Goal: Information Seeking & Learning: Find specific fact

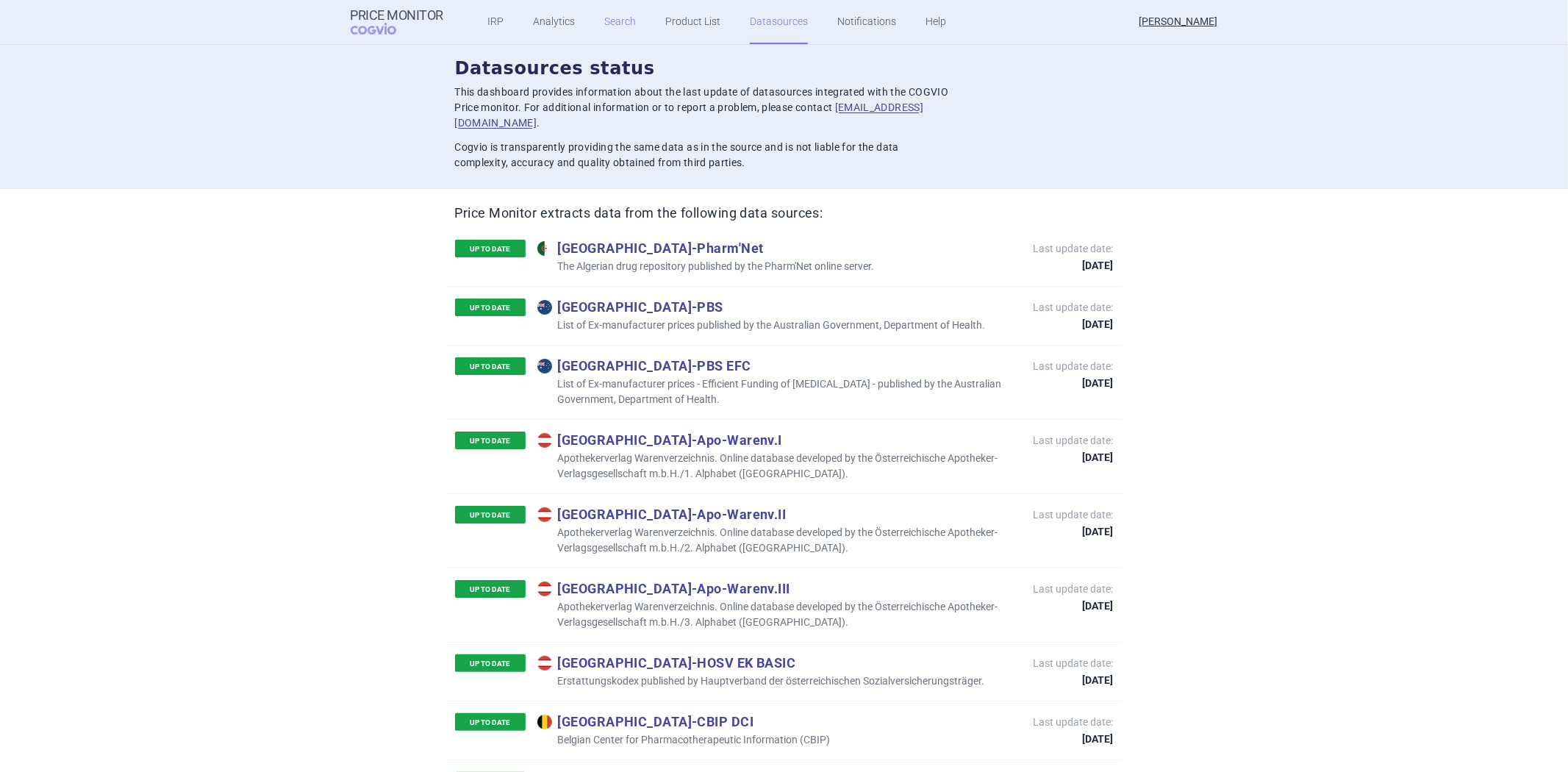
click at [624, 23] on link "Search" at bounding box center [620, 22] width 32 height 44
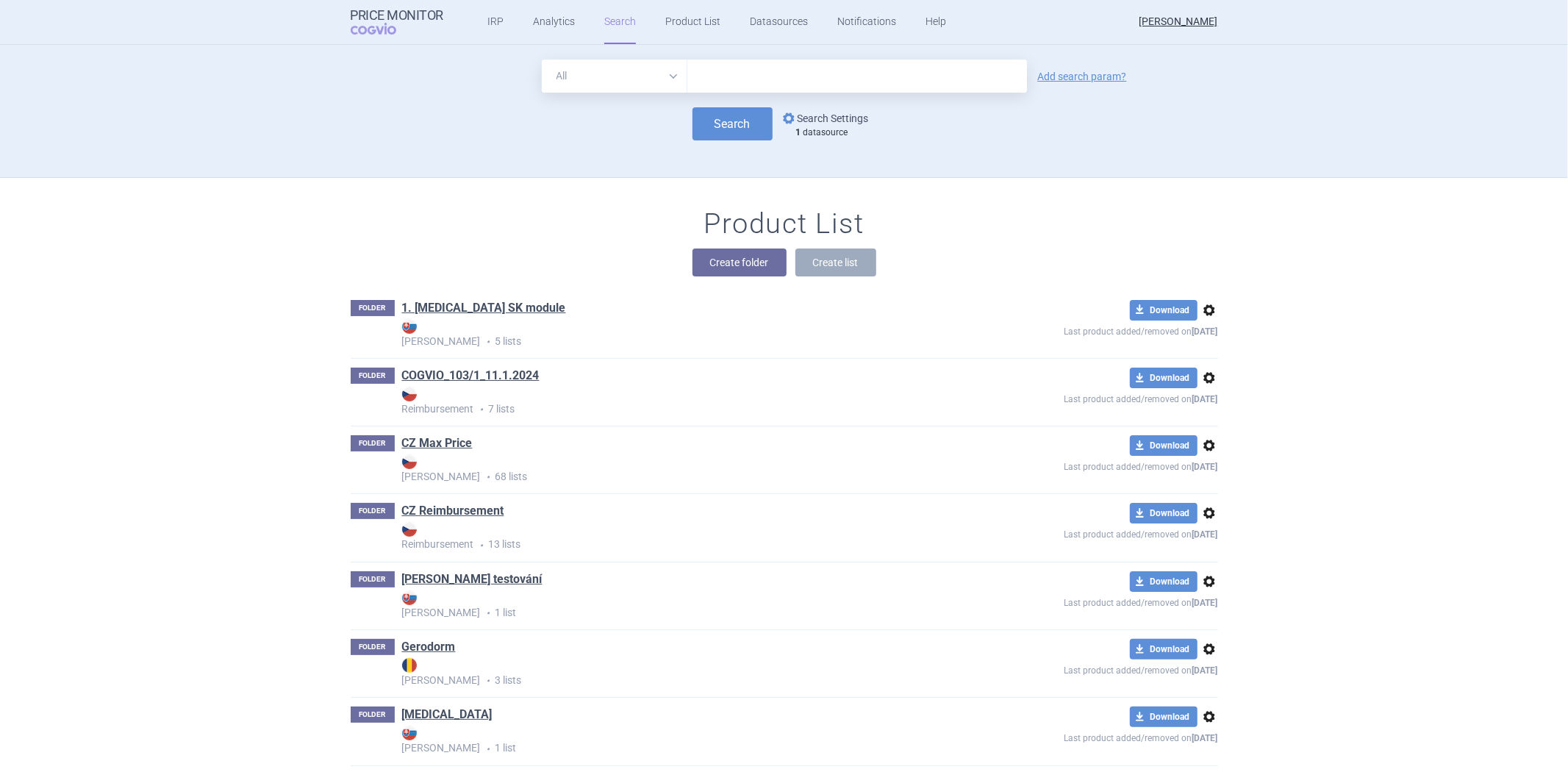
click at [814, 114] on link "options Search Settings" at bounding box center [824, 118] width 89 height 17
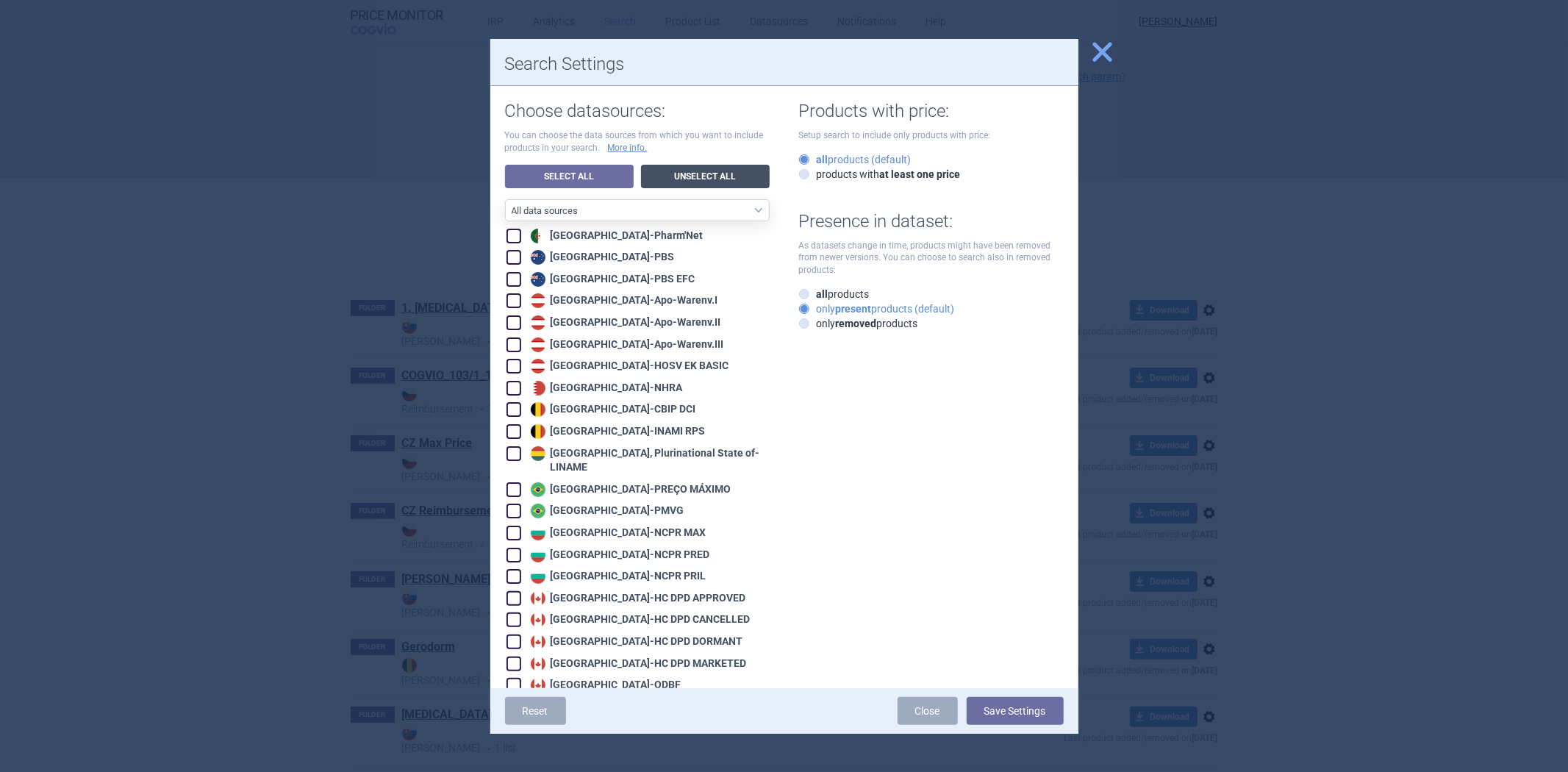
click at [671, 173] on link "Unselect All" at bounding box center [705, 176] width 128 height 23
checkbox input "false"
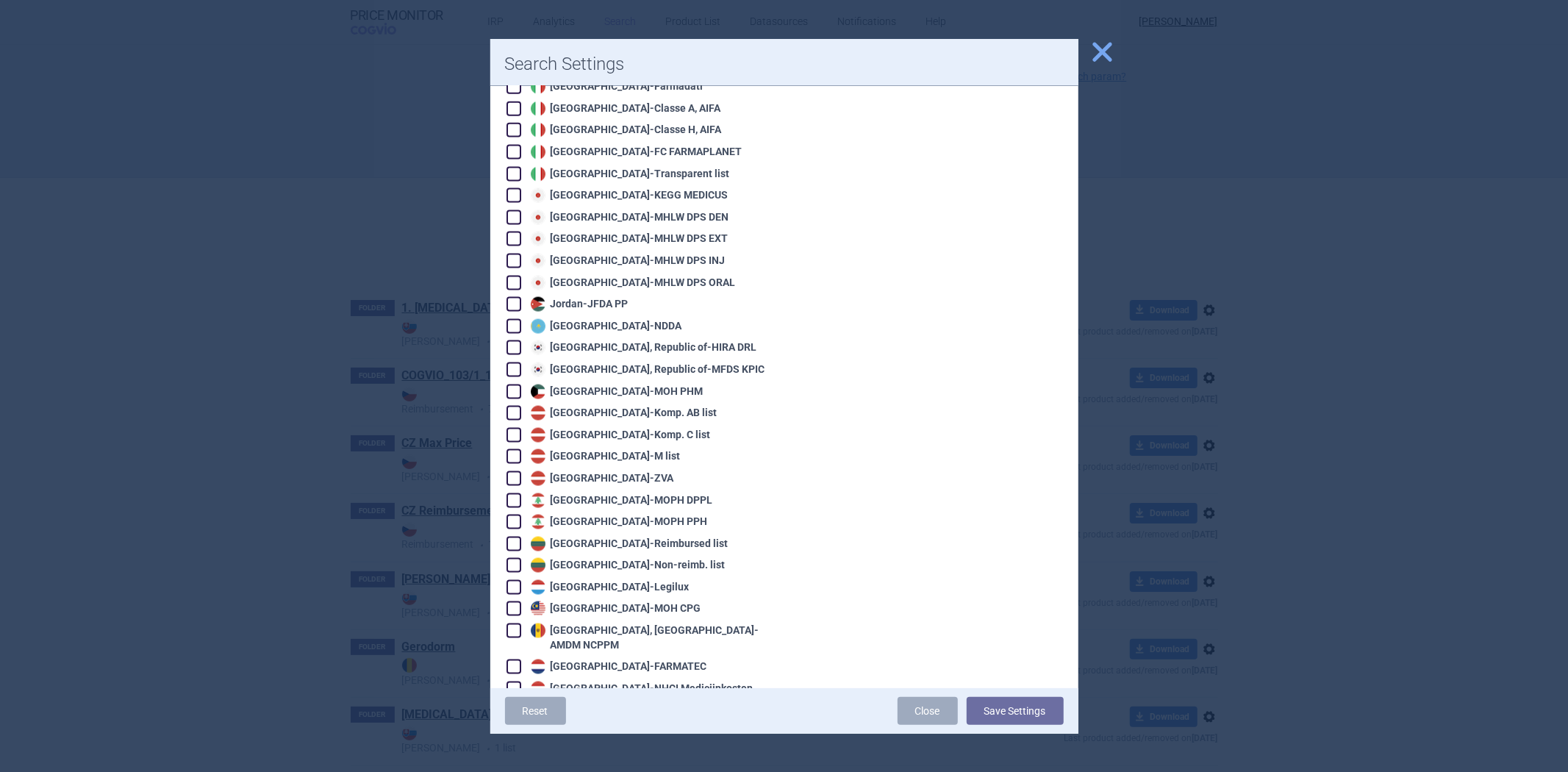
scroll to position [1701, 0]
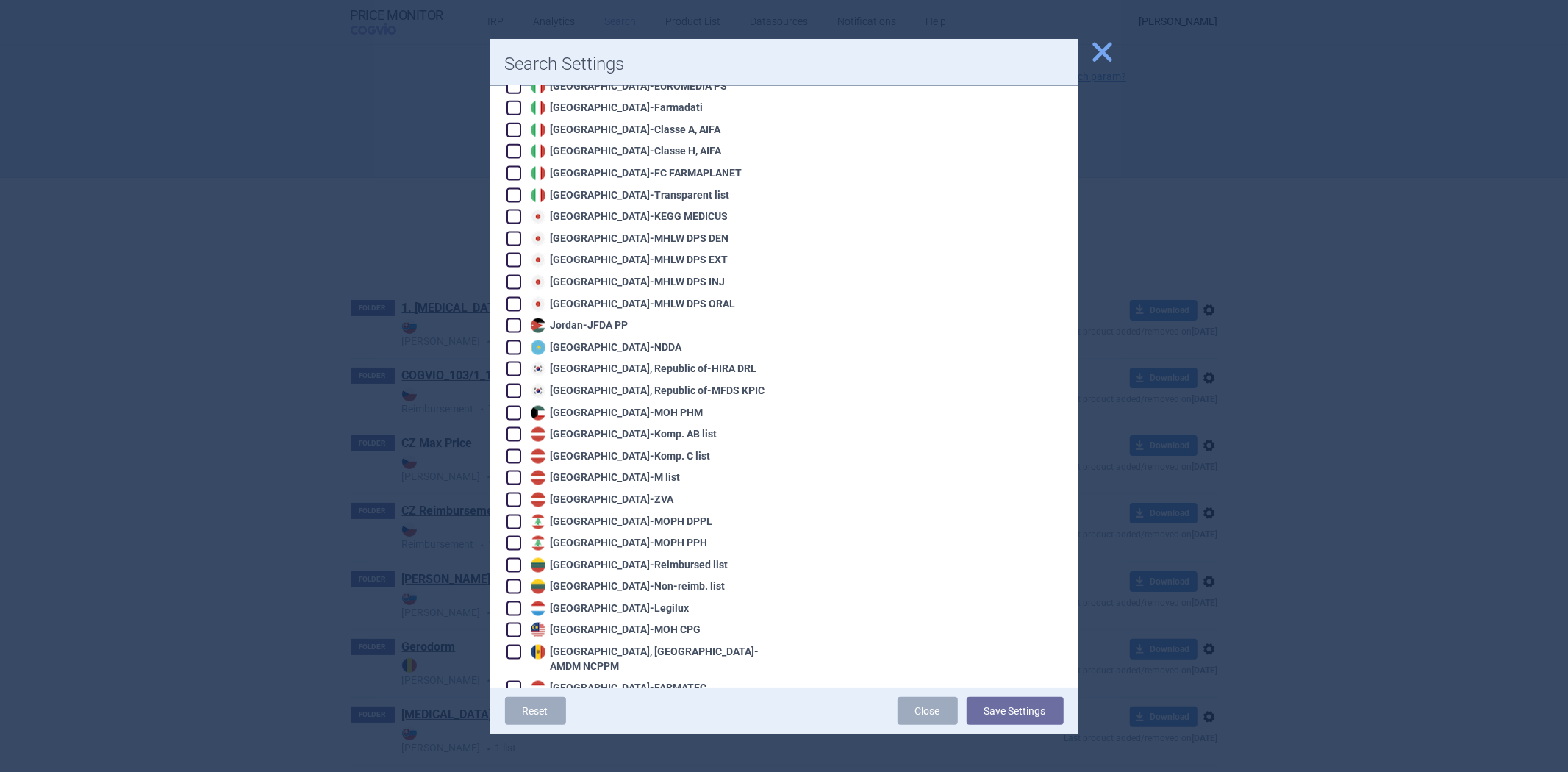
click at [592, 210] on div "Japan - KEGG MEDICUS" at bounding box center [627, 217] width 201 height 15
checkbox input "true"
click at [1015, 711] on button "Save Settings" at bounding box center [1014, 710] width 97 height 28
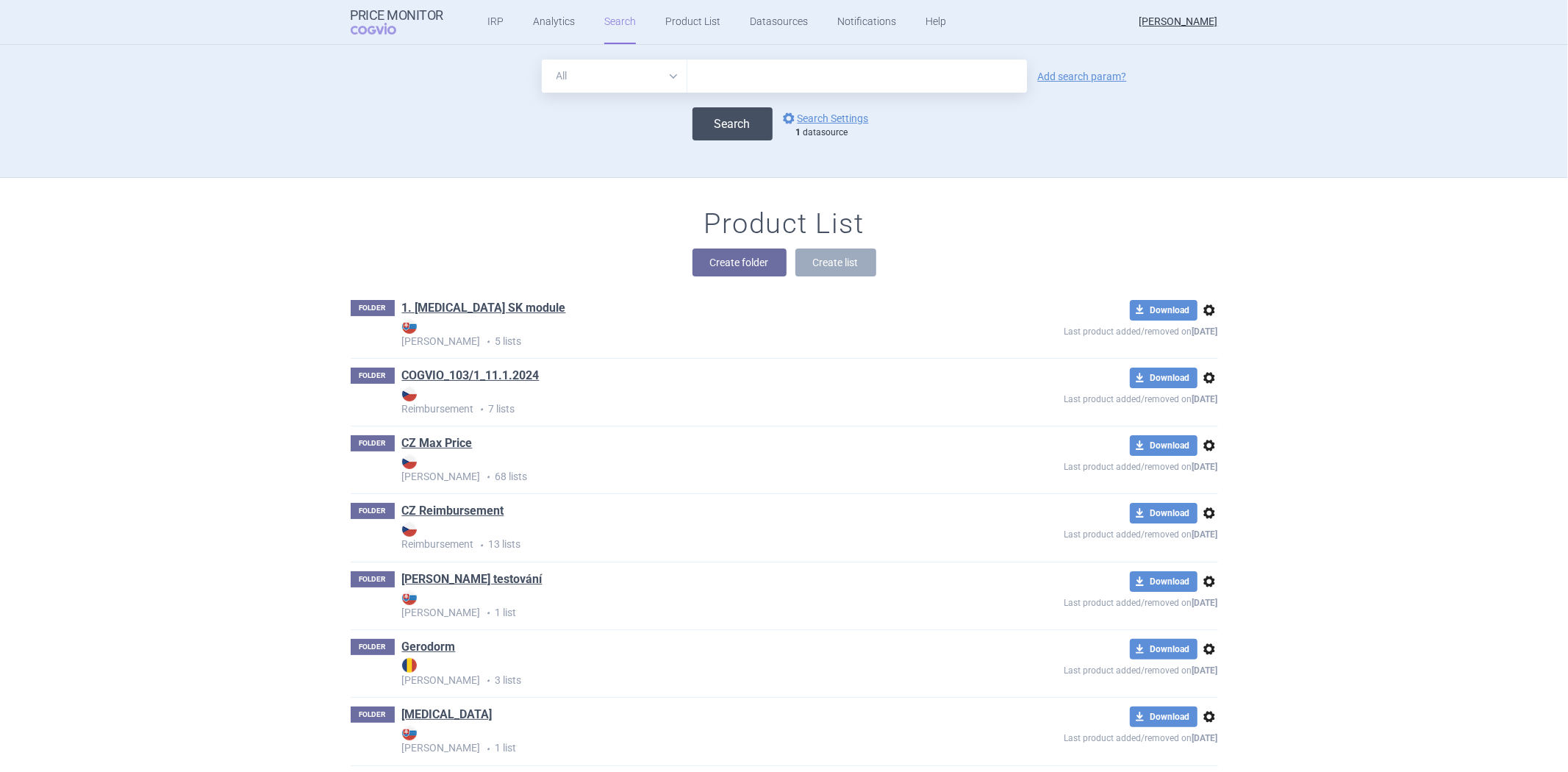
click at [738, 134] on button "Search" at bounding box center [732, 124] width 80 height 33
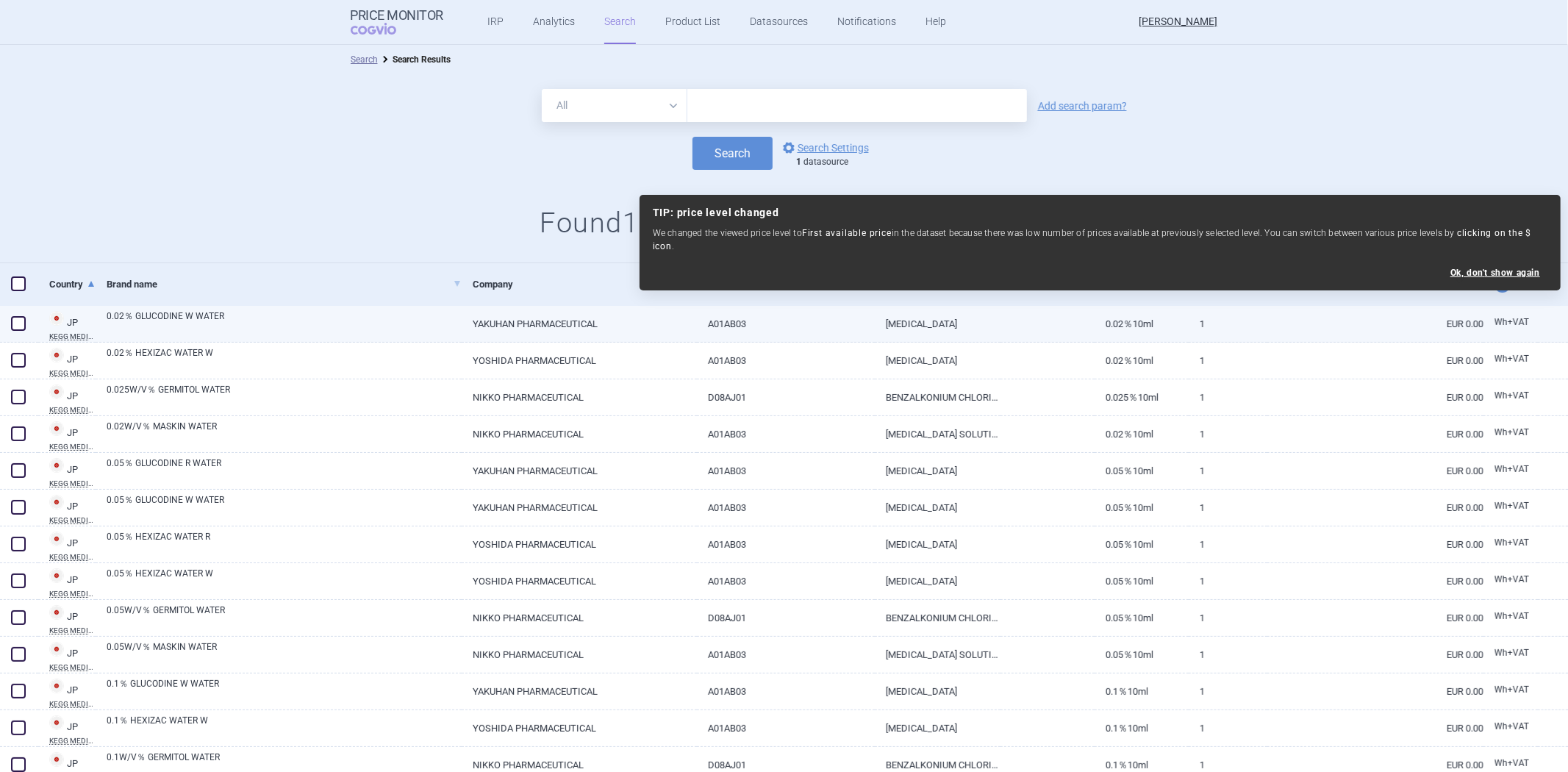
click at [530, 316] on link "YAKUHAN PHARMACEUTICAL" at bounding box center [579, 324] width 235 height 36
select select "EUR"
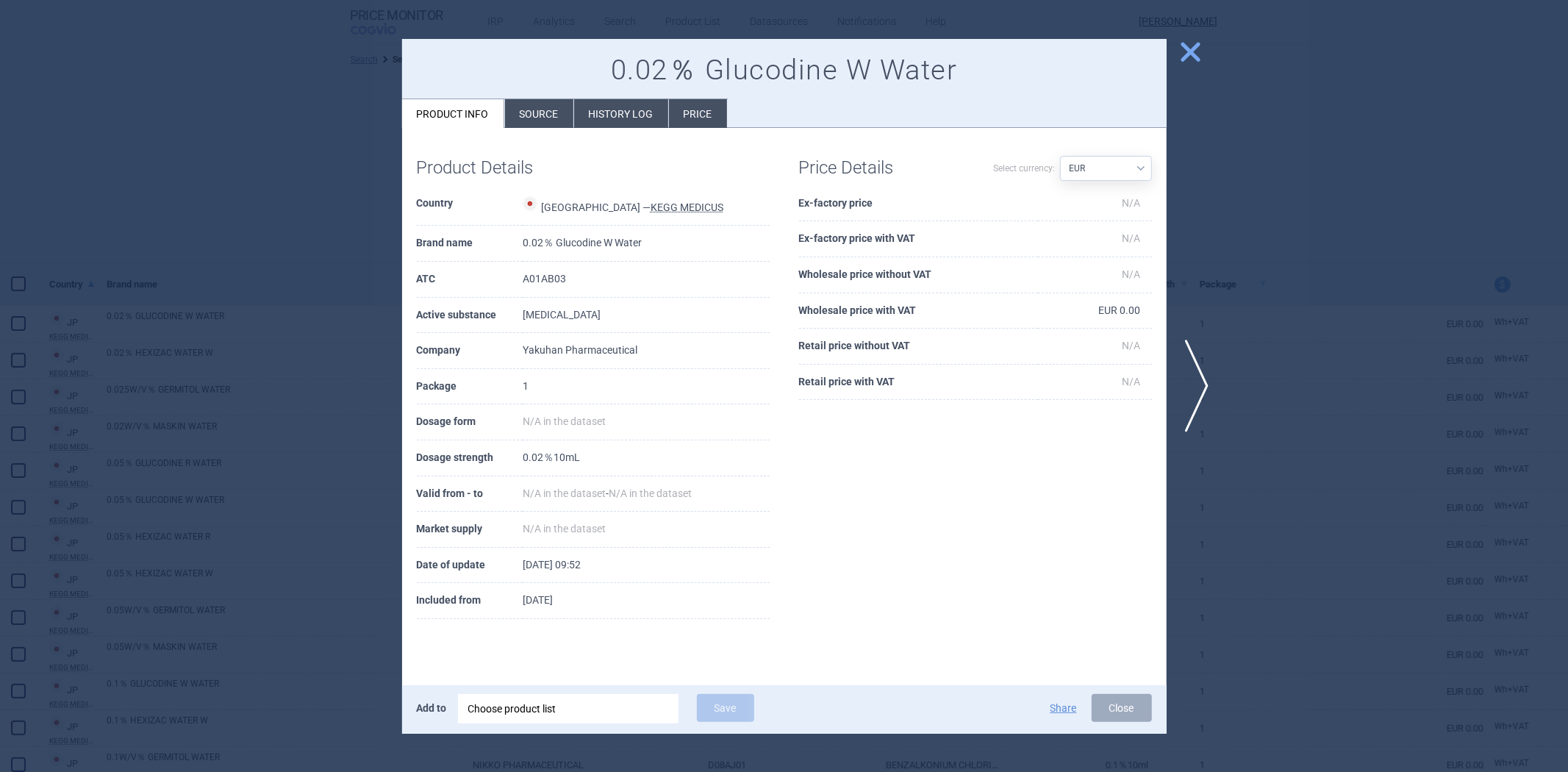
click at [542, 100] on li "Source" at bounding box center [539, 114] width 68 height 29
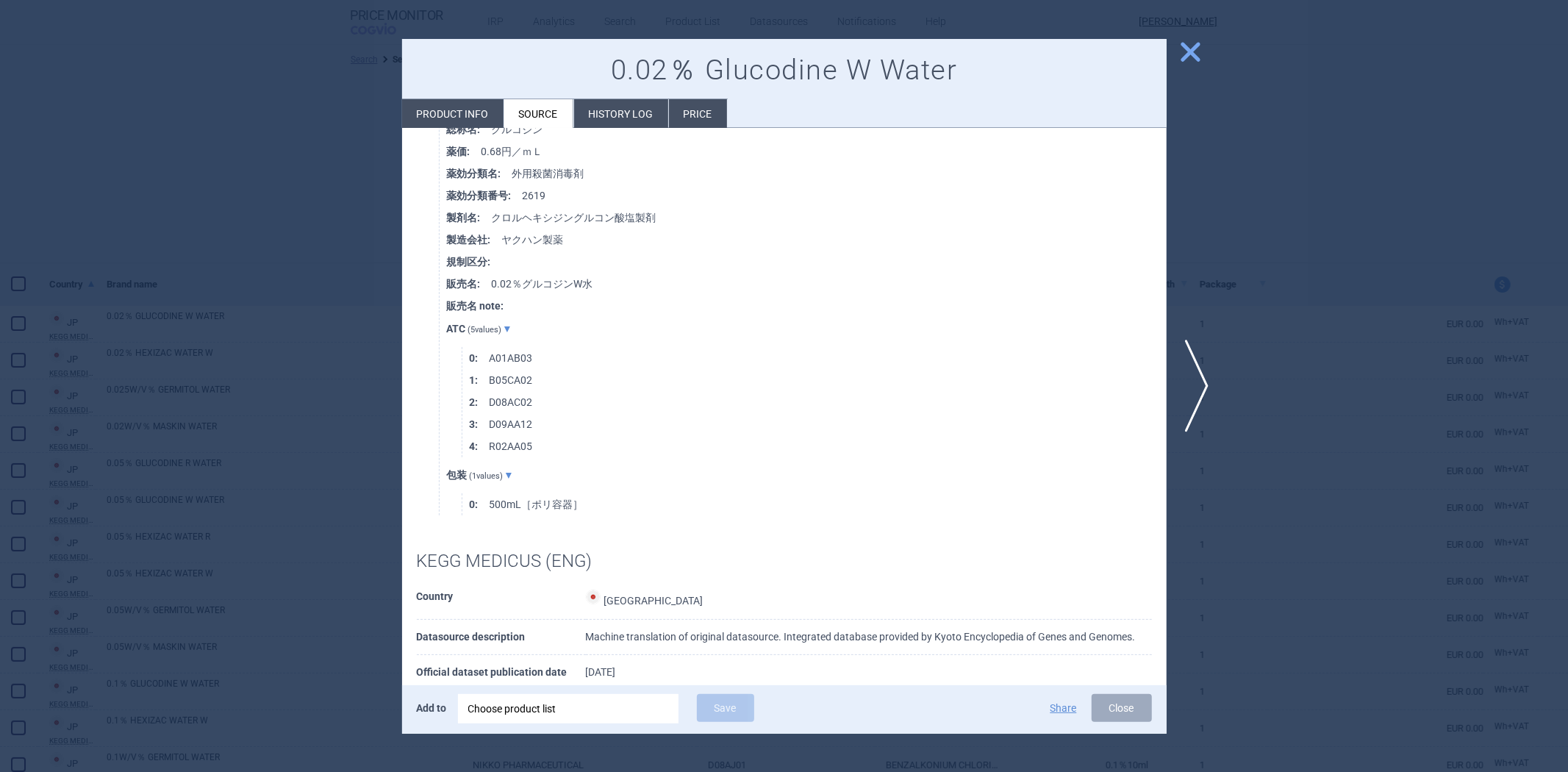
scroll to position [1033, 0]
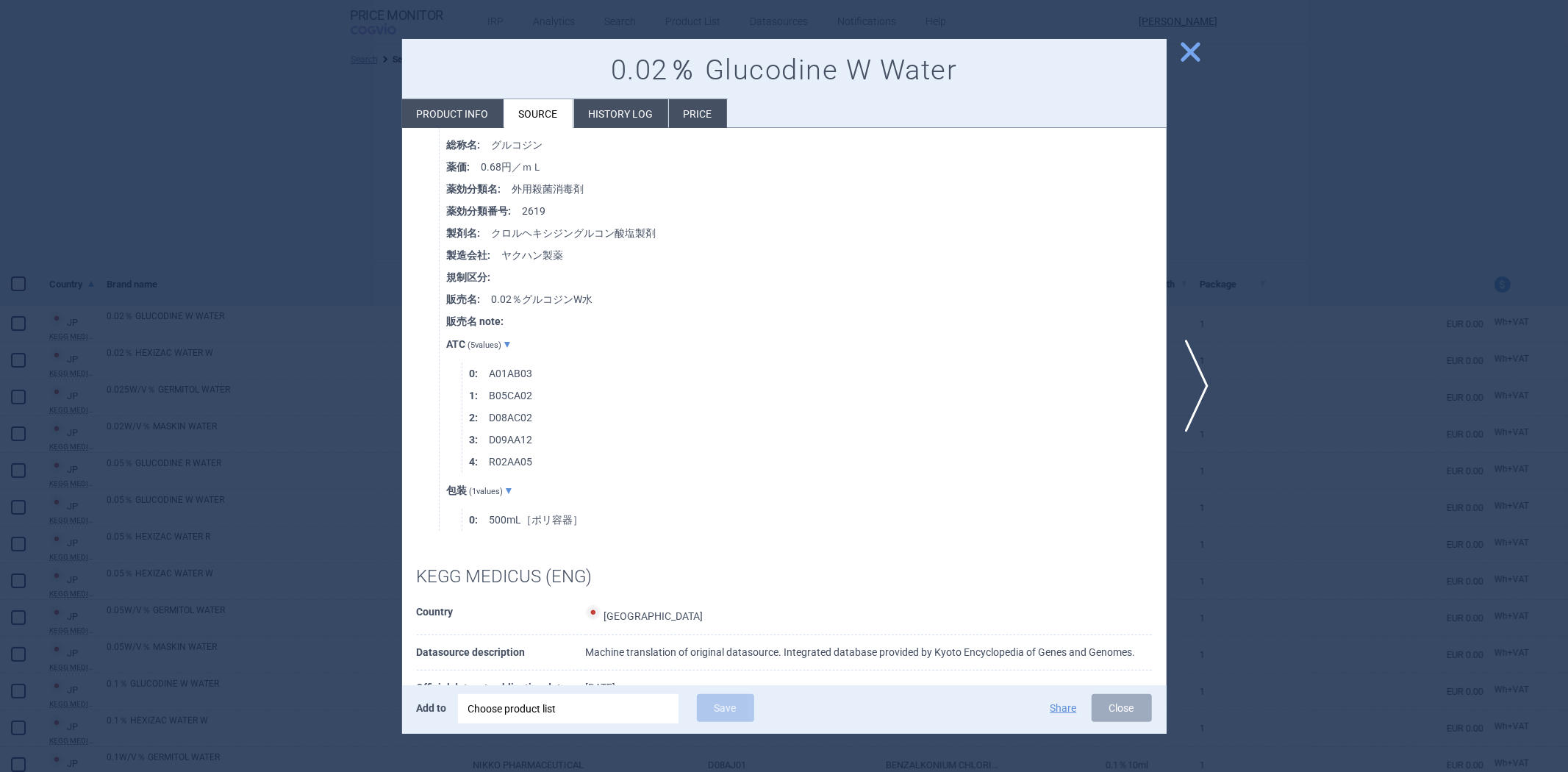
click at [445, 107] on li "Product info" at bounding box center [452, 114] width 101 height 29
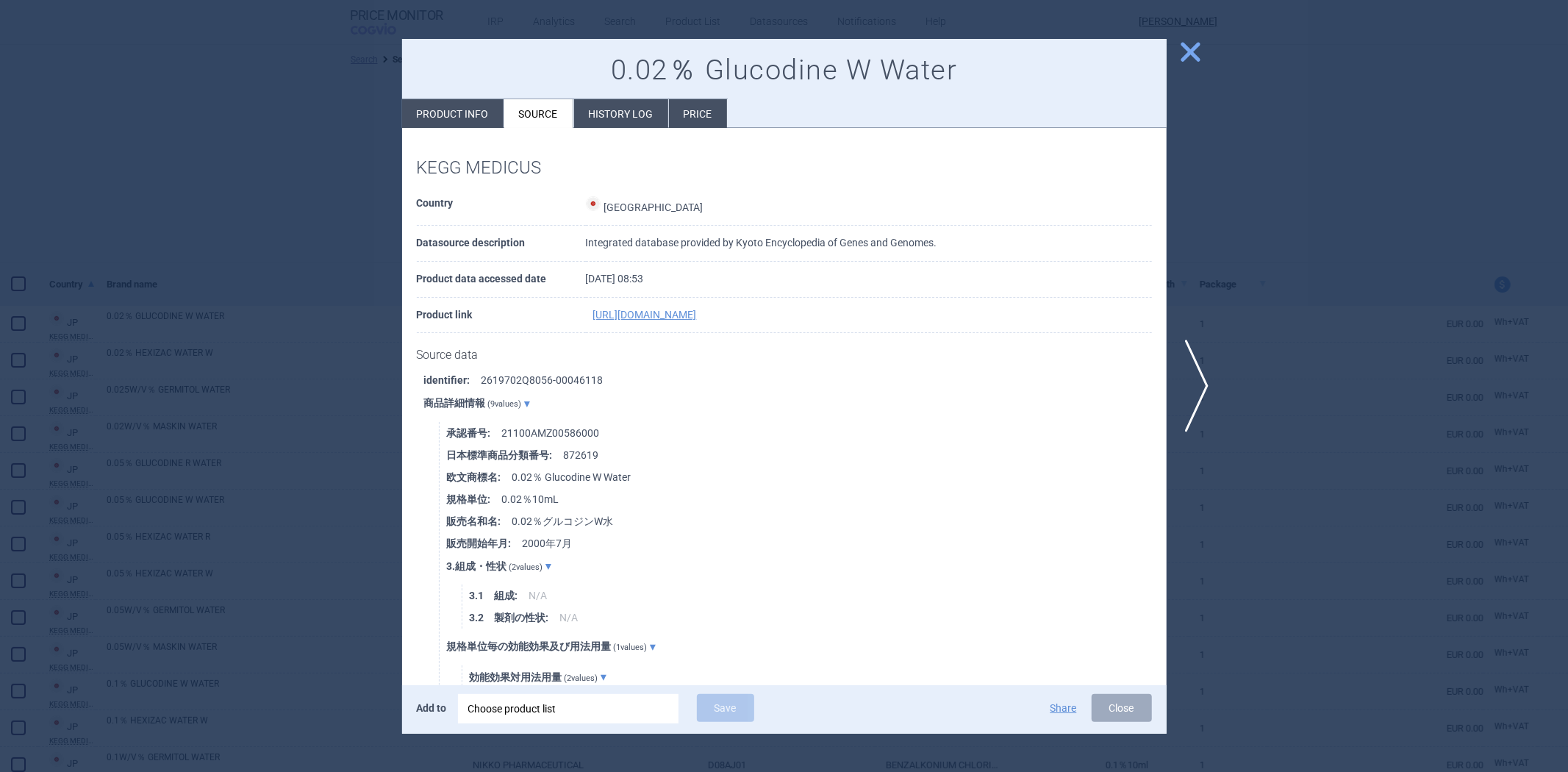
select select "EUR"
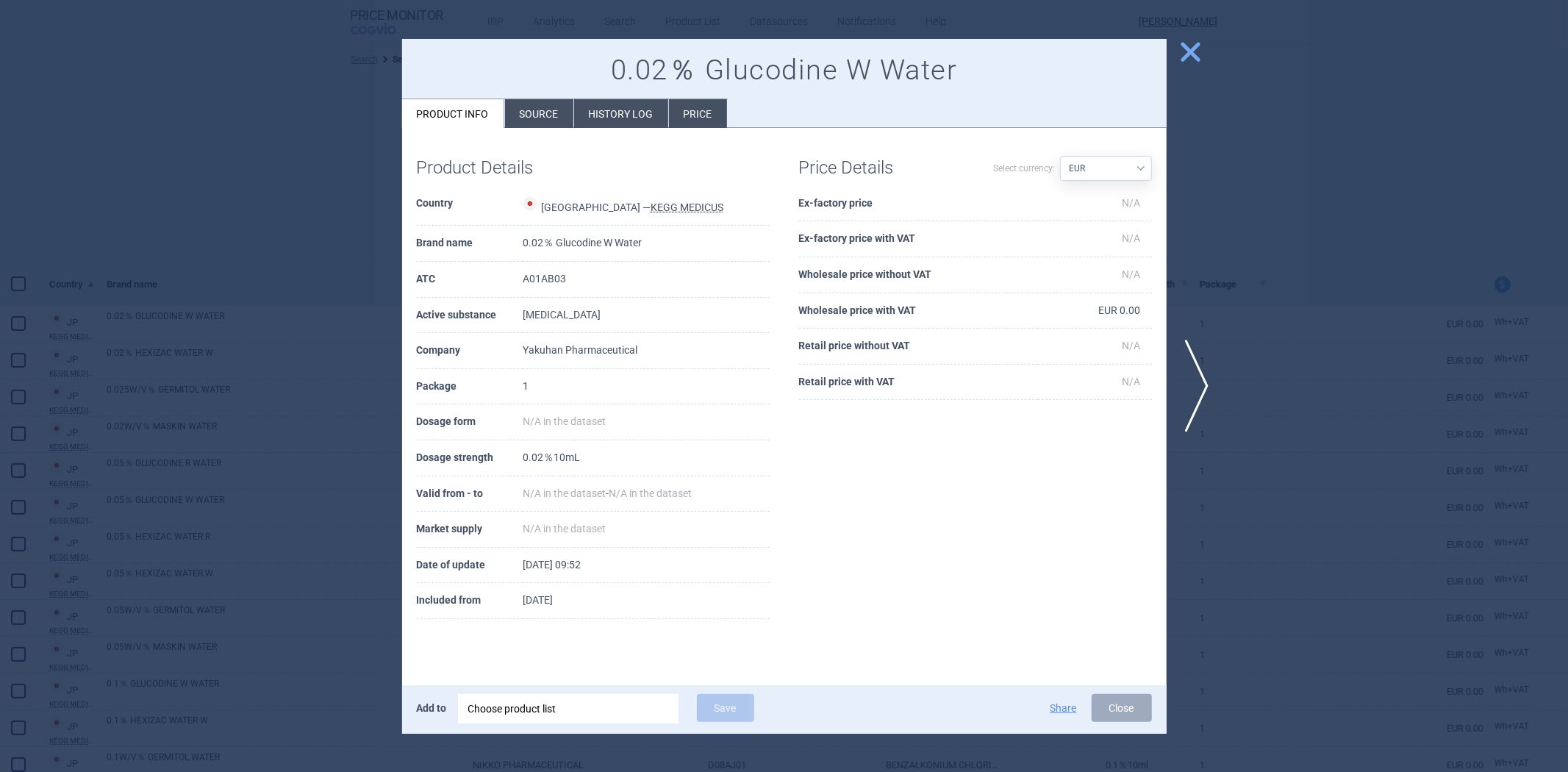
click at [495, 109] on li "Product info" at bounding box center [453, 114] width 102 height 29
click at [515, 109] on li "Source" at bounding box center [539, 114] width 68 height 29
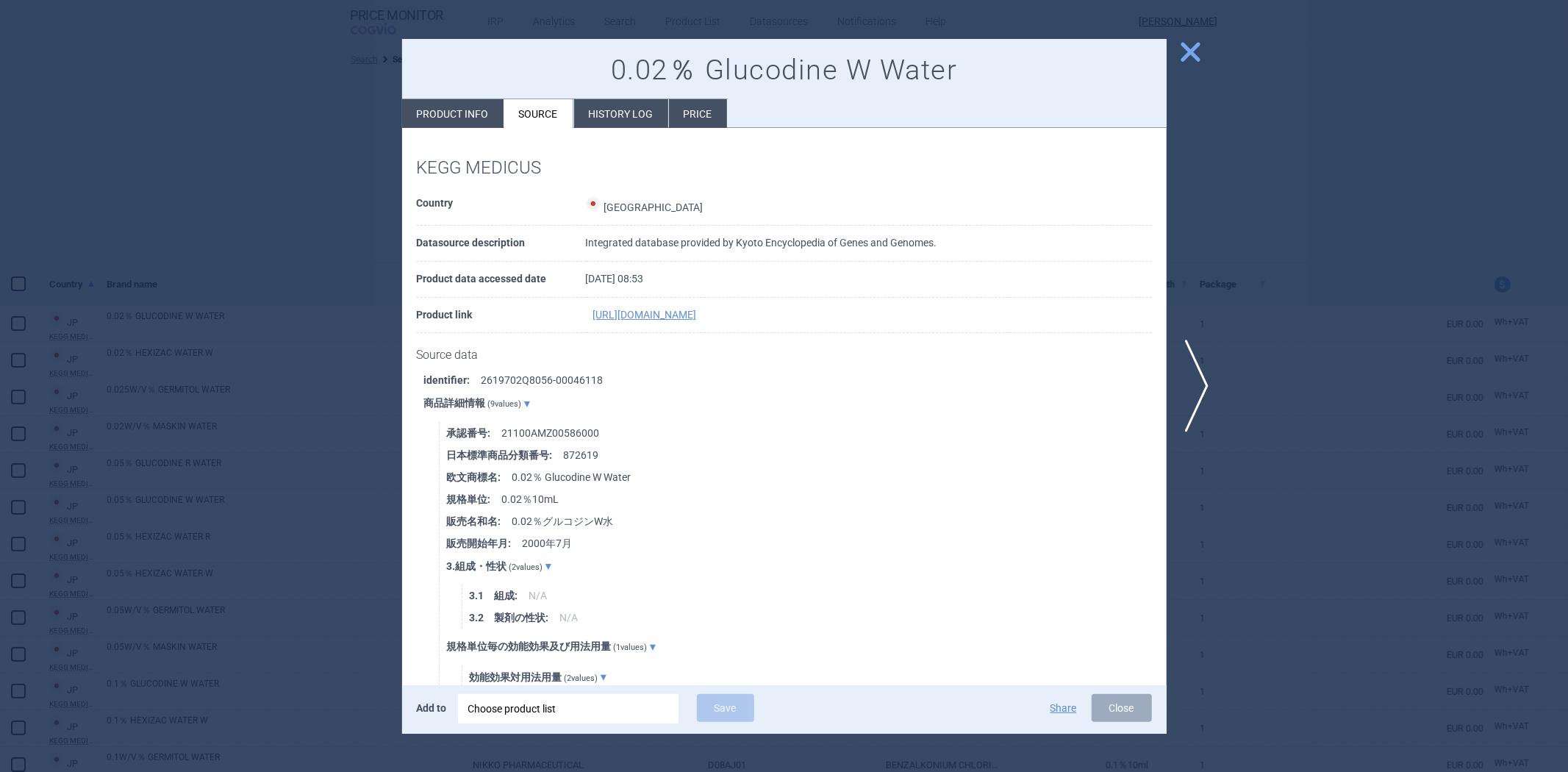
click at [325, 368] on div at bounding box center [784, 386] width 1568 height 772
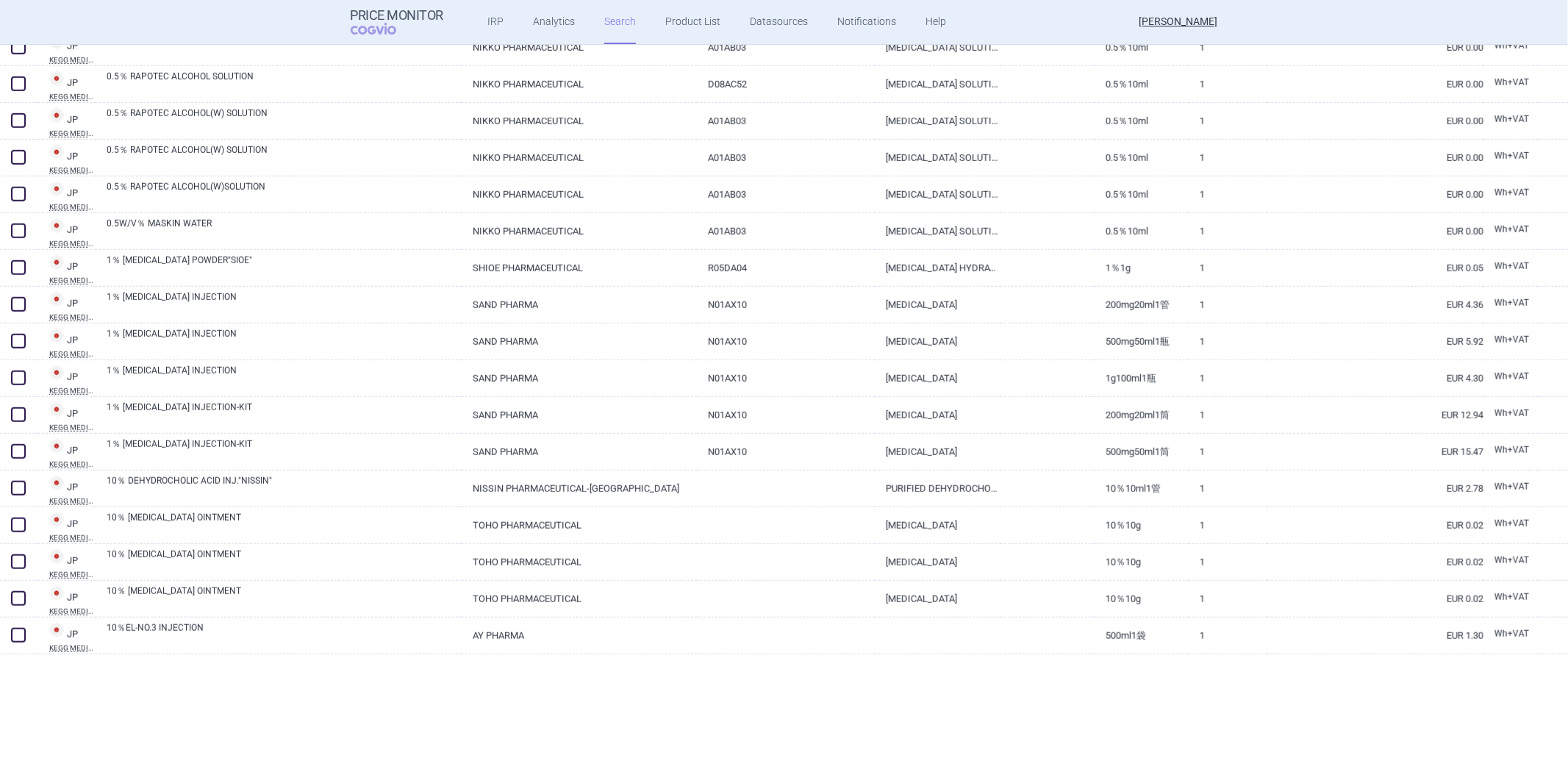
scroll to position [1062, 0]
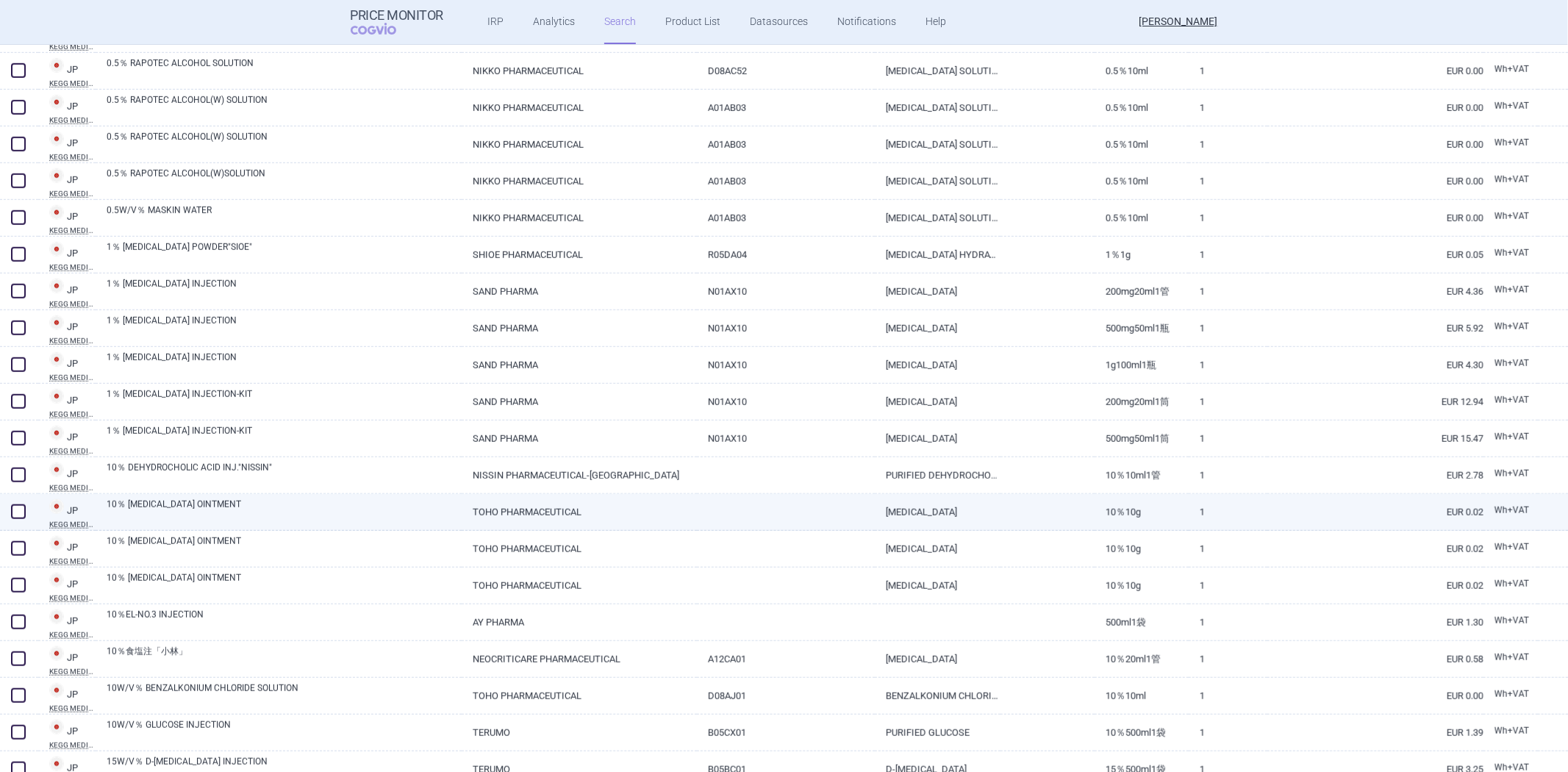
click at [358, 516] on link "10％ [MEDICAL_DATA] OINTMENT" at bounding box center [284, 510] width 355 height 26
select select "EUR"
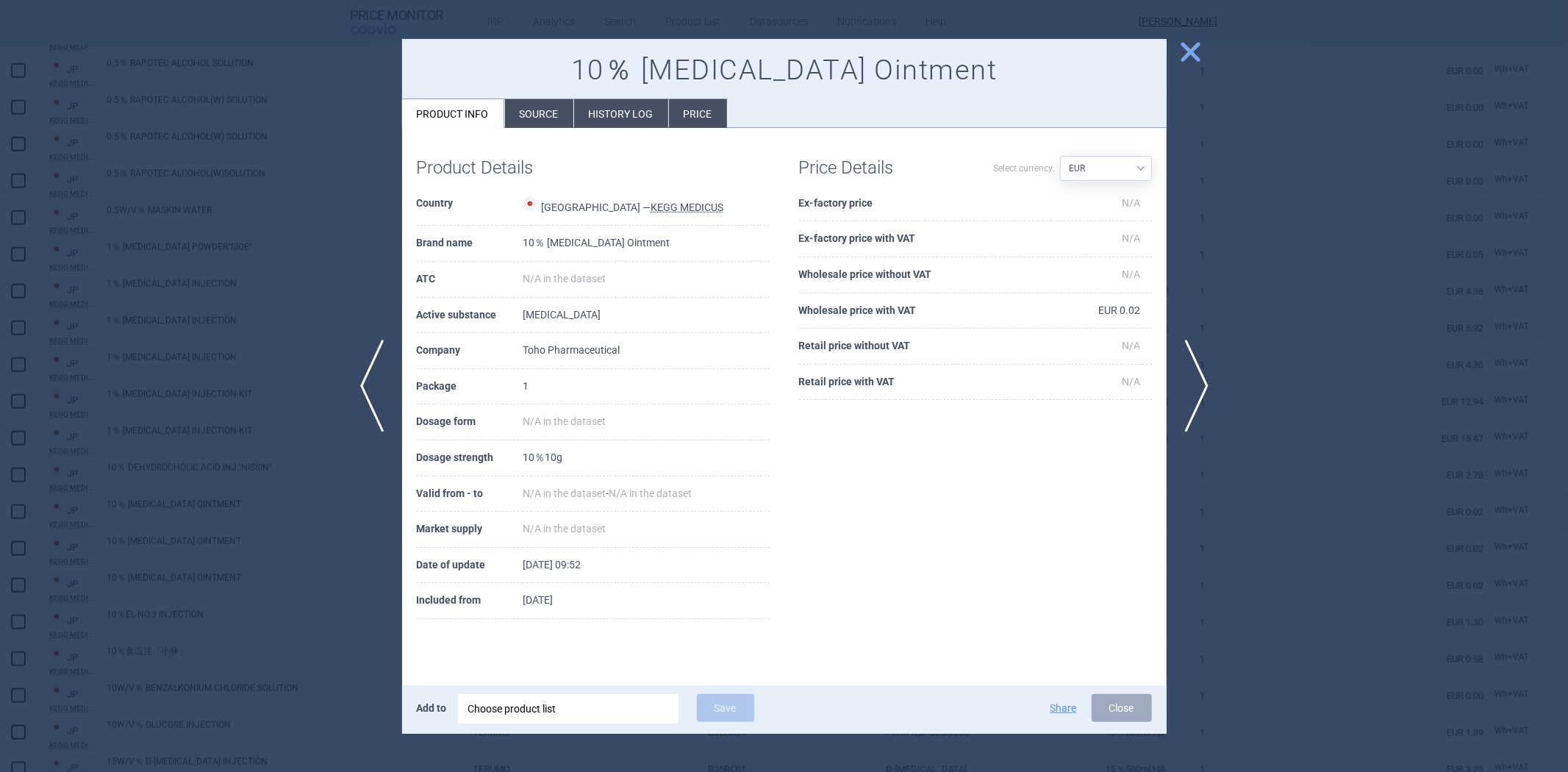
click at [554, 109] on li "Source" at bounding box center [539, 114] width 68 height 29
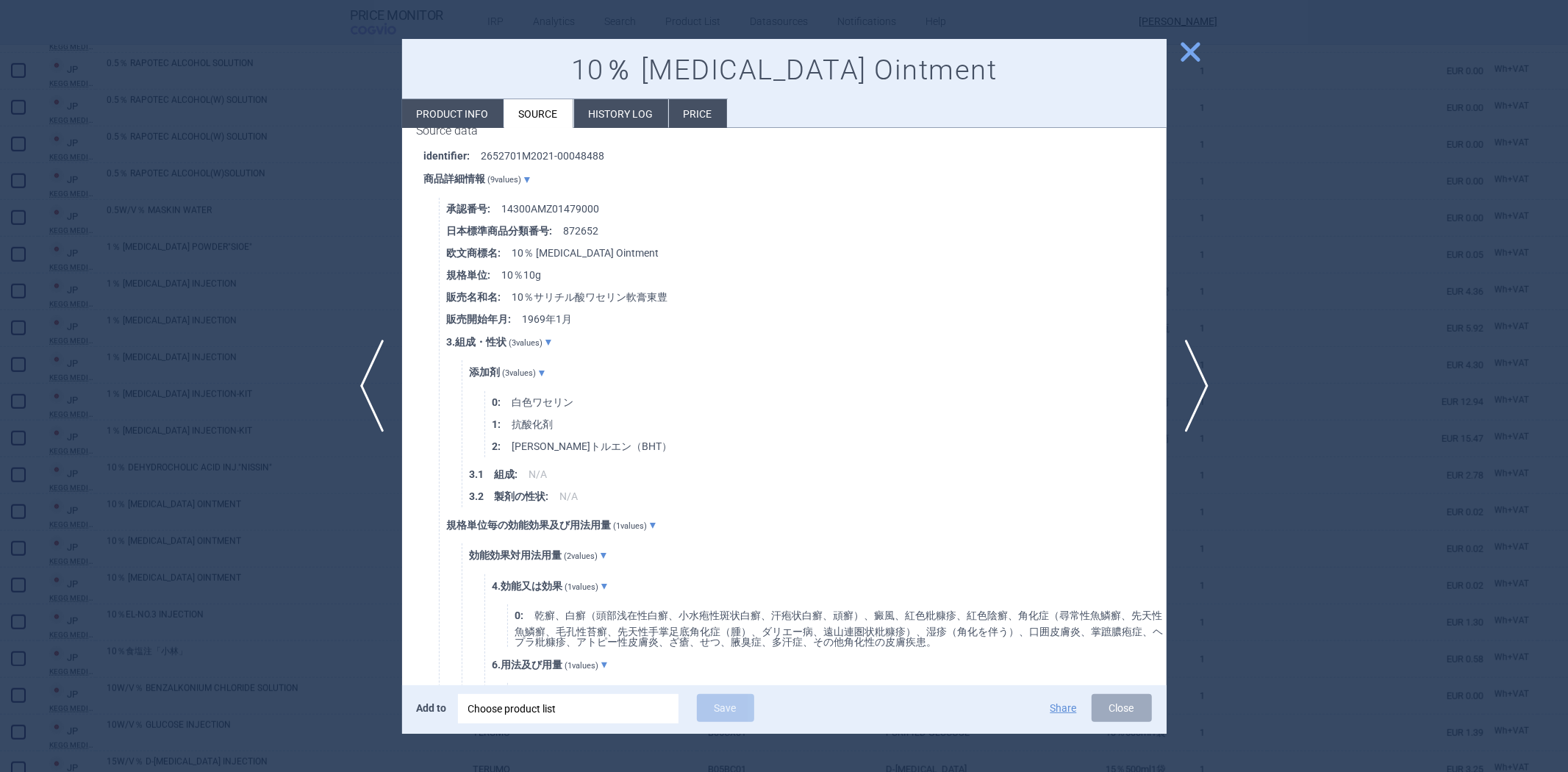
scroll to position [143, 0]
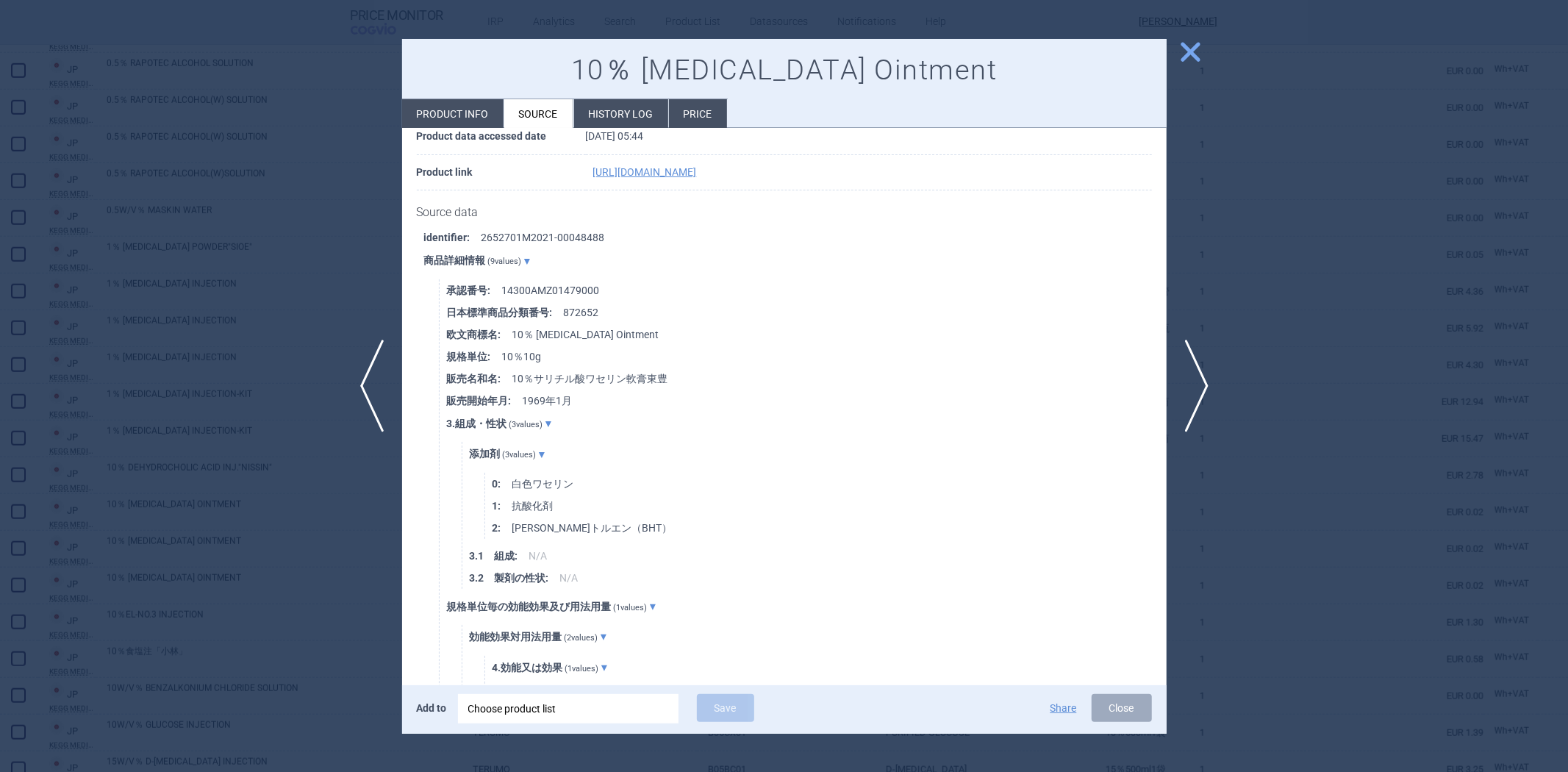
click at [486, 112] on li "Product info" at bounding box center [452, 114] width 101 height 29
select select "EUR"
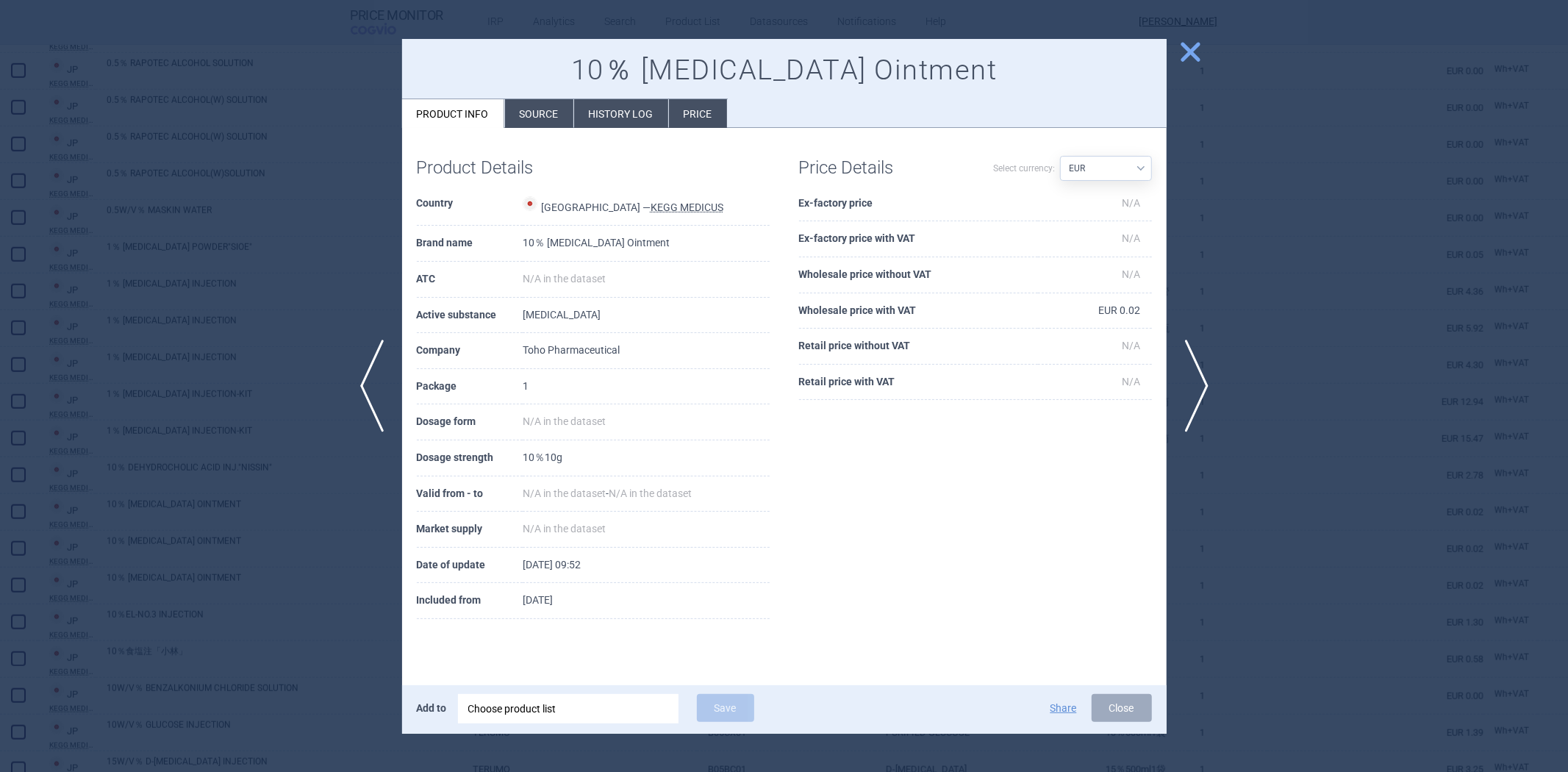
click at [325, 292] on div at bounding box center [784, 386] width 1568 height 772
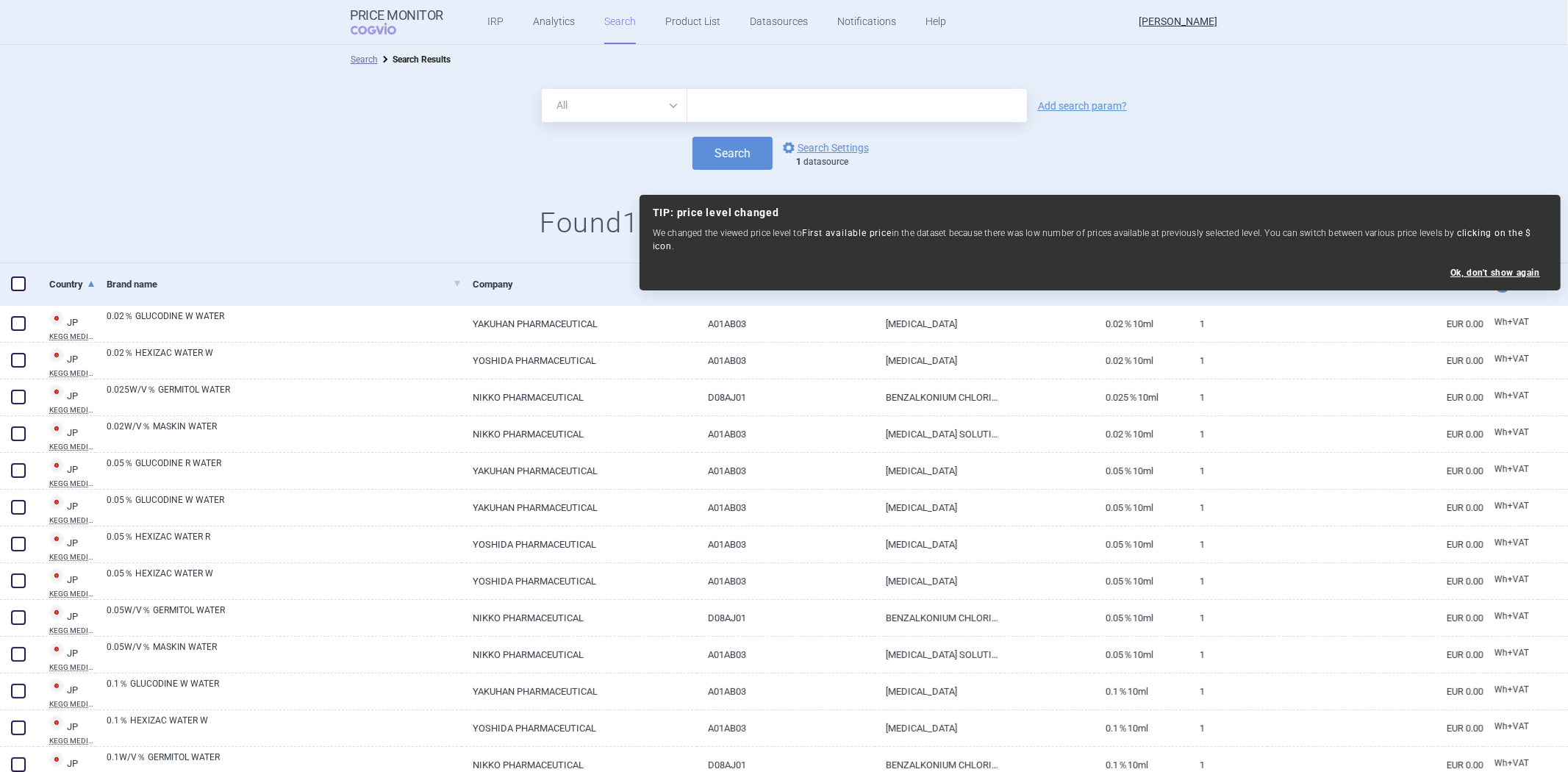
click at [719, 114] on input "text" at bounding box center [857, 105] width 340 height 33
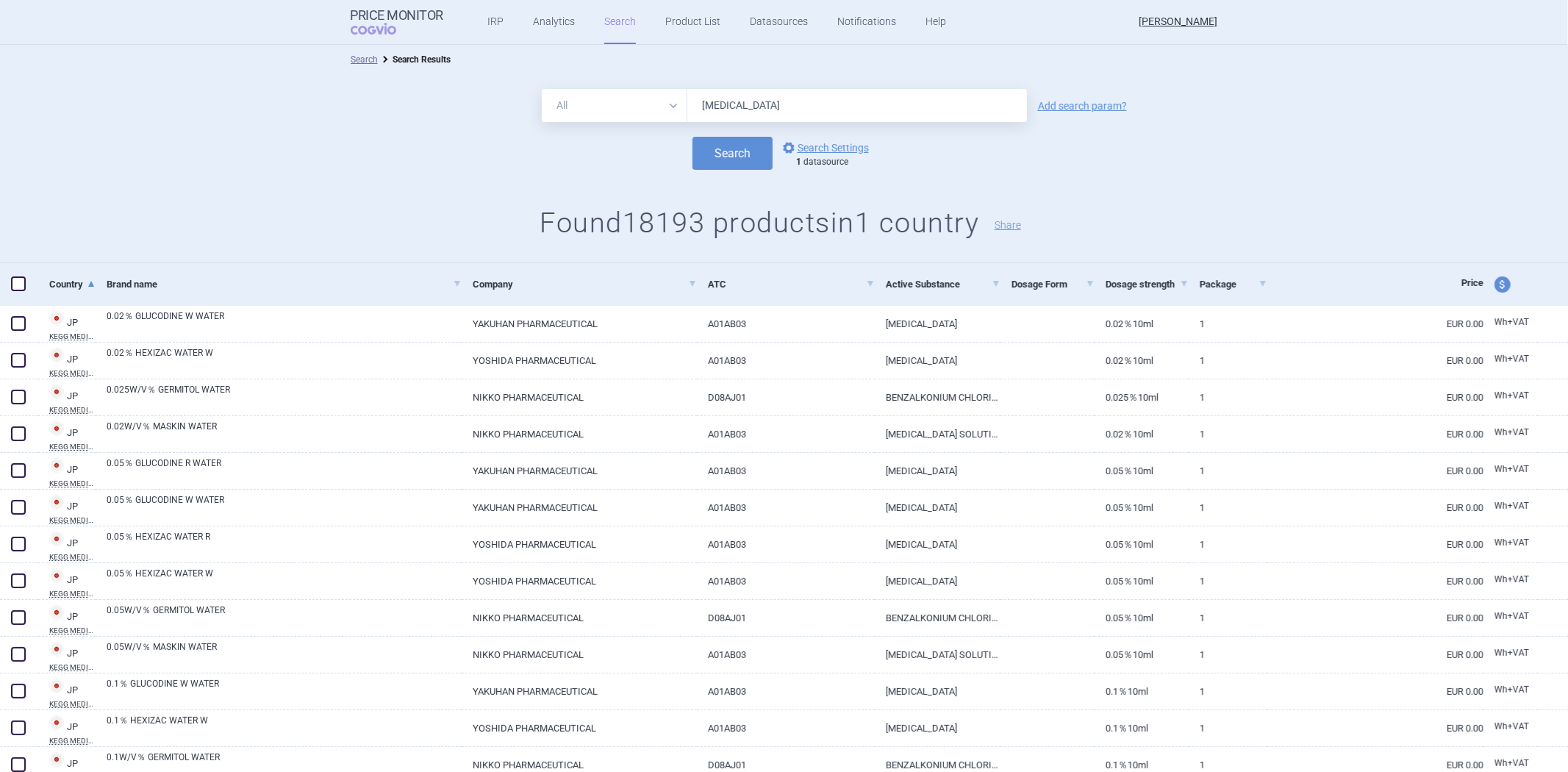
type input "adalimumab"
click at [692, 137] on button "Search" at bounding box center [732, 153] width 80 height 33
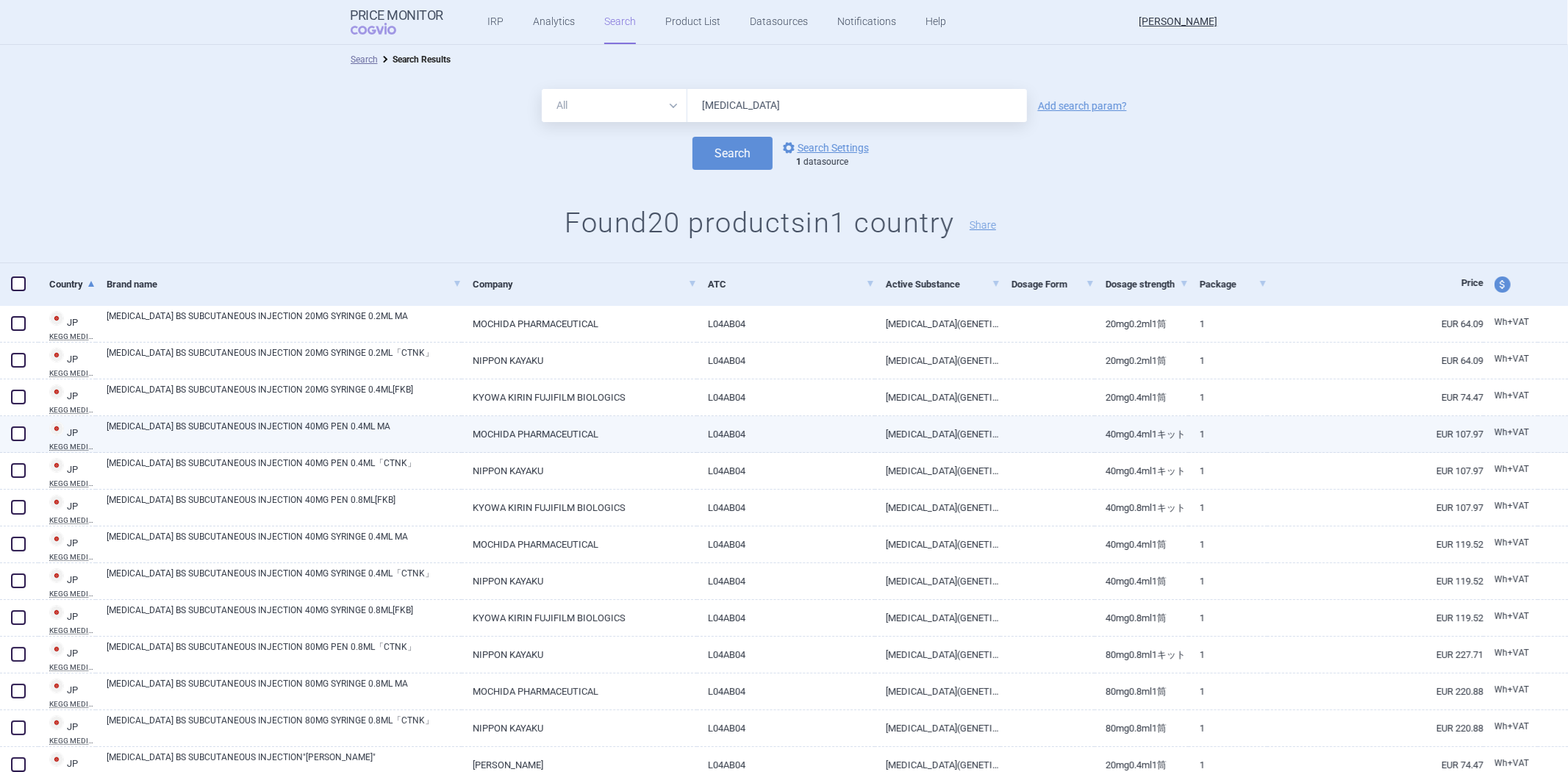
click at [355, 437] on link "[MEDICAL_DATA] BS SUBCUTANEOUS INJECTION 40MG PEN 0.4ML MA" at bounding box center [284, 433] width 355 height 26
select select "EUR"
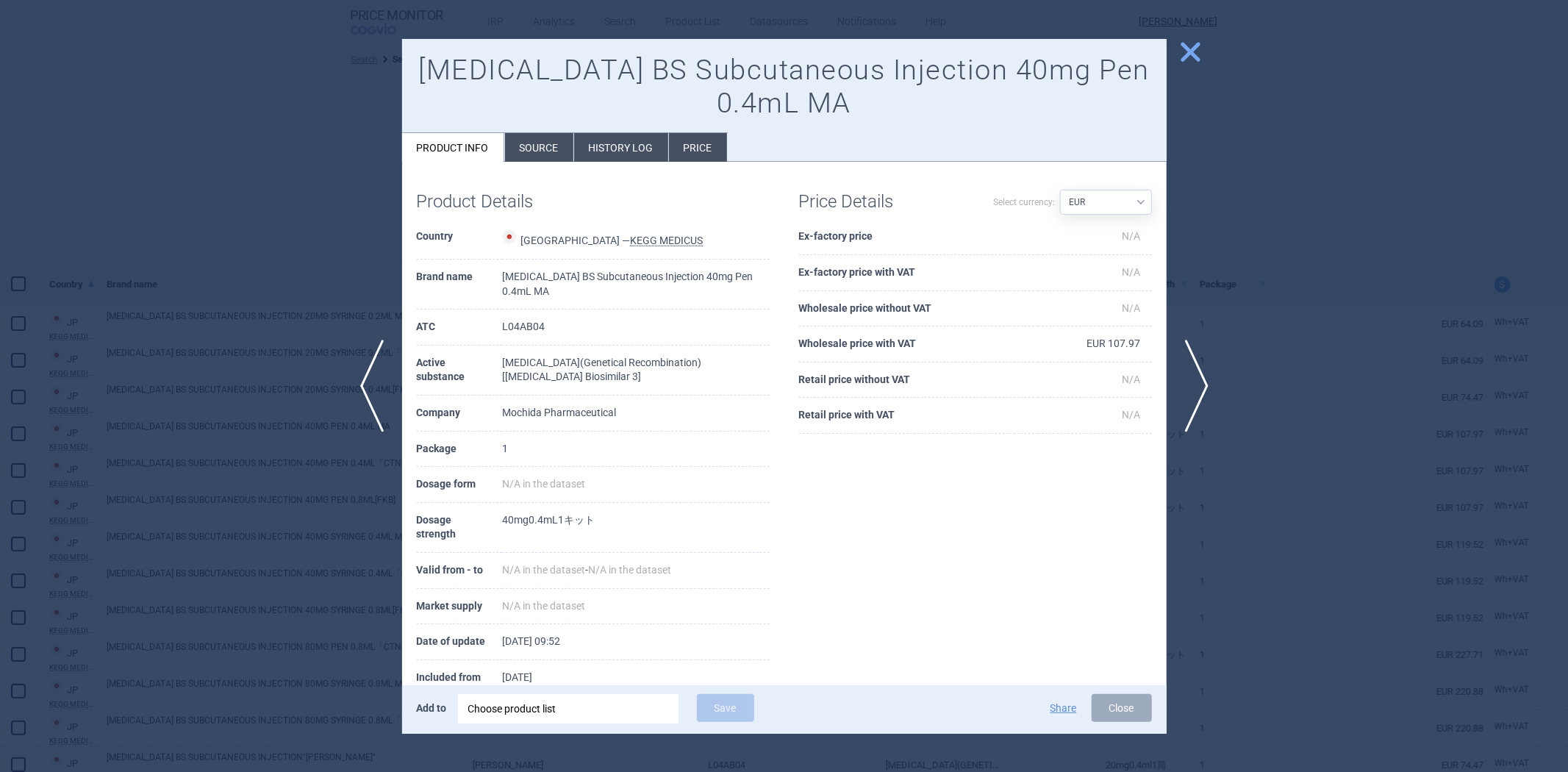
click at [533, 153] on li "Source" at bounding box center [539, 147] width 68 height 29
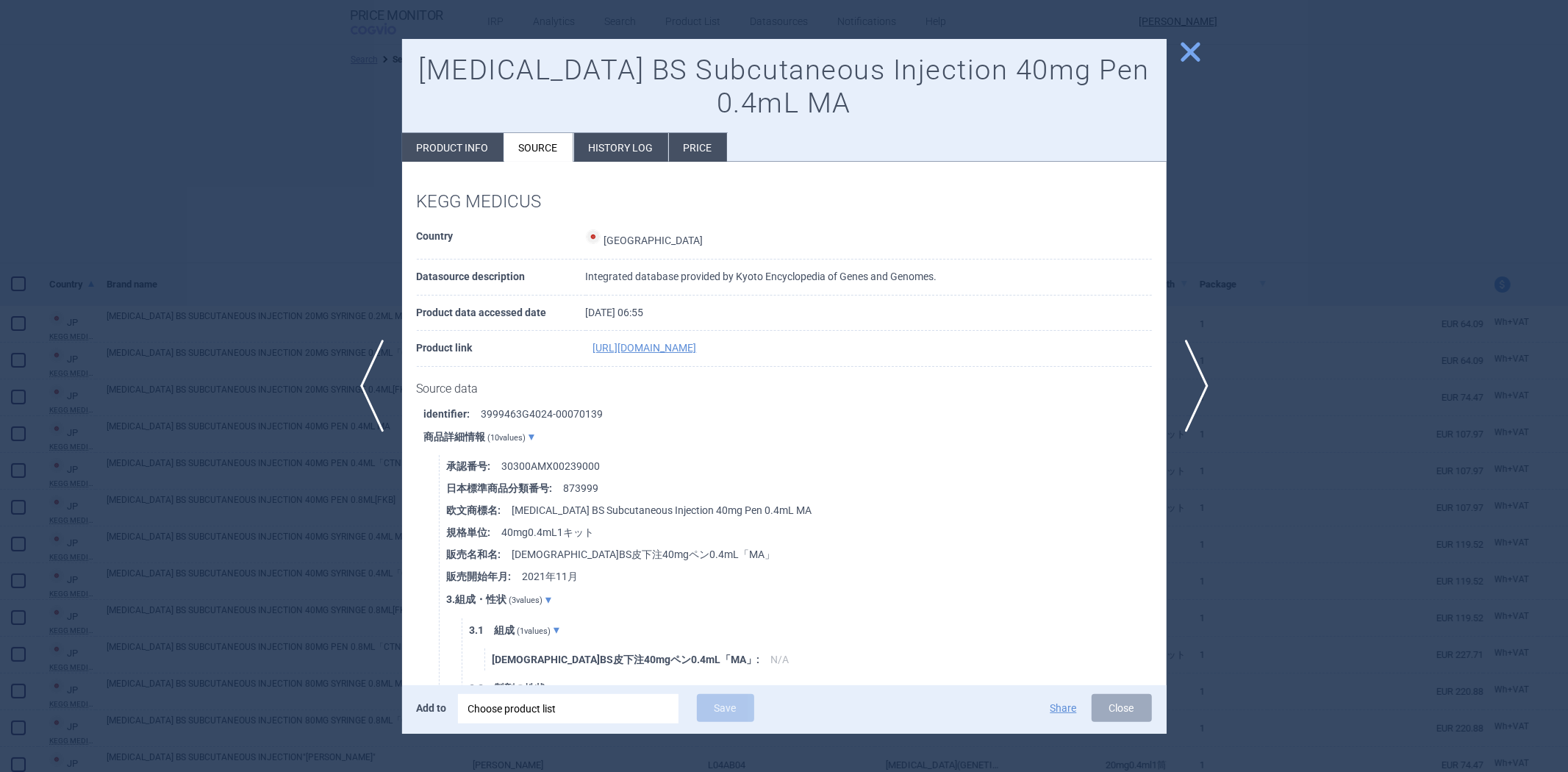
click at [458, 152] on li "Product info" at bounding box center [452, 147] width 101 height 29
select select "EUR"
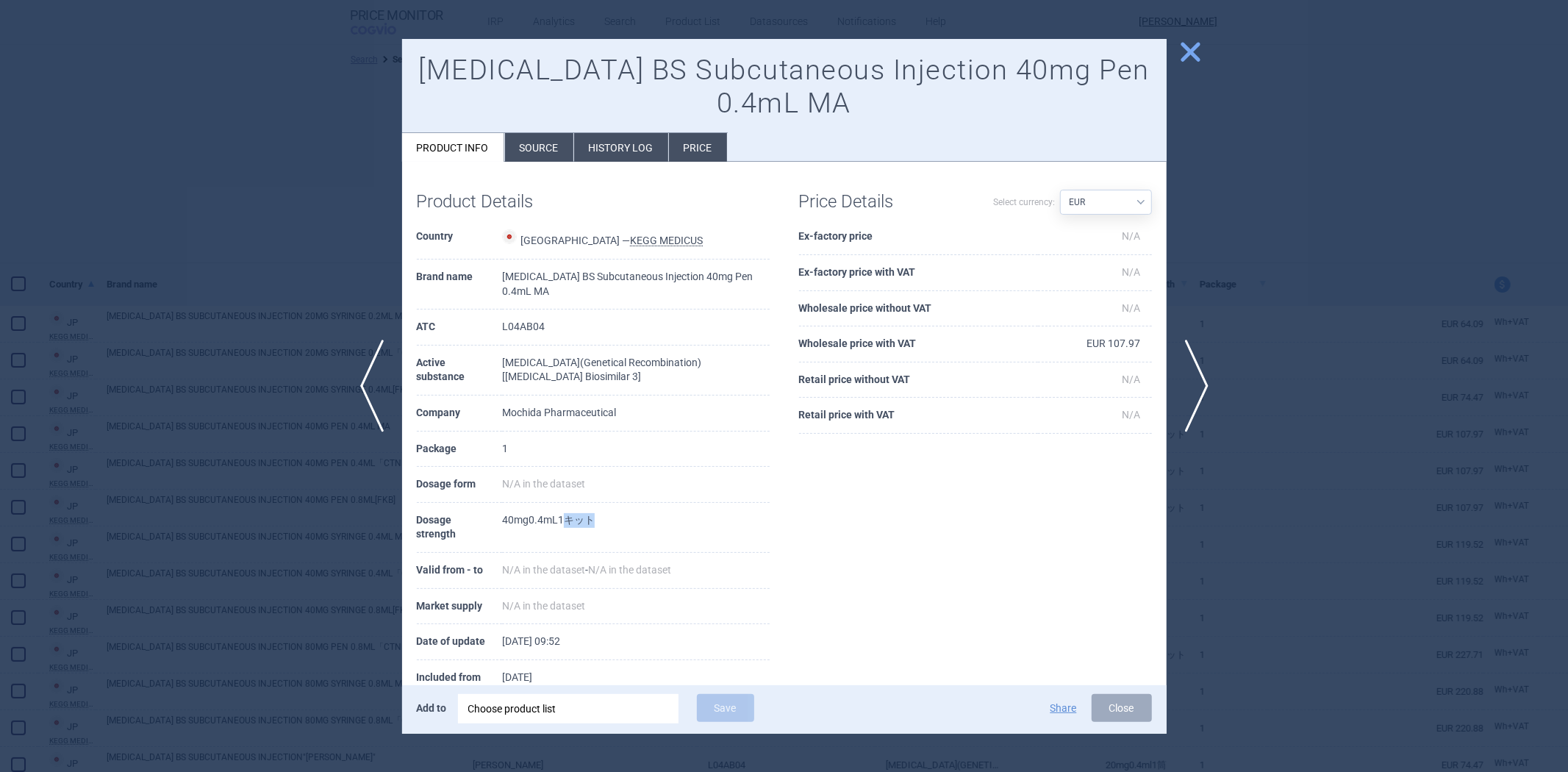
drag, startPoint x: 591, startPoint y: 523, endPoint x: 569, endPoint y: 519, distance: 22.4
click at [569, 519] on td "40mg0.4mL1キット" at bounding box center [635, 528] width 267 height 50
click at [637, 521] on td "40mg0.4mL1キット" at bounding box center [635, 528] width 267 height 50
drag, startPoint x: 318, startPoint y: 229, endPoint x: 304, endPoint y: 235, distance: 15.2
click at [318, 229] on div at bounding box center [784, 386] width 1568 height 772
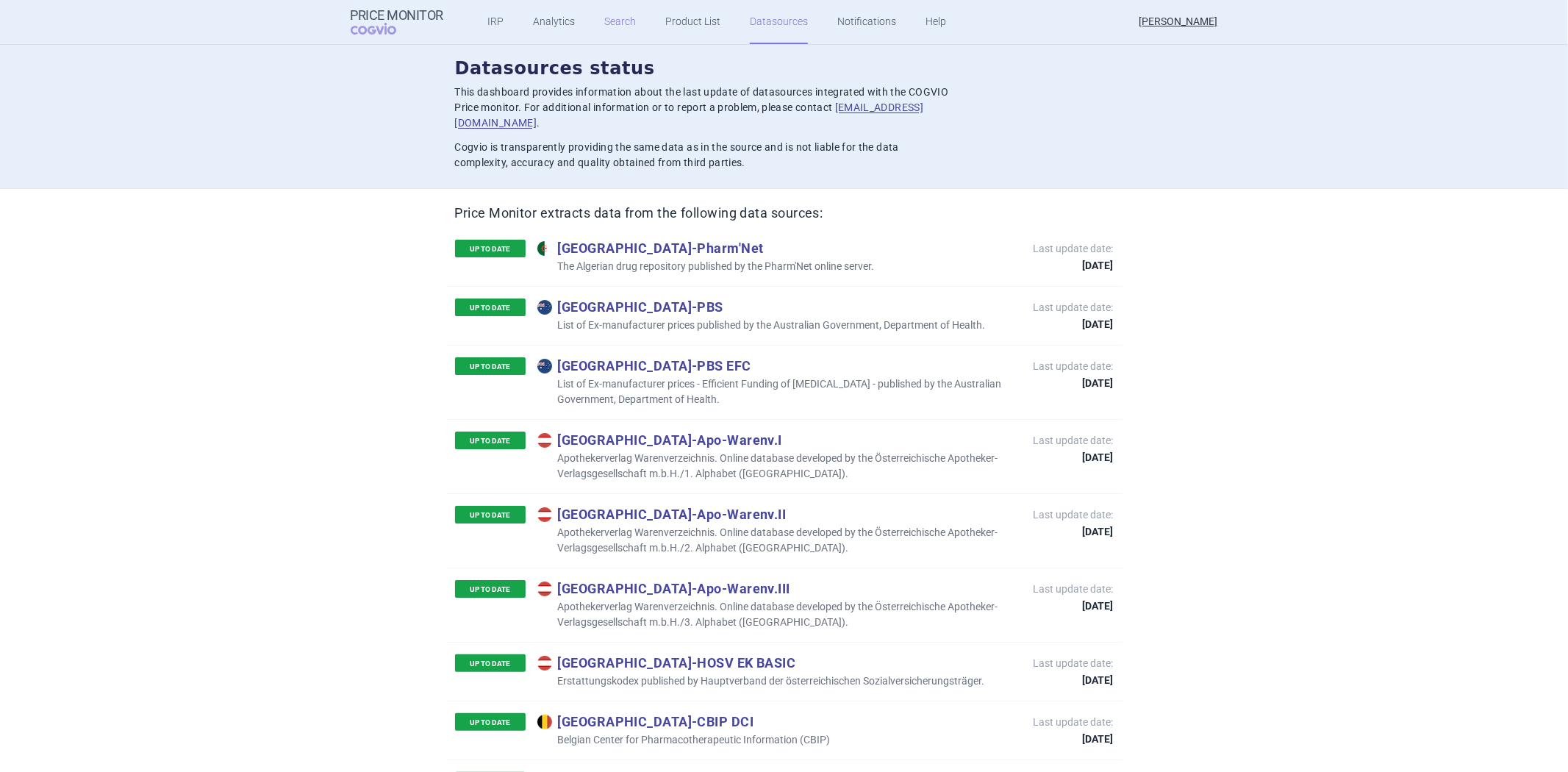
click at [607, 19] on link "Search" at bounding box center [620, 22] width 32 height 44
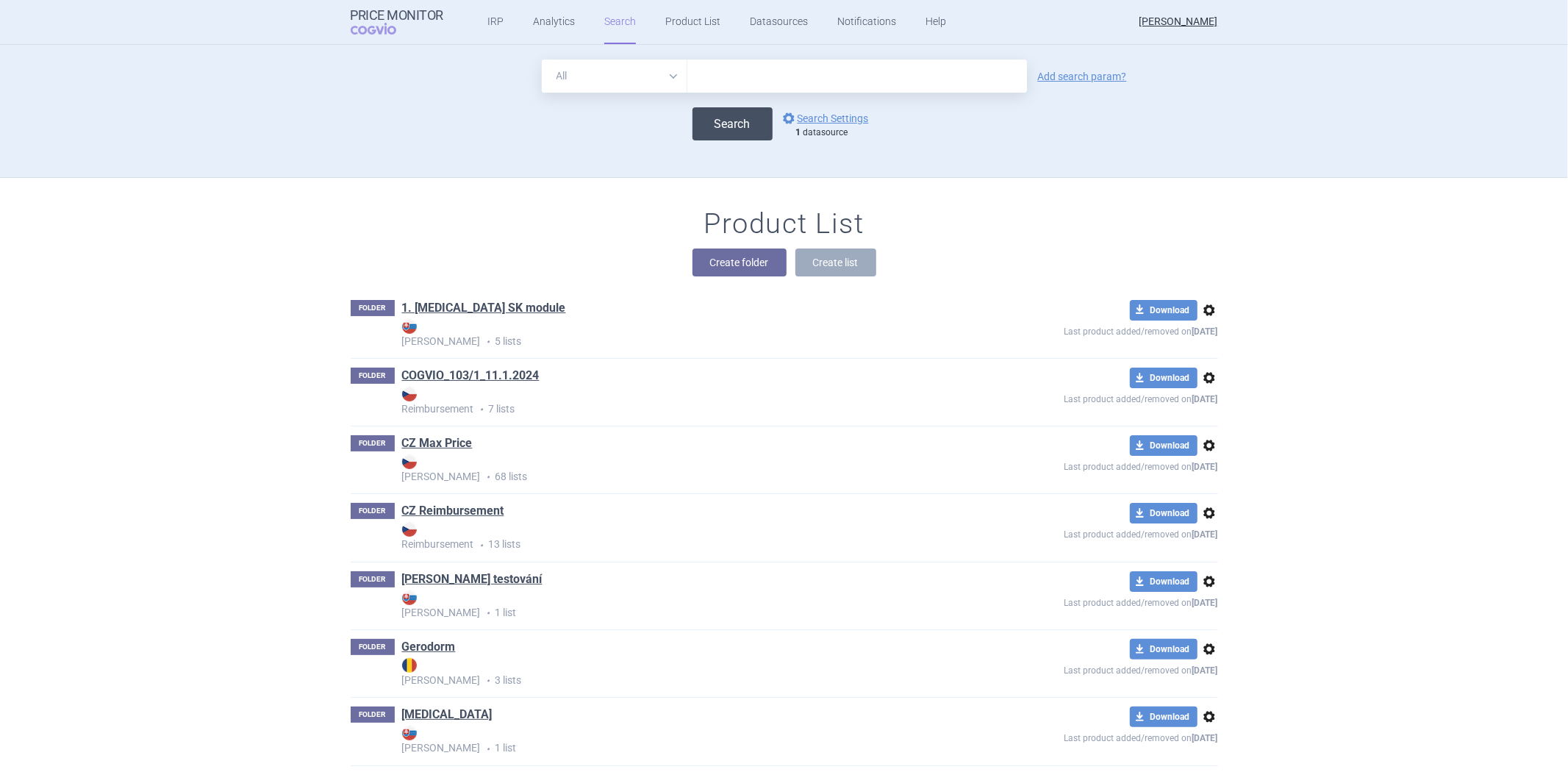
click at [733, 129] on button "Search" at bounding box center [732, 124] width 80 height 33
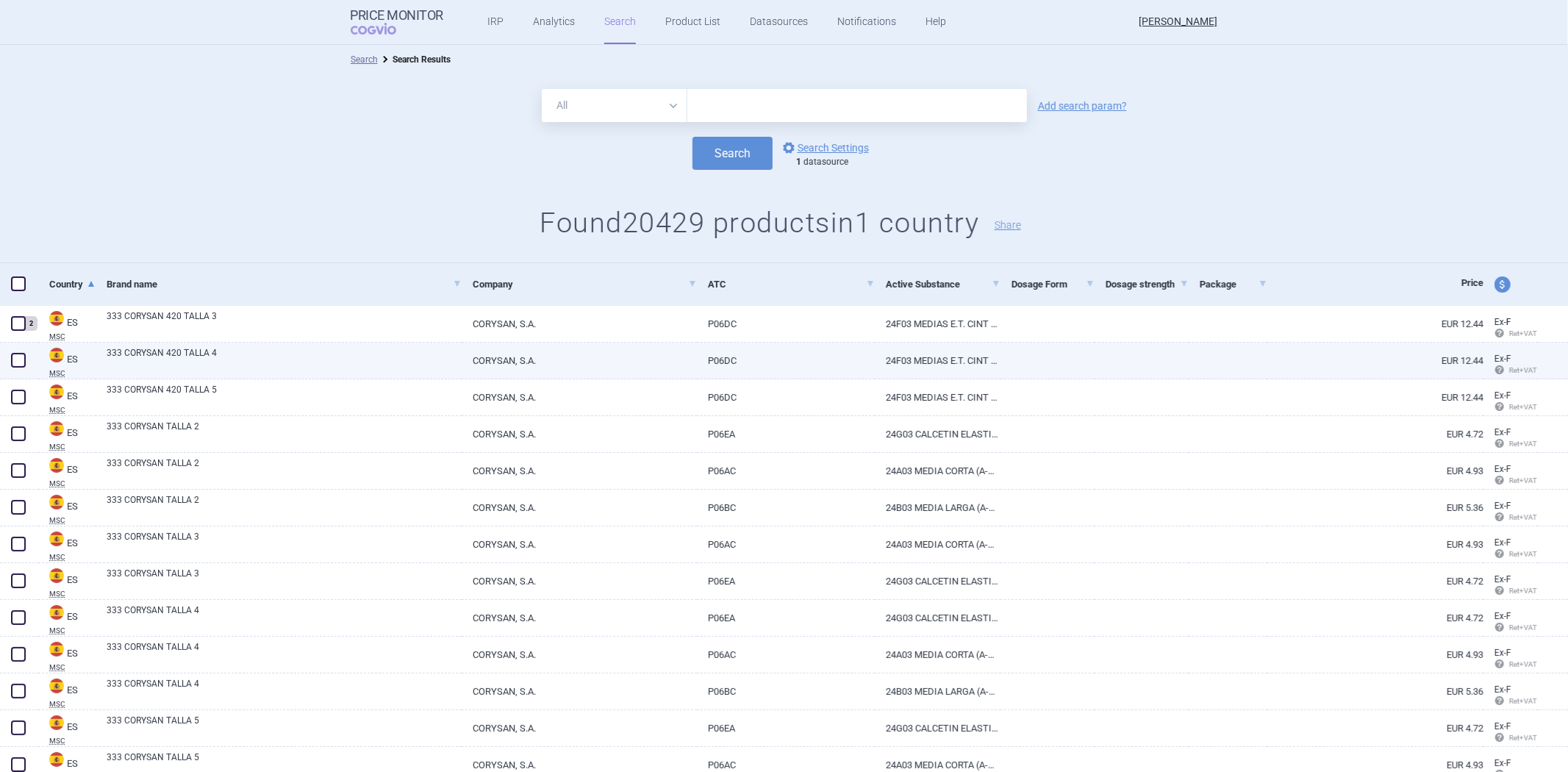
click at [648, 355] on link "CORYSAN, S.A." at bounding box center [579, 361] width 235 height 36
select select "EUR"
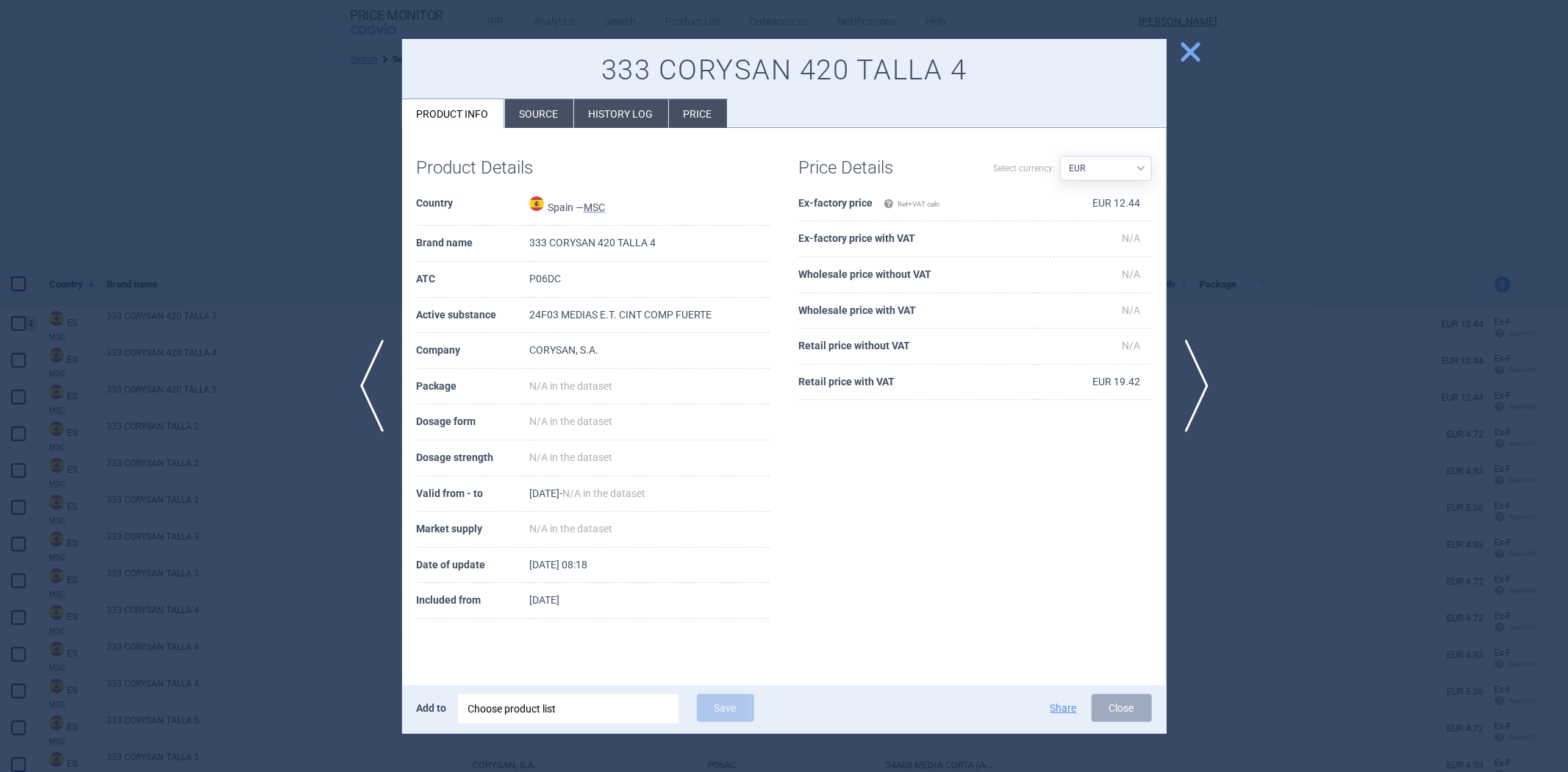
click at [170, 175] on div at bounding box center [784, 386] width 1568 height 772
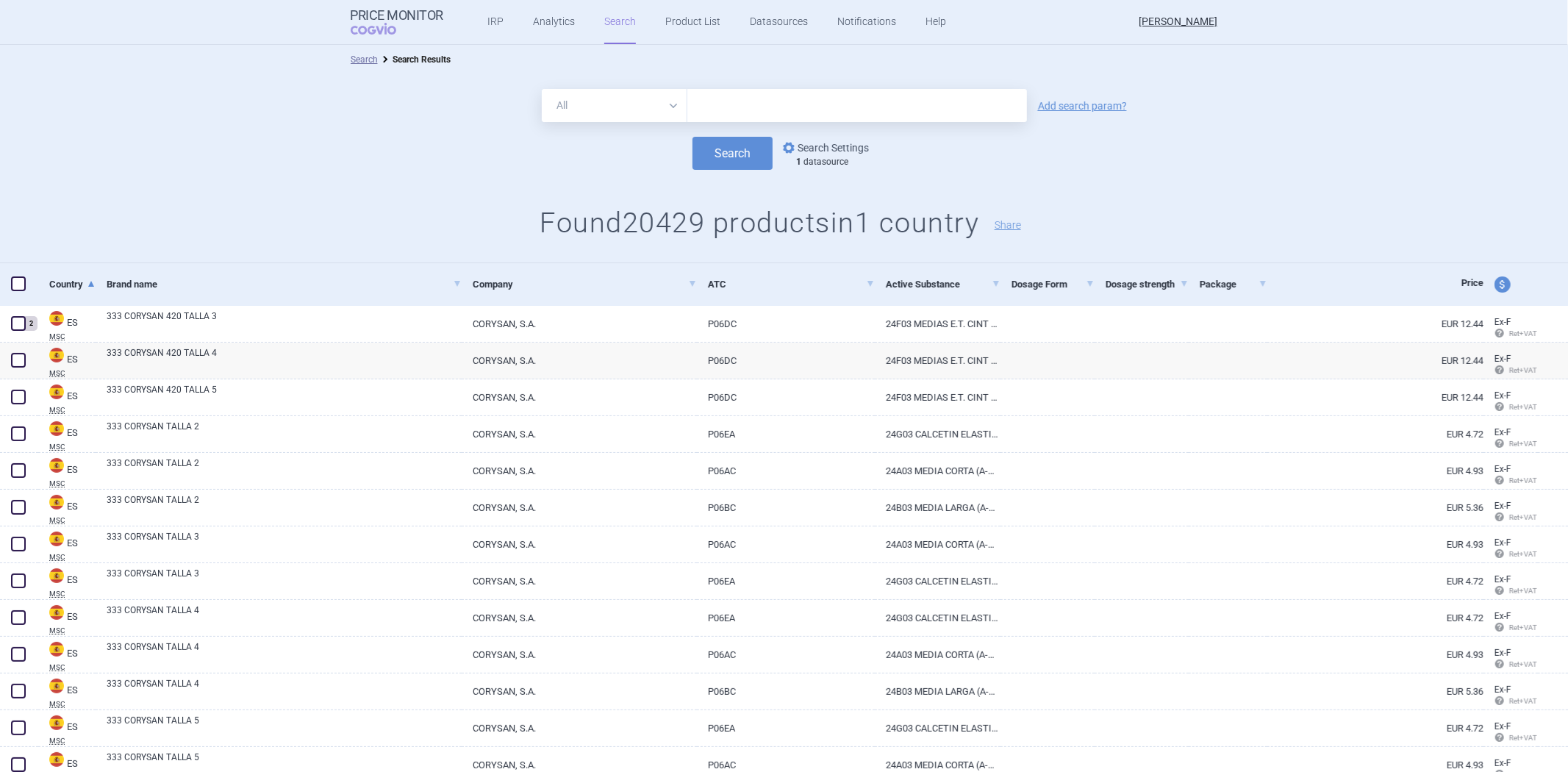
click at [803, 141] on link "options Search Settings" at bounding box center [824, 147] width 89 height 17
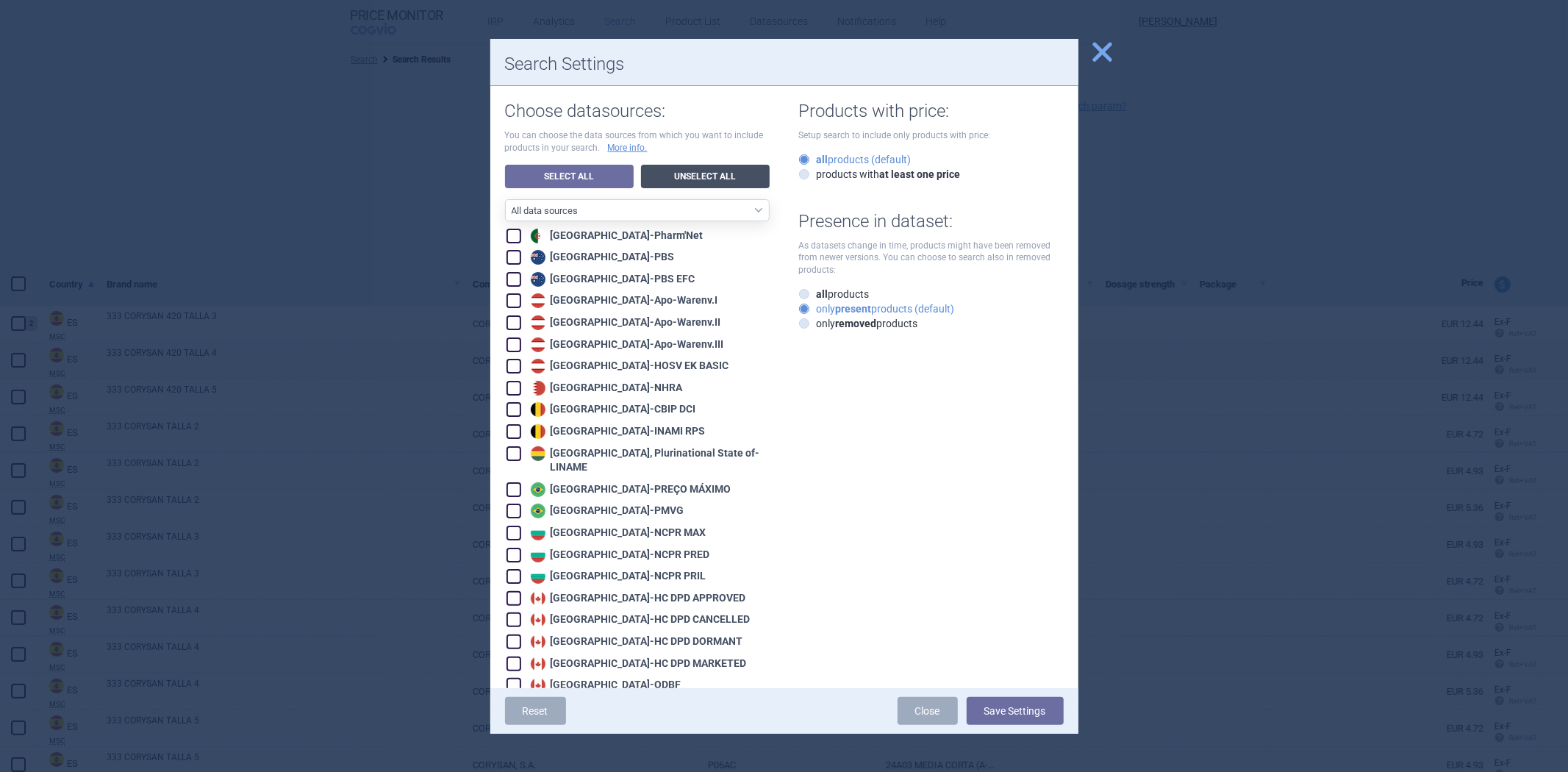
click at [731, 177] on link "Unselect All" at bounding box center [705, 176] width 128 height 23
checkbox input "false"
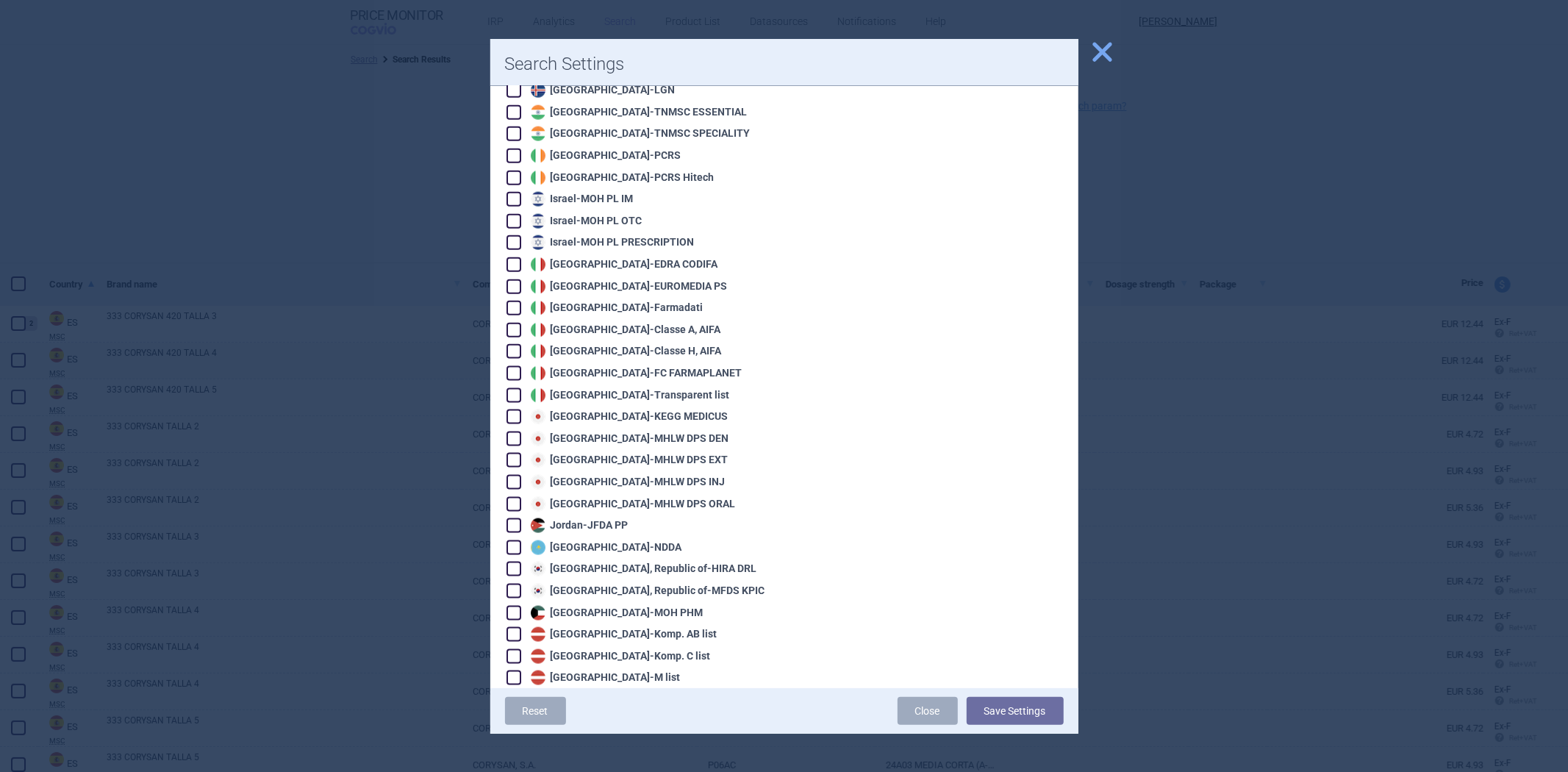
click at [609, 395] on div "Algeria - Pharm'Net [GEOGRAPHIC_DATA] - PBS [GEOGRAPHIC_DATA] - PBS EFC [GEOGRA…" at bounding box center [637, 546] width 264 height 3641
click at [610, 410] on div "Japan - KEGG MEDICUS" at bounding box center [627, 417] width 201 height 15
checkbox input "true"
click at [1023, 716] on button "Save Settings" at bounding box center [1014, 710] width 97 height 28
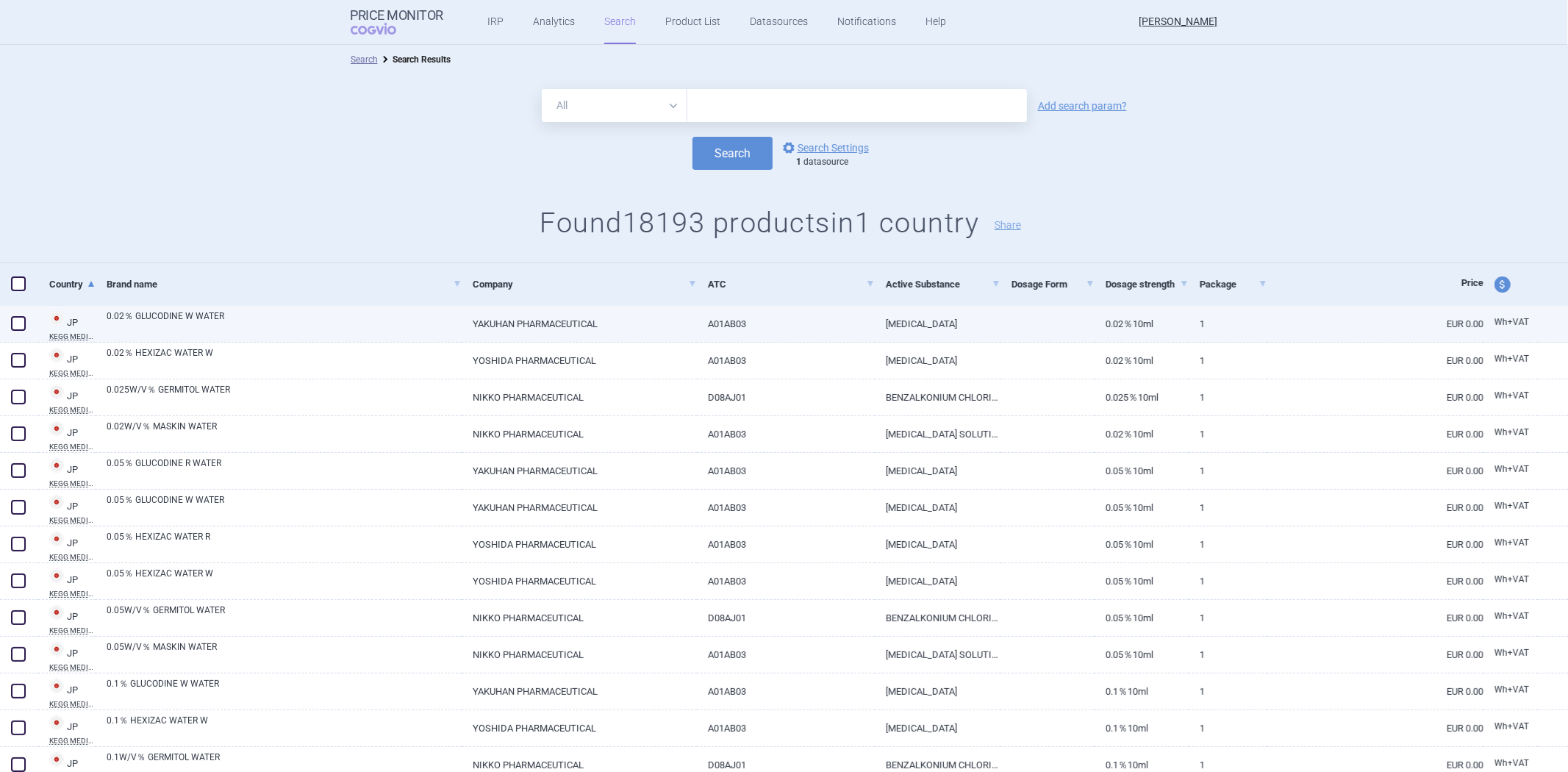
click at [539, 325] on link "YAKUHAN PHARMACEUTICAL" at bounding box center [579, 324] width 235 height 36
select select "EUR"
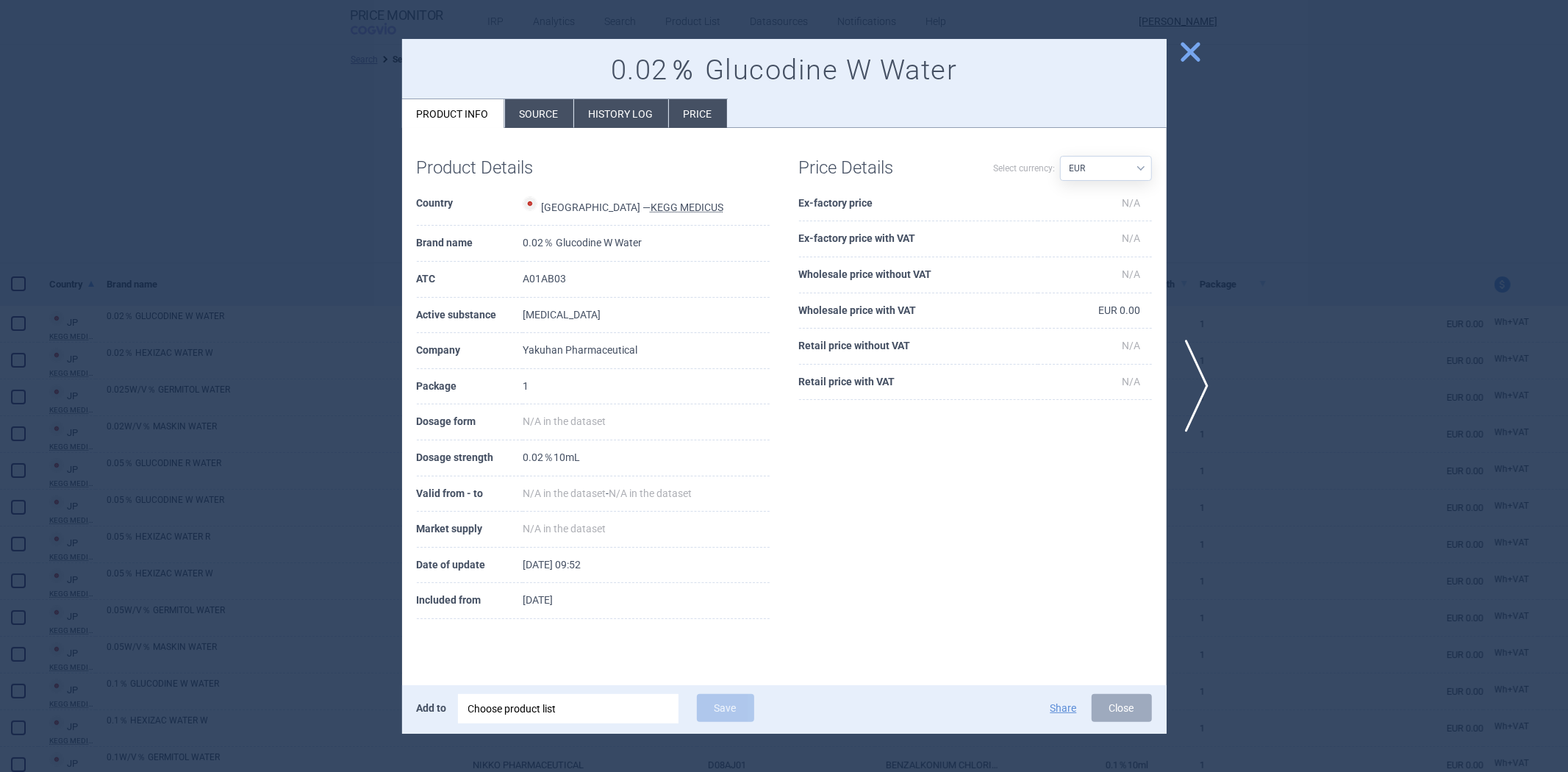
click at [1310, 86] on div at bounding box center [784, 386] width 1568 height 772
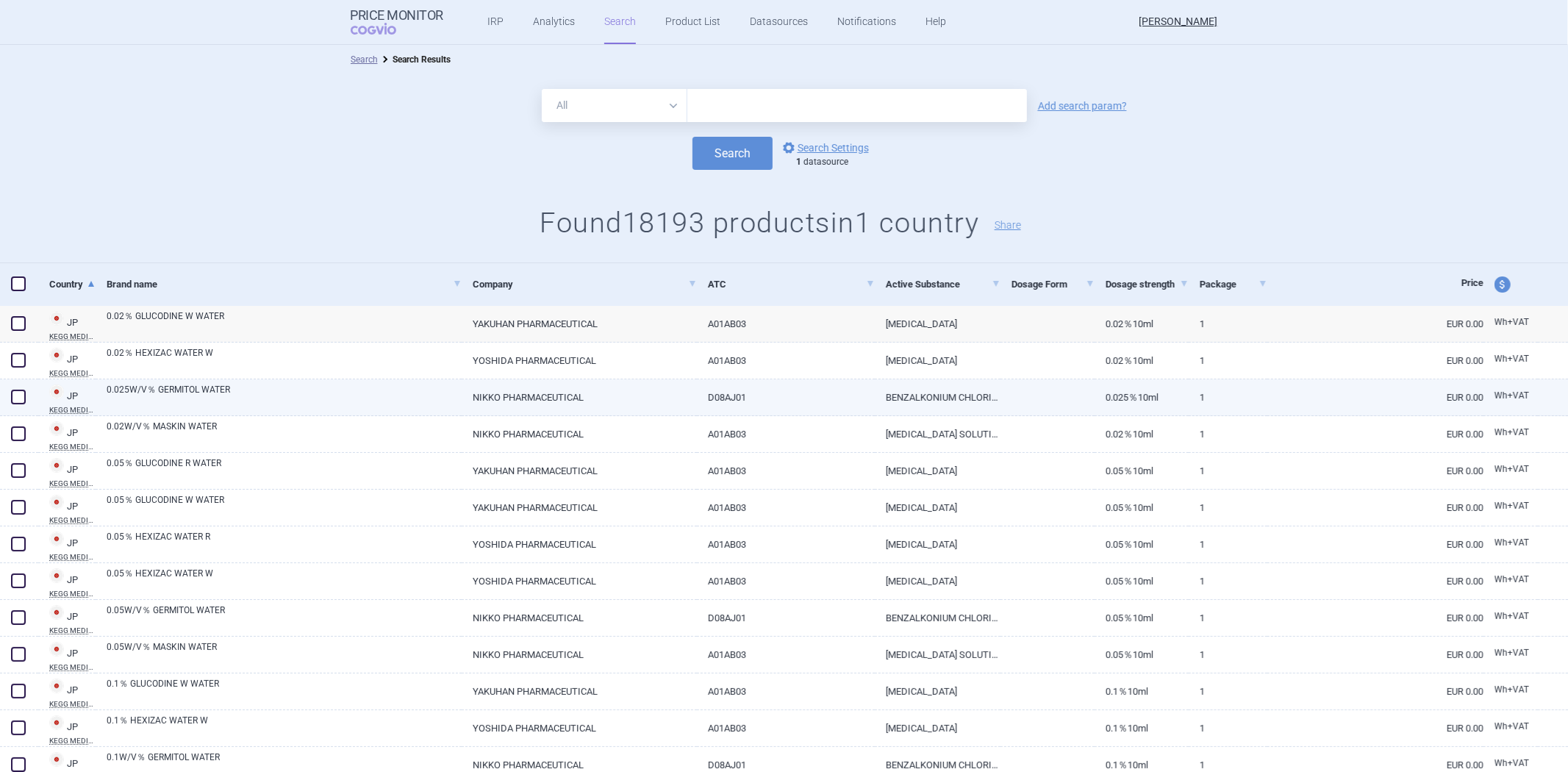
click at [721, 383] on link "D08AJ01" at bounding box center [785, 398] width 178 height 36
select select "EUR"
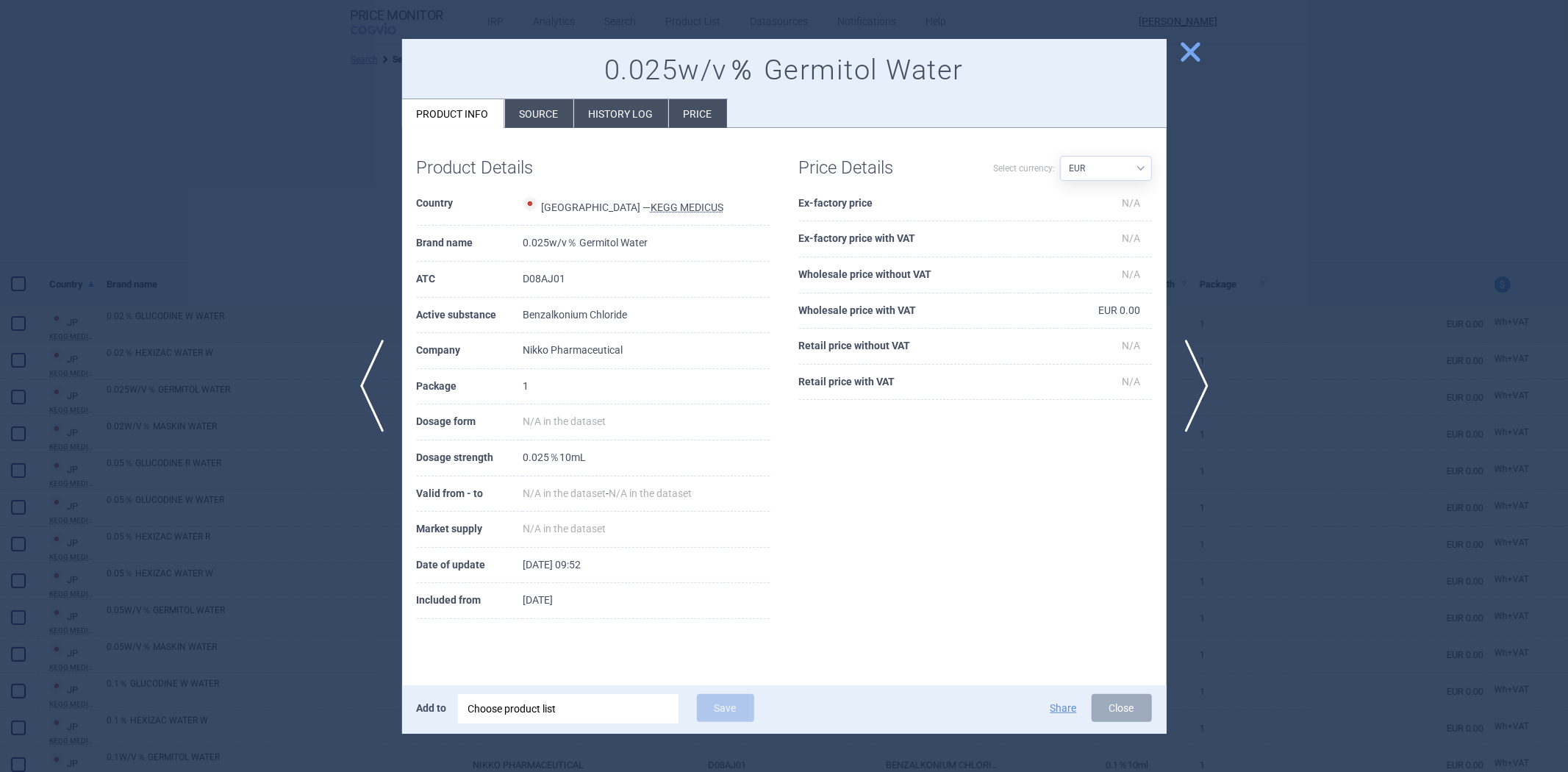
click at [554, 108] on li "Source" at bounding box center [539, 114] width 68 height 29
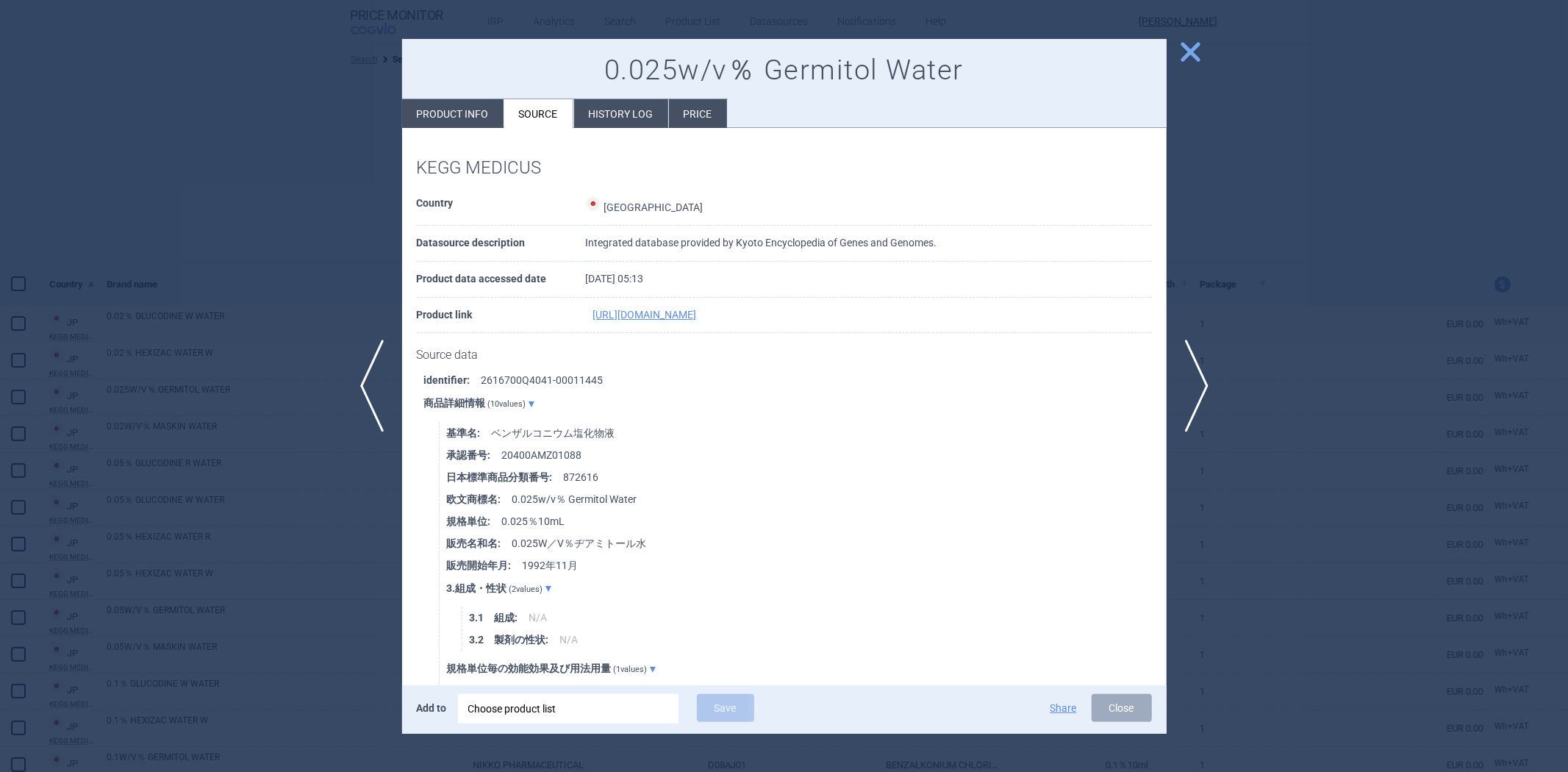
click at [620, 108] on li "History log" at bounding box center [621, 114] width 94 height 29
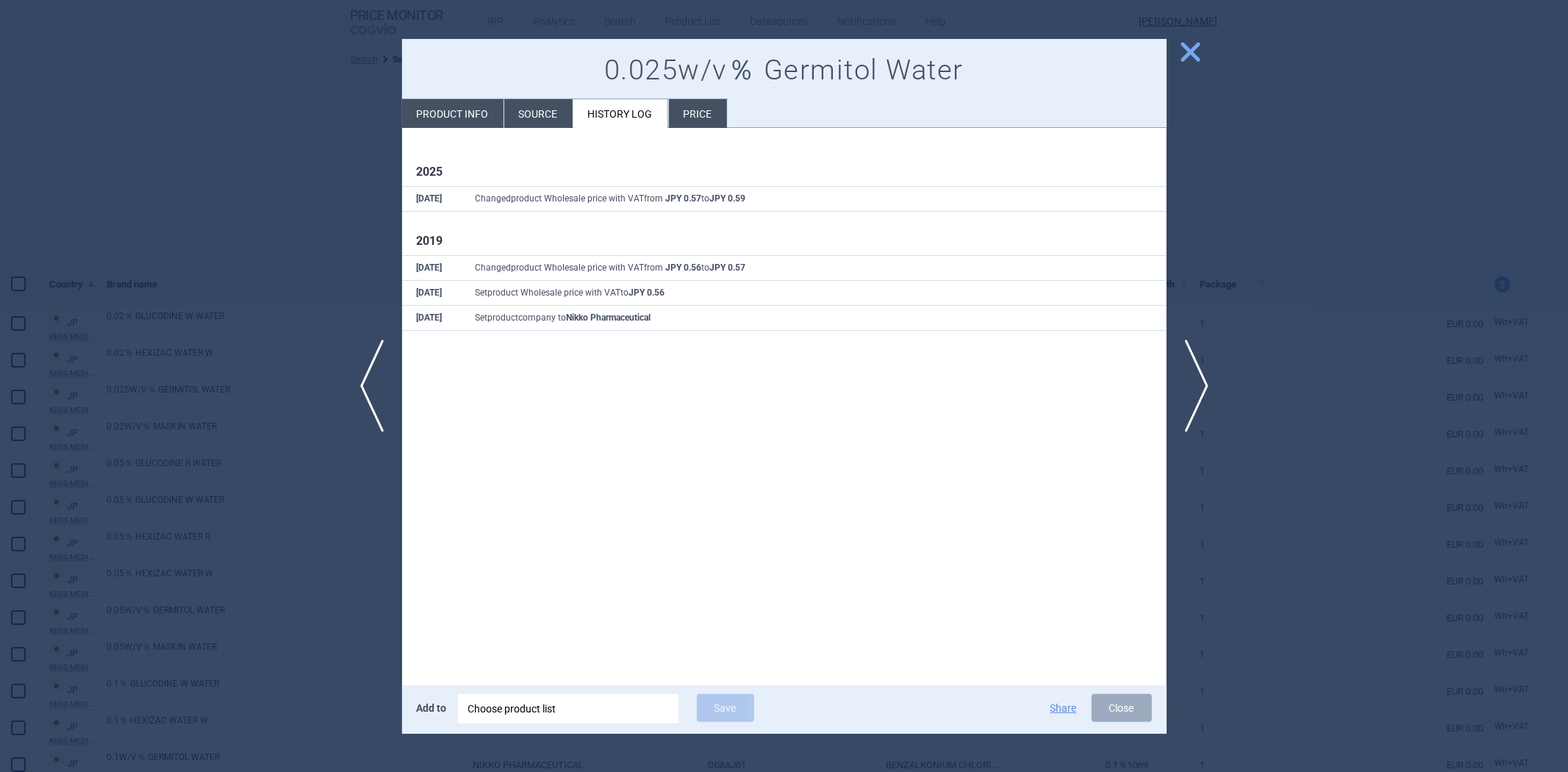
click at [244, 235] on div at bounding box center [784, 386] width 1568 height 772
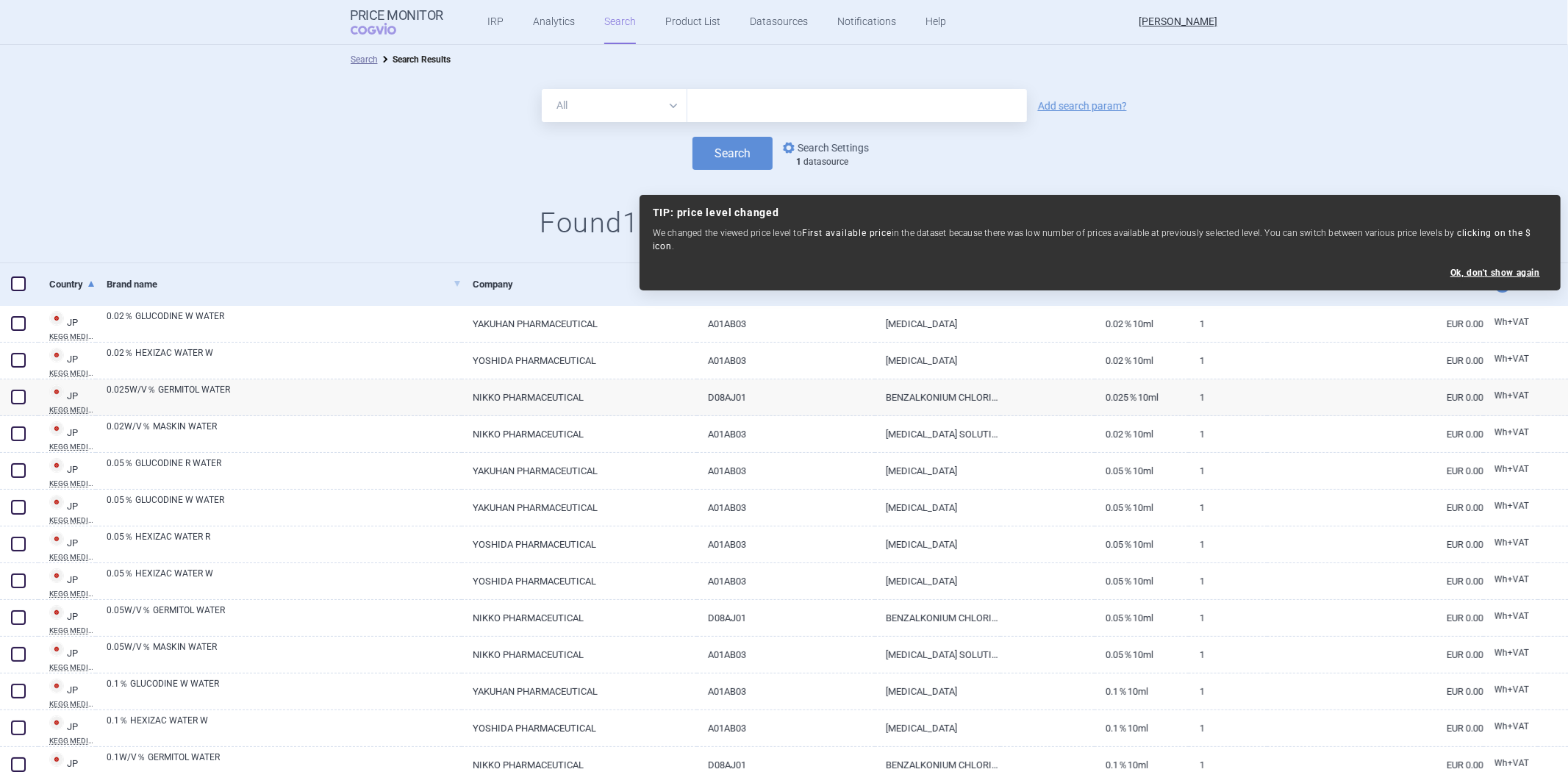
click at [829, 149] on link "options Search Settings" at bounding box center [824, 147] width 89 height 17
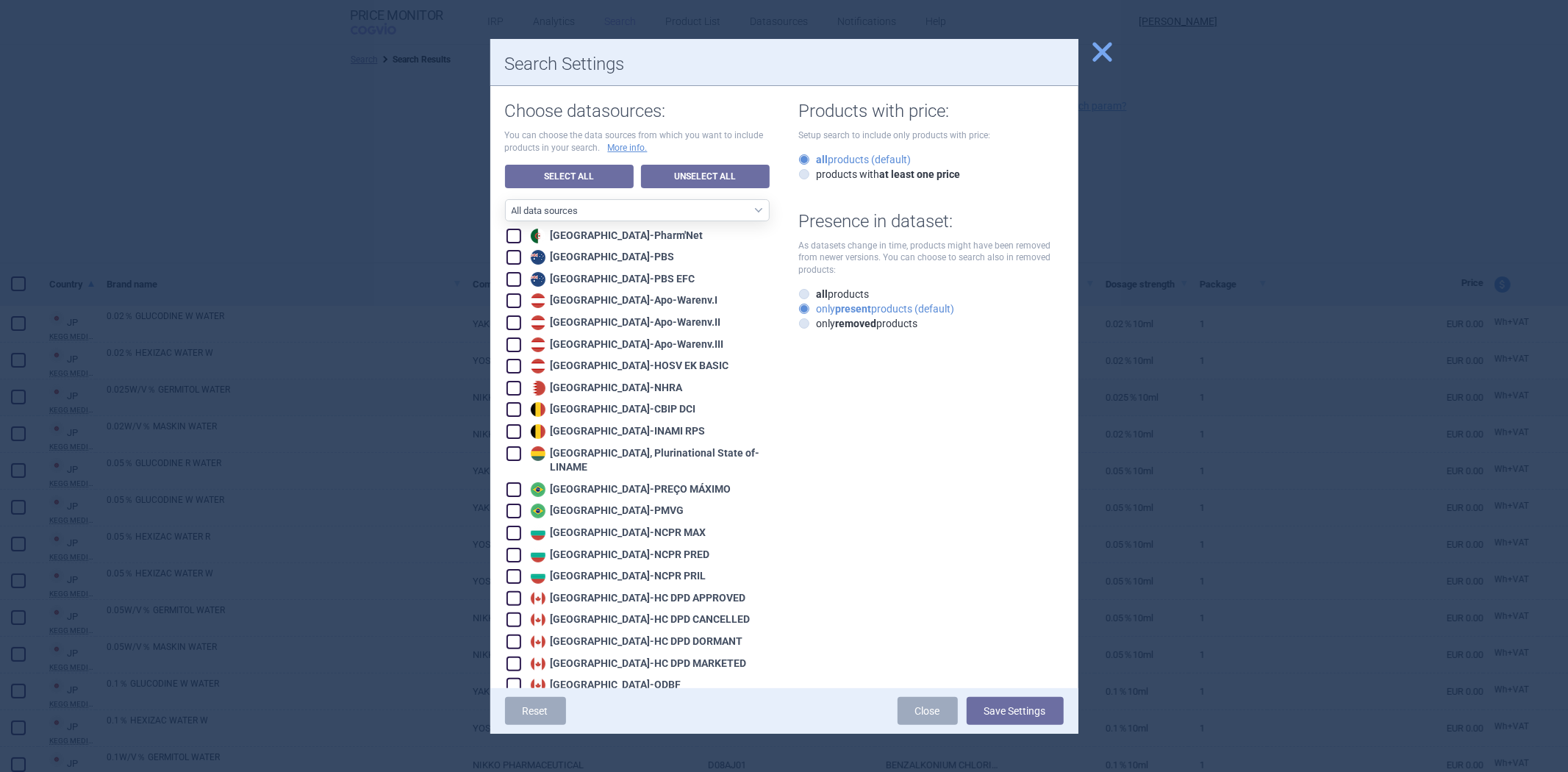
click at [380, 223] on div at bounding box center [784, 386] width 1568 height 772
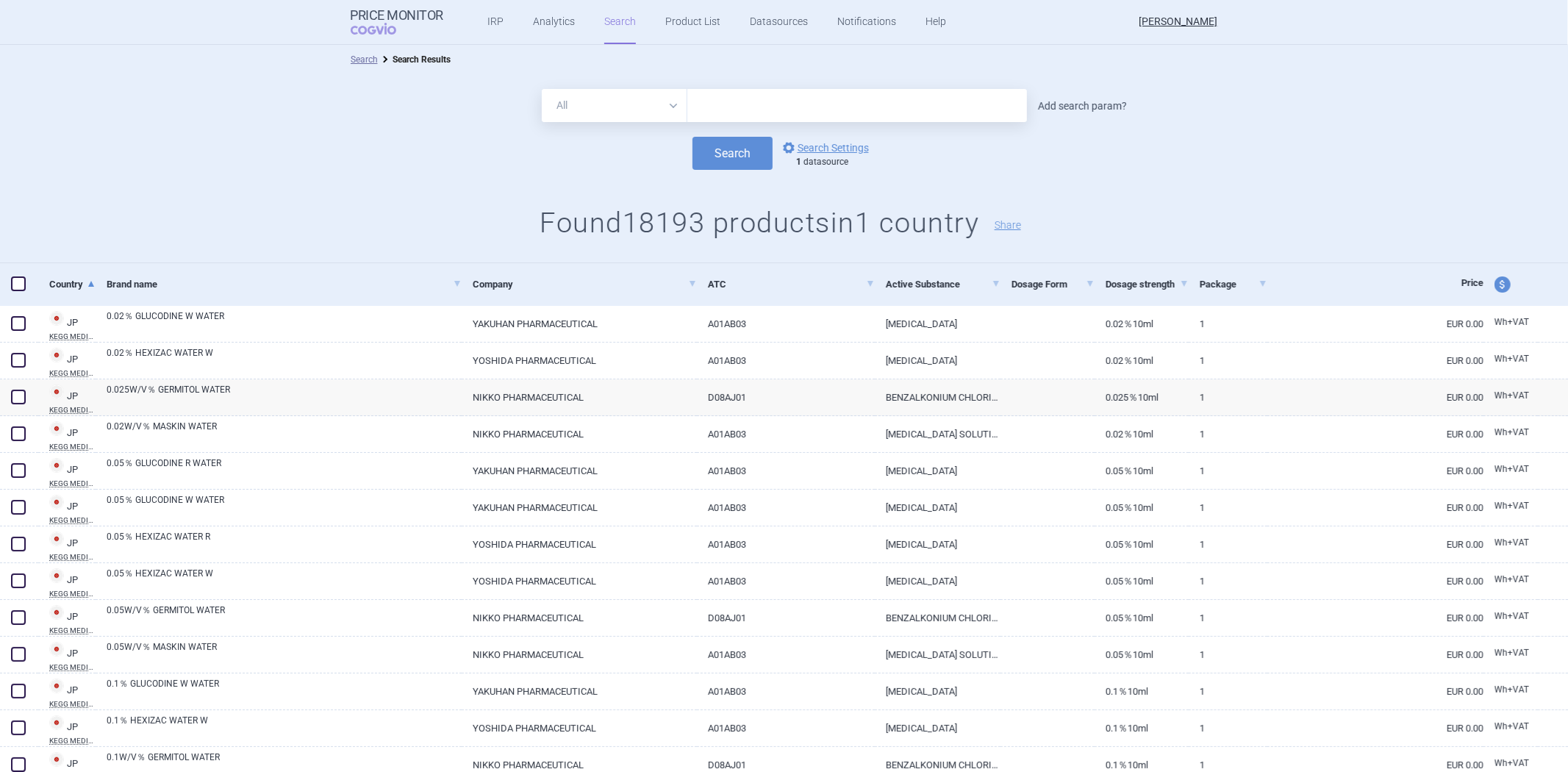
click at [1068, 101] on link "Add search param?" at bounding box center [1082, 106] width 89 height 11
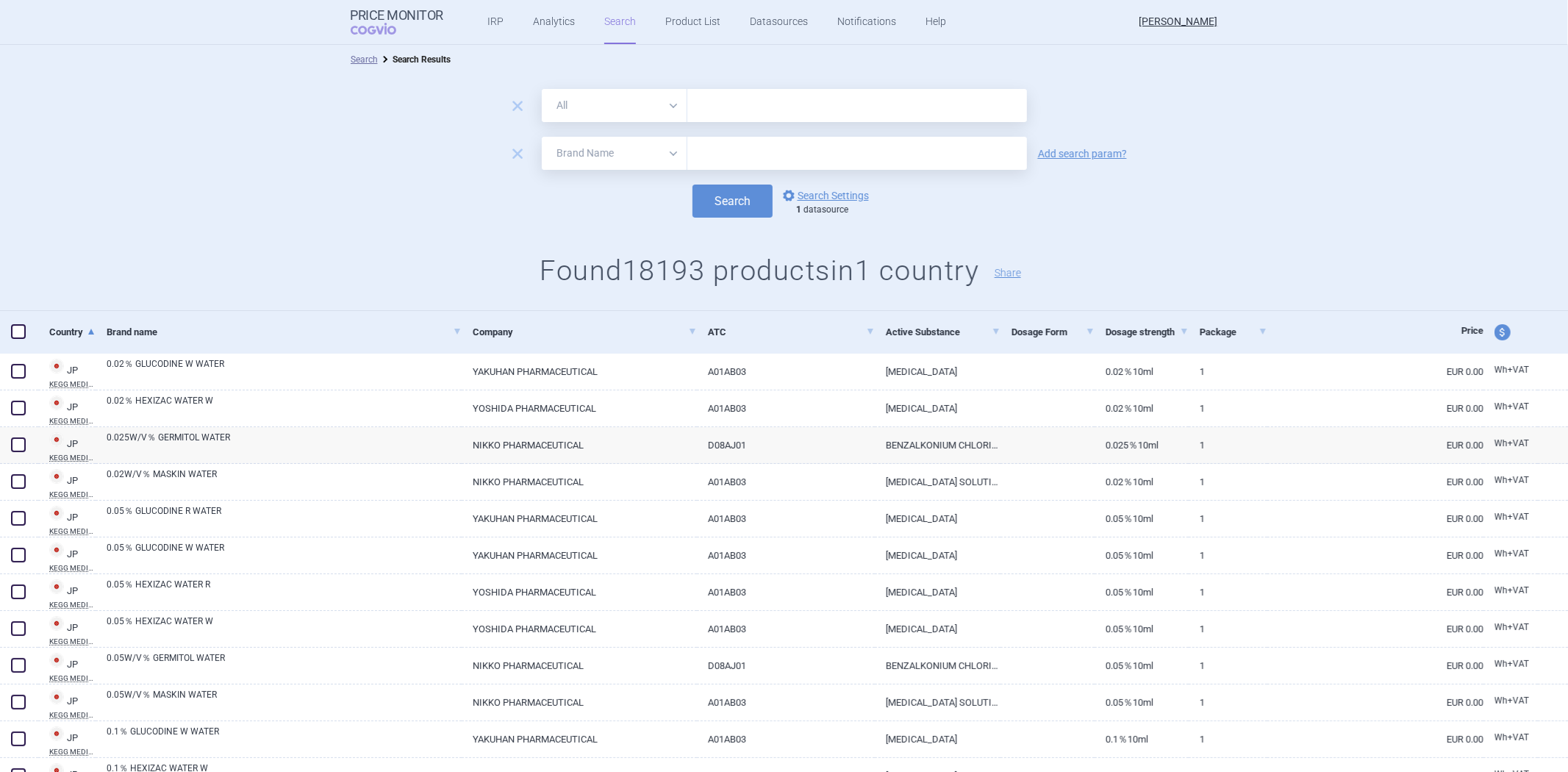
click at [636, 165] on select "All Brand Name ATC Company Active Substance Country Newer than" at bounding box center [615, 153] width 146 height 33
select select "newerThan"
click at [542, 137] on select "All Brand Name ATC Company Active Substance Country Newer than" at bounding box center [615, 153] width 146 height 33
click at [737, 154] on input "text" at bounding box center [857, 153] width 340 height 33
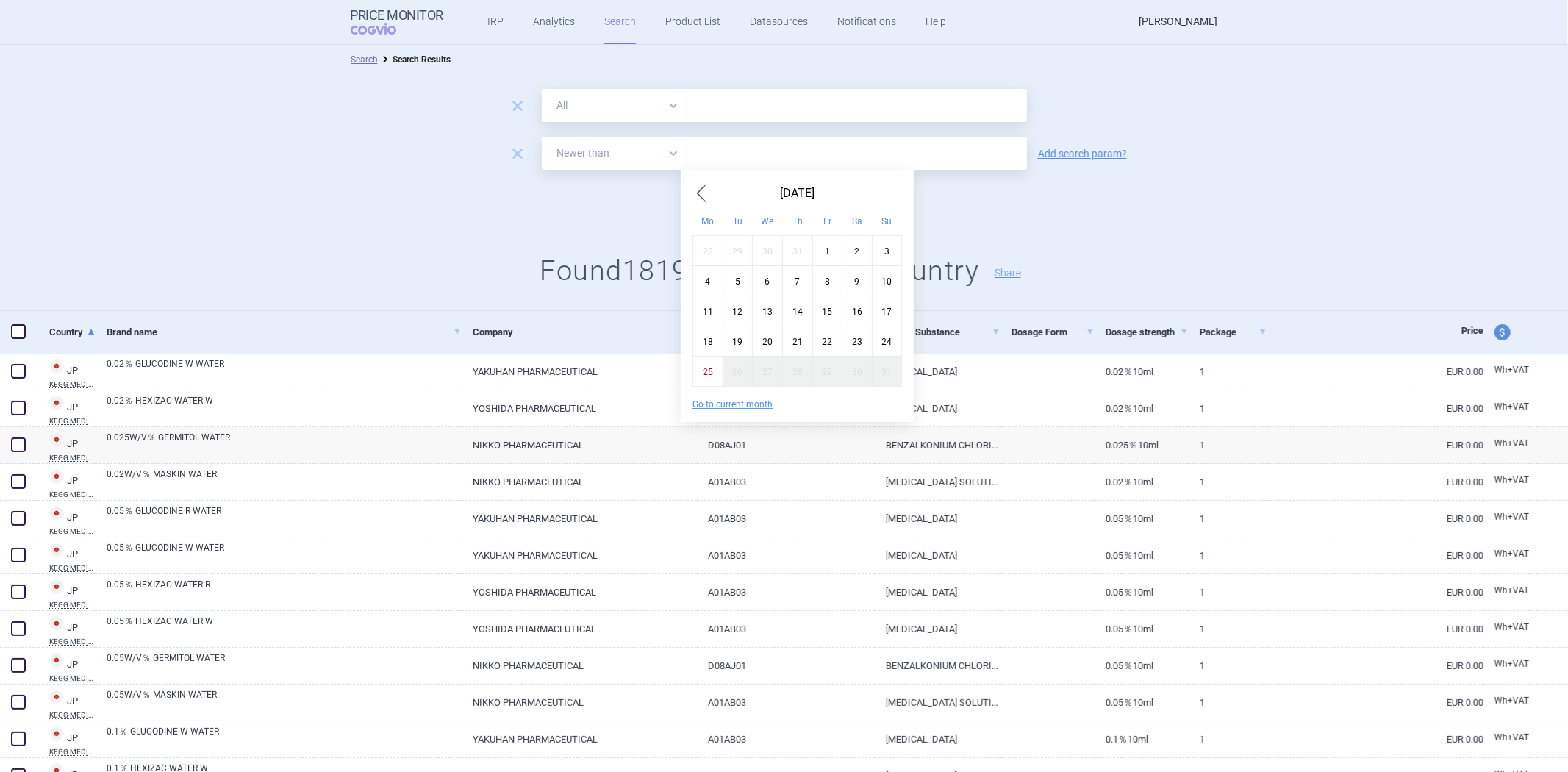
click at [693, 189] on span "Previous Month" at bounding box center [700, 193] width 17 height 23
click at [729, 249] on div "1" at bounding box center [738, 250] width 30 height 30
type input "1. 7. 2025"
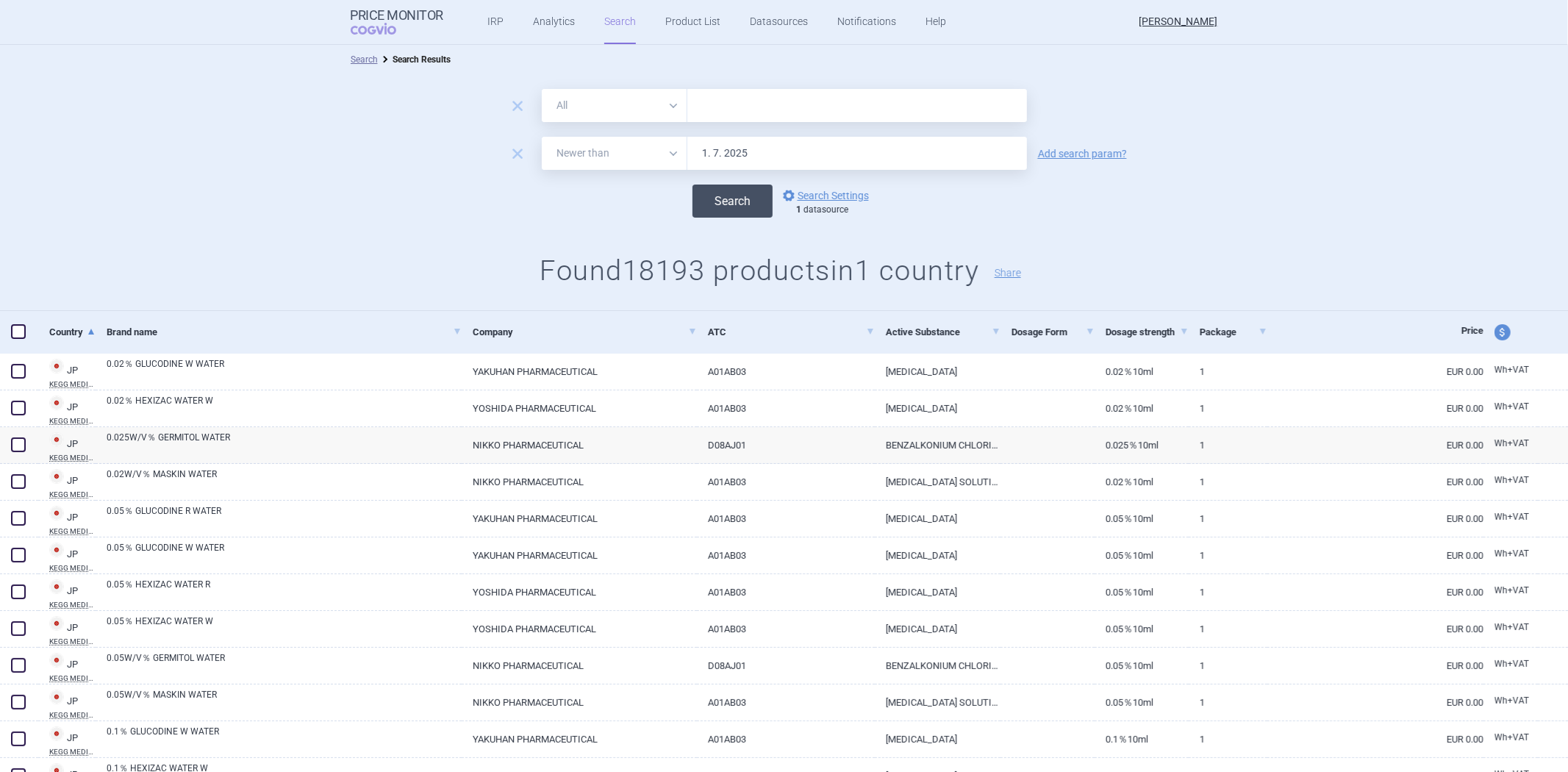
click at [715, 191] on button "Search" at bounding box center [732, 201] width 80 height 33
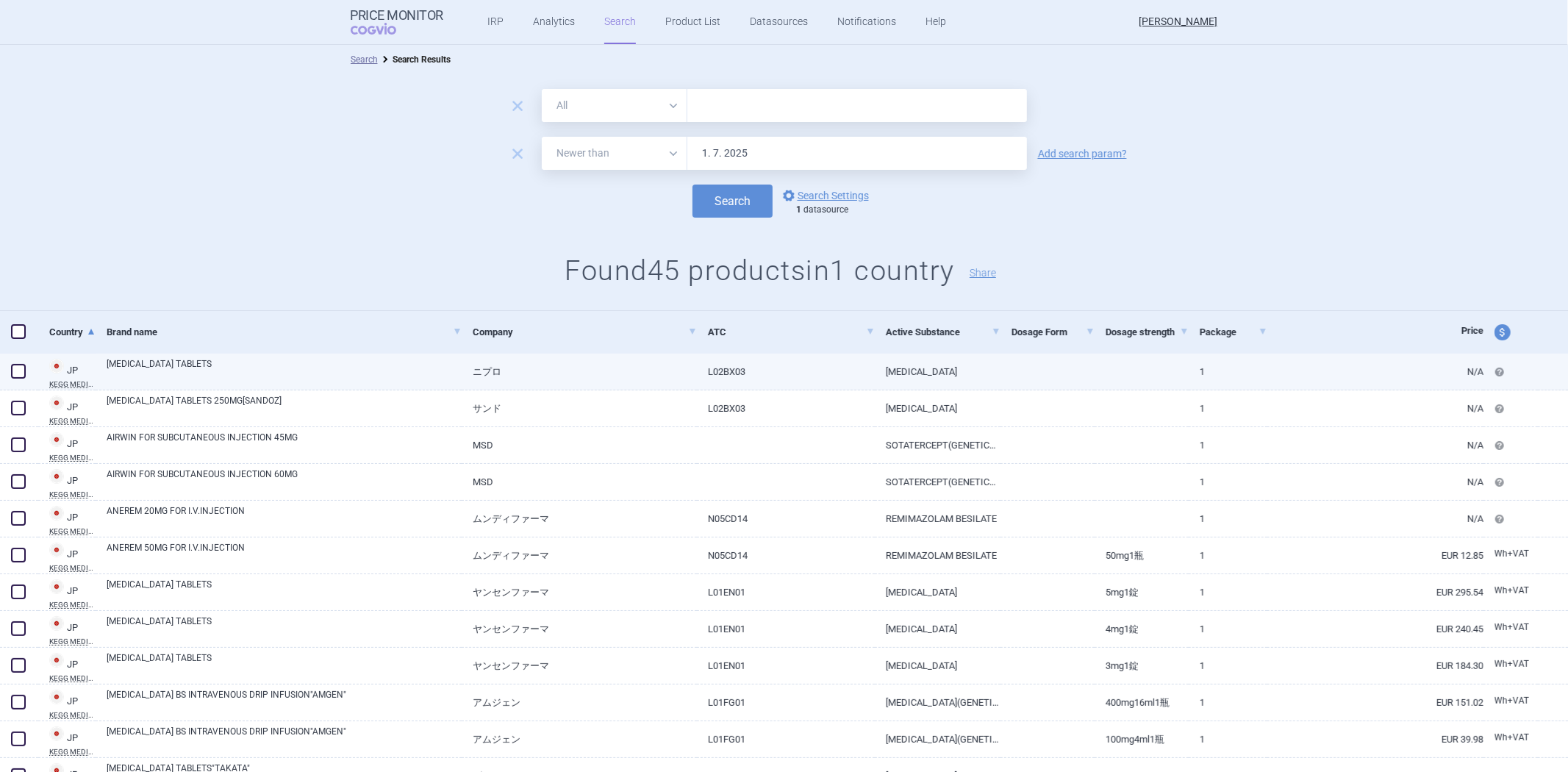
click at [758, 362] on link "L02BX03" at bounding box center [785, 372] width 178 height 36
select select "EUR"
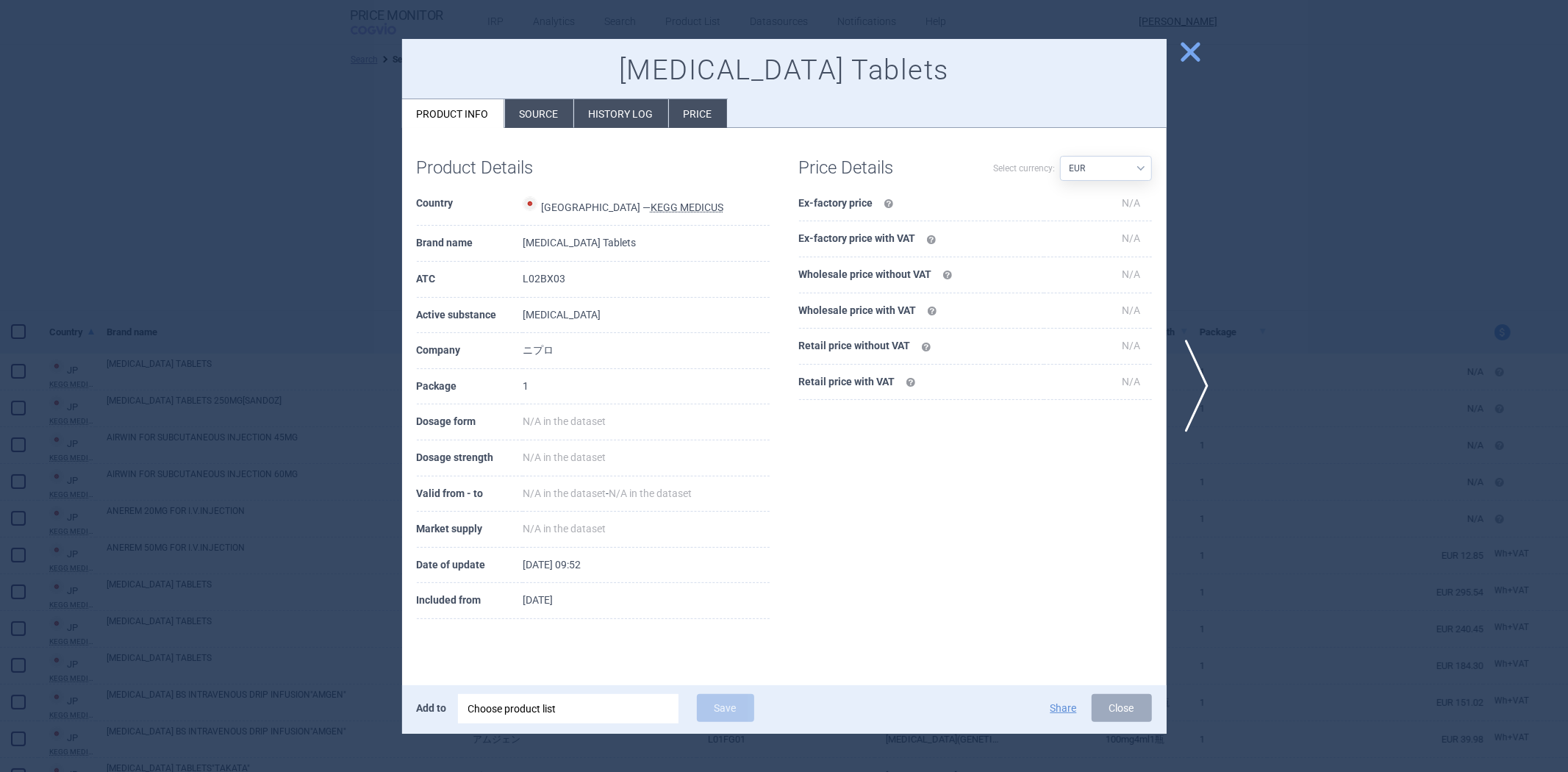
click at [582, 109] on li "History log" at bounding box center [621, 114] width 94 height 29
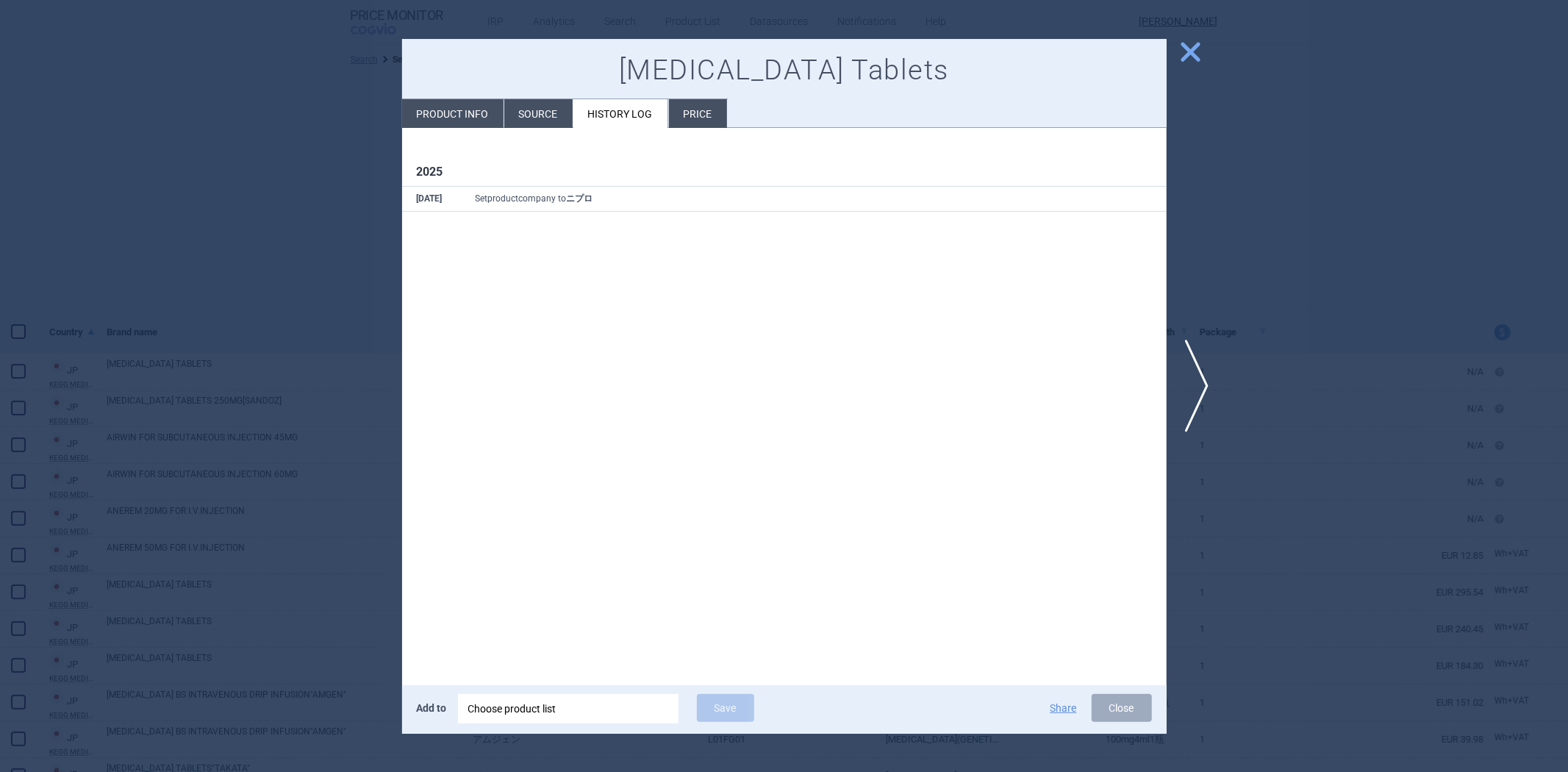
click at [461, 115] on li "Product info" at bounding box center [452, 114] width 101 height 29
select select "EUR"
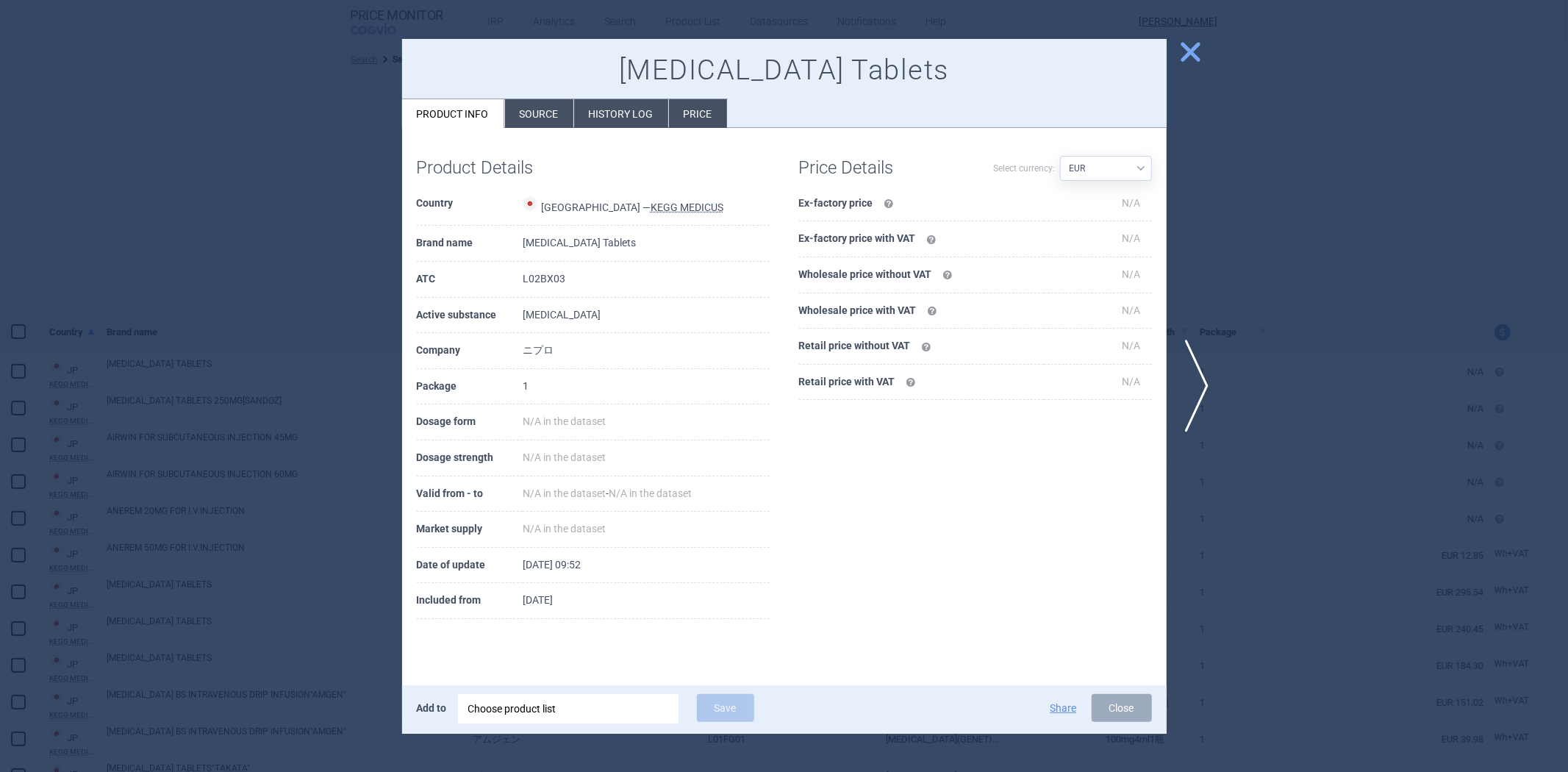
click at [360, 165] on div at bounding box center [784, 386] width 1568 height 772
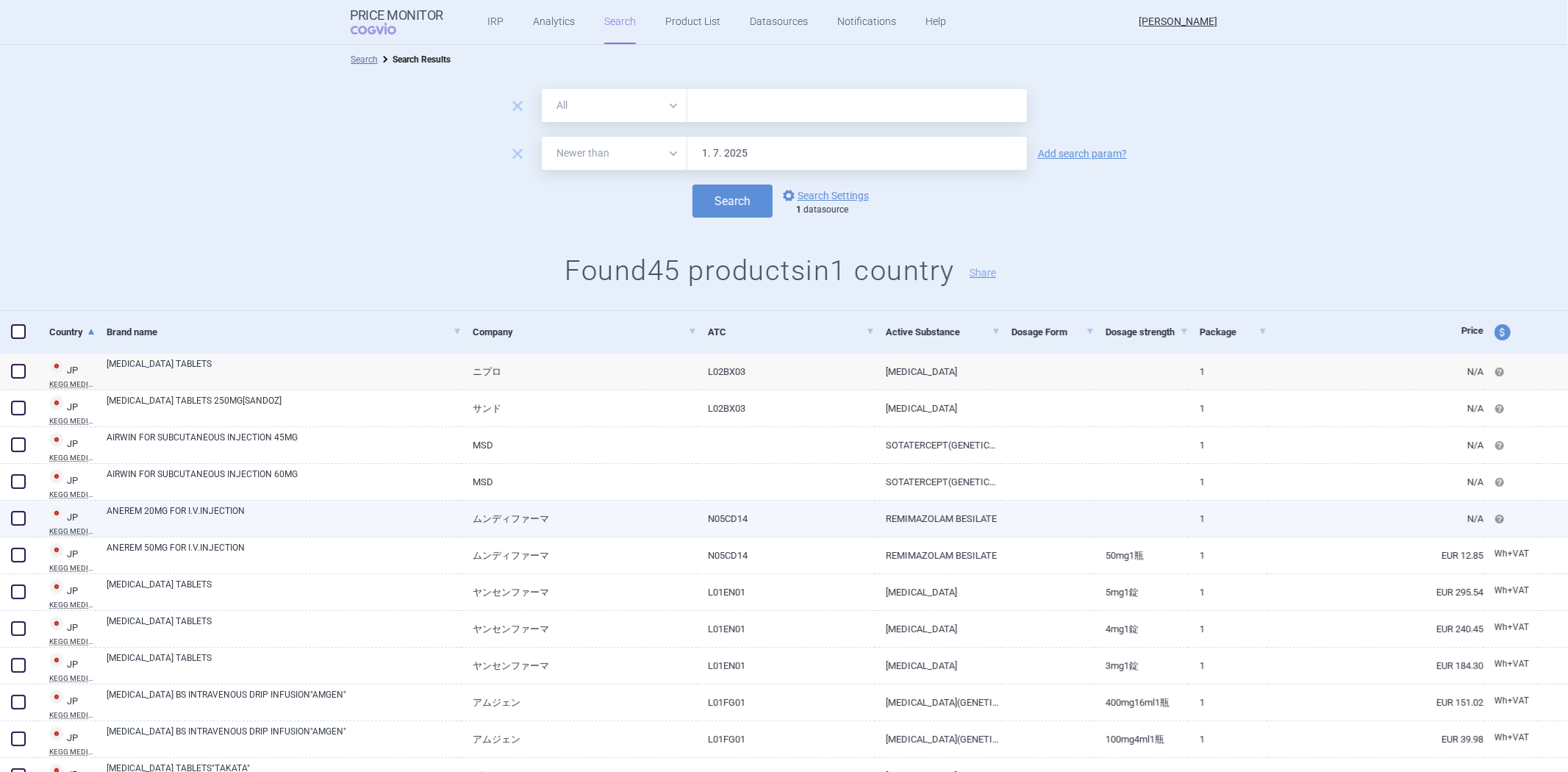
click at [731, 519] on link "N05CD14" at bounding box center [785, 519] width 178 height 36
select select "EUR"
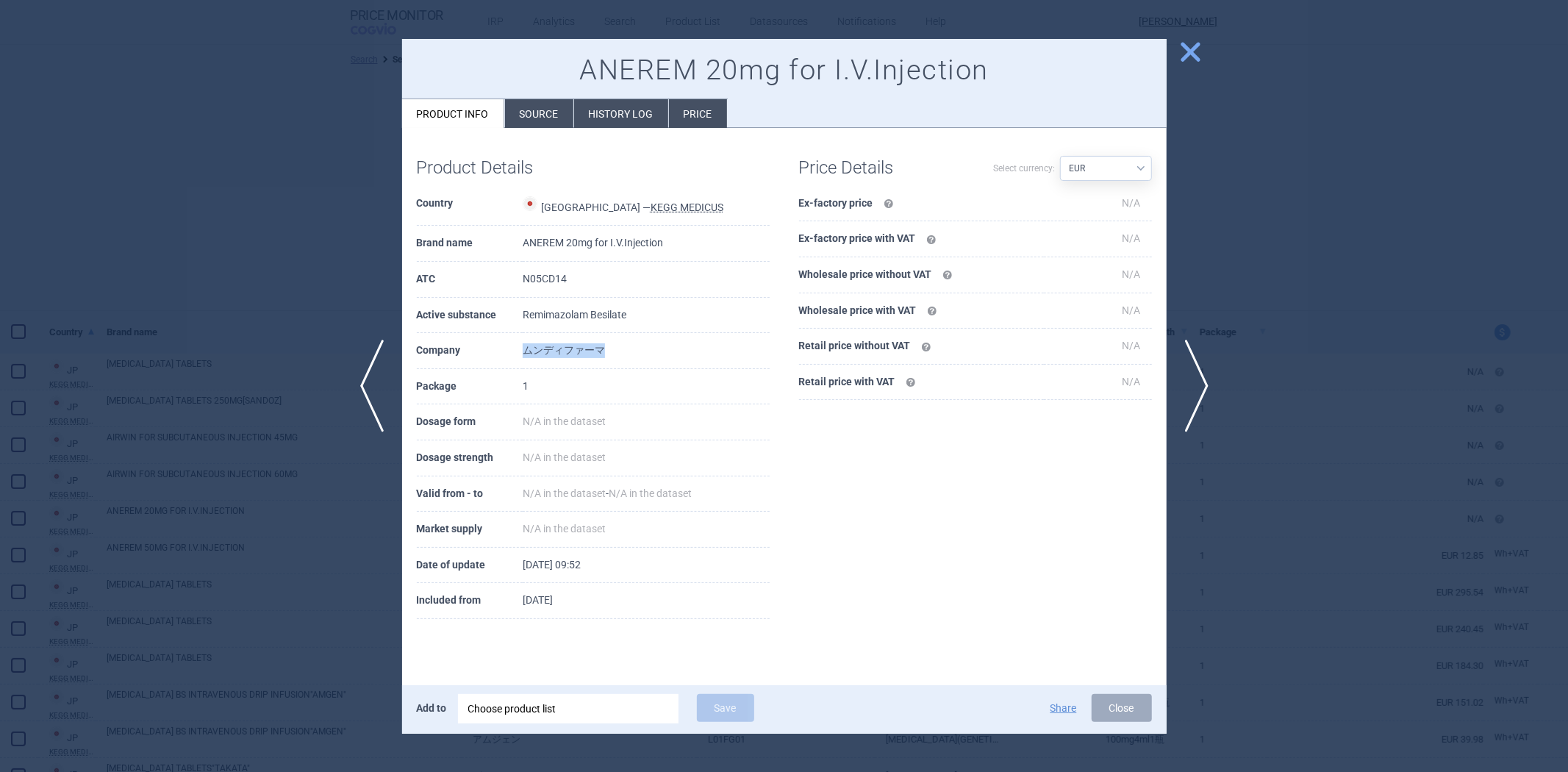
drag, startPoint x: 533, startPoint y: 347, endPoint x: 679, endPoint y: 363, distance: 146.9
click at [679, 363] on td "ムンディファーマ" at bounding box center [646, 351] width 247 height 36
click at [307, 235] on div at bounding box center [784, 386] width 1568 height 772
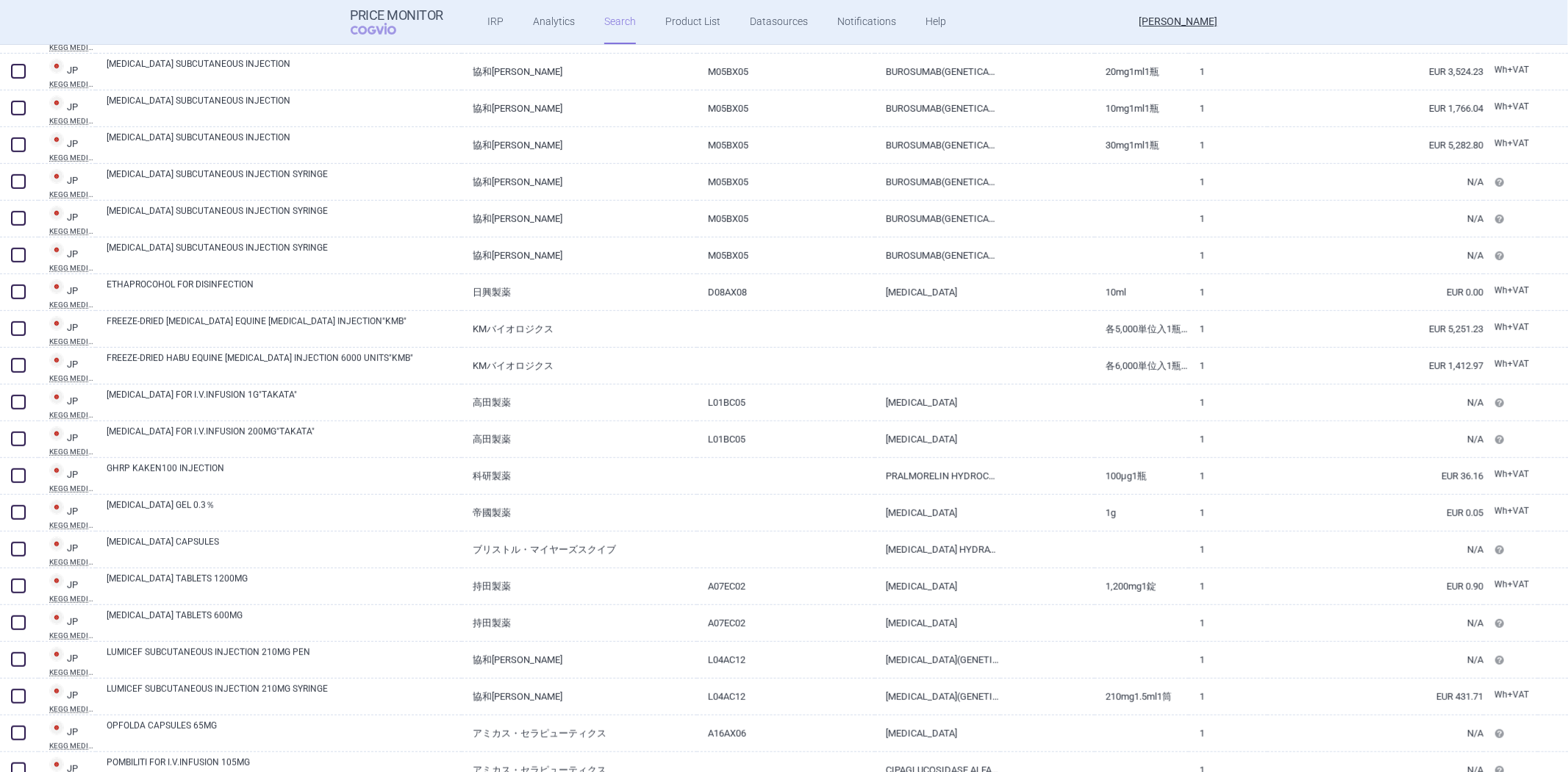
scroll to position [817, 0]
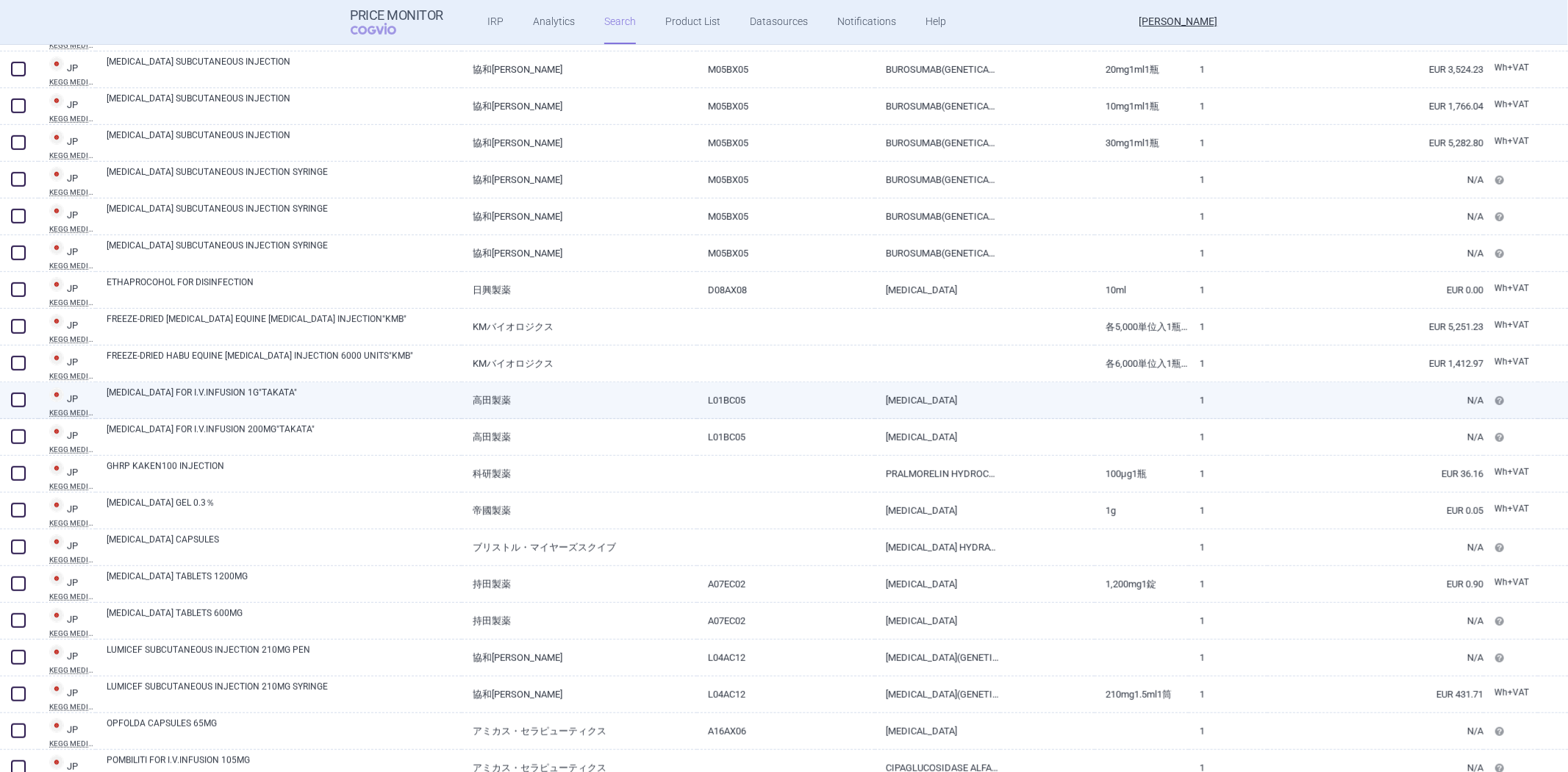
click at [538, 389] on link "高田製薬" at bounding box center [579, 401] width 235 height 36
select select "EUR"
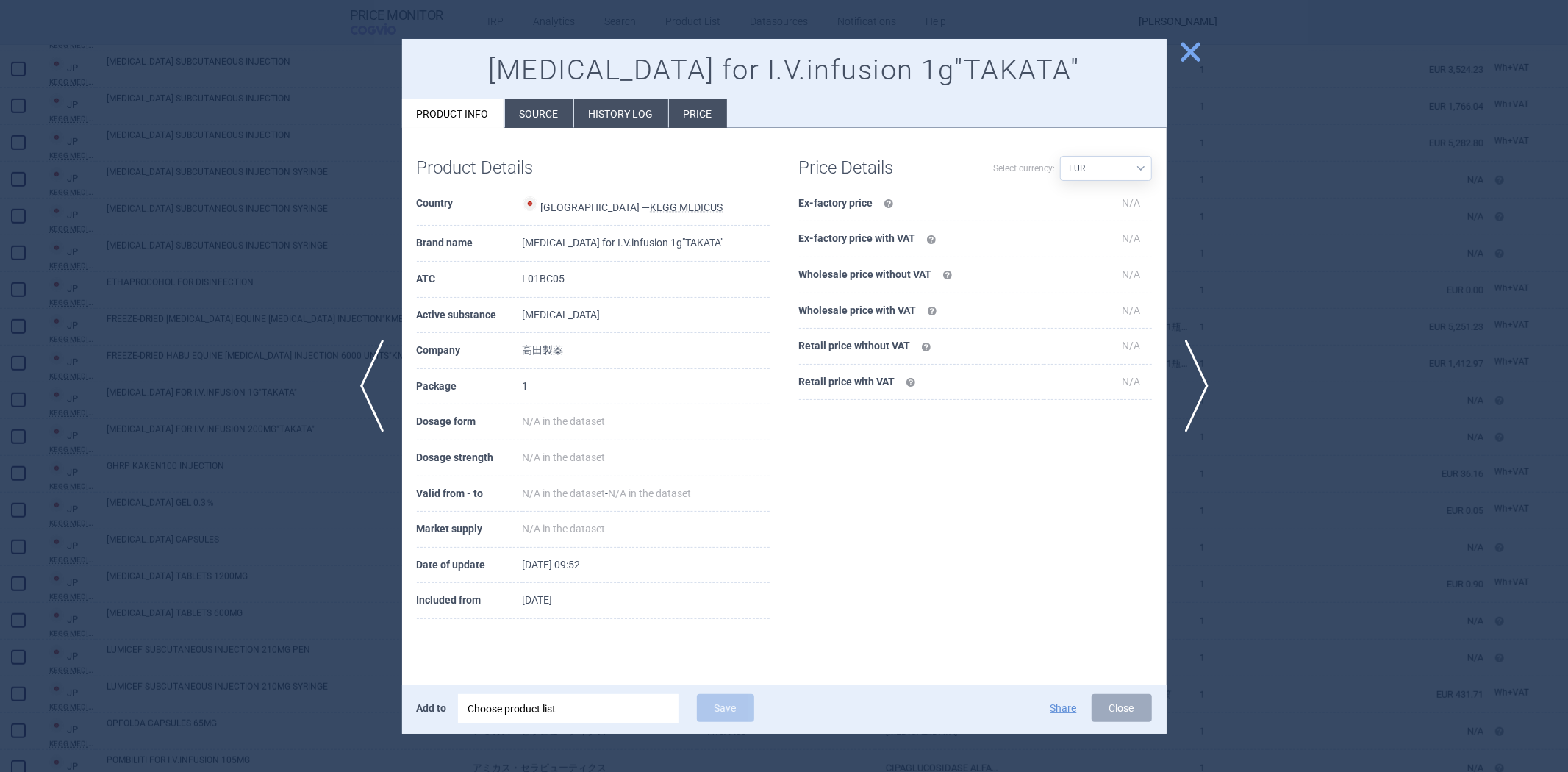
click at [334, 229] on div at bounding box center [784, 386] width 1568 height 772
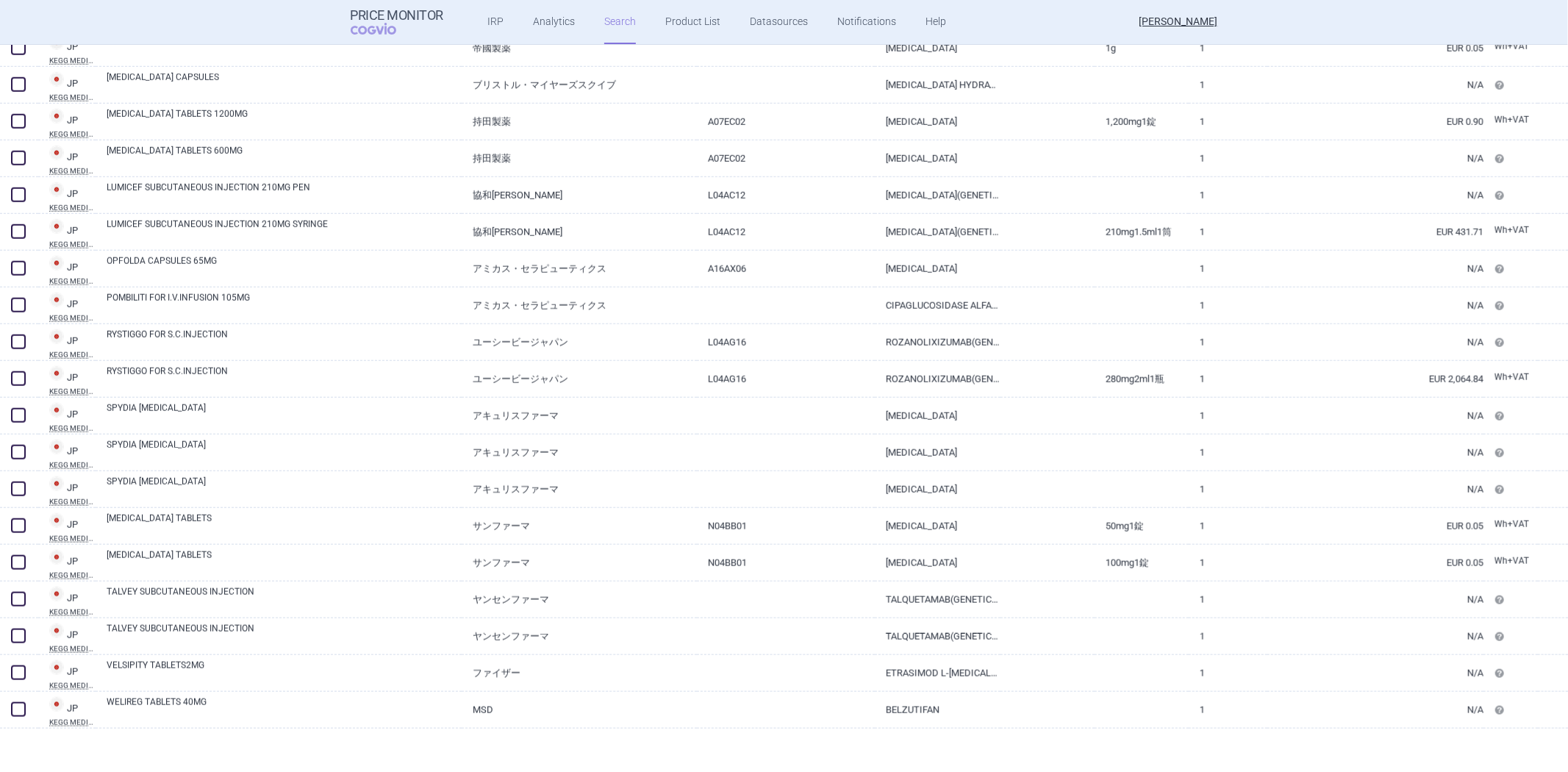
scroll to position [1283, 0]
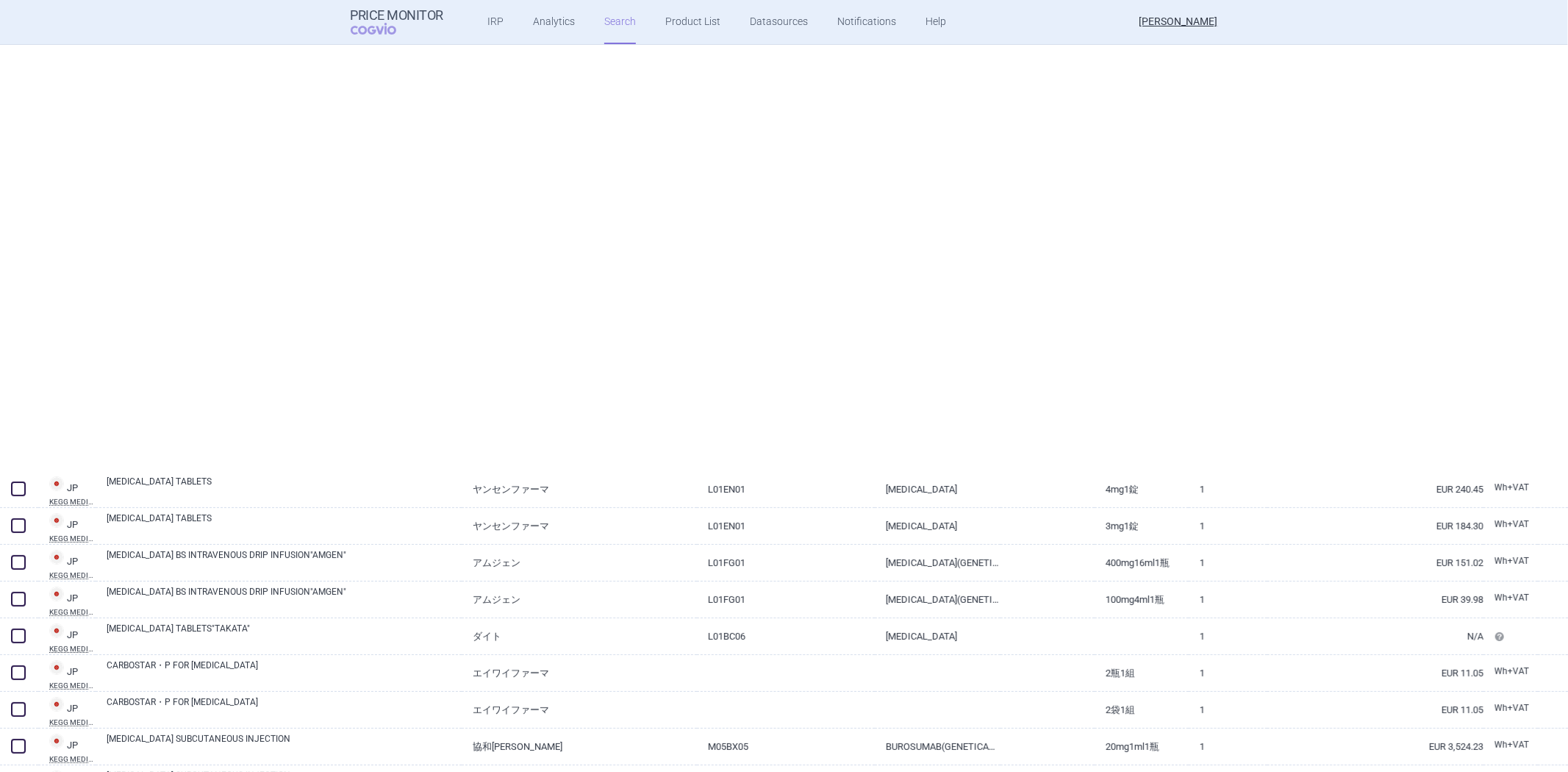
select select "newerThan"
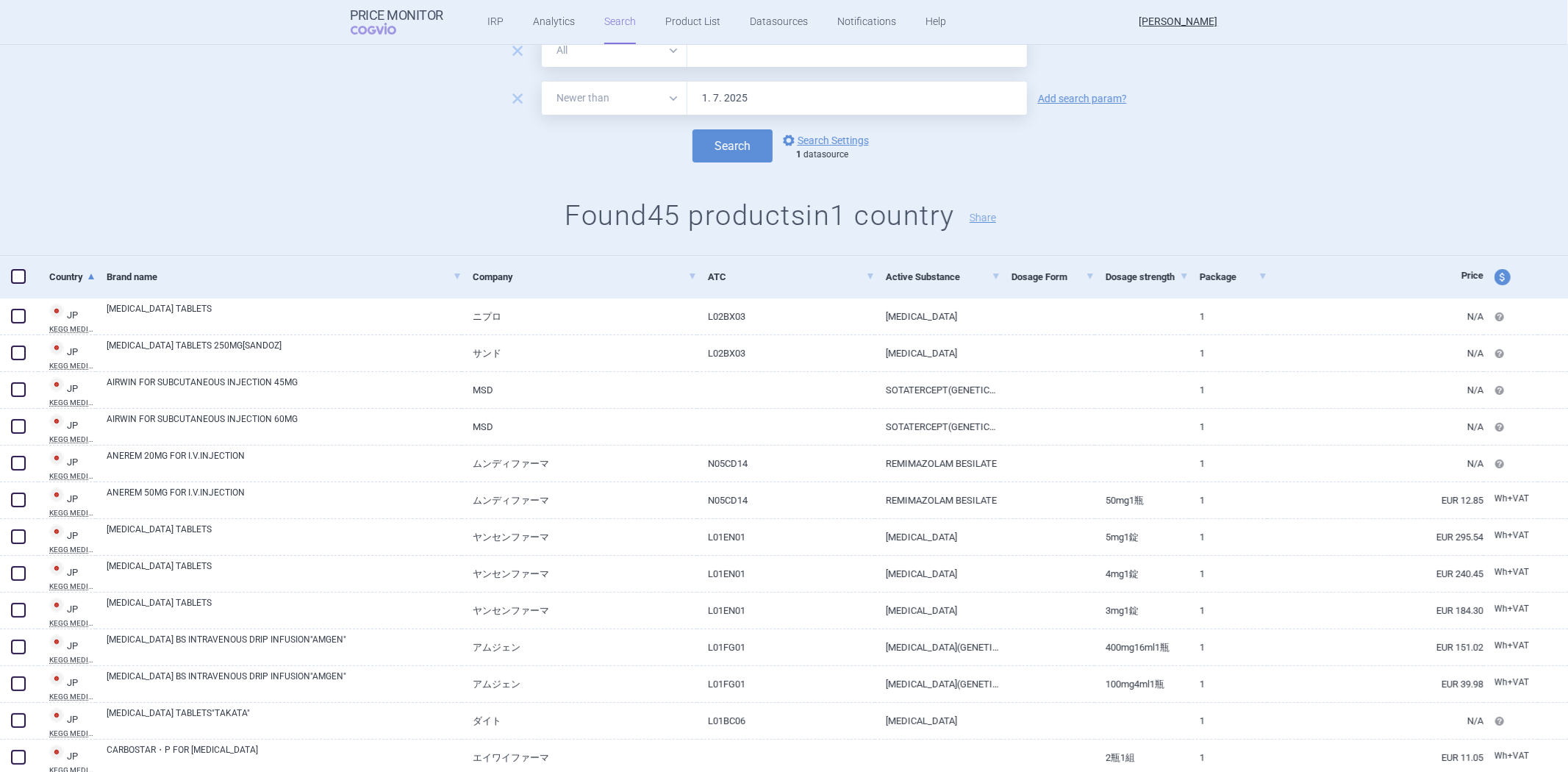
scroll to position [0, 0]
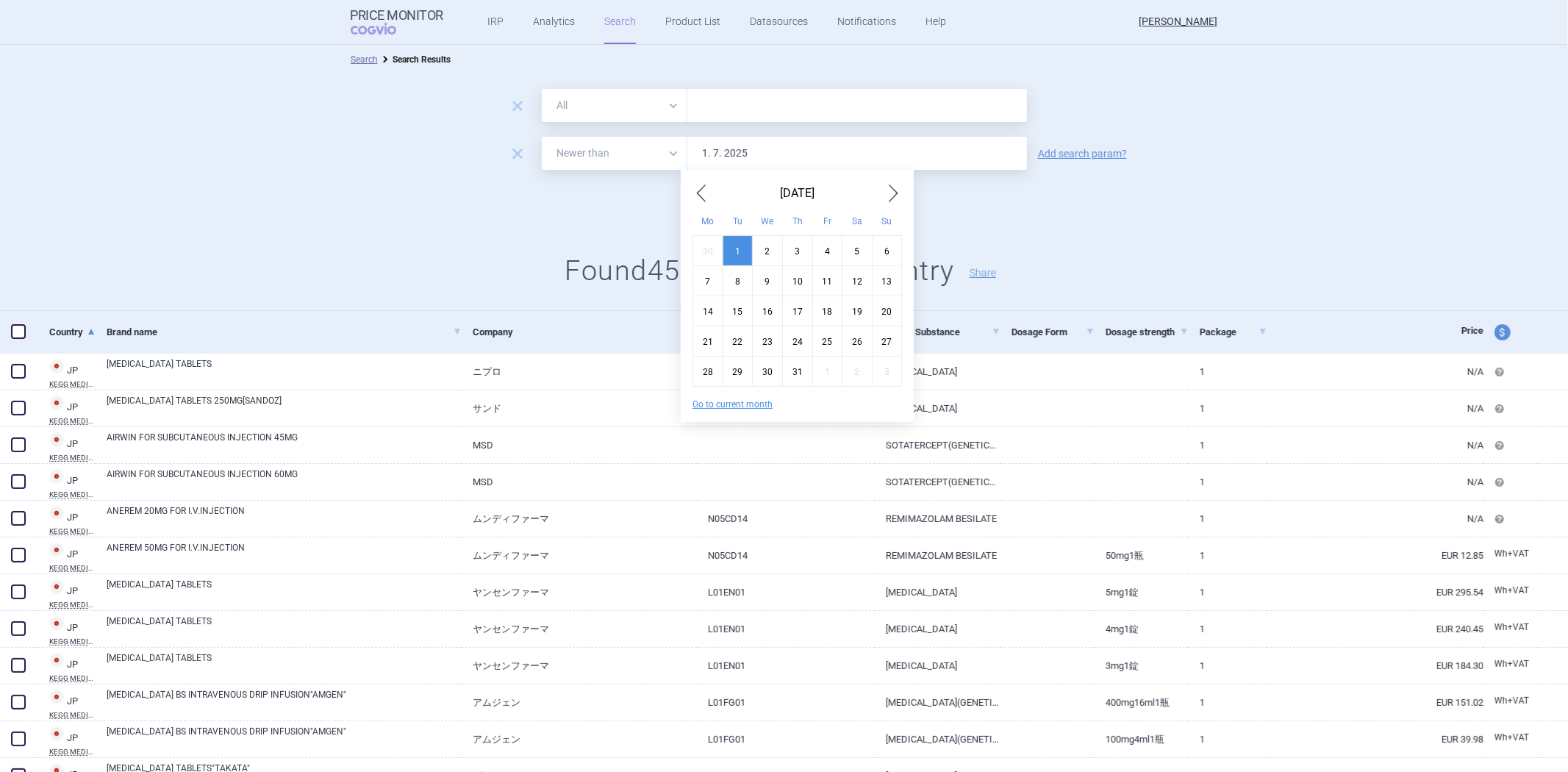
click at [736, 158] on input "1. 7. 2025" at bounding box center [857, 153] width 340 height 33
click at [736, 113] on input "text" at bounding box center [857, 105] width 340 height 33
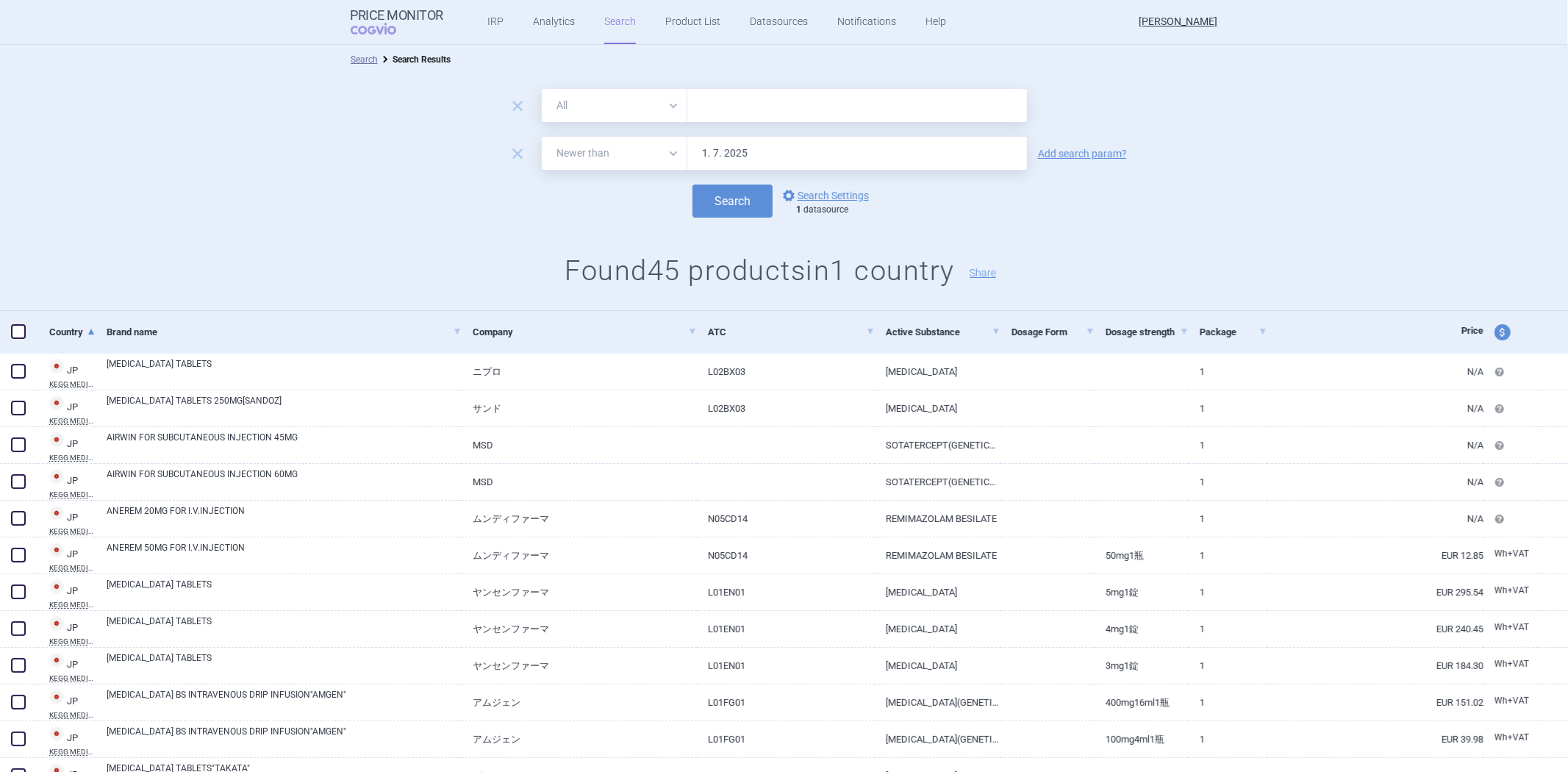
click at [615, 101] on select "All Brand Name ATC Company Active Substance Country Newer than" at bounding box center [615, 105] width 146 height 33
click at [733, 89] on input "text" at bounding box center [857, 105] width 340 height 33
paste input "[MEDICAL_DATA]"
type input "[MEDICAL_DATA]"
click at [510, 152] on span "remove" at bounding box center [517, 153] width 20 height 20
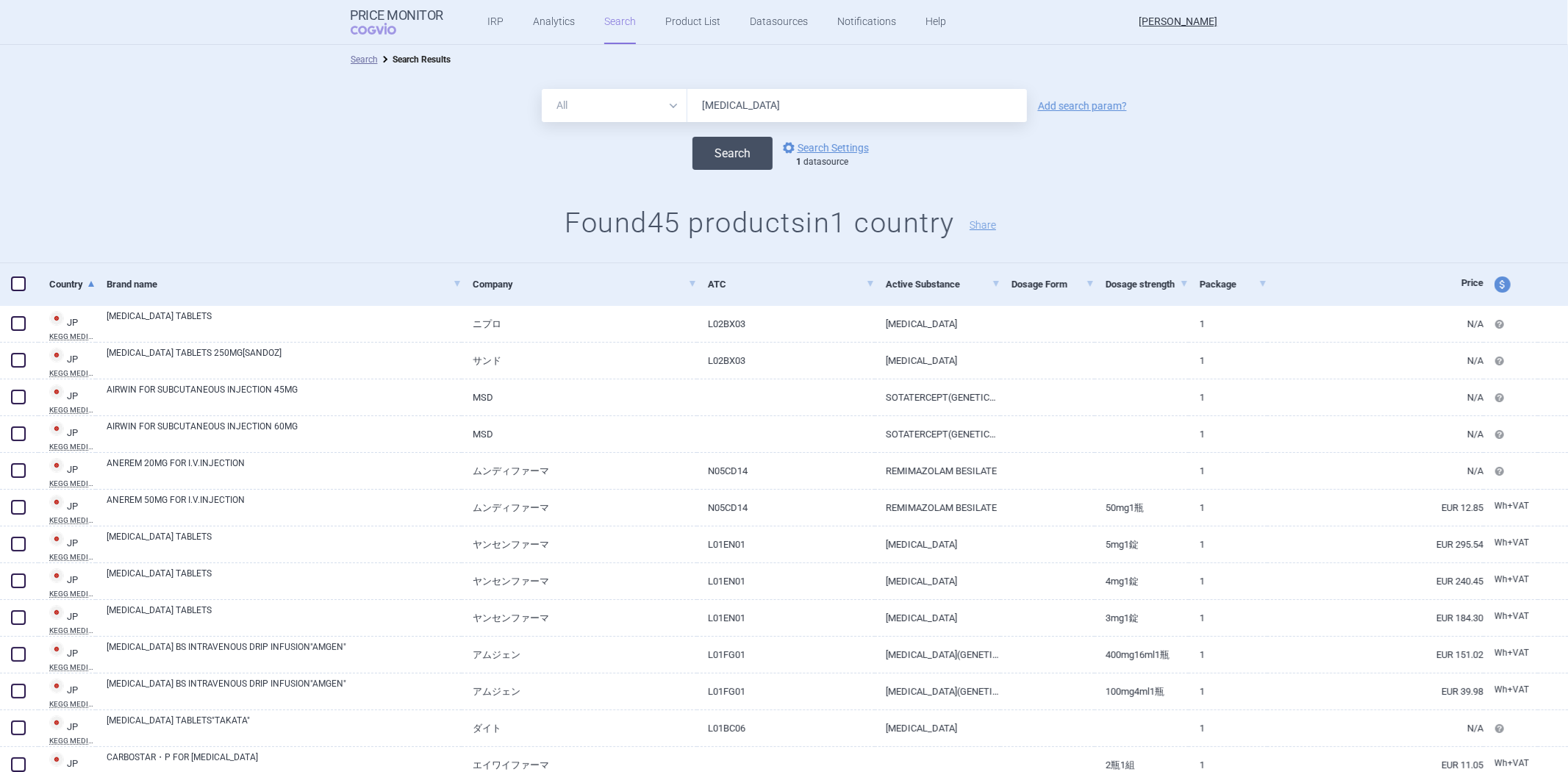
click at [723, 156] on button "Search" at bounding box center [732, 153] width 80 height 33
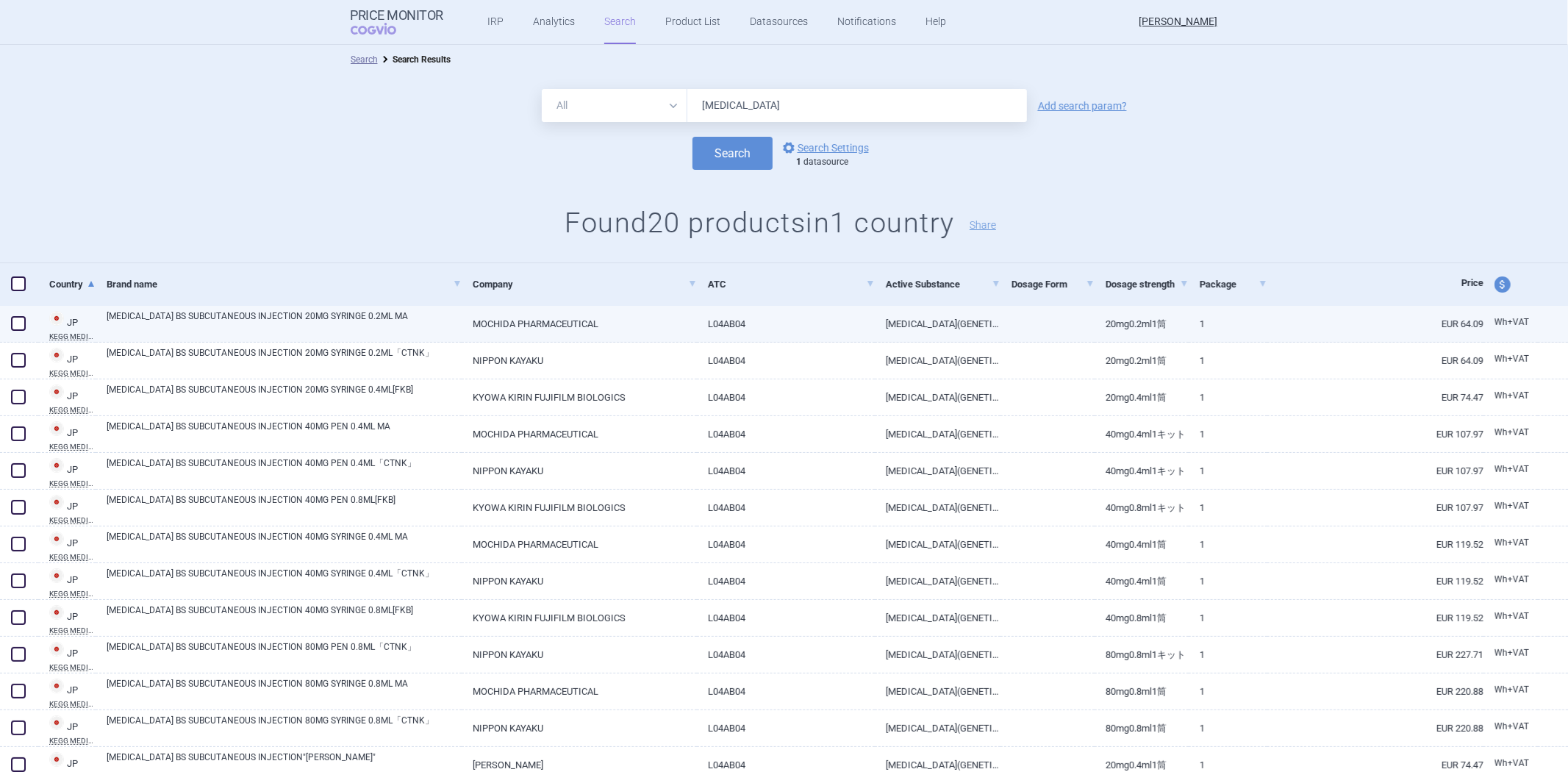
click at [740, 333] on link "L04AB04" at bounding box center [785, 324] width 178 height 36
select select "EUR"
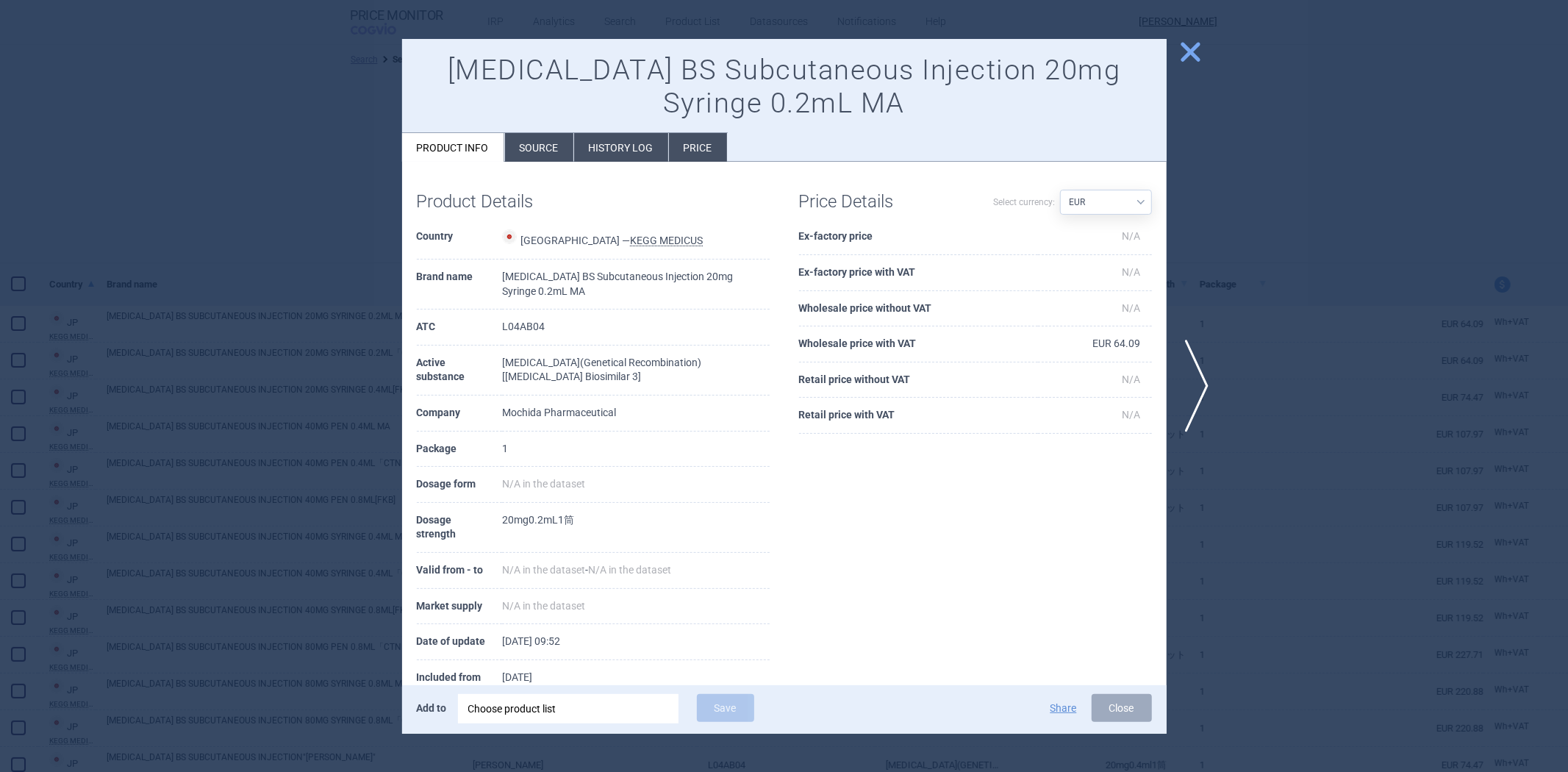
click at [319, 288] on div at bounding box center [784, 386] width 1568 height 772
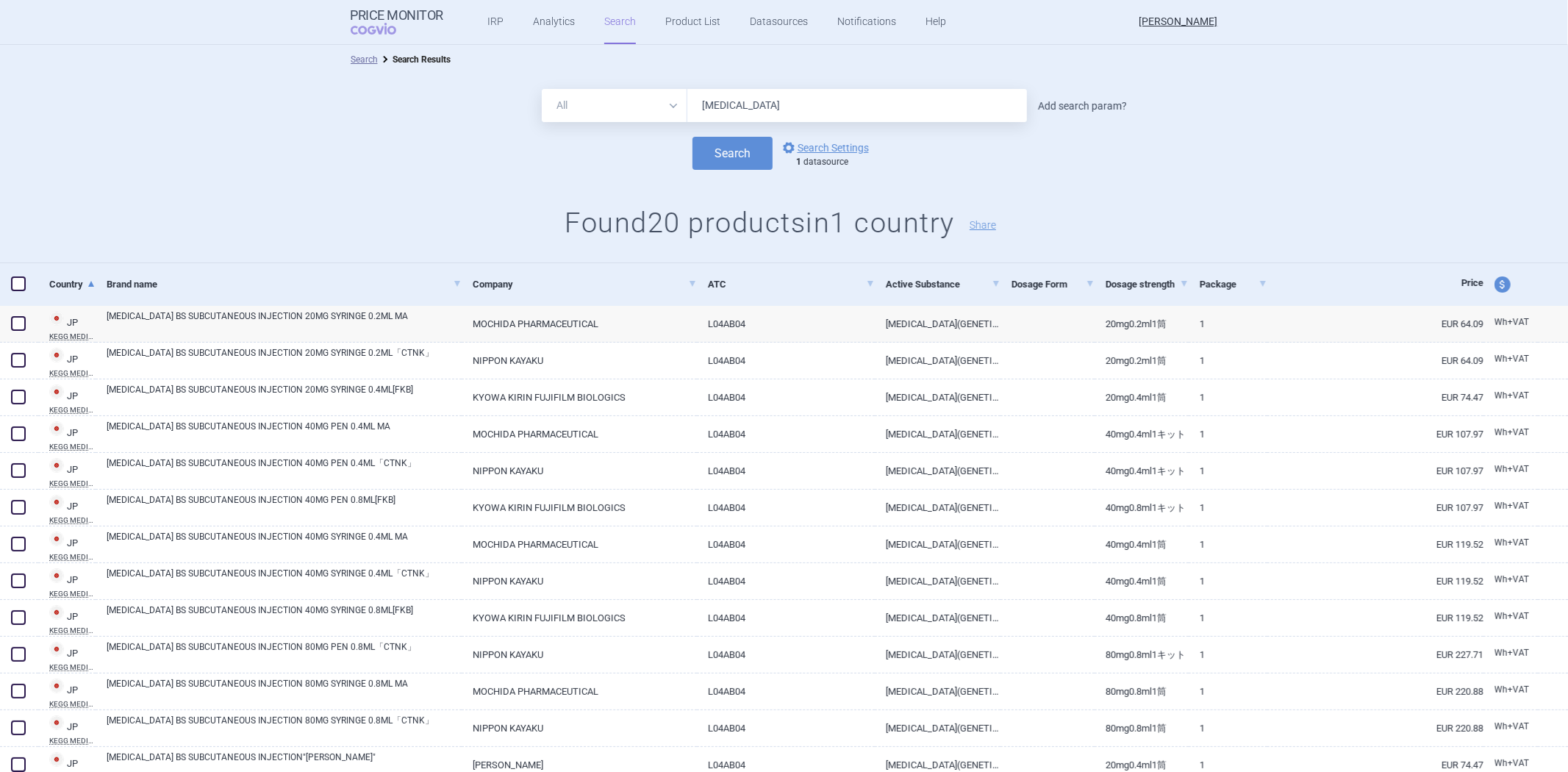
click at [1048, 105] on link "Add search param?" at bounding box center [1082, 106] width 89 height 11
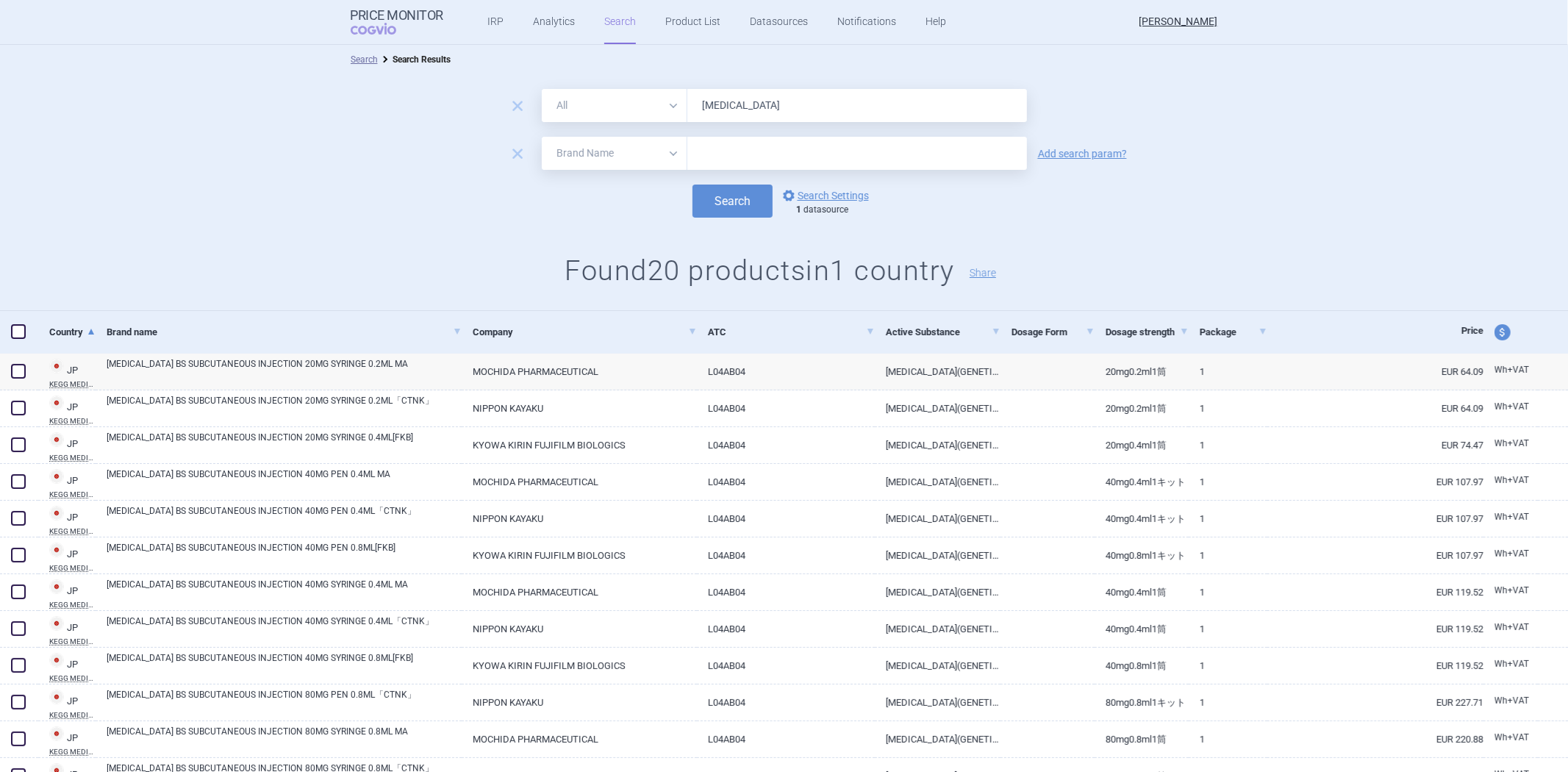
click at [645, 171] on form "remove All Brand Name ATC Company Active Substance Country Newer than [MEDICAL_…" at bounding box center [784, 153] width 1568 height 129
click at [642, 163] on select "All Brand Name ATC Company Active Substance Country Newer than" at bounding box center [615, 153] width 146 height 33
click at [711, 145] on input "text" at bounding box center [857, 153] width 340 height 33
click at [654, 165] on select "All Brand Name ATC Company Active Substance Country Newer than" at bounding box center [615, 153] width 146 height 33
select select "newerThan"
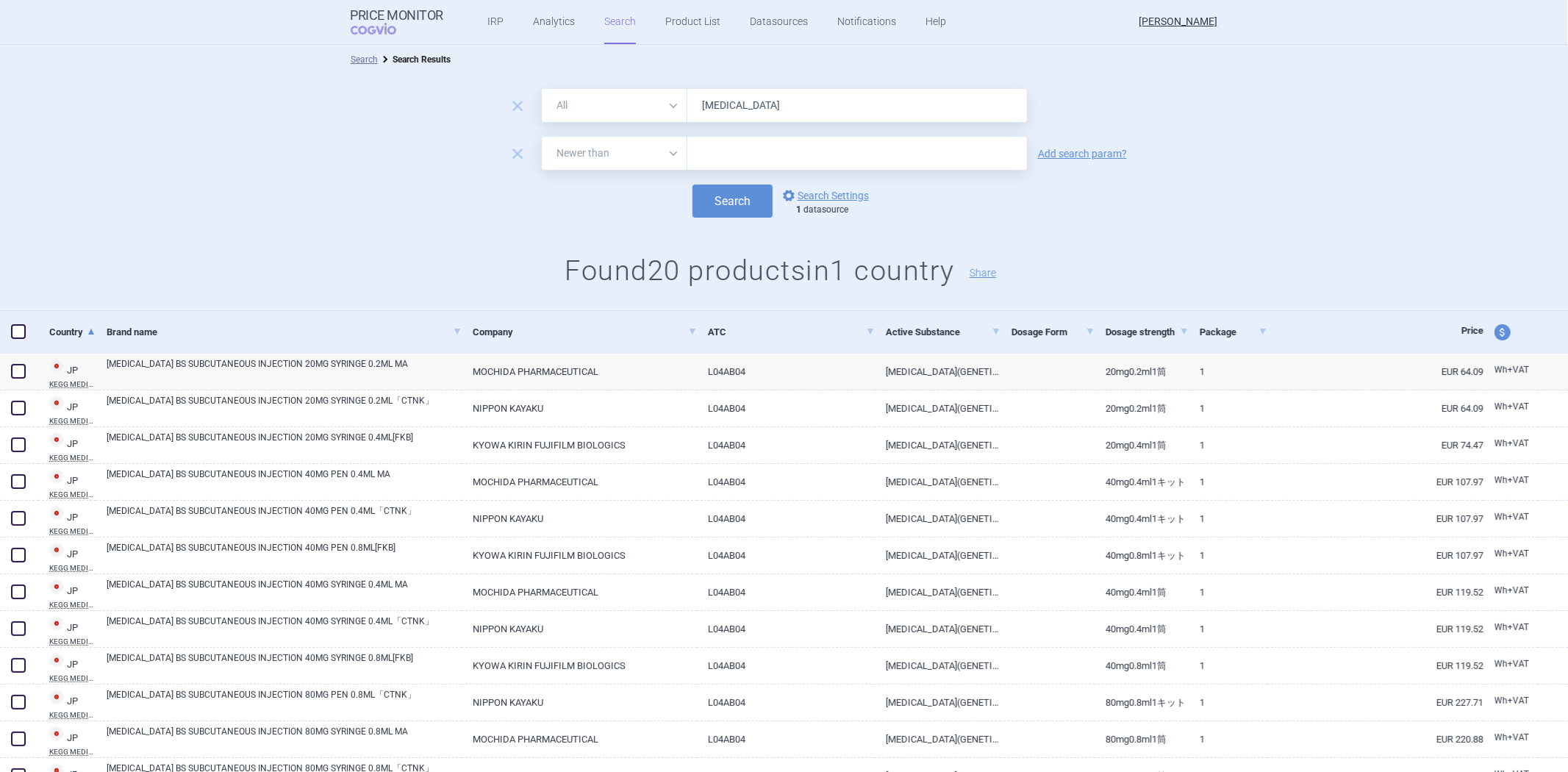
click at [542, 137] on select "All Brand Name ATC Company Active Substance Country Newer than" at bounding box center [615, 153] width 146 height 33
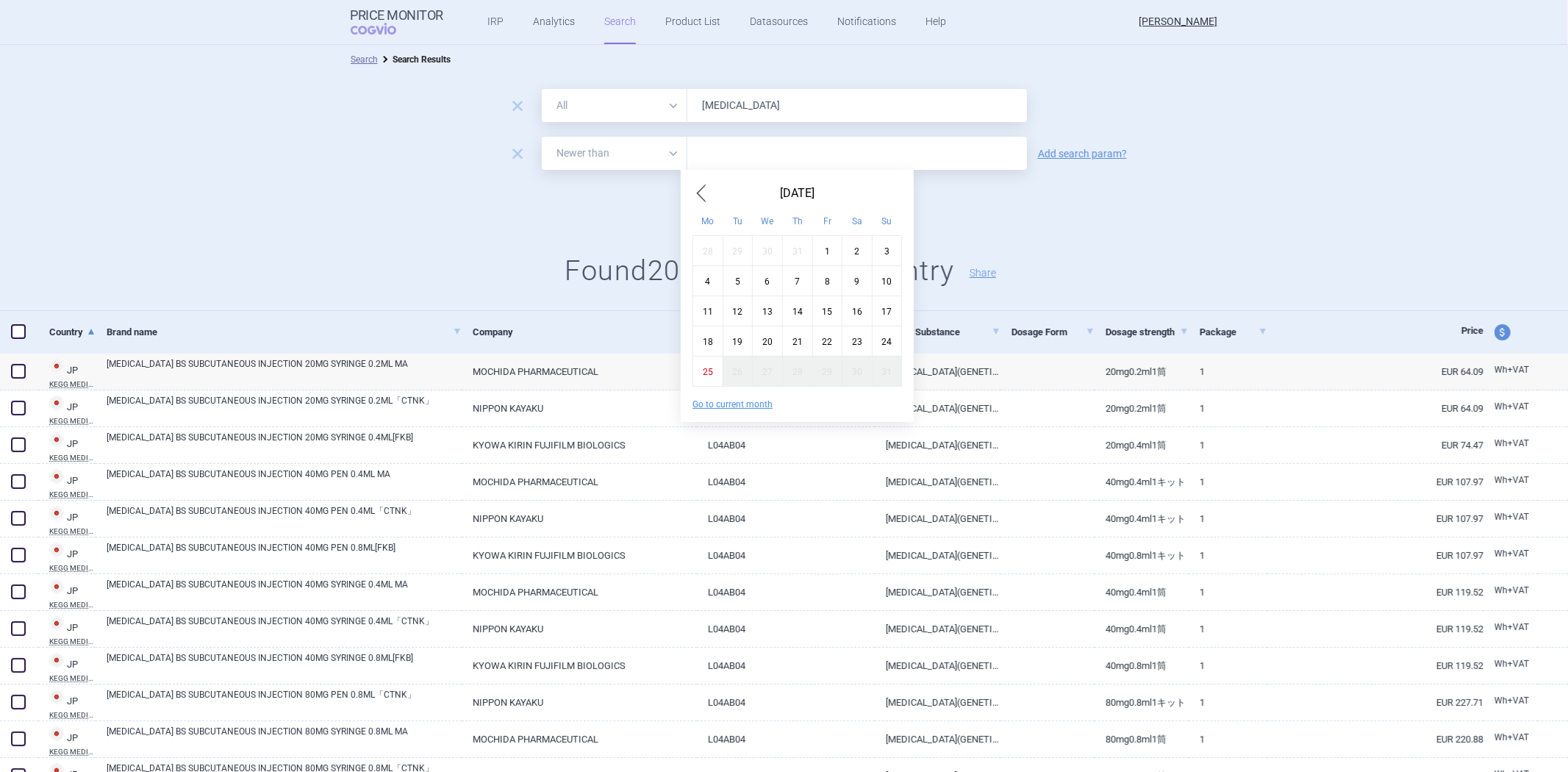
click at [757, 162] on input "text" at bounding box center [857, 153] width 340 height 33
click at [707, 187] on span "Previous Month" at bounding box center [700, 193] width 17 height 23
click at [745, 246] on div "1" at bounding box center [738, 250] width 30 height 30
type input "1. 7. 2025"
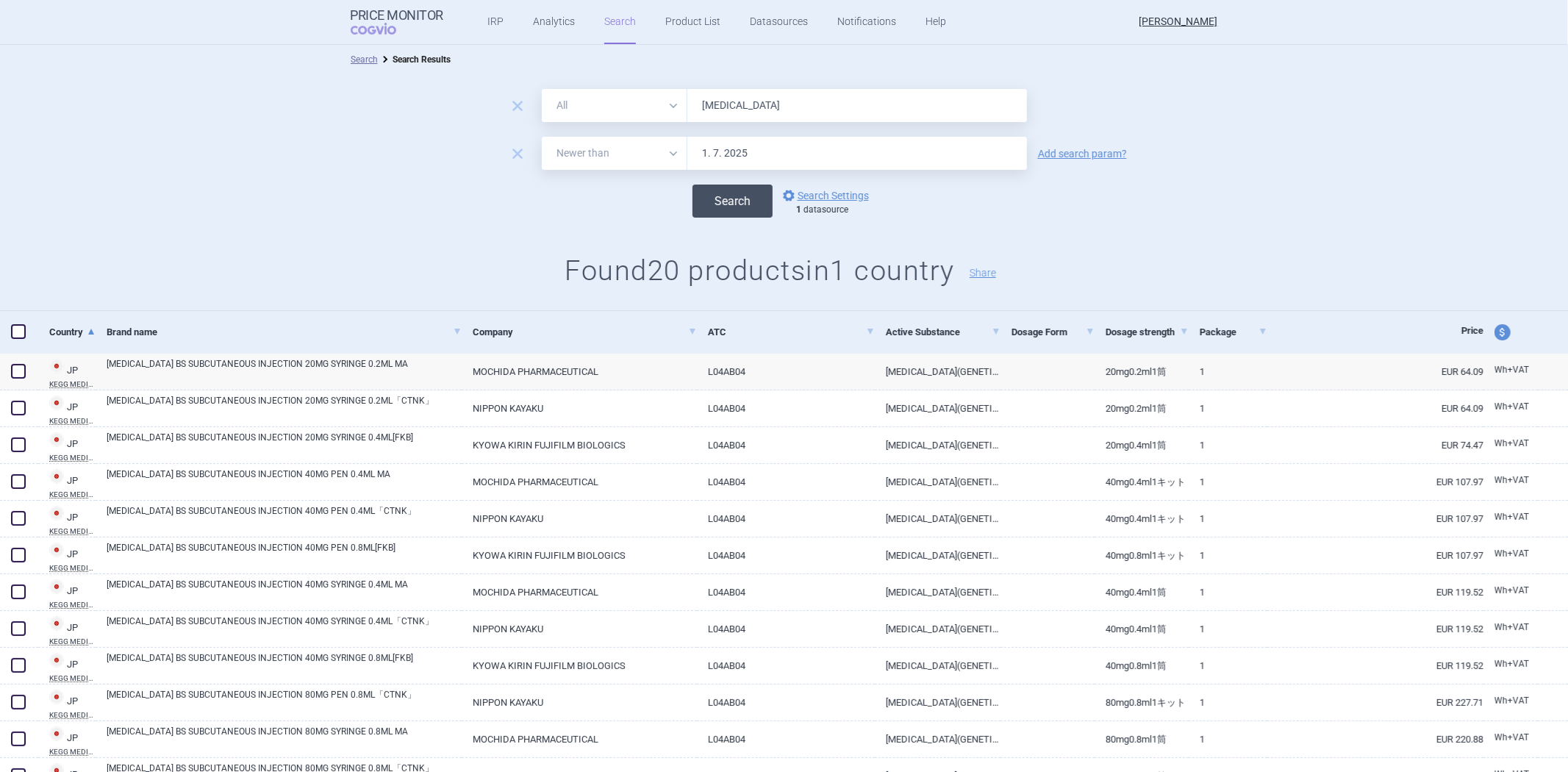
click at [713, 197] on button "Search" at bounding box center [732, 201] width 80 height 33
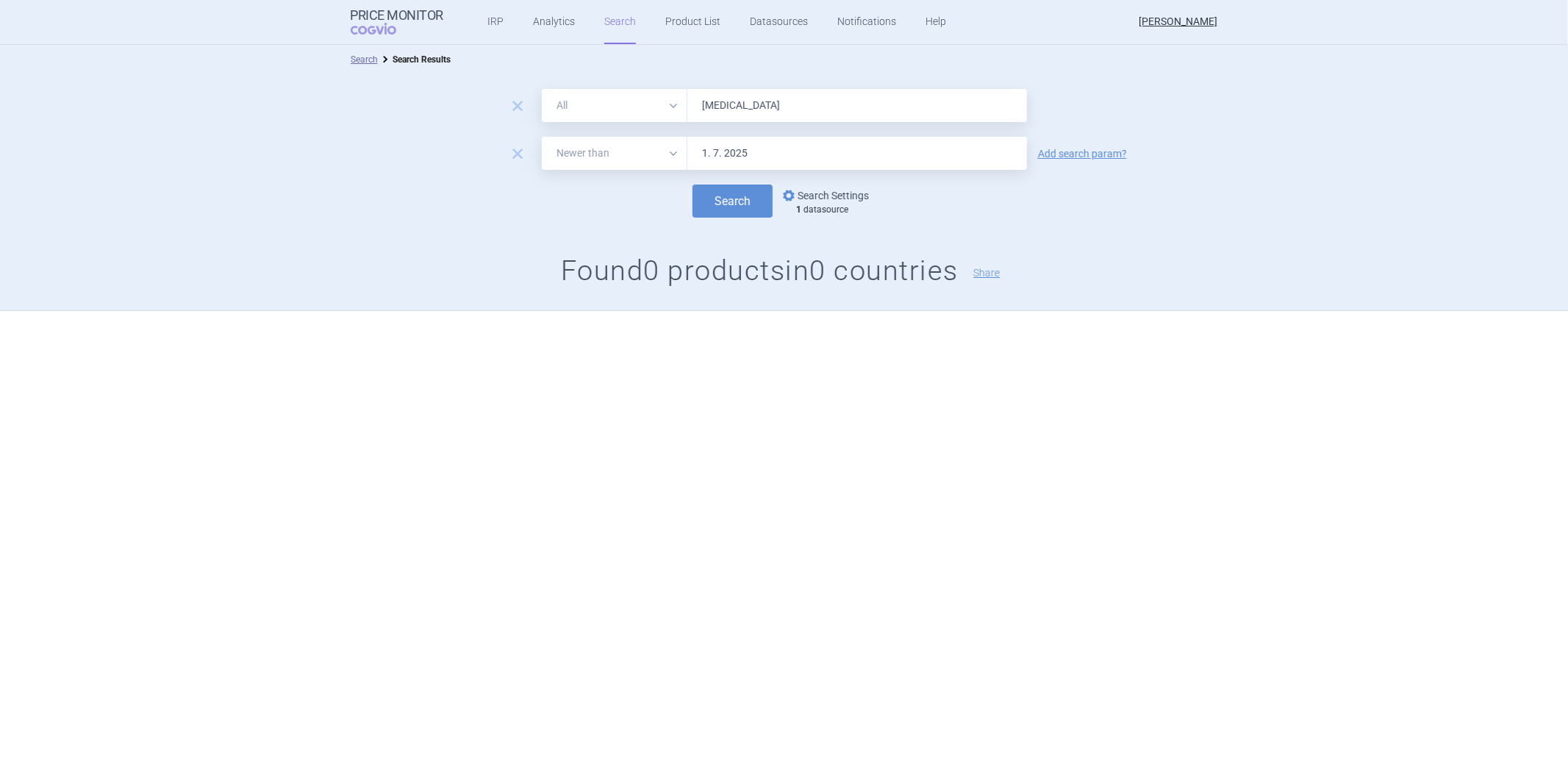
click at [798, 189] on link "options Search Settings" at bounding box center [824, 195] width 89 height 17
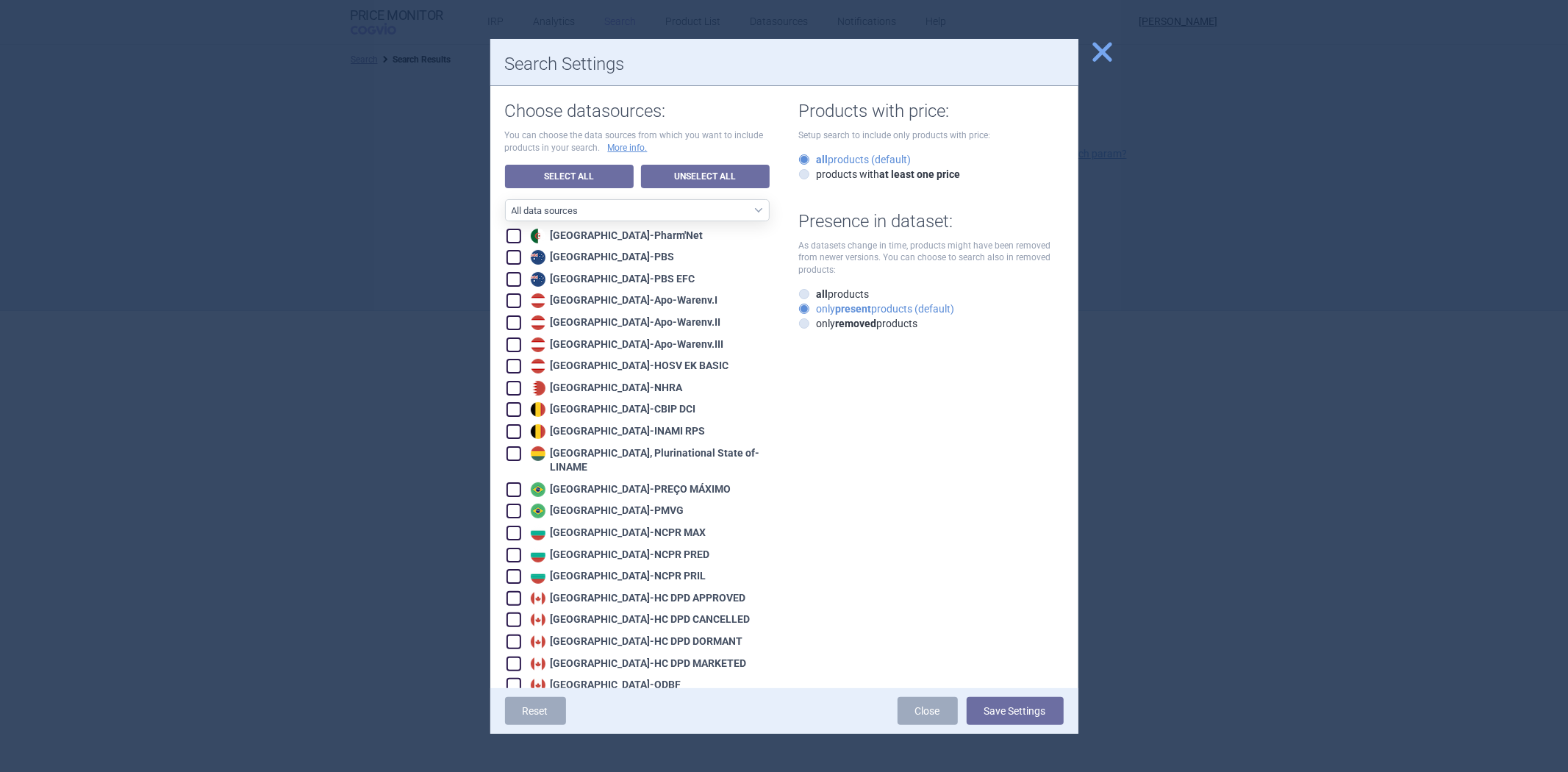
click at [1186, 206] on div at bounding box center [784, 386] width 1568 height 772
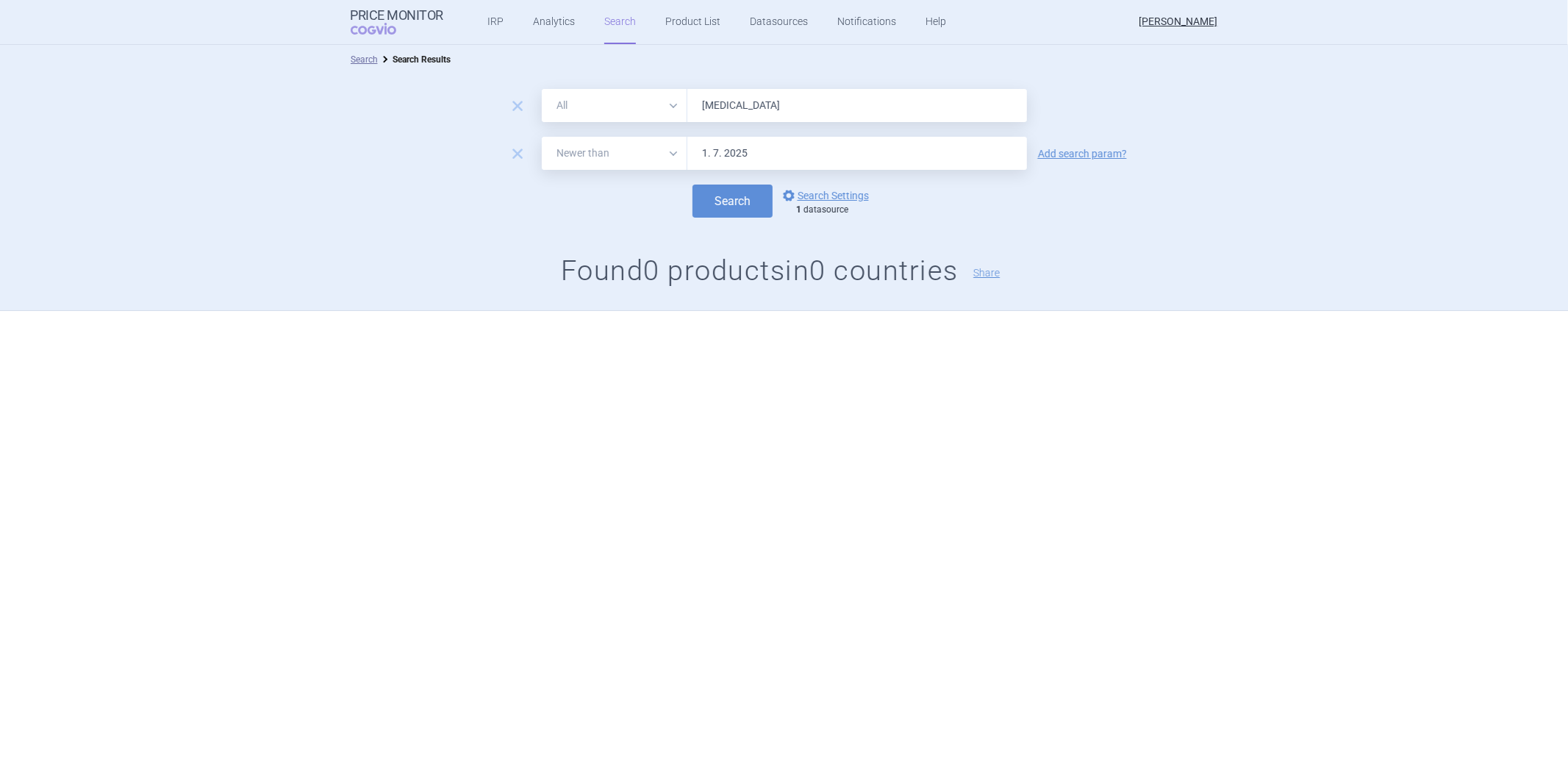
click at [775, 111] on input "[MEDICAL_DATA]" at bounding box center [857, 105] width 340 height 33
click at [692, 185] on button "Search" at bounding box center [732, 201] width 80 height 33
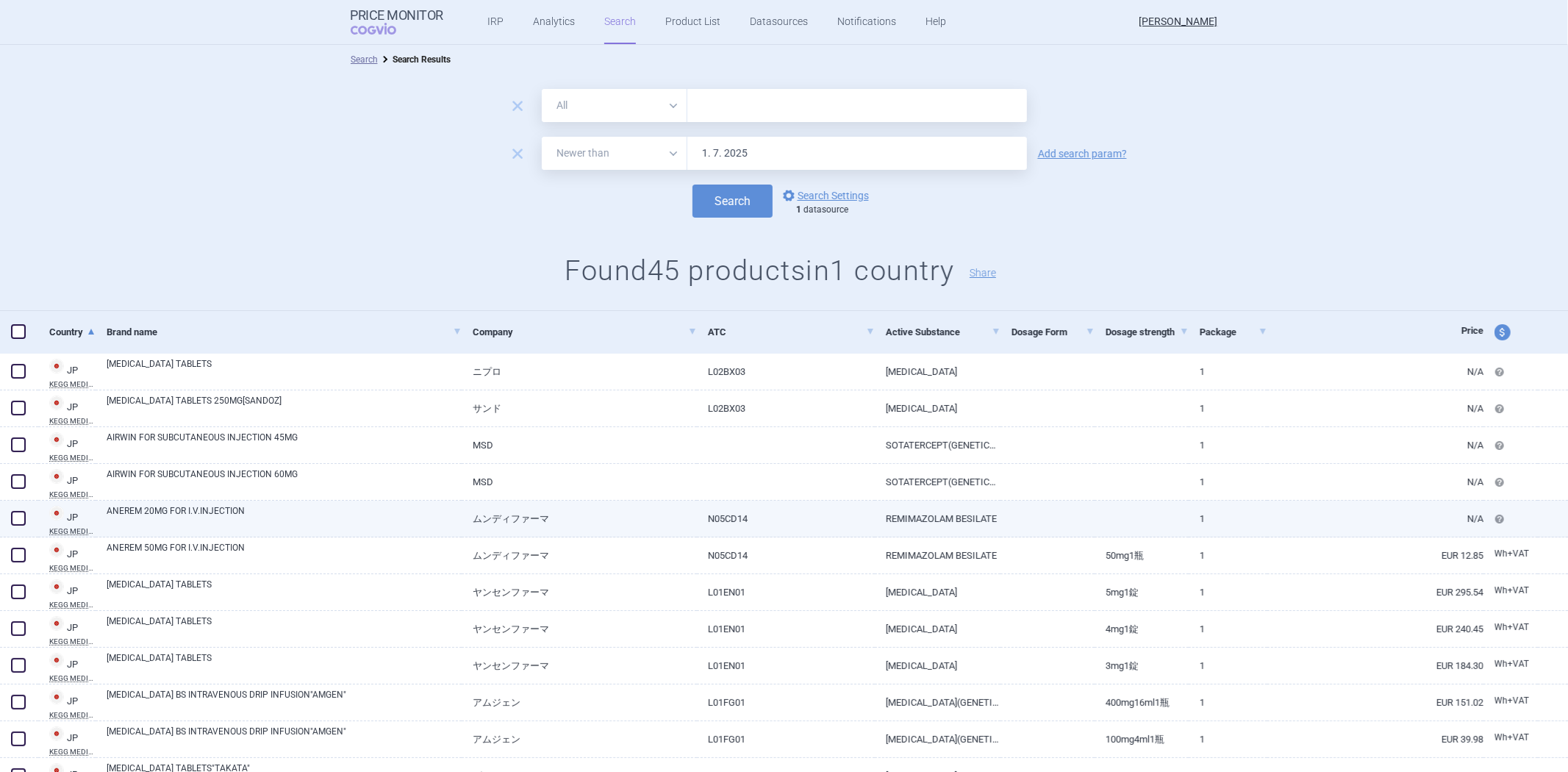
click at [633, 506] on link "ムンディファーマ" at bounding box center [579, 519] width 235 height 36
select select "EUR"
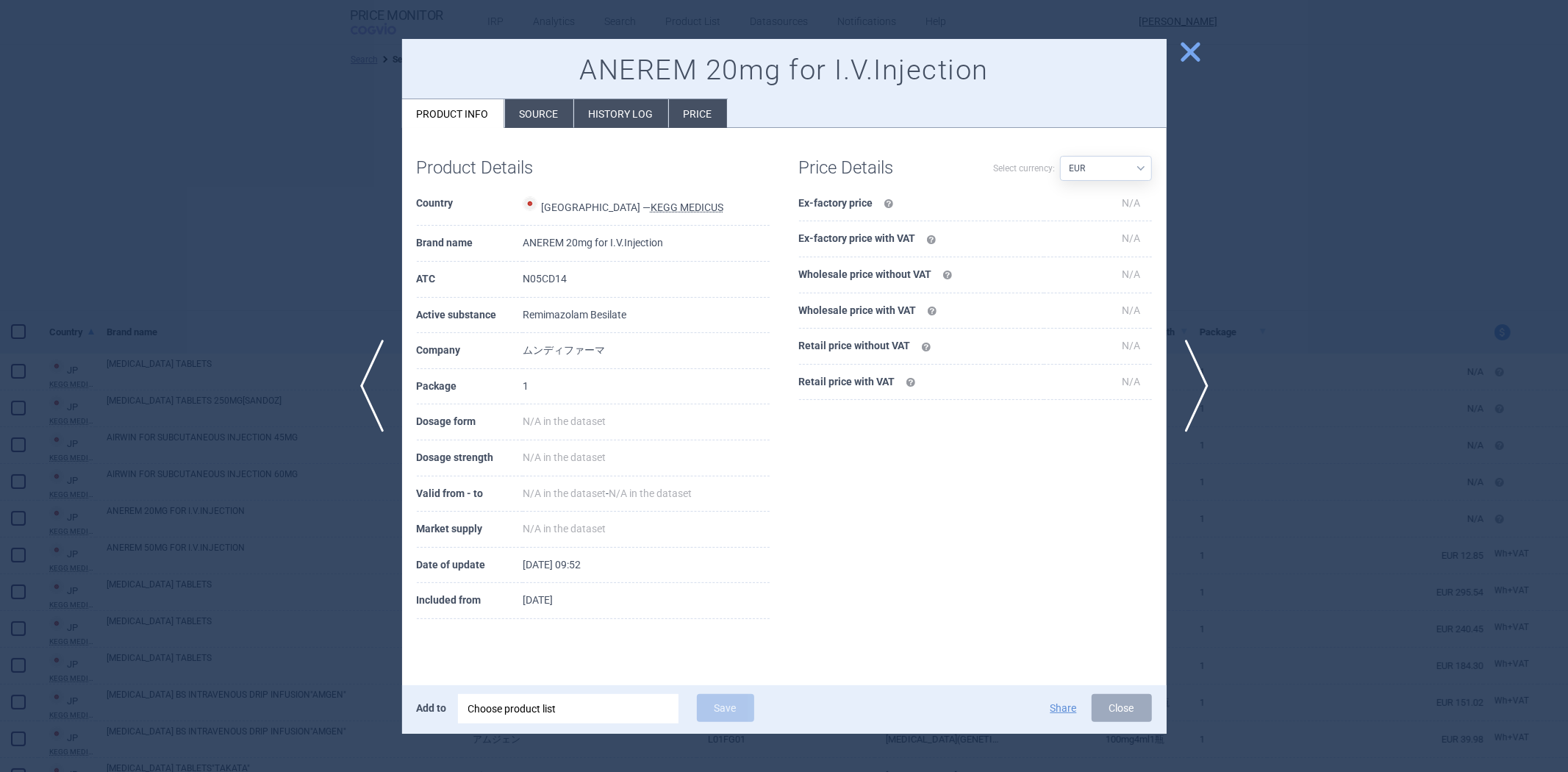
click at [579, 103] on li "History log" at bounding box center [621, 114] width 94 height 29
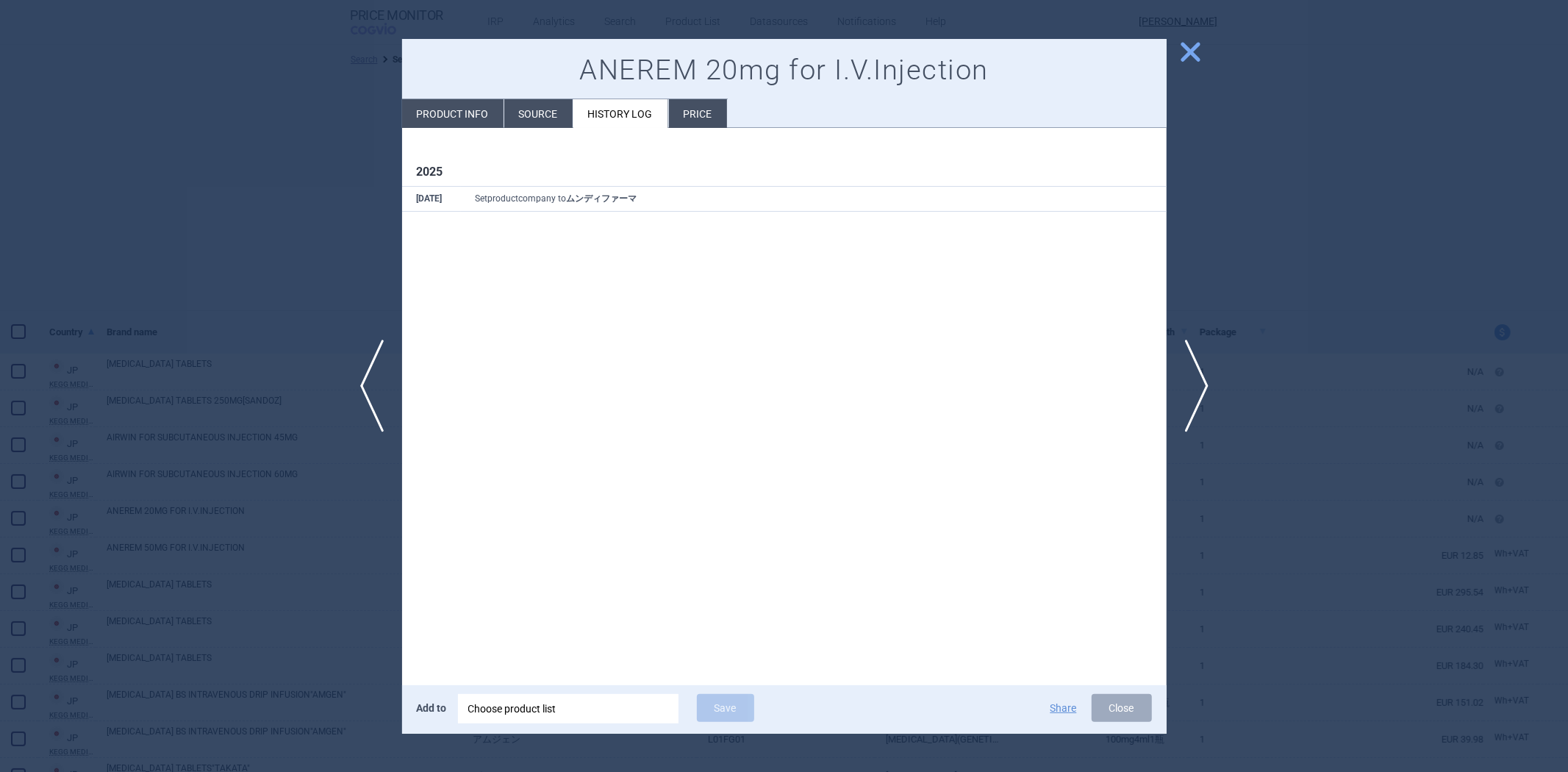
click at [343, 167] on div at bounding box center [784, 386] width 1568 height 772
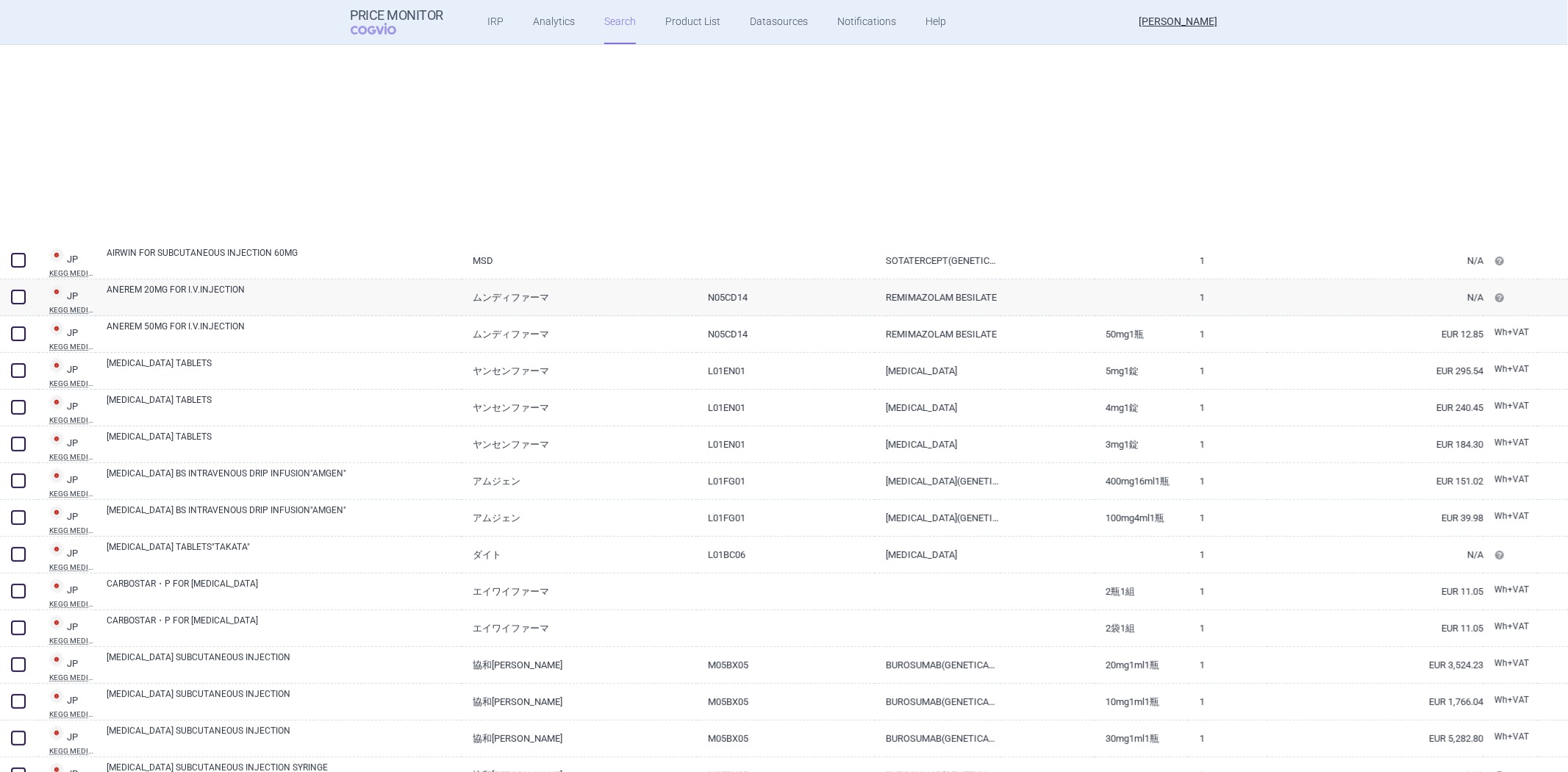
select select "newerThan"
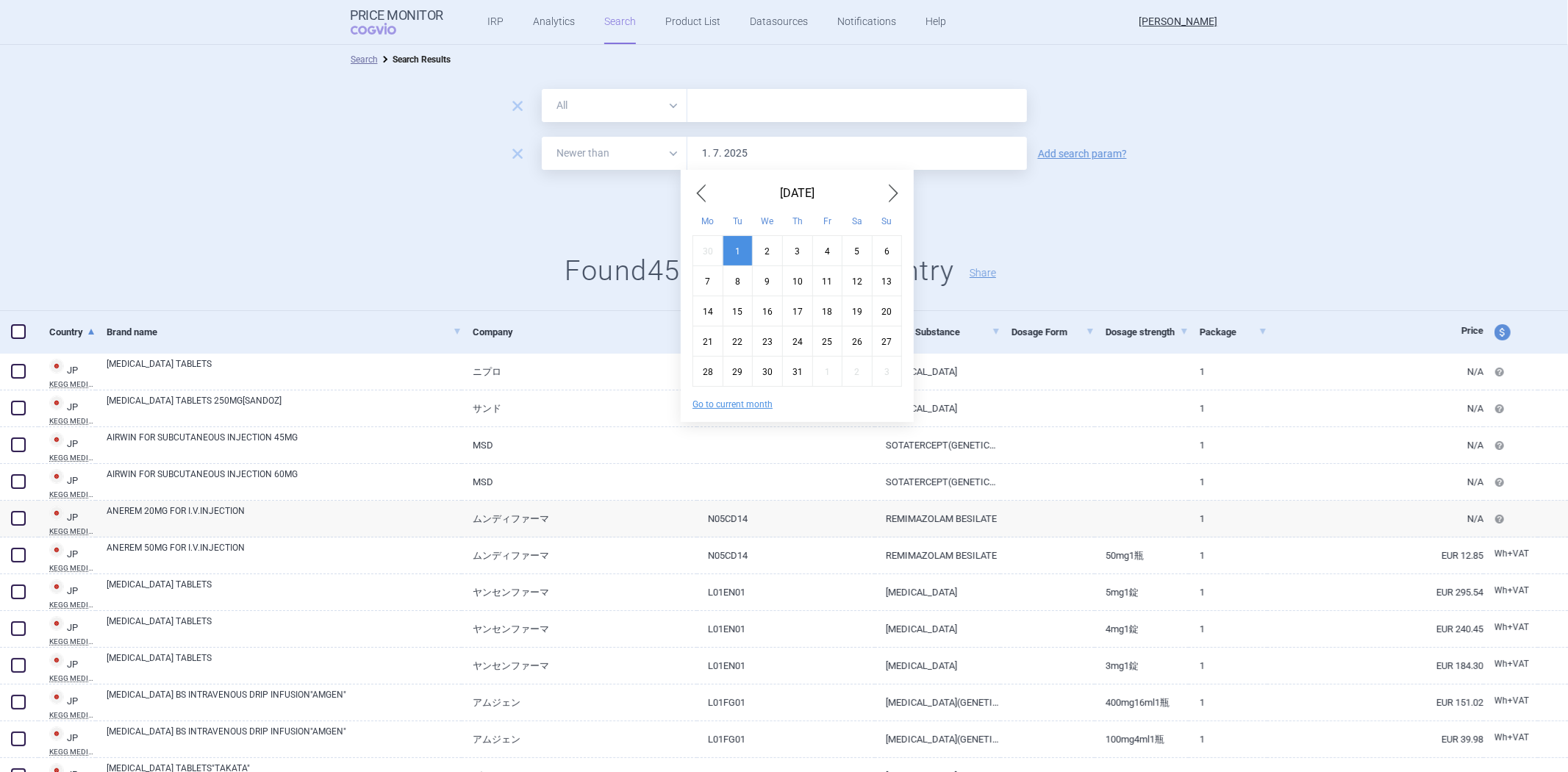
click at [710, 156] on input "1. 7. 2025" at bounding box center [857, 153] width 340 height 33
type input "1. 5. 2025"
click at [634, 203] on div "Search options Search Settings 1 datasource" at bounding box center [784, 201] width 1568 height 33
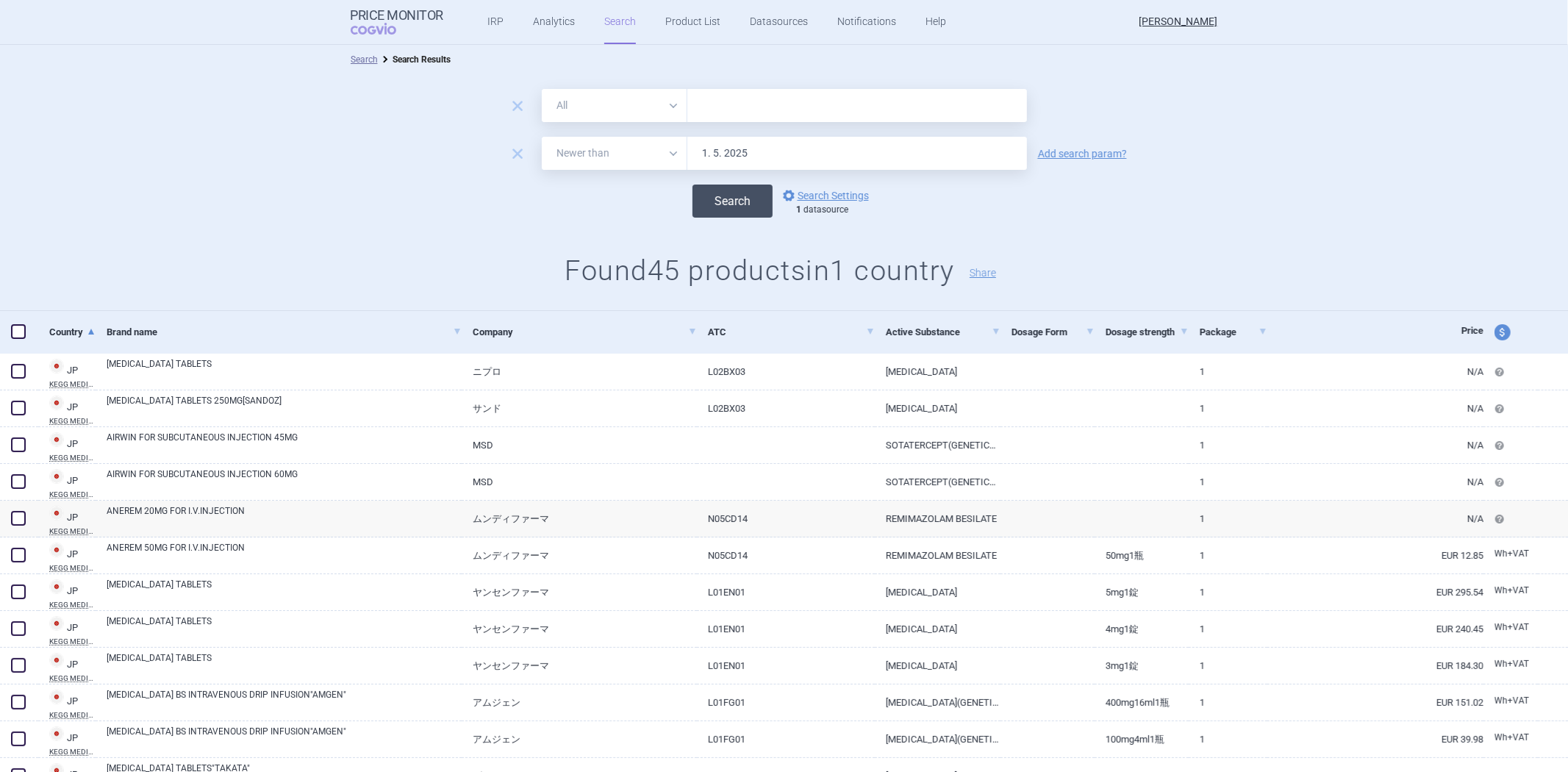
click at [711, 209] on button "Search" at bounding box center [732, 201] width 80 height 33
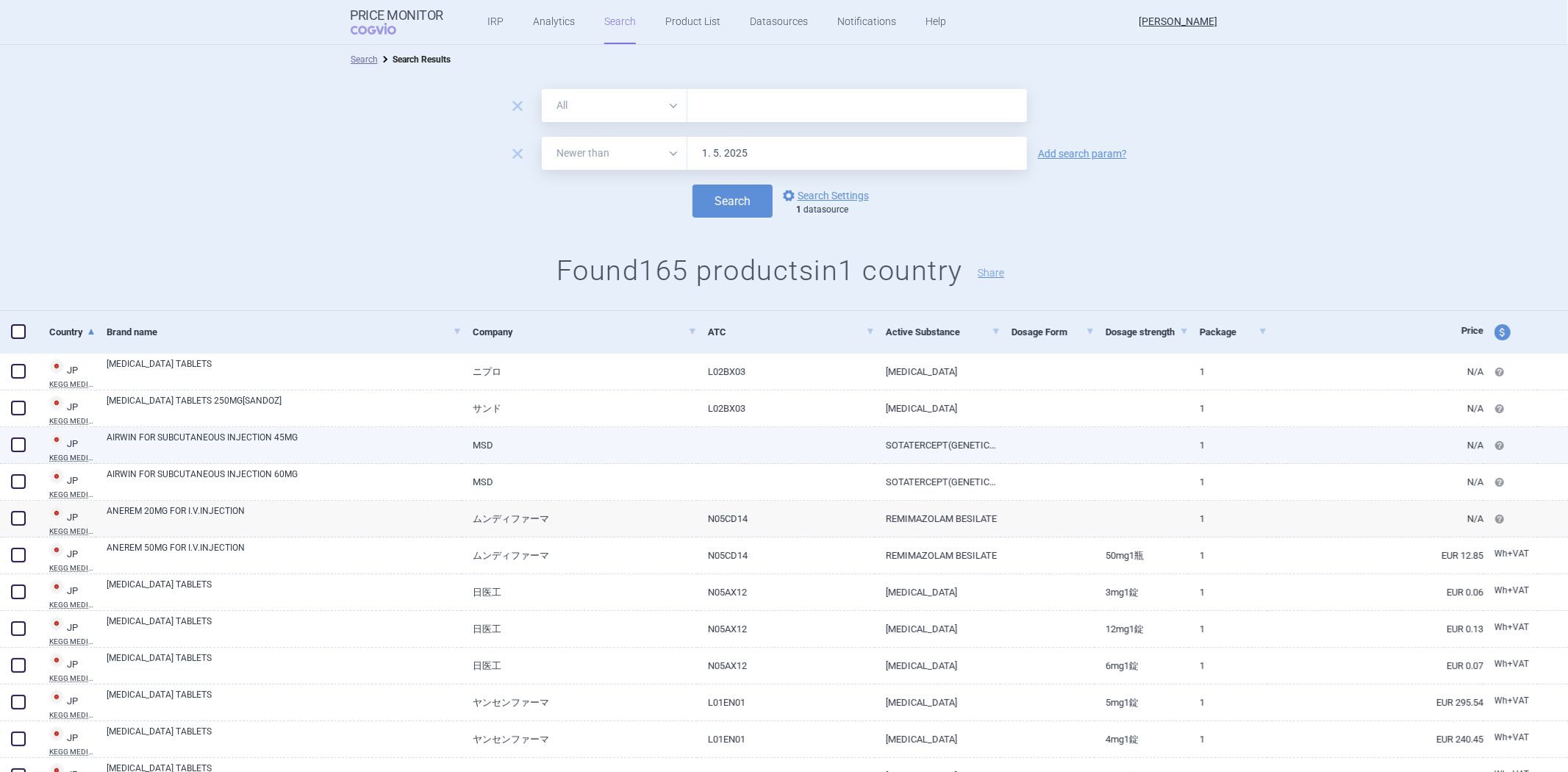
click at [563, 436] on link "MSD" at bounding box center [579, 445] width 235 height 36
select select "EUR"
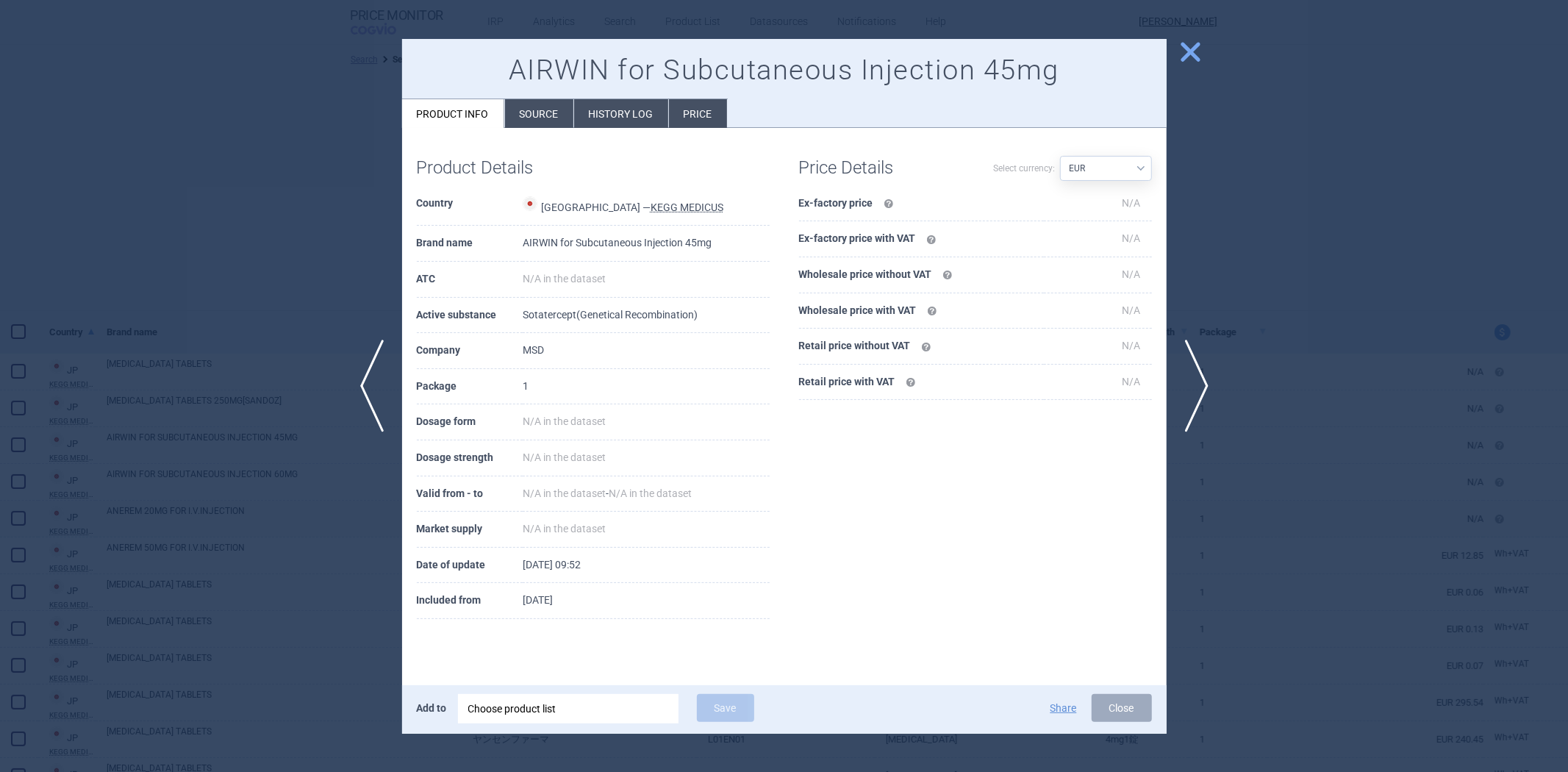
click at [594, 113] on li "History log" at bounding box center [621, 114] width 94 height 29
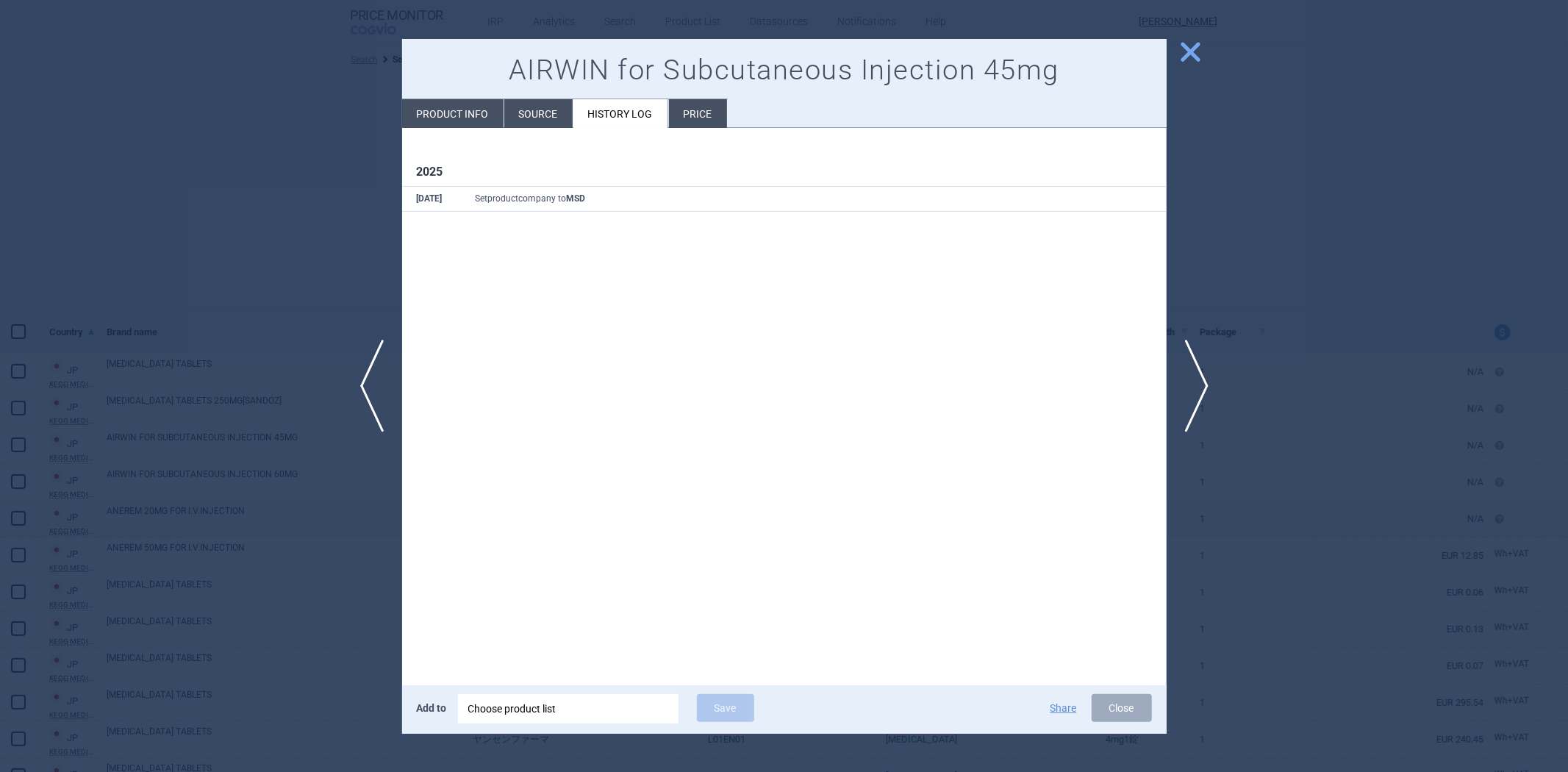
click at [432, 121] on li "Product info" at bounding box center [452, 114] width 101 height 29
select select "EUR"
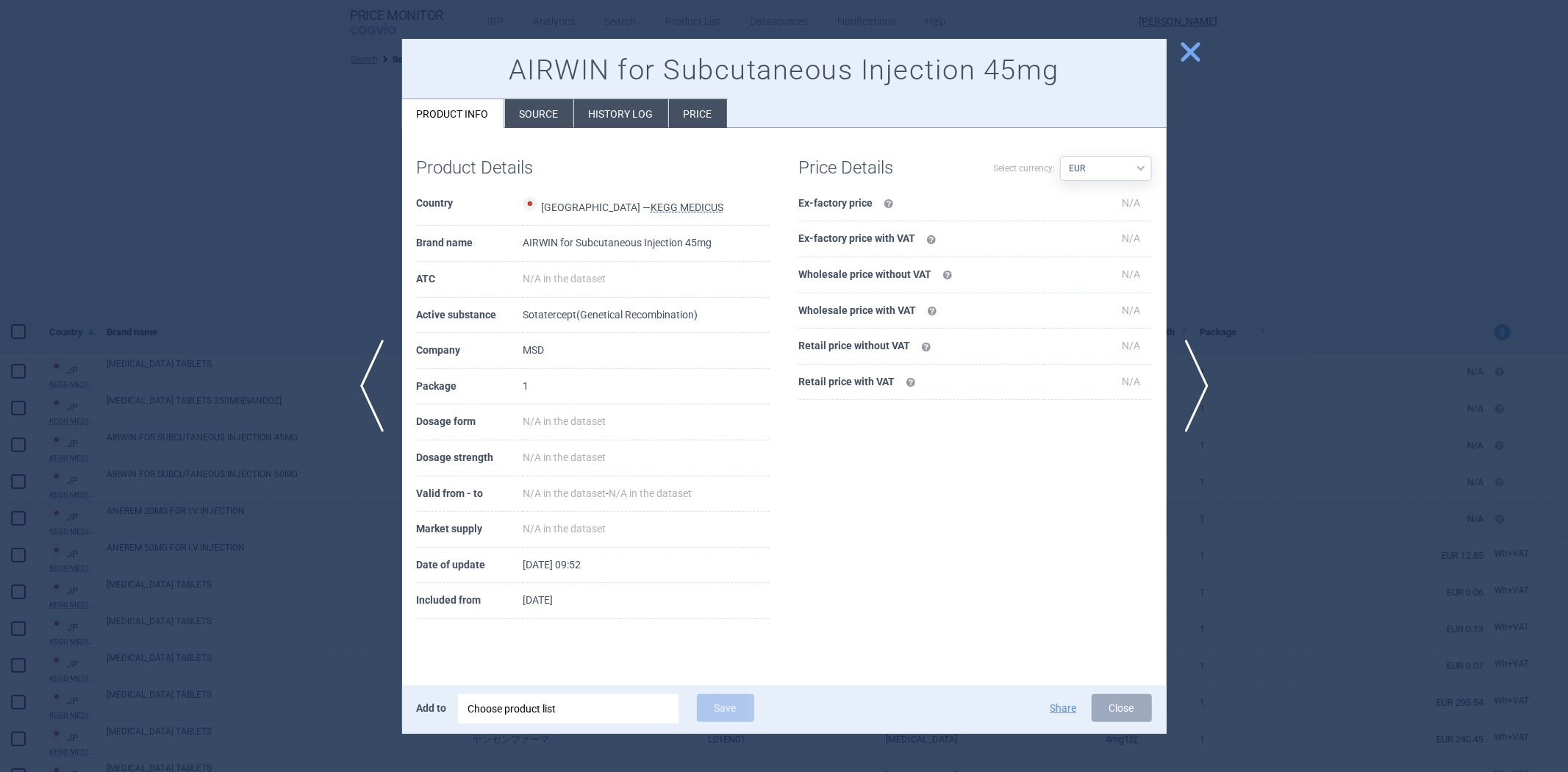
click at [267, 306] on div at bounding box center [784, 386] width 1568 height 772
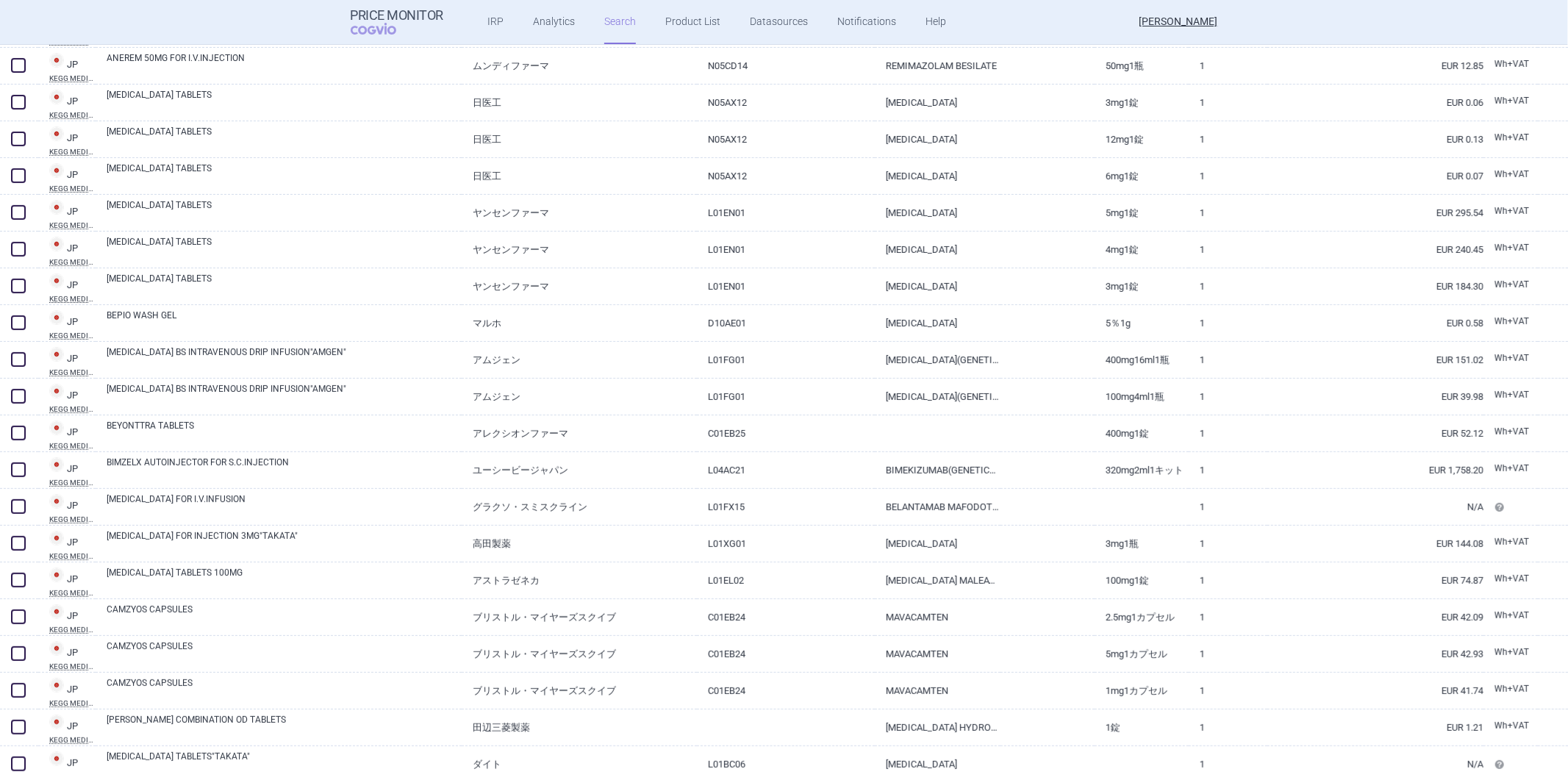
scroll to position [104, 0]
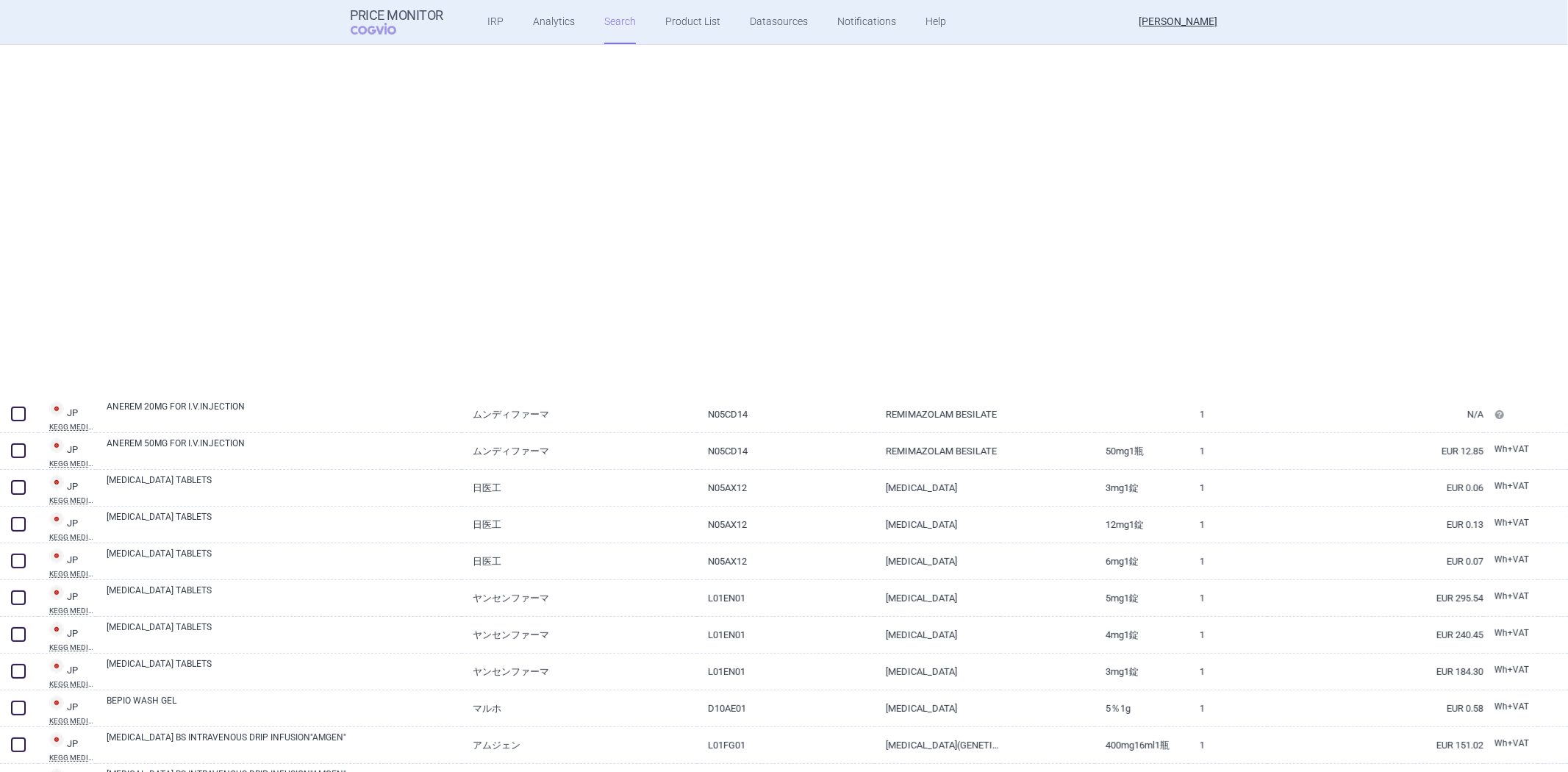
select select "newerThan"
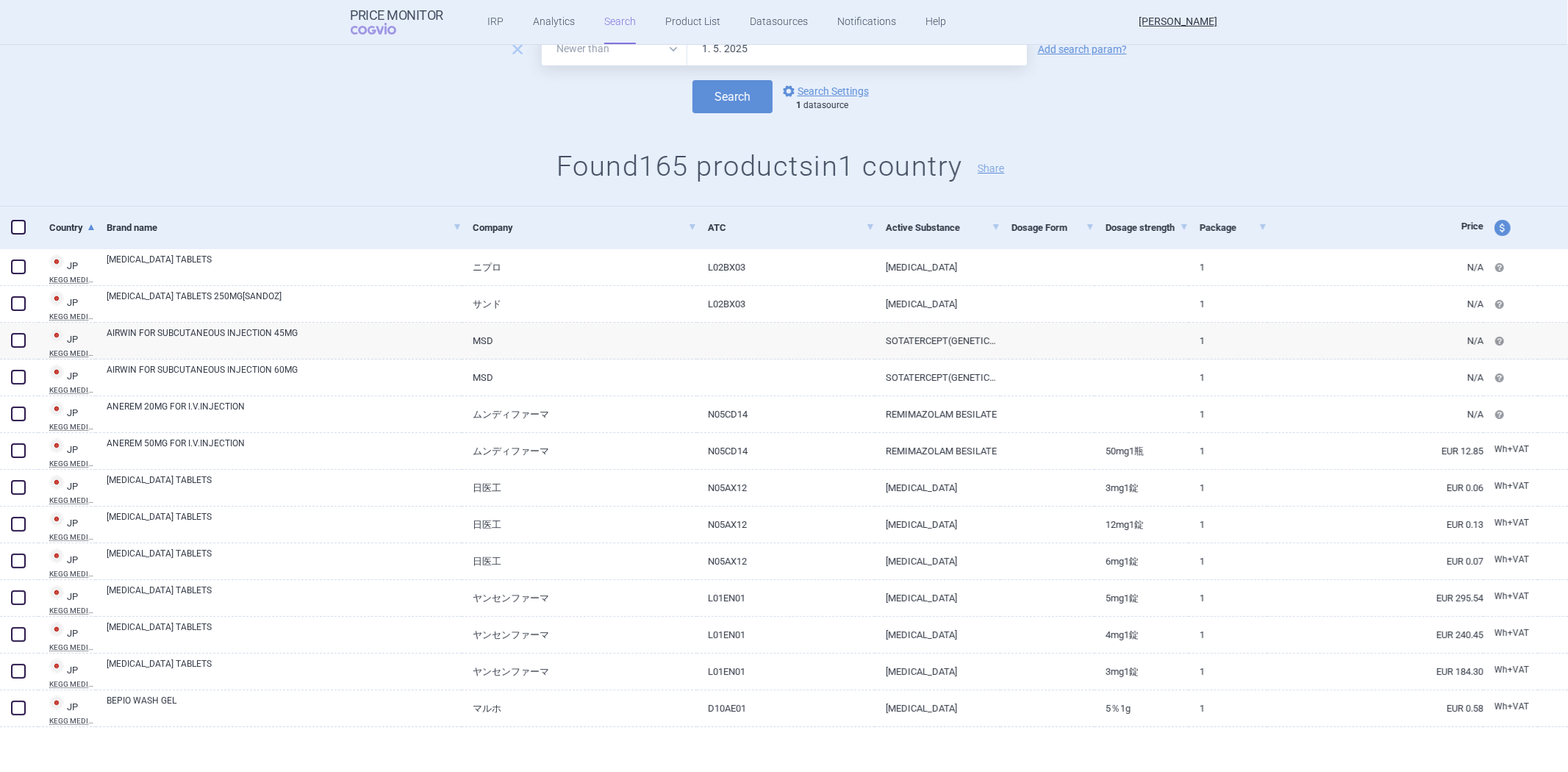
scroll to position [0, 0]
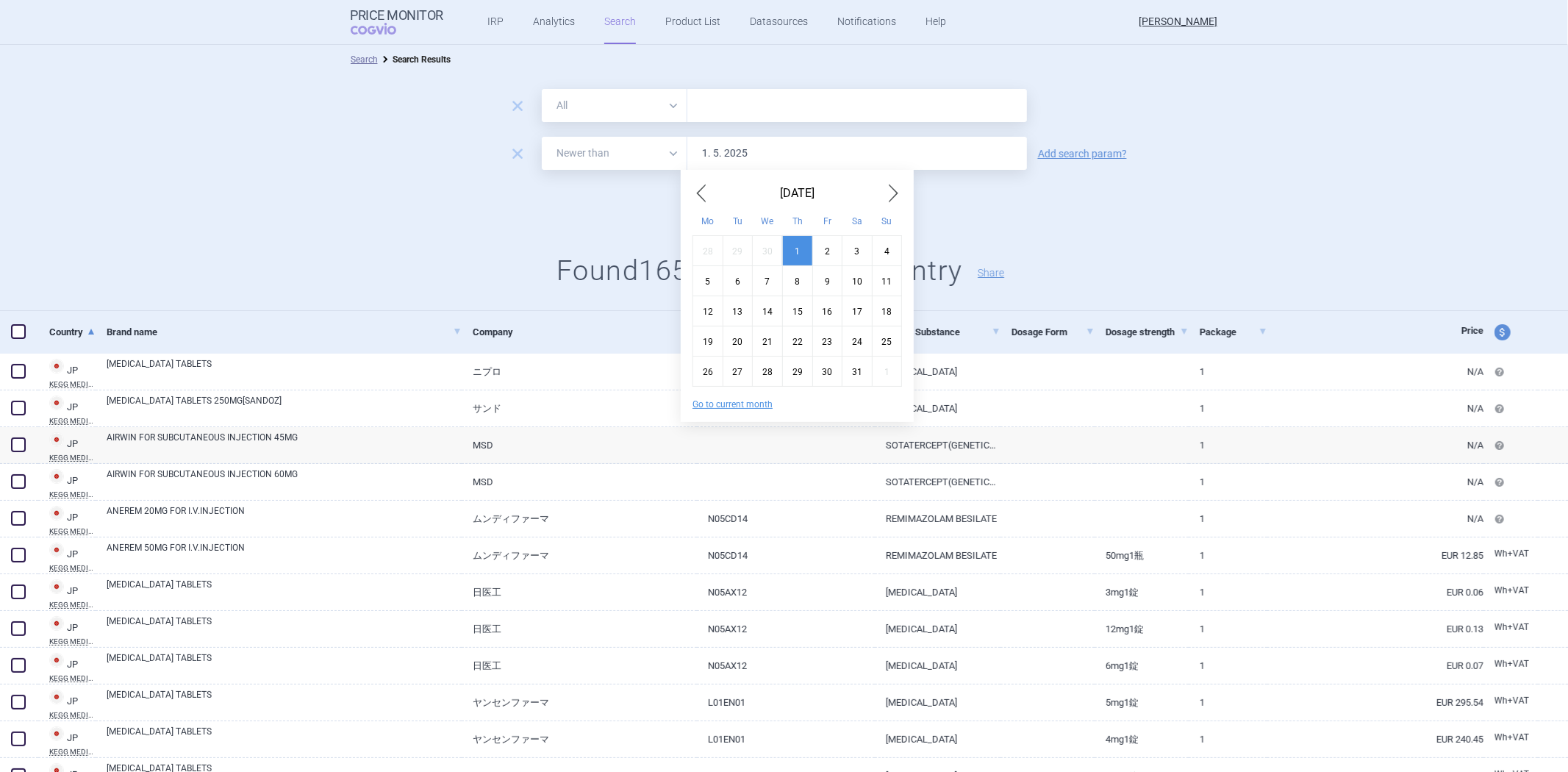
click at [754, 151] on input "1. 5. 2025" at bounding box center [857, 153] width 340 height 33
click at [692, 185] on button "Search" at bounding box center [732, 201] width 80 height 33
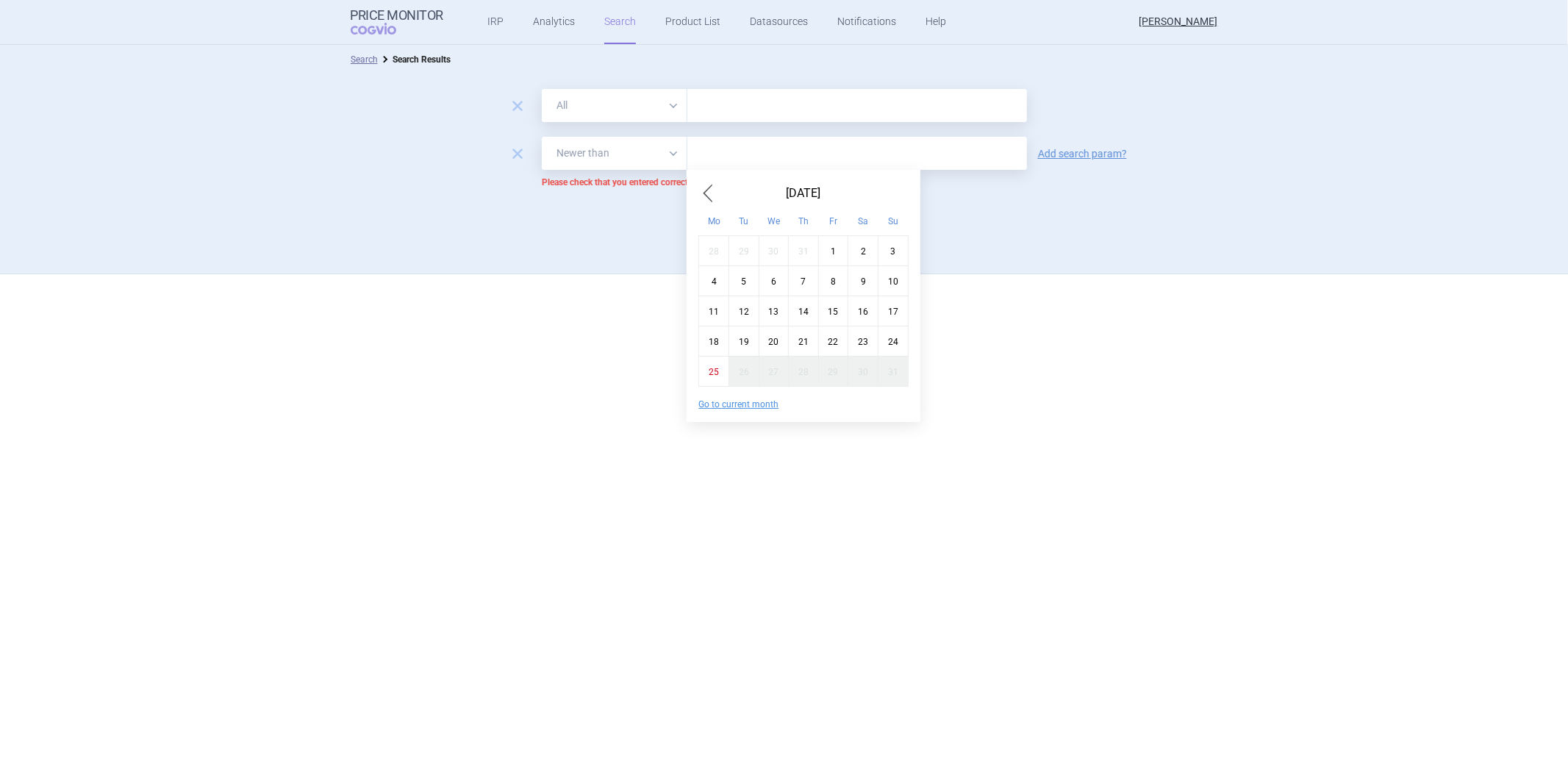
drag, startPoint x: 579, startPoint y: 235, endPoint x: 589, endPoint y: 229, distance: 11.7
click at [581, 235] on div "Search options Search Settings 1 datasource" at bounding box center [784, 220] width 1568 height 33
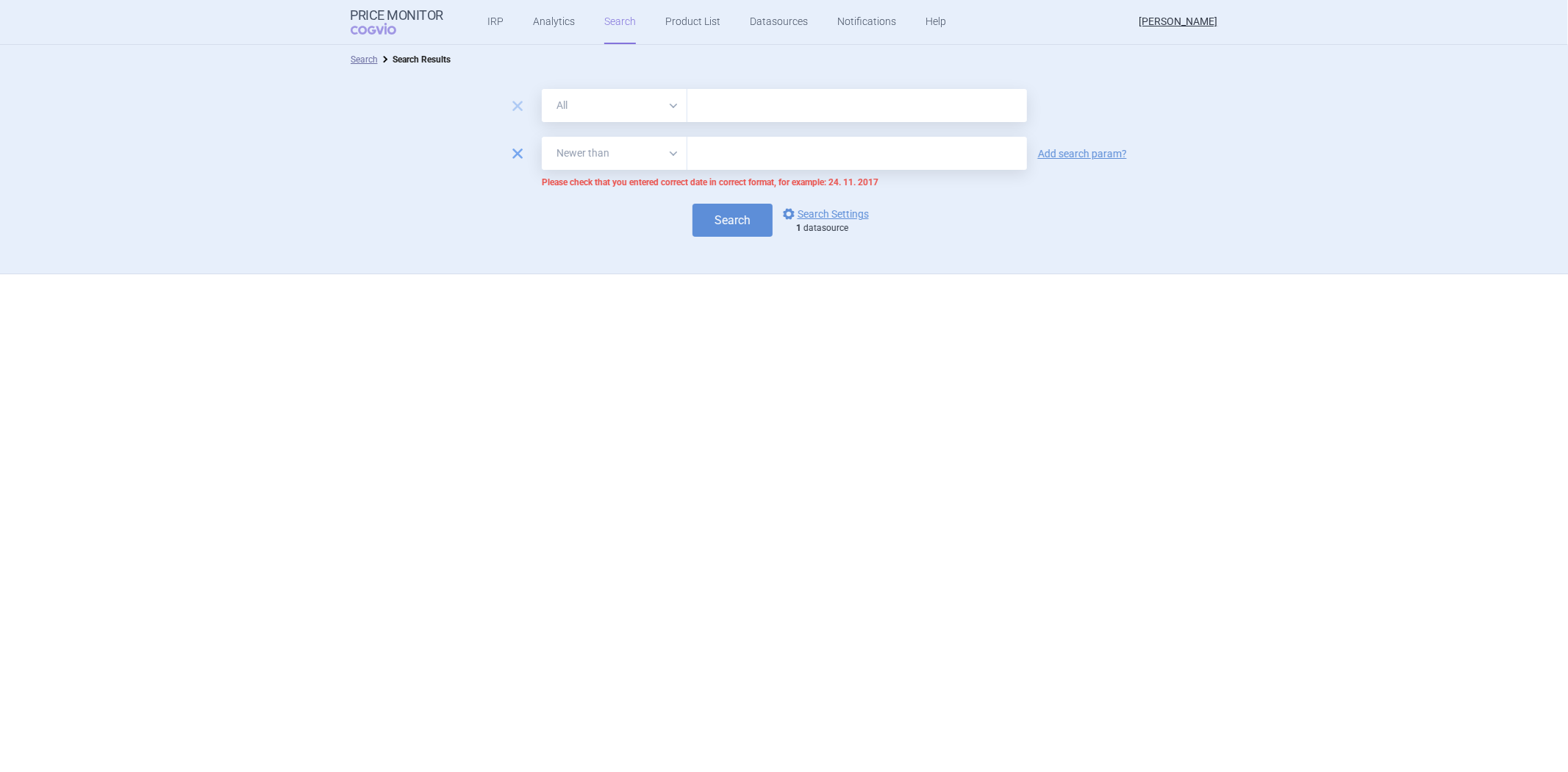
click at [515, 156] on span "remove" at bounding box center [517, 153] width 20 height 20
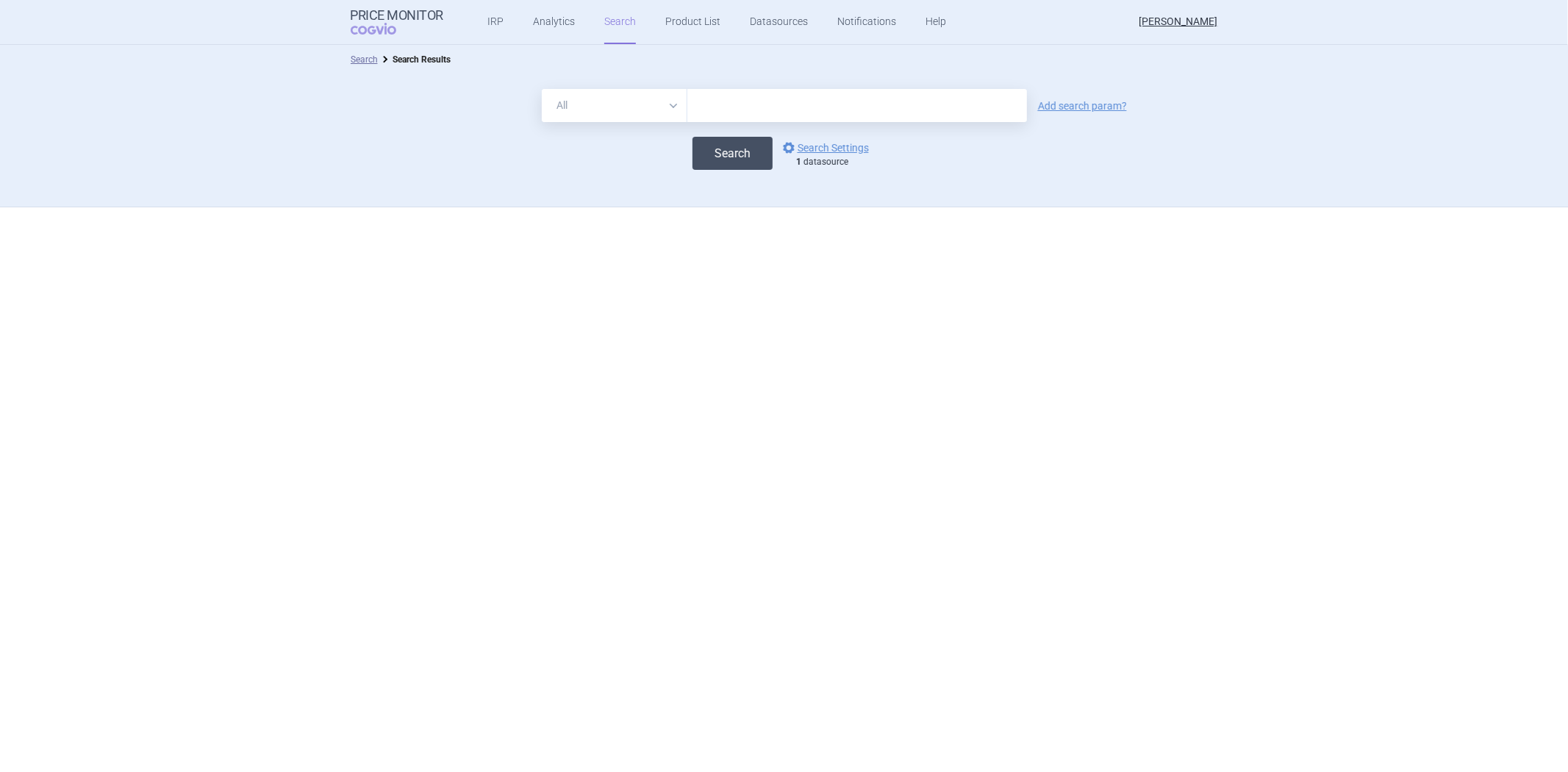
click at [715, 159] on button "Search" at bounding box center [732, 153] width 80 height 33
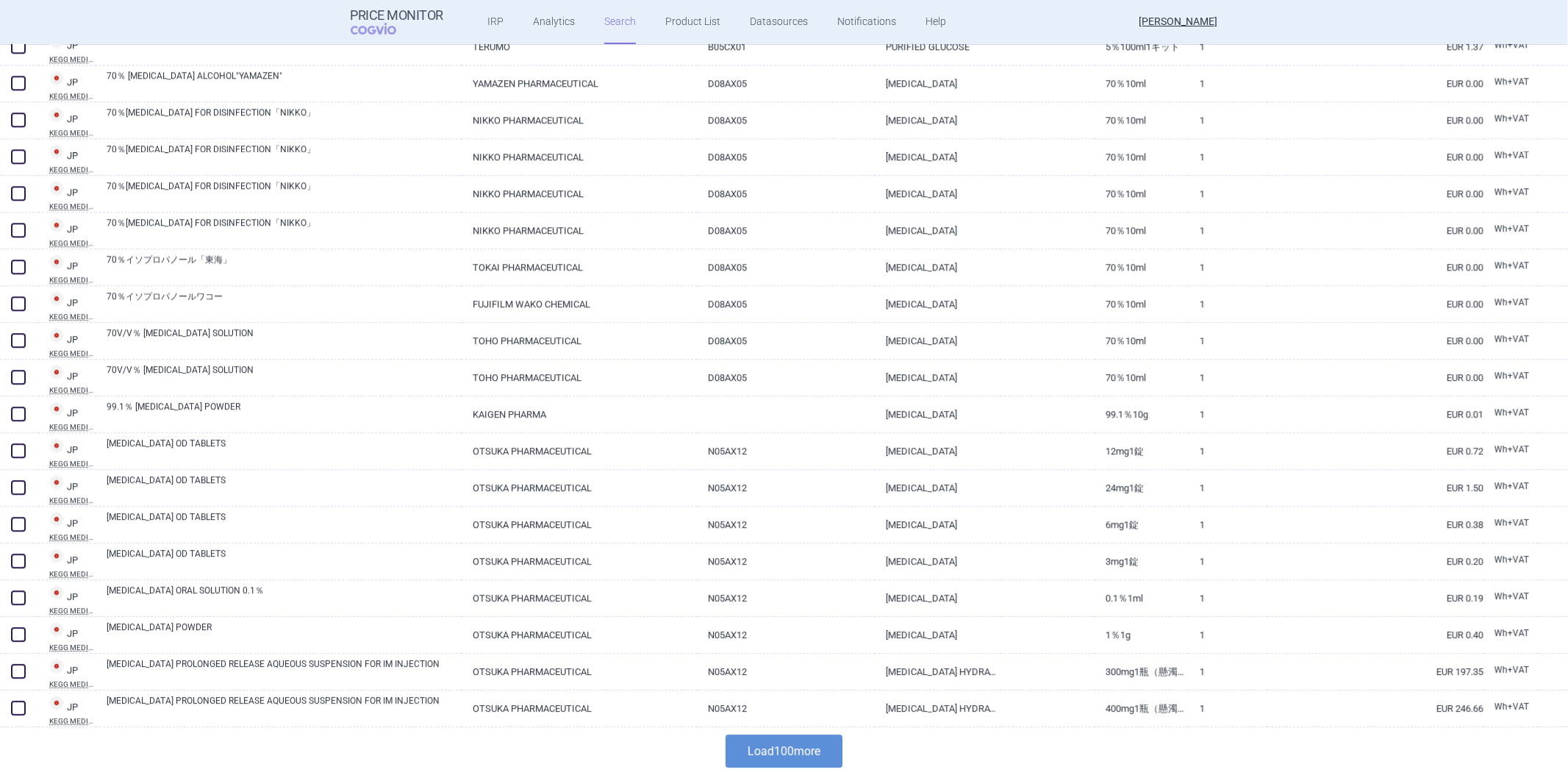
scroll to position [3259, 0]
click at [733, 740] on button "Load 100 more" at bounding box center [784, 748] width 117 height 33
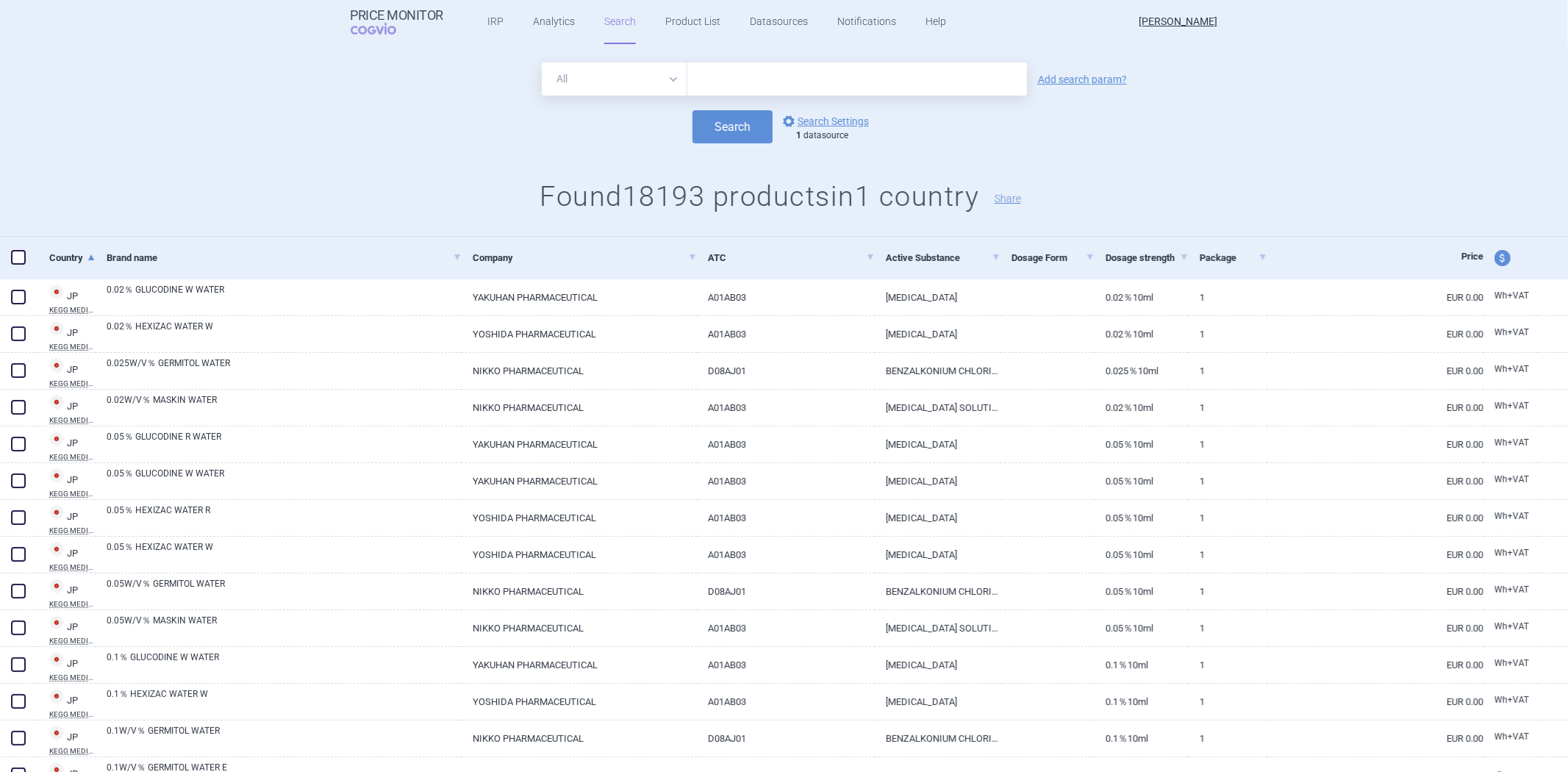
scroll to position [0, 0]
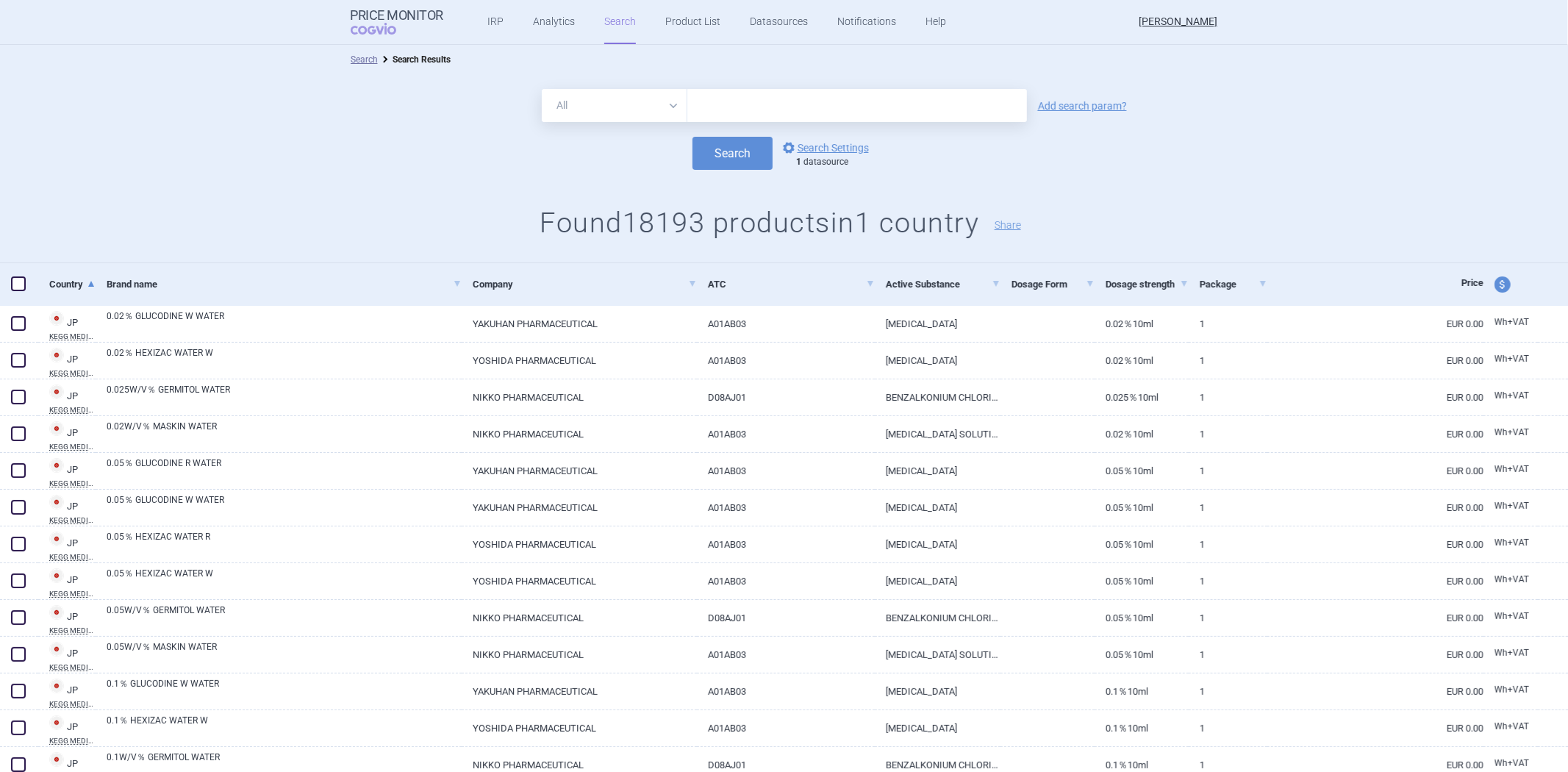
drag, startPoint x: 1015, startPoint y: 112, endPoint x: 1031, endPoint y: 112, distance: 16.0
click at [1015, 112] on input "text" at bounding box center [857, 105] width 340 height 33
click at [1046, 104] on link "Add search param?" at bounding box center [1082, 106] width 89 height 11
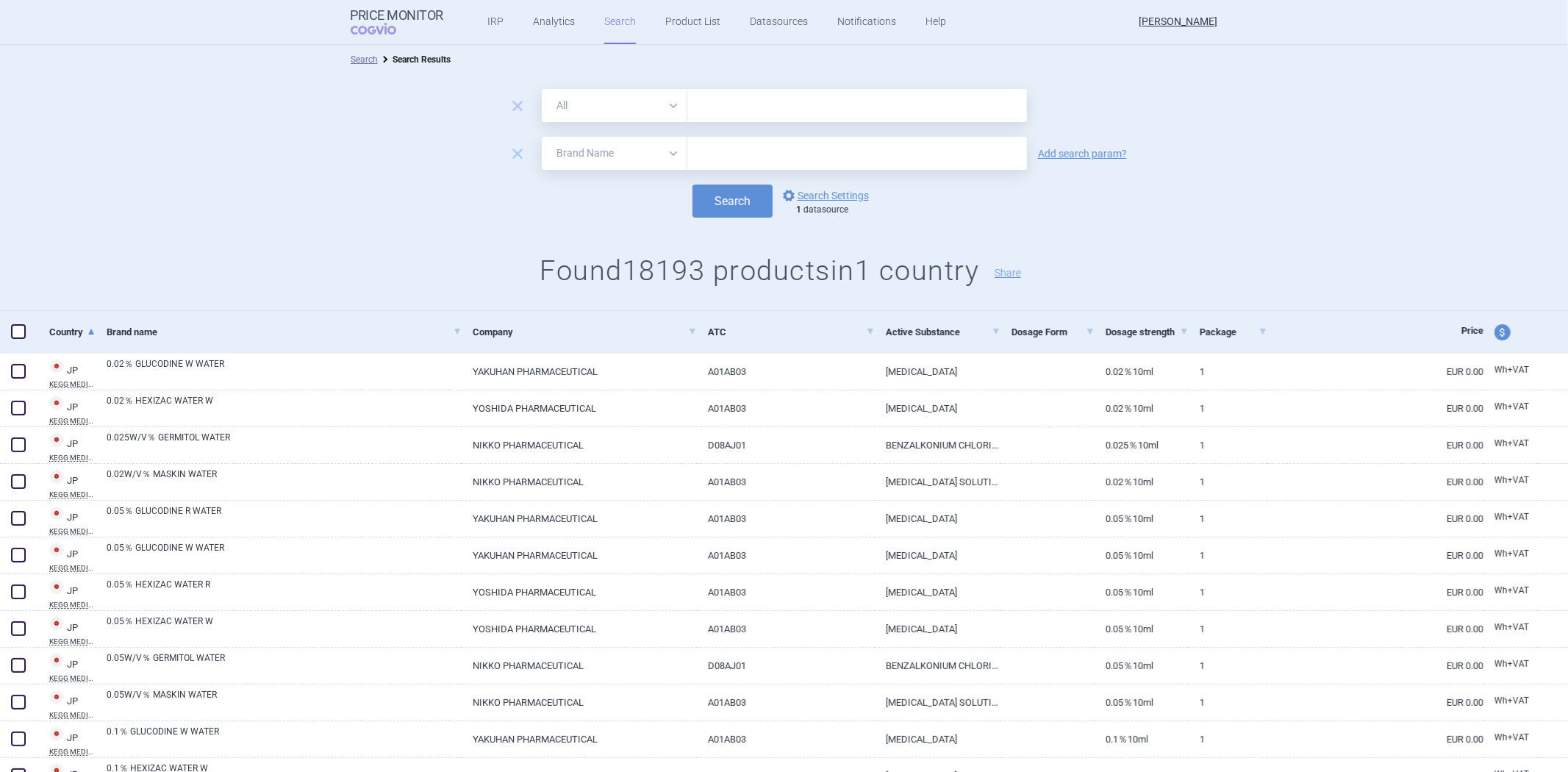
click at [585, 140] on select "All Brand Name ATC Company Active Substance Country Newer than" at bounding box center [615, 153] width 146 height 33
select select "newerThan"
click at [542, 137] on select "All Brand Name ATC Company Active Substance Country Newer than" at bounding box center [615, 153] width 146 height 33
click at [729, 147] on input "text" at bounding box center [857, 153] width 340 height 33
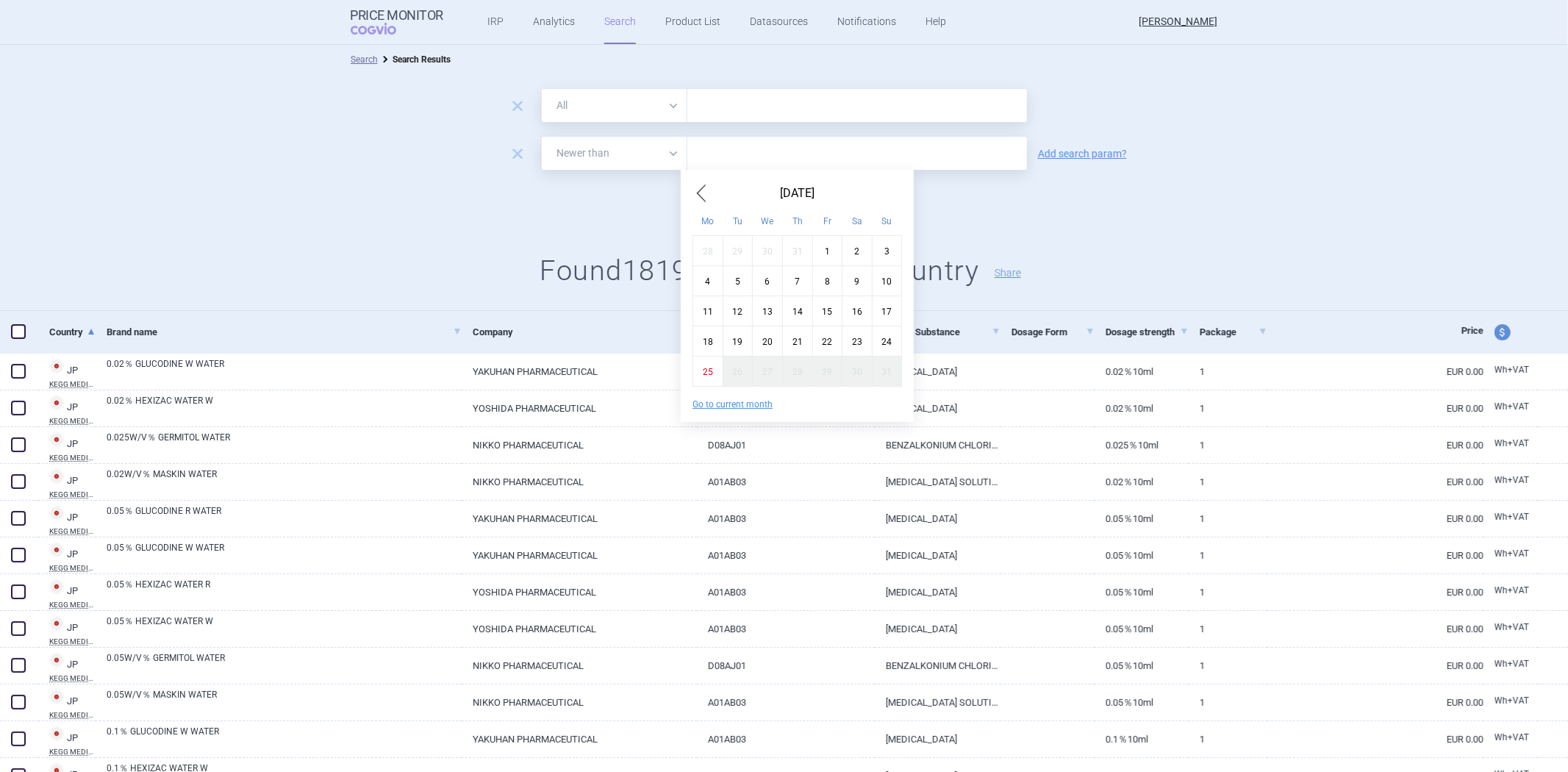
click at [702, 191] on span "Previous Month" at bounding box center [700, 193] width 17 height 23
click at [700, 192] on span "Previous Month" at bounding box center [700, 193] width 17 height 23
click at [700, 193] on span "Previous Month" at bounding box center [700, 193] width 17 height 23
click at [817, 310] on div "16" at bounding box center [827, 310] width 30 height 30
type input "16. 5. 2025"
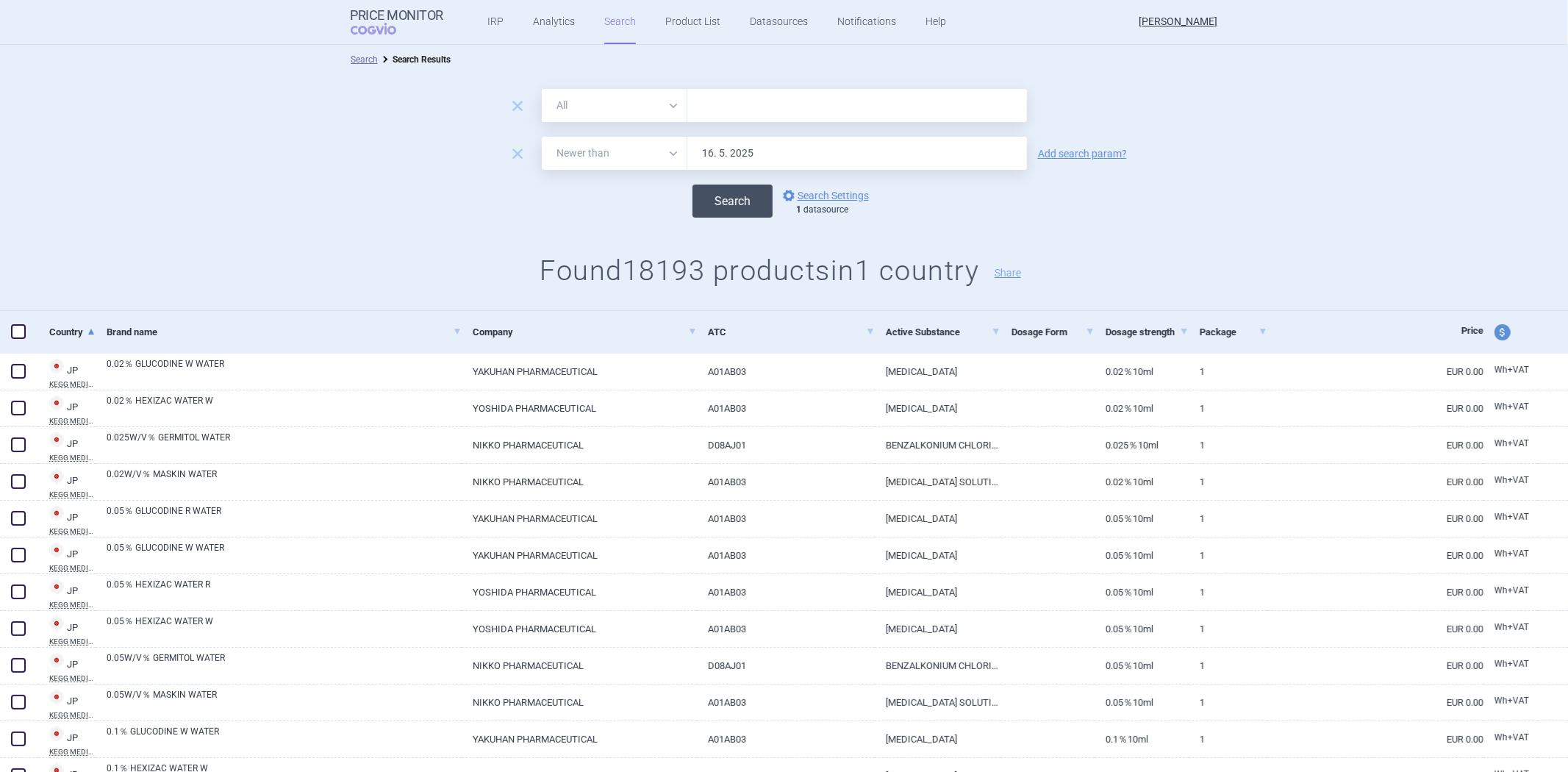
click at [710, 195] on button "Search" at bounding box center [732, 201] width 80 height 33
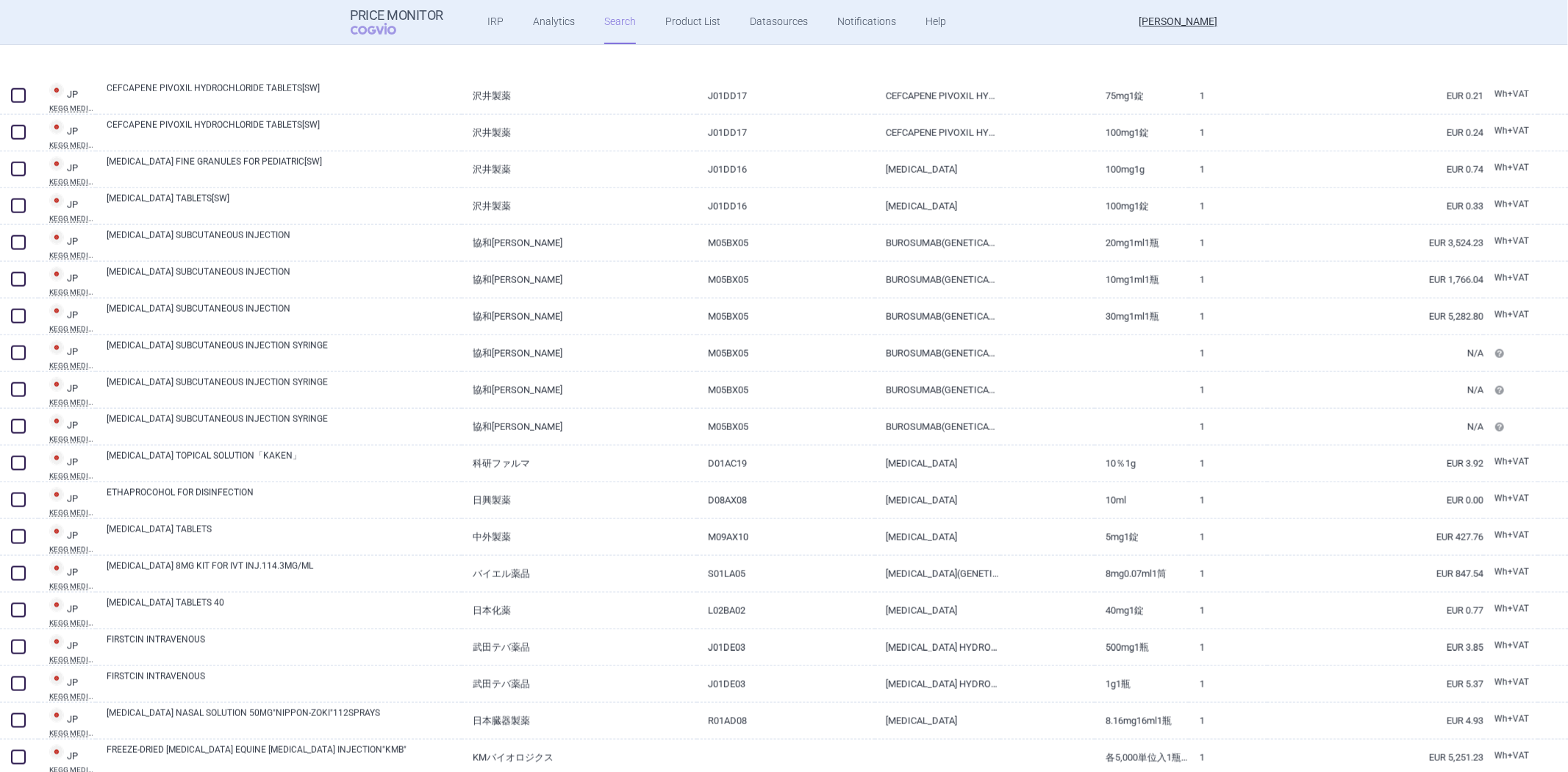
scroll to position [1715, 0]
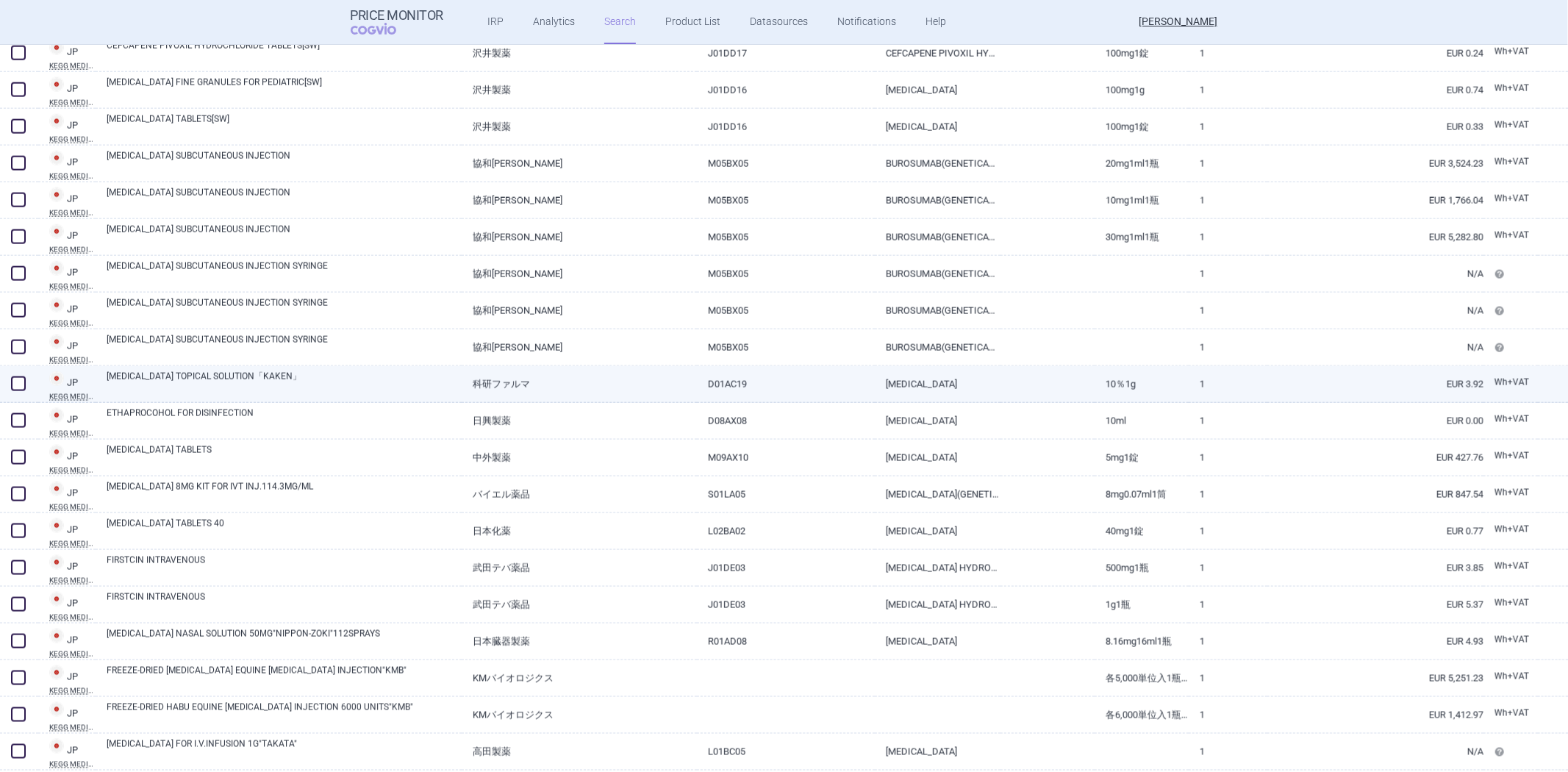
click at [595, 377] on link "科研ファルマ" at bounding box center [579, 384] width 235 height 36
select select "EUR"
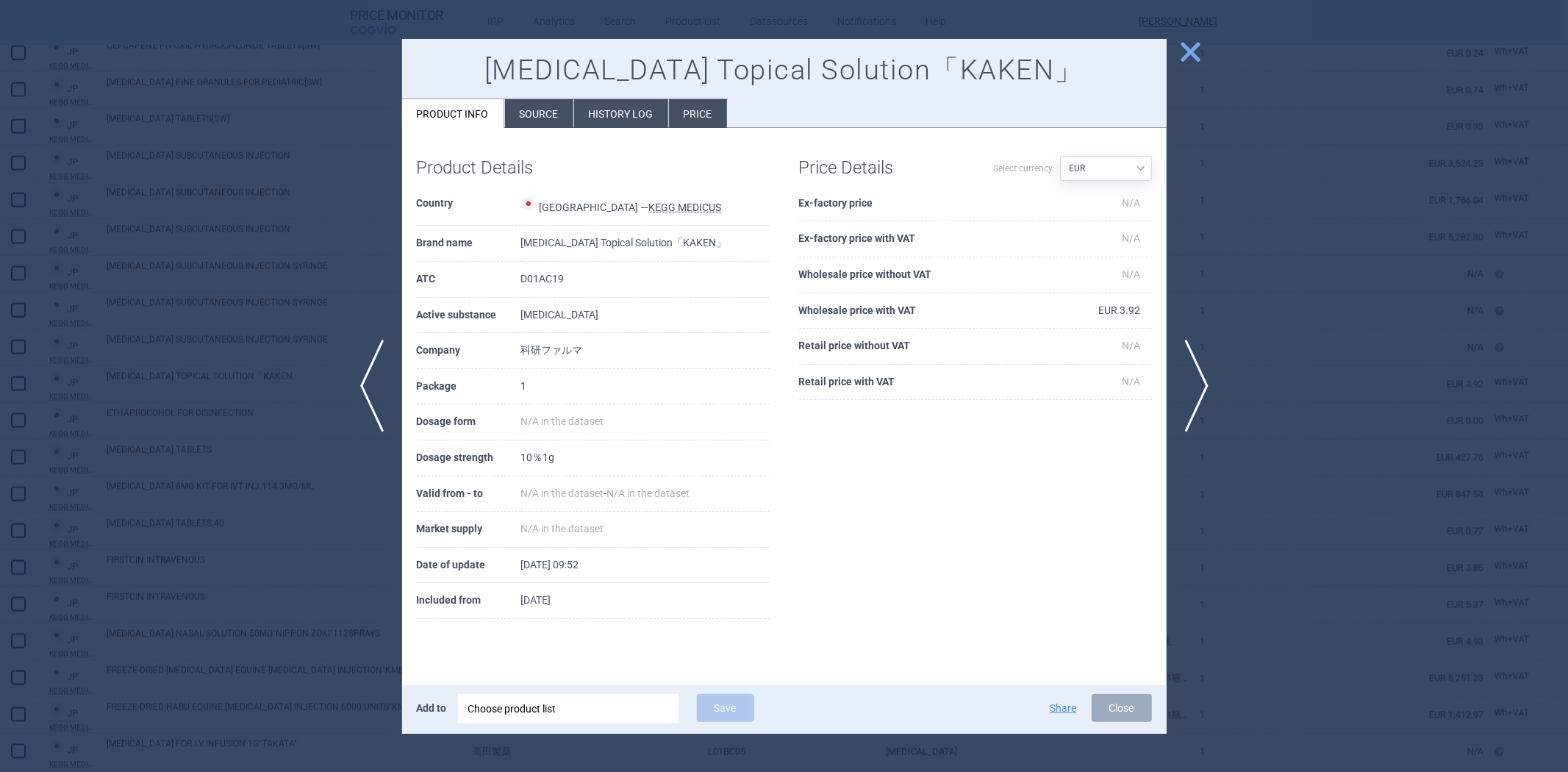
click at [253, 288] on div at bounding box center [784, 386] width 1568 height 772
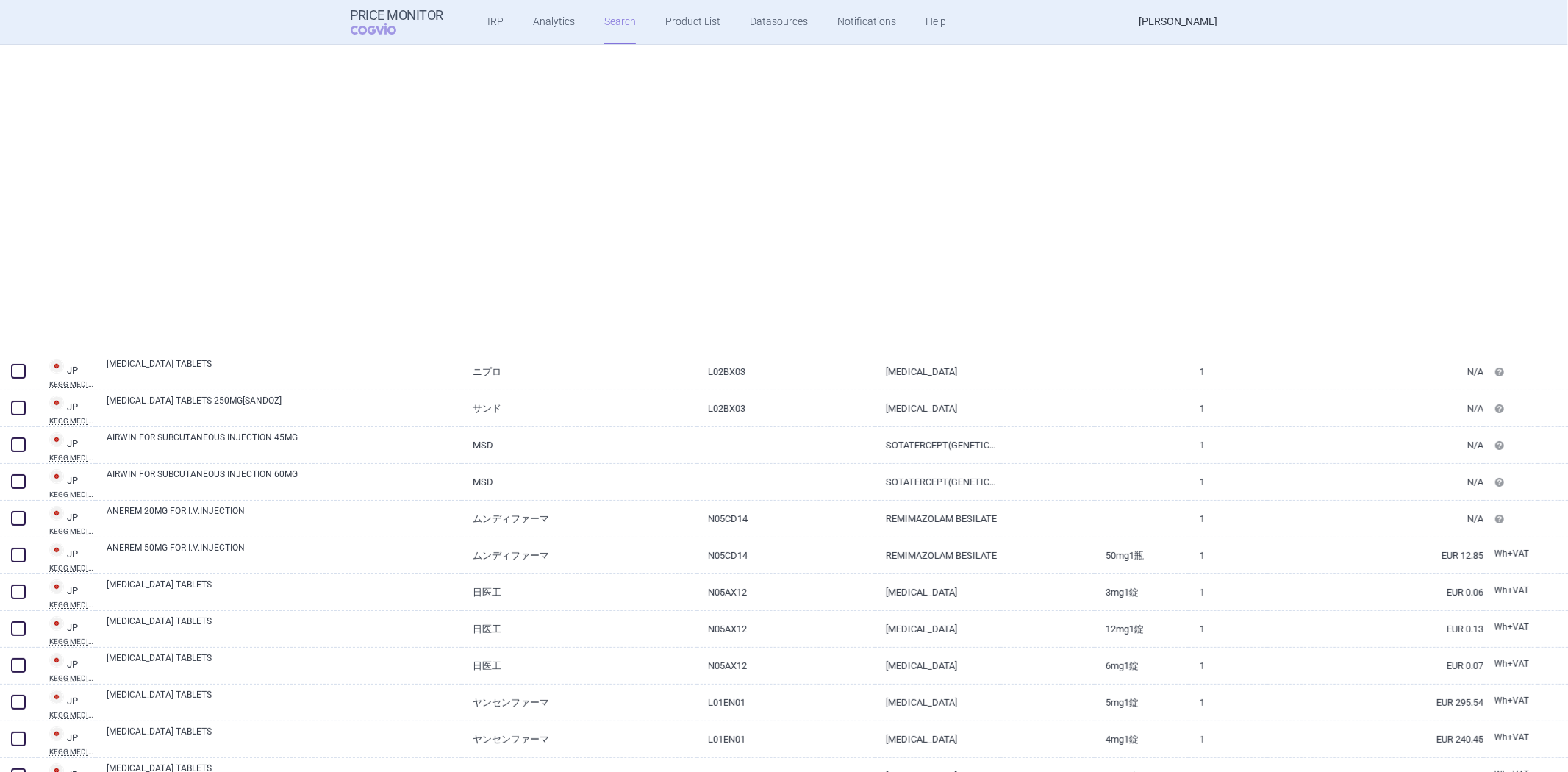
select select "newerThan"
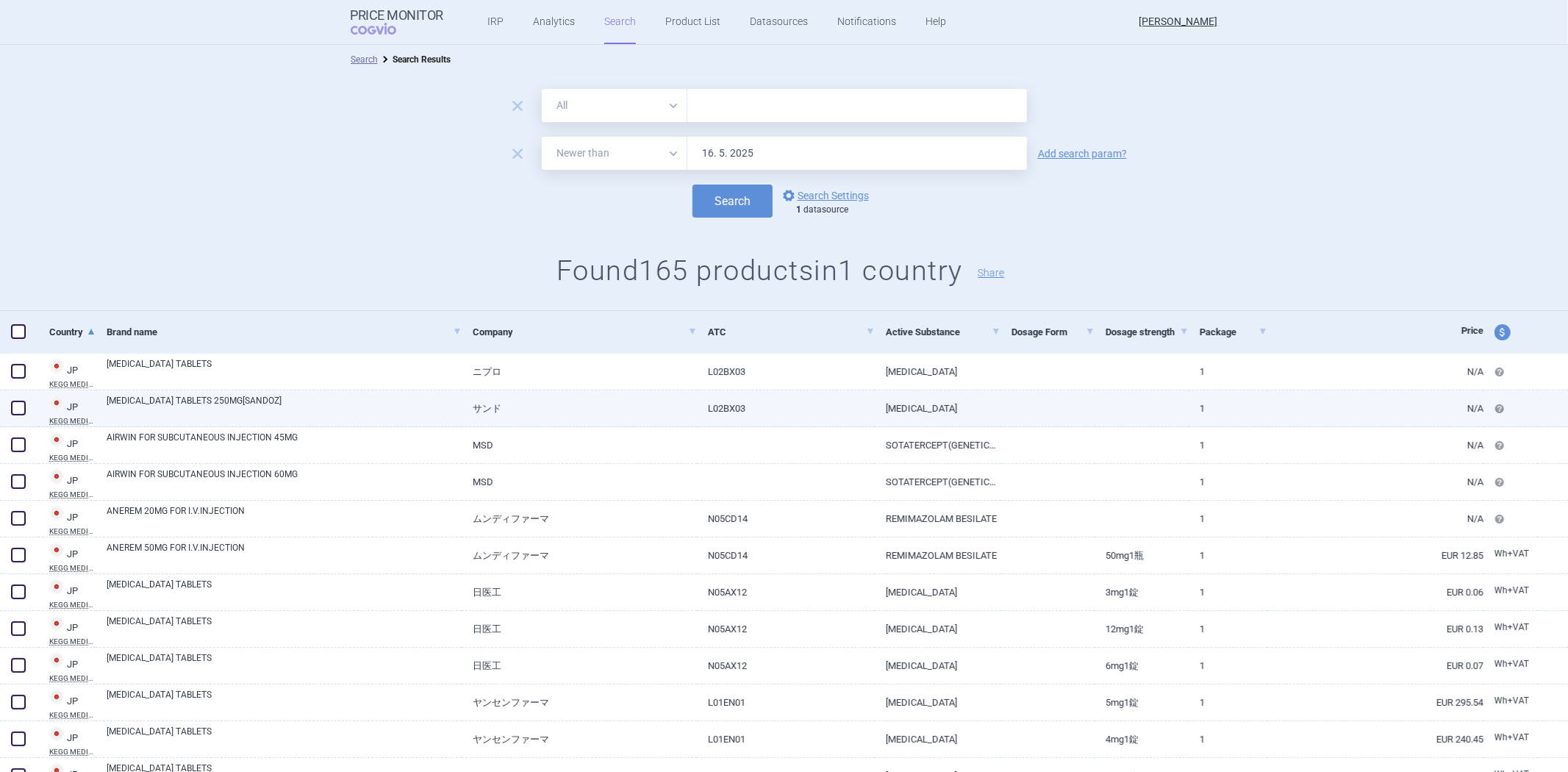
click at [445, 405] on link "[MEDICAL_DATA] TABLETS 250MG[SANDOZ]" at bounding box center [284, 407] width 355 height 26
select select "EUR"
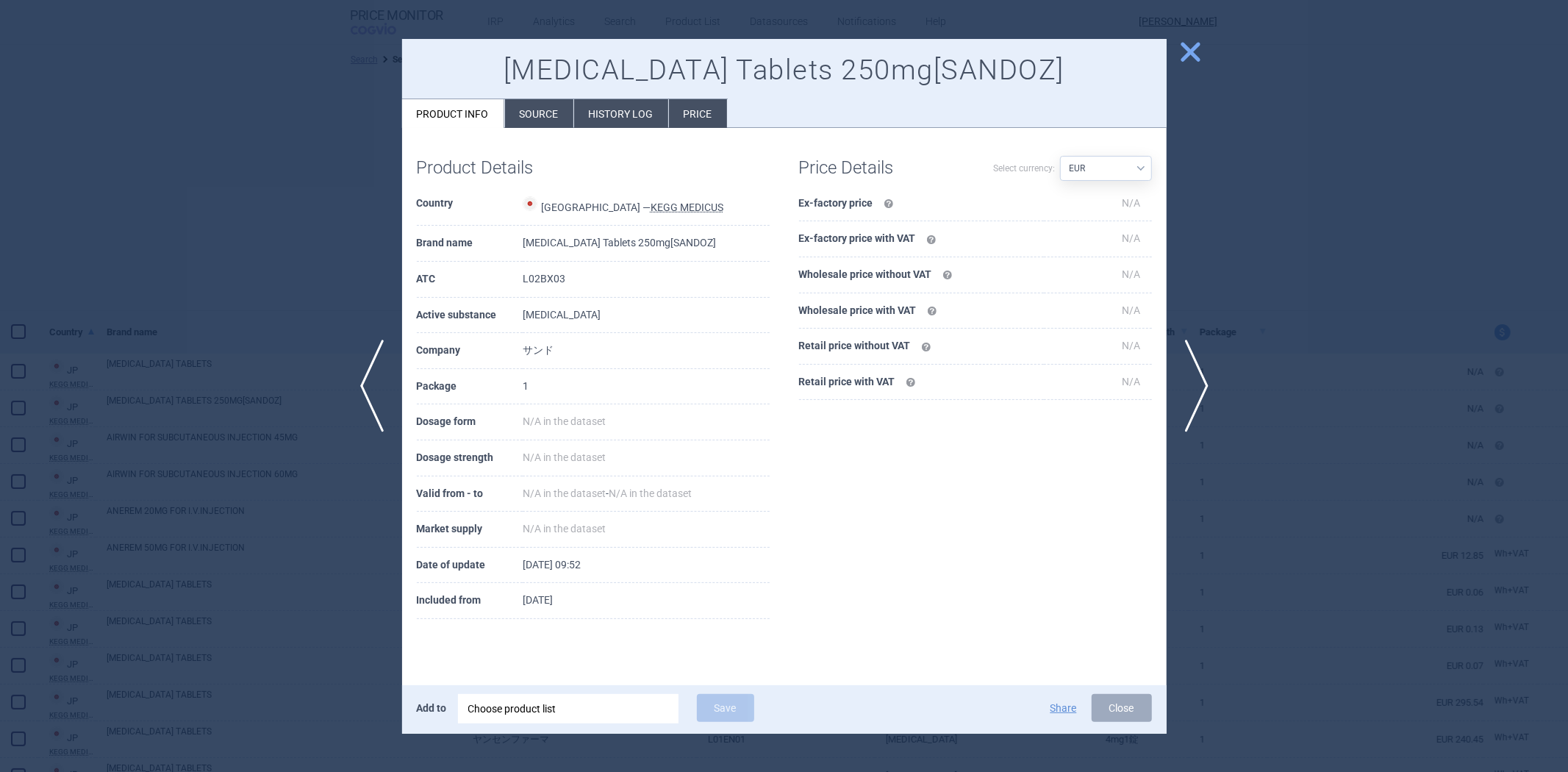
click at [548, 136] on div "Product Details Country [GEOGRAPHIC_DATA] — KEGG MEDICUS Brand name [MEDICAL_DA…" at bounding box center [784, 388] width 764 height 521
click at [559, 118] on li "Source" at bounding box center [539, 114] width 68 height 29
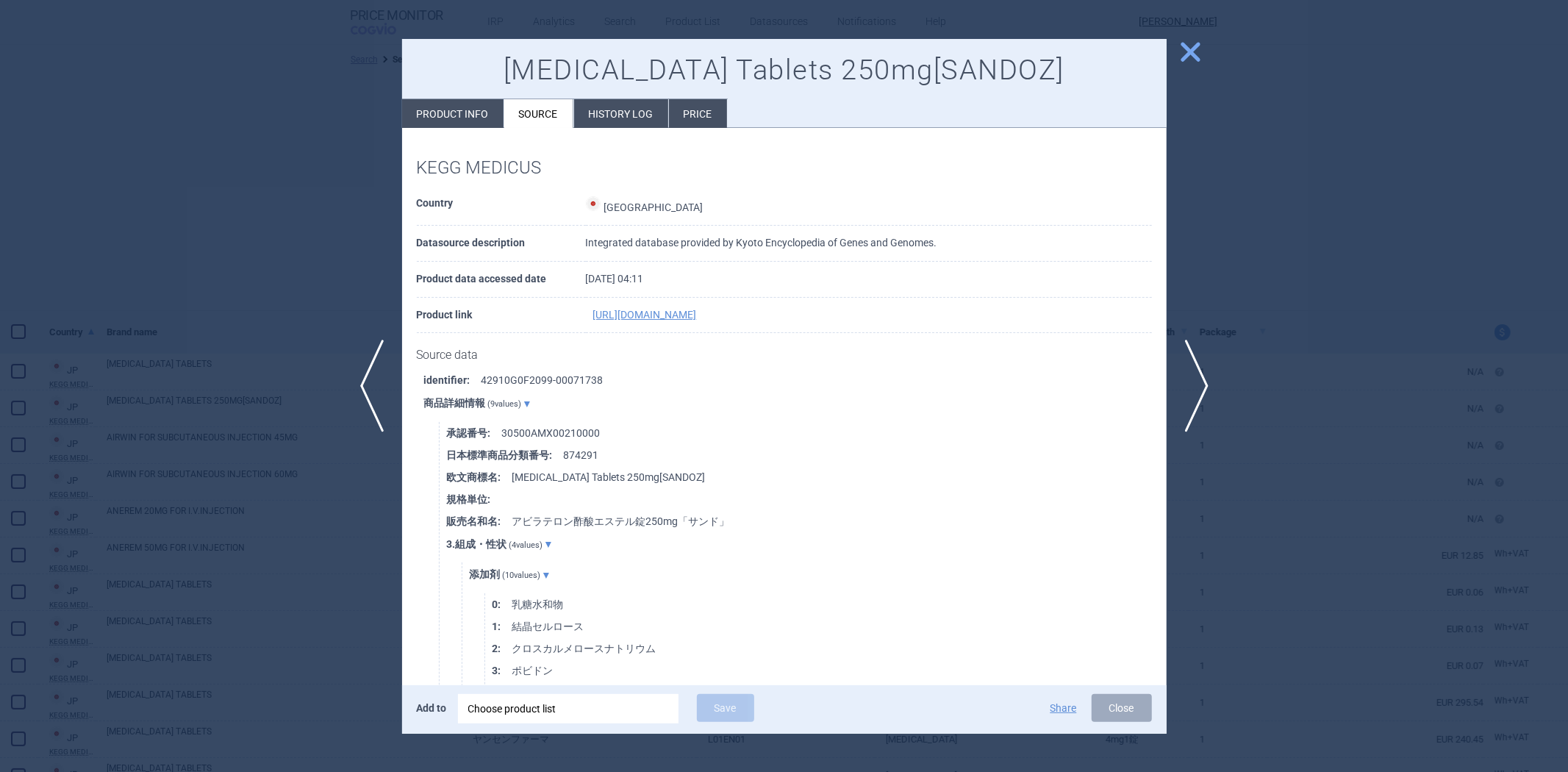
click at [591, 106] on li "History log" at bounding box center [621, 114] width 94 height 29
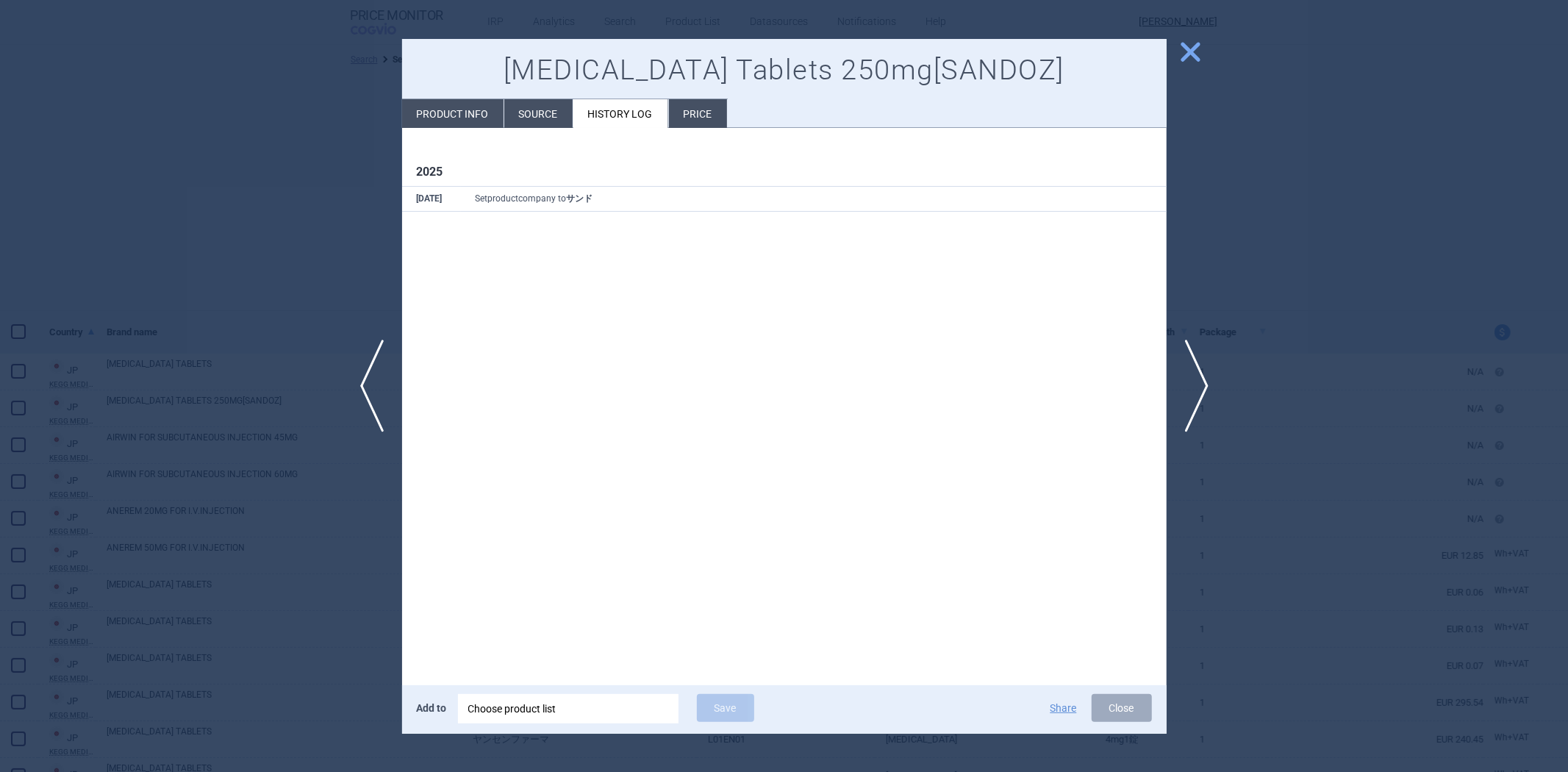
click at [558, 118] on li "Source" at bounding box center [538, 114] width 68 height 29
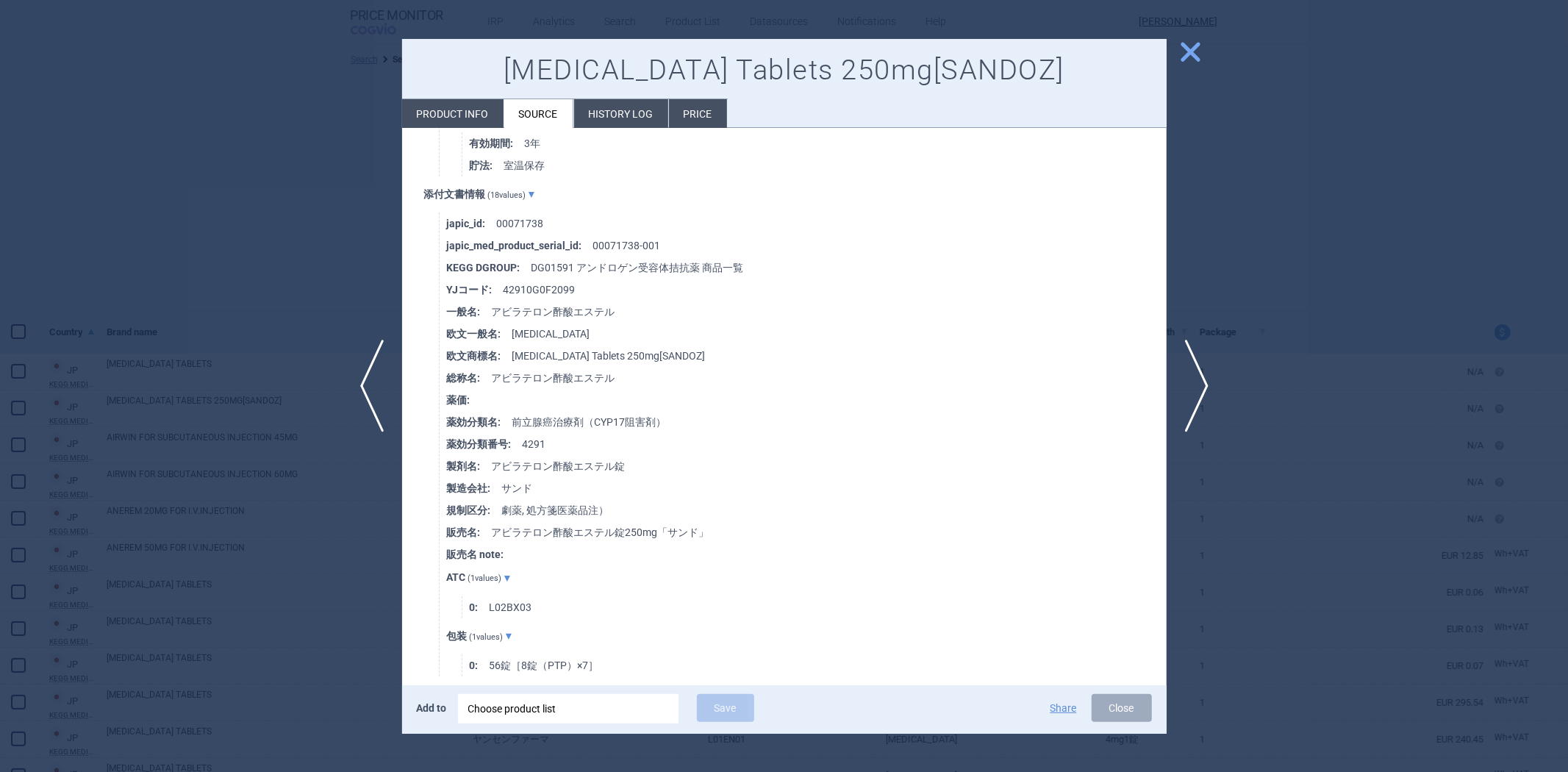
scroll to position [1226, 0]
click at [455, 109] on li "Product info" at bounding box center [452, 114] width 101 height 29
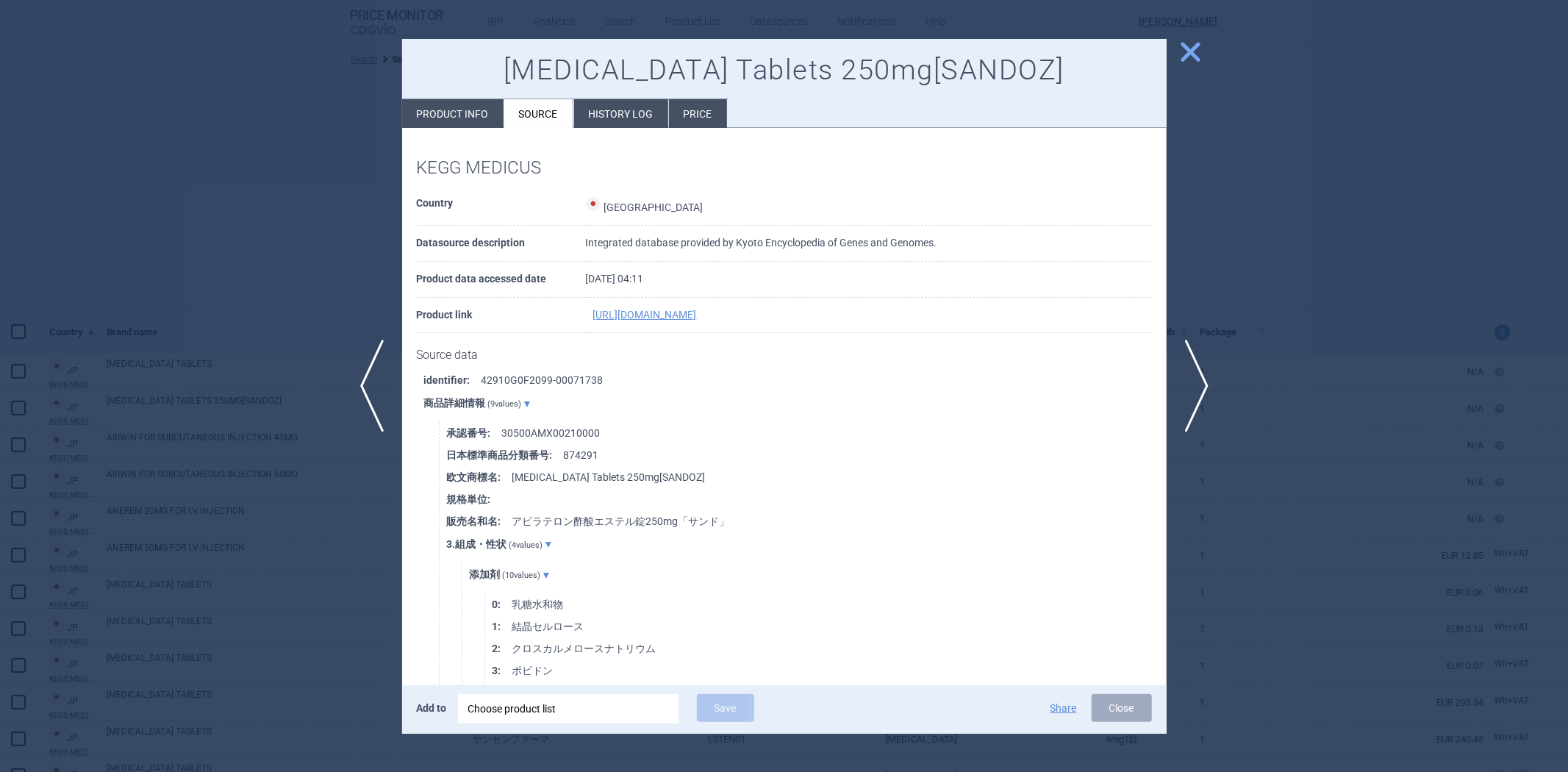
select select "EUR"
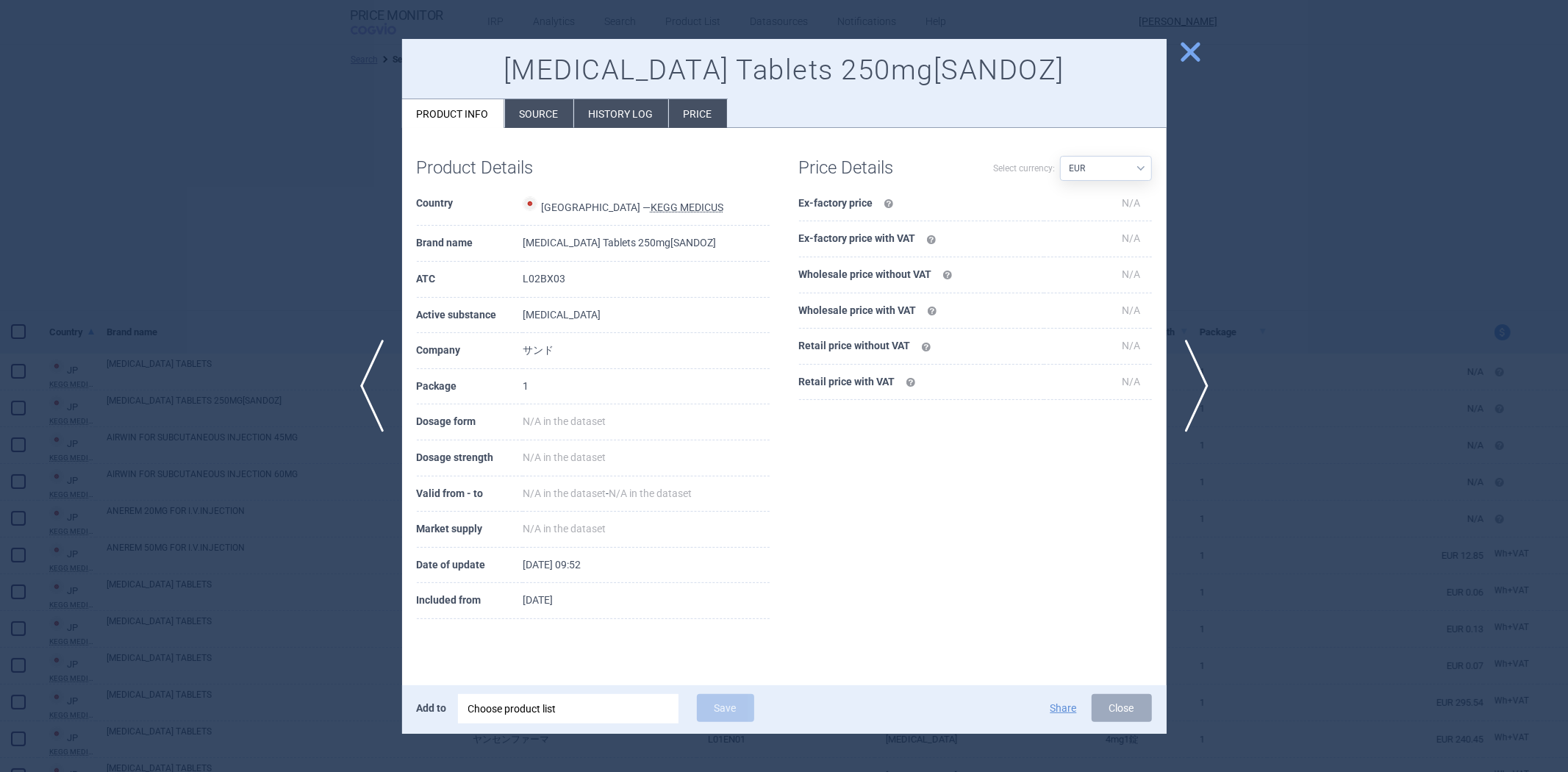
click at [526, 119] on li "Source" at bounding box center [539, 114] width 68 height 29
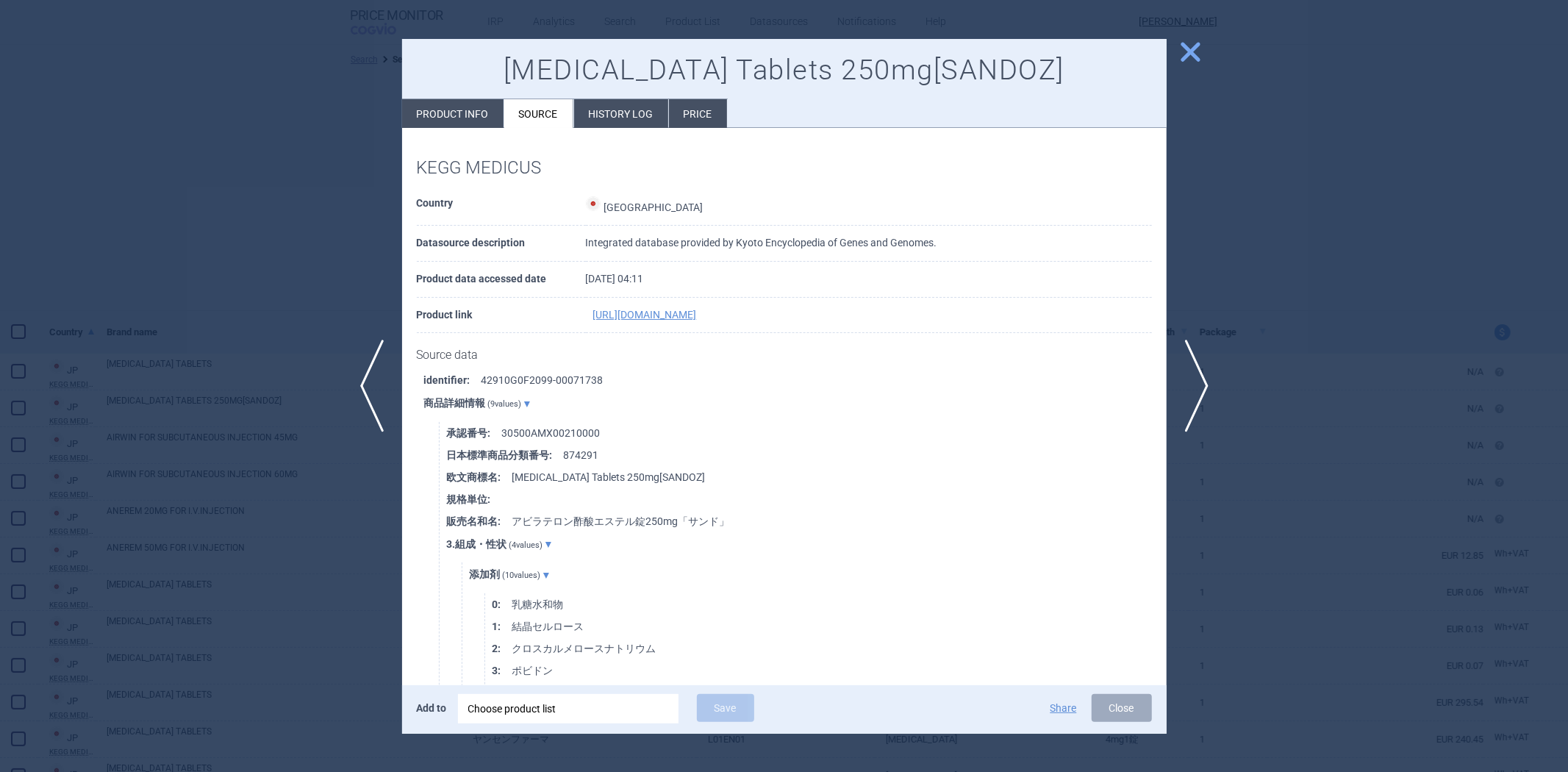
click at [458, 120] on li "Product info" at bounding box center [452, 114] width 101 height 29
select select "EUR"
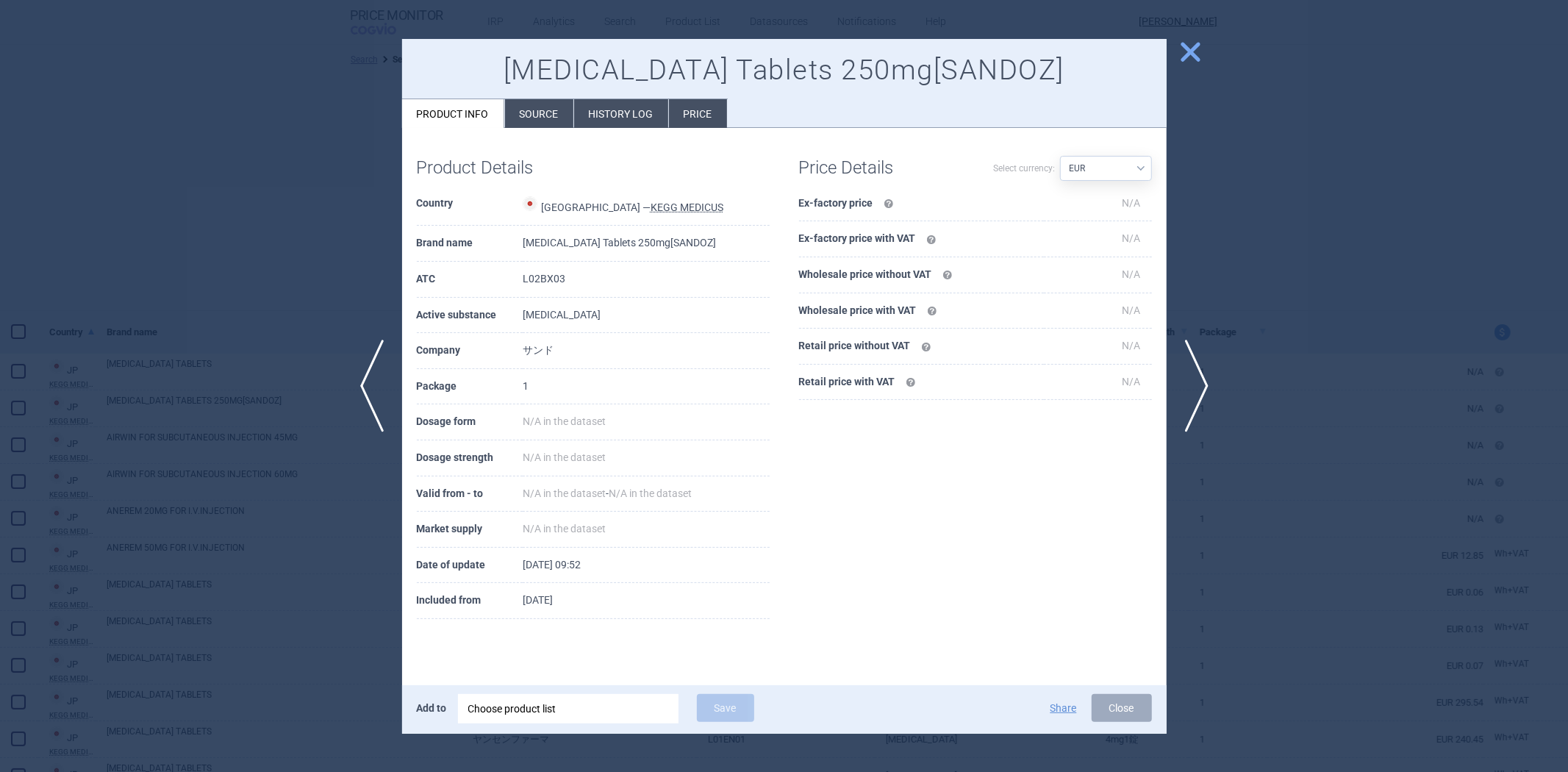
click at [238, 234] on div at bounding box center [784, 386] width 1568 height 772
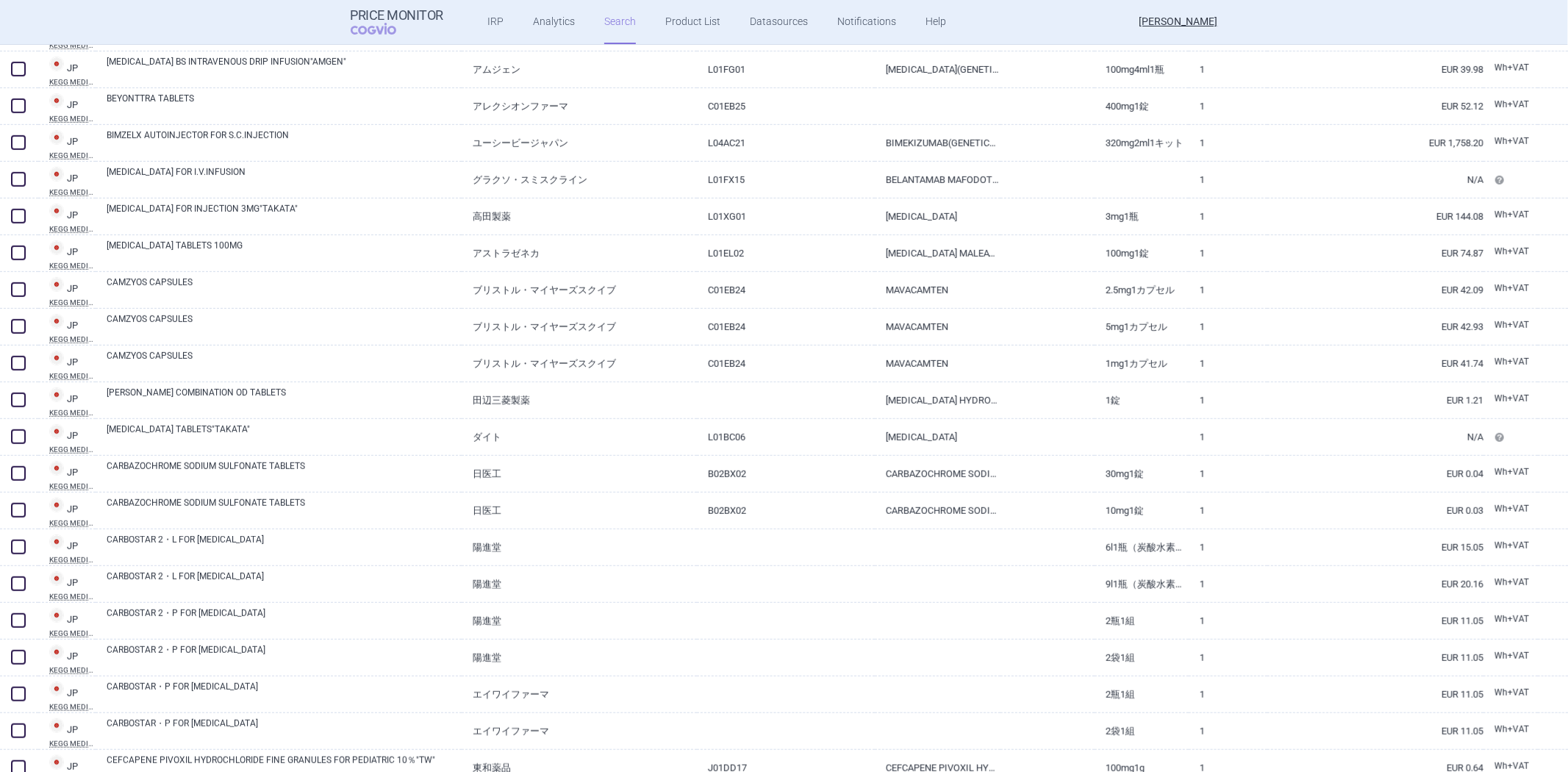
scroll to position [163, 0]
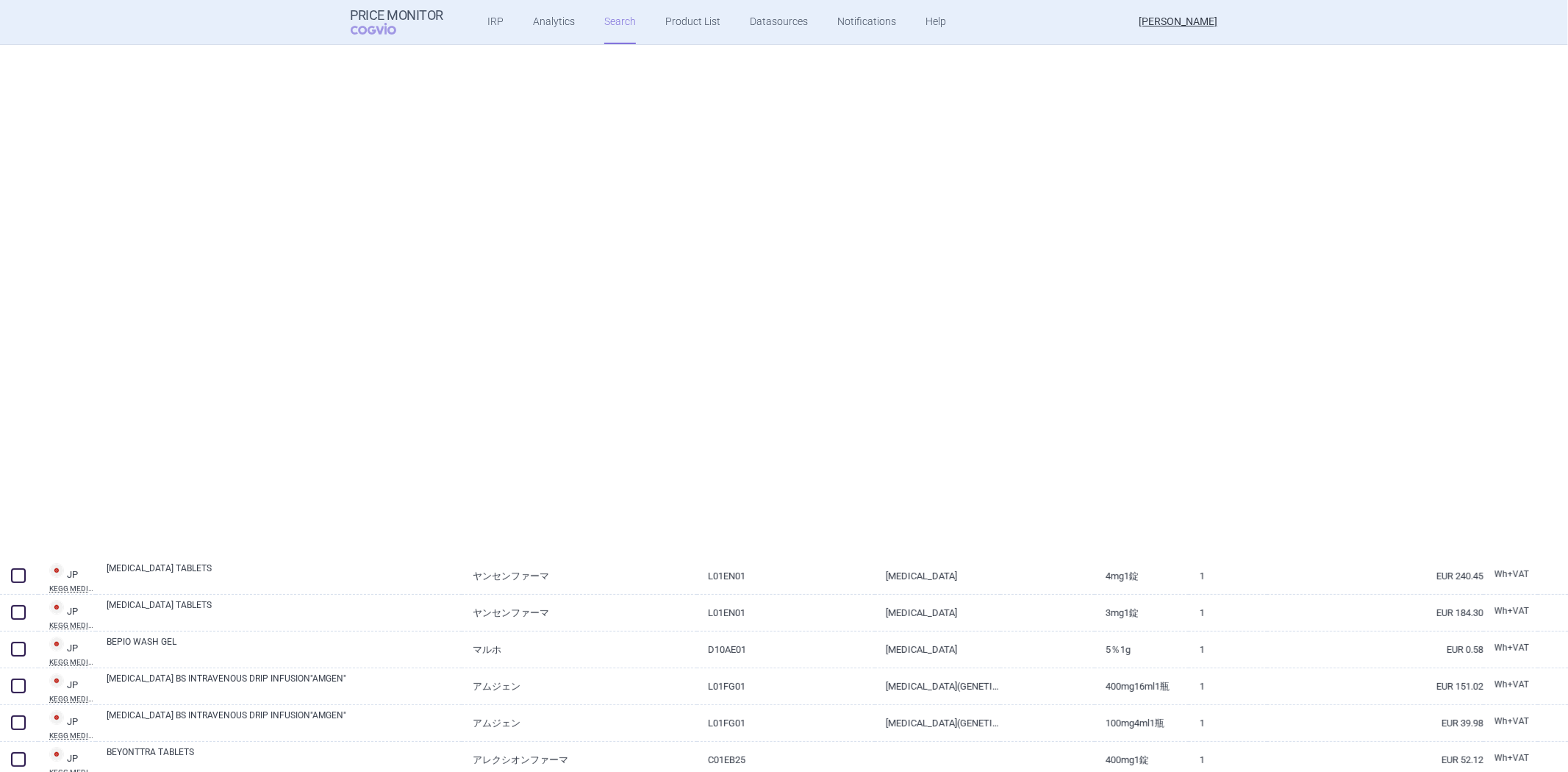
select select "newerThan"
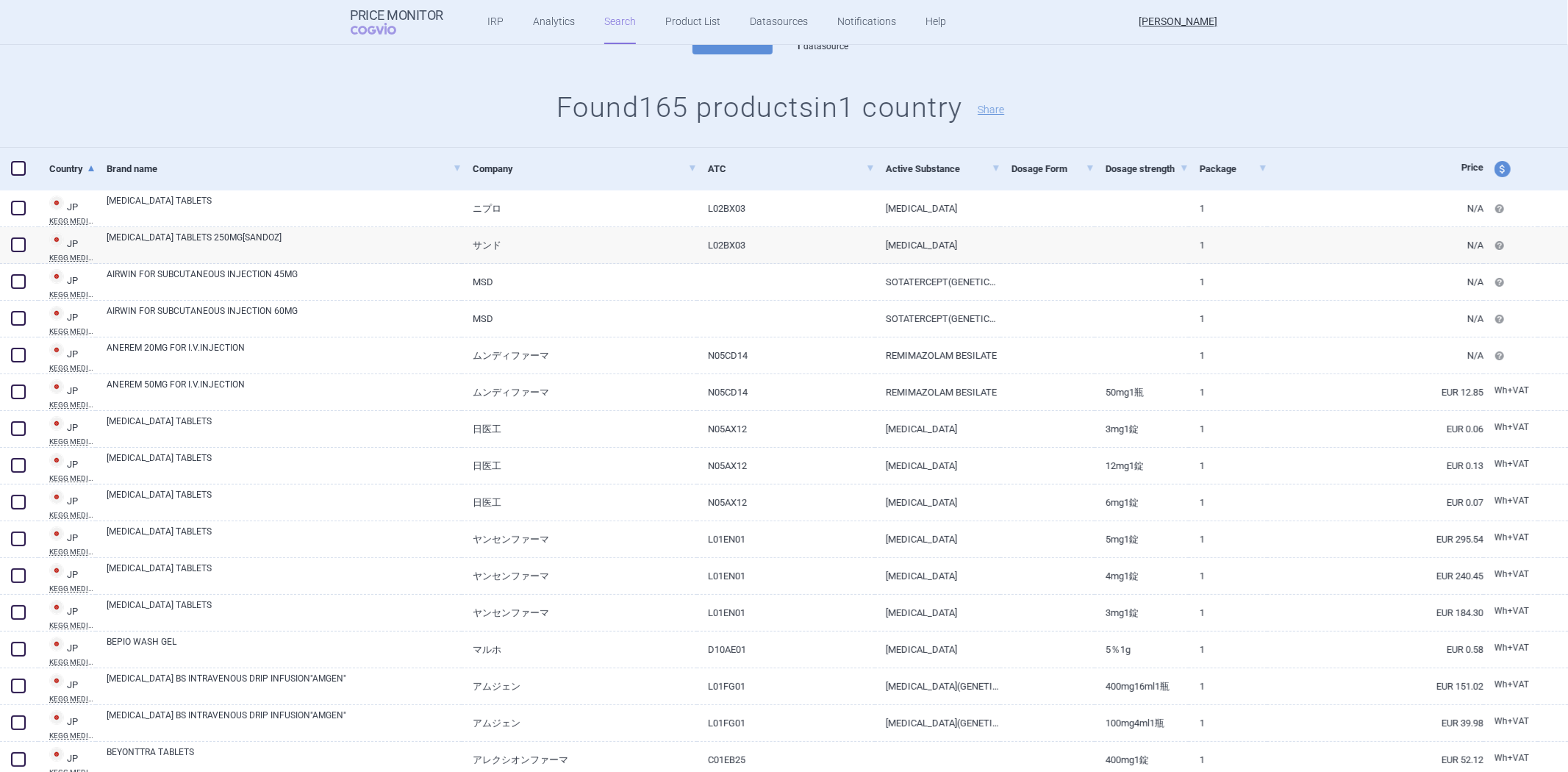
scroll to position [0, 0]
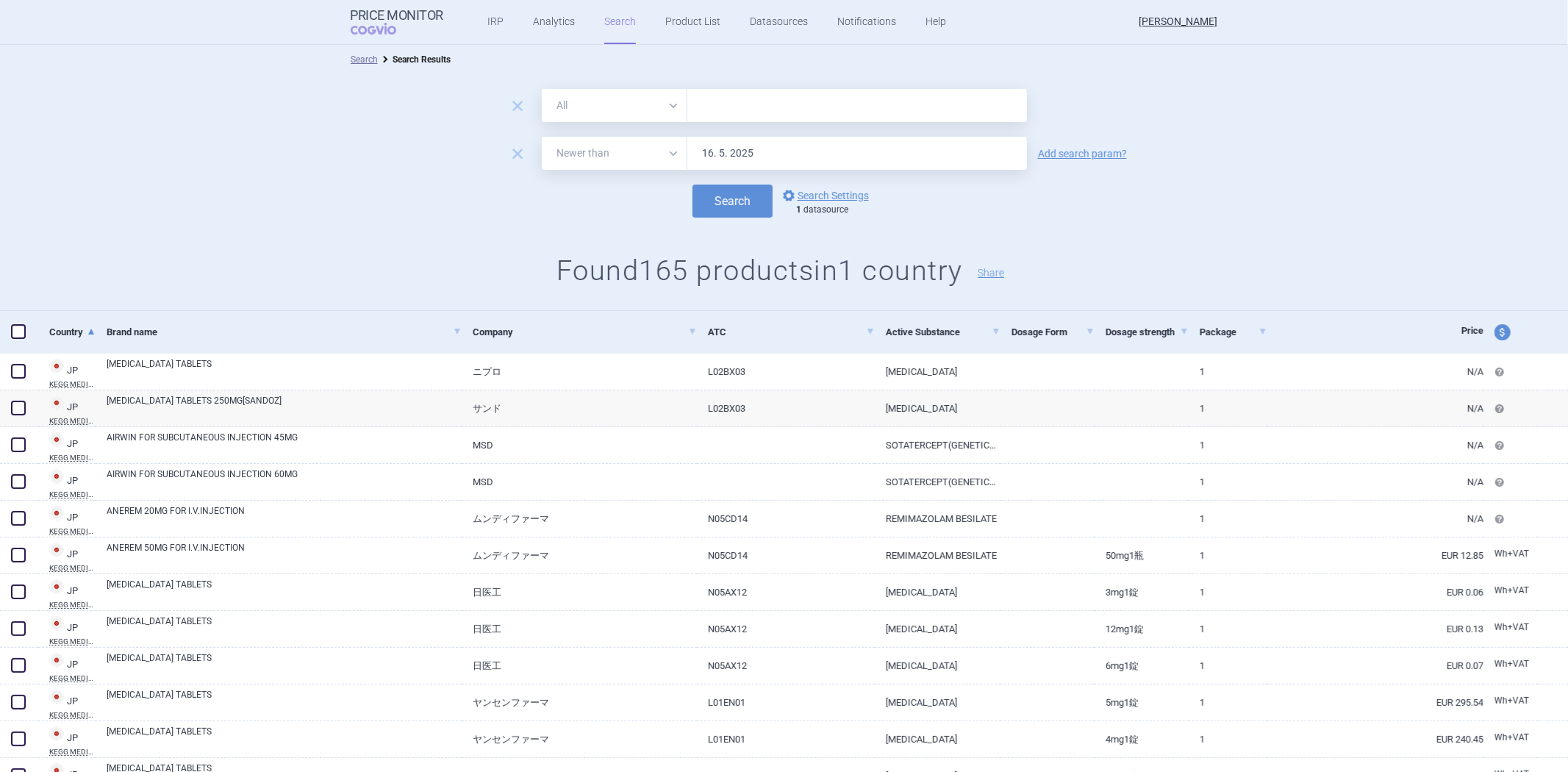
click at [652, 108] on select "All Brand Name ATC Company Active Substance Country Newer than" at bounding box center [615, 105] width 146 height 33
select select "atc"
click at [542, 89] on select "All Brand Name ATC Company Active Substance Country Newer than" at bounding box center [615, 105] width 146 height 33
click at [709, 114] on input "text" at bounding box center [857, 105] width 340 height 33
type input "l0"
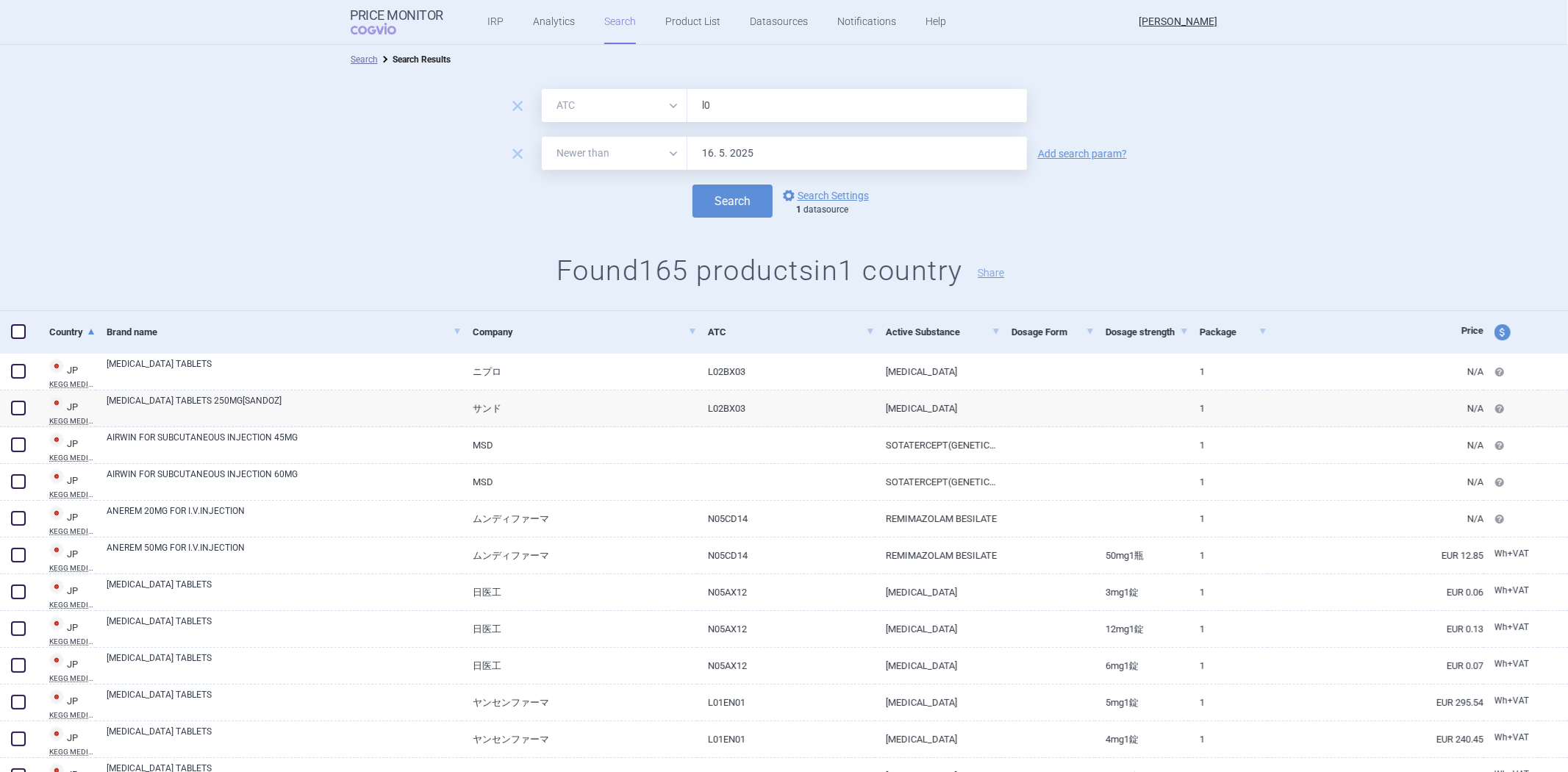
click at [692, 185] on button "Search" at bounding box center [732, 201] width 80 height 33
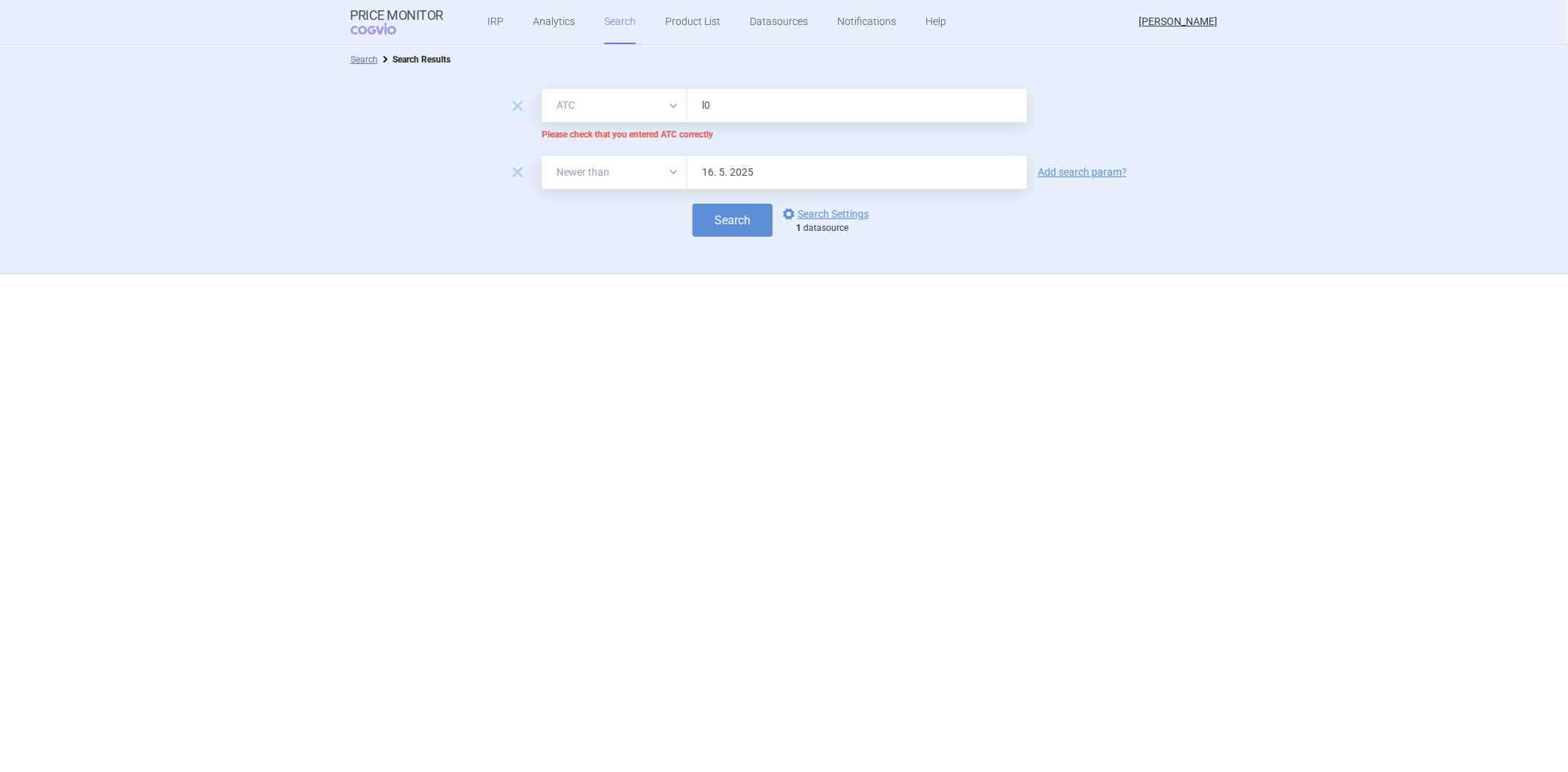
drag, startPoint x: 709, startPoint y: 114, endPoint x: 676, endPoint y: 111, distance: 33.1
click at [676, 111] on div "All Brand Name ATC Company Active Substance Country Newer than l0" at bounding box center [784, 105] width 485 height 33
click at [735, 224] on button "Search" at bounding box center [732, 220] width 80 height 33
click at [735, 98] on input "L0" at bounding box center [857, 105] width 340 height 33
type input "L"
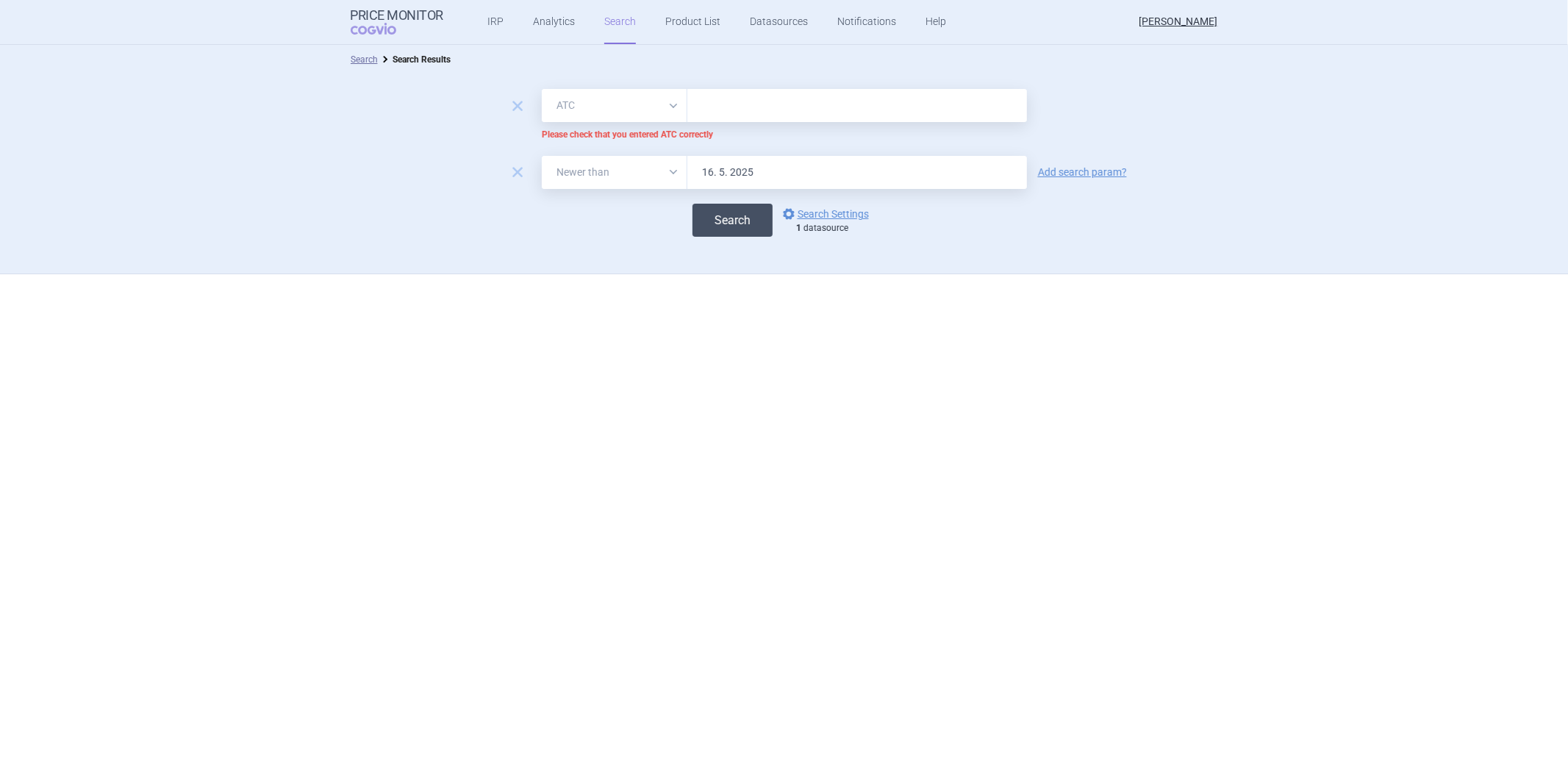
click at [711, 223] on button "Search" at bounding box center [732, 220] width 80 height 33
click at [719, 111] on input "text" at bounding box center [857, 105] width 340 height 33
click at [717, 238] on div "remove All Brand Name ATC Company Active Substance Country Newer than L01 Pleas…" at bounding box center [784, 174] width 1568 height 200
click at [699, 219] on button "Search" at bounding box center [732, 220] width 80 height 33
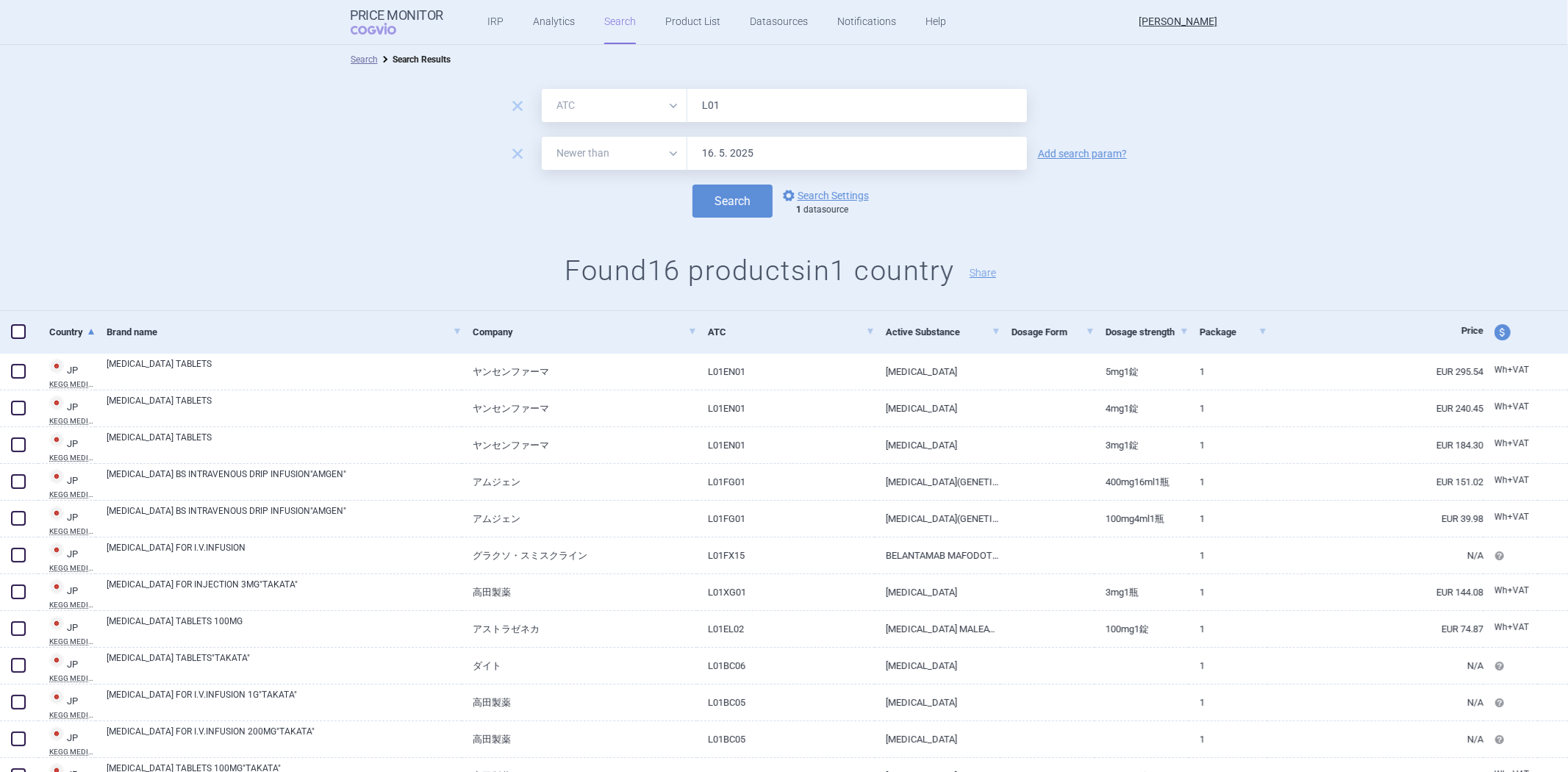
click at [767, 111] on input "L01" at bounding box center [857, 105] width 340 height 33
click at [692, 185] on button "Search" at bounding box center [732, 201] width 80 height 33
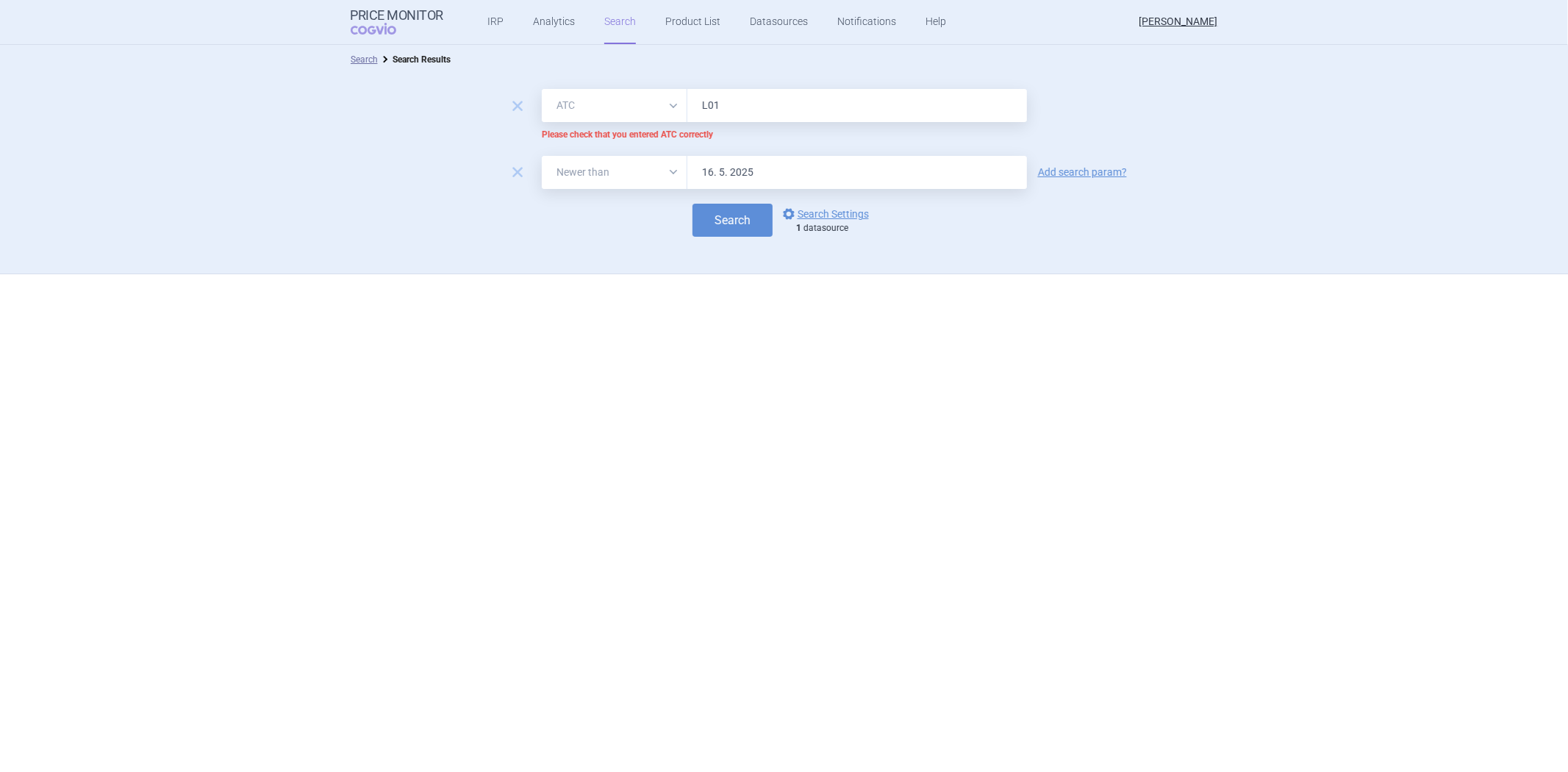
click at [692, 204] on button "Search" at bounding box center [732, 220] width 80 height 33
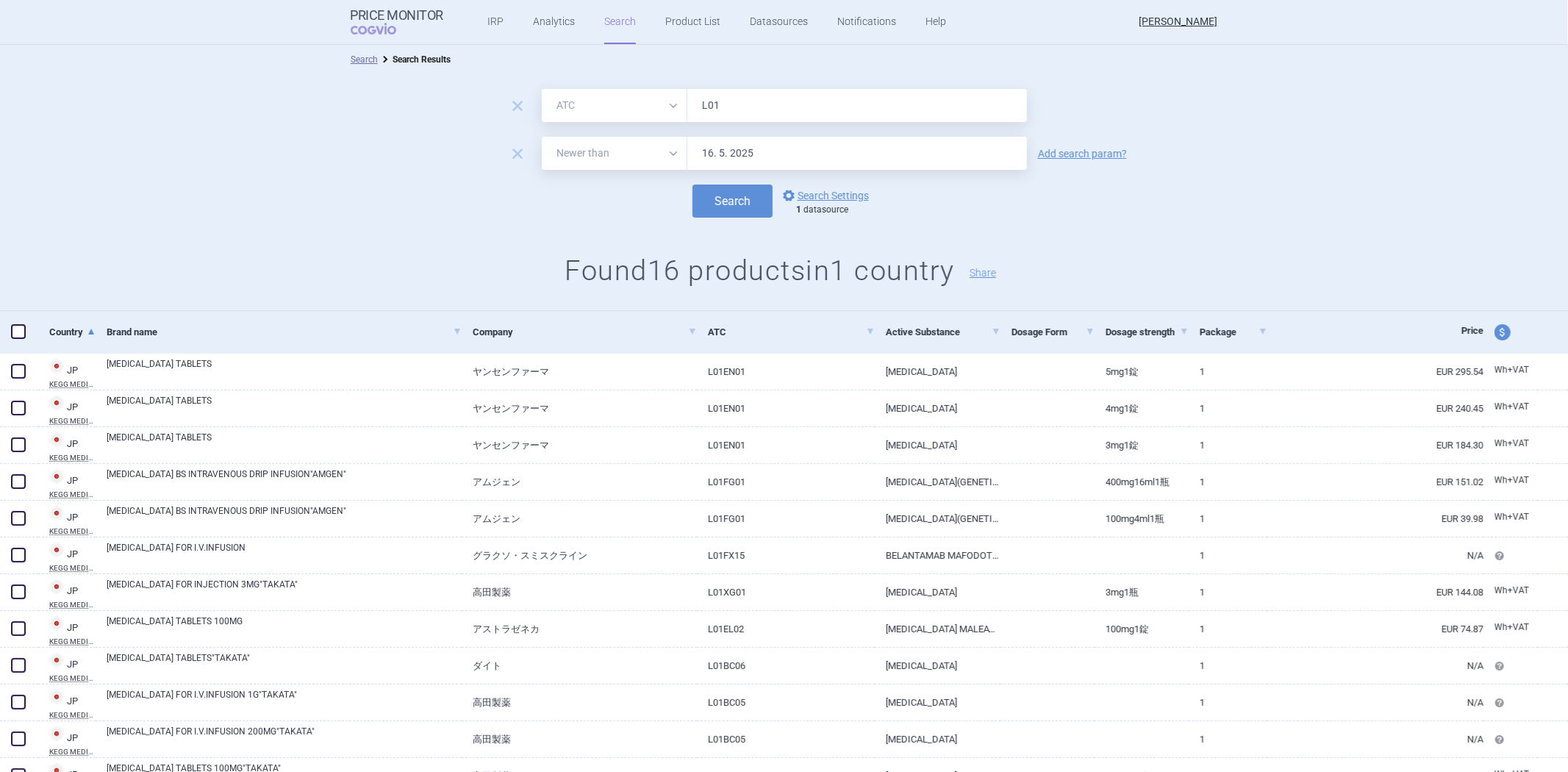
click at [769, 111] on input "L01" at bounding box center [857, 105] width 340 height 33
click at [692, 185] on button "Search" at bounding box center [732, 201] width 80 height 33
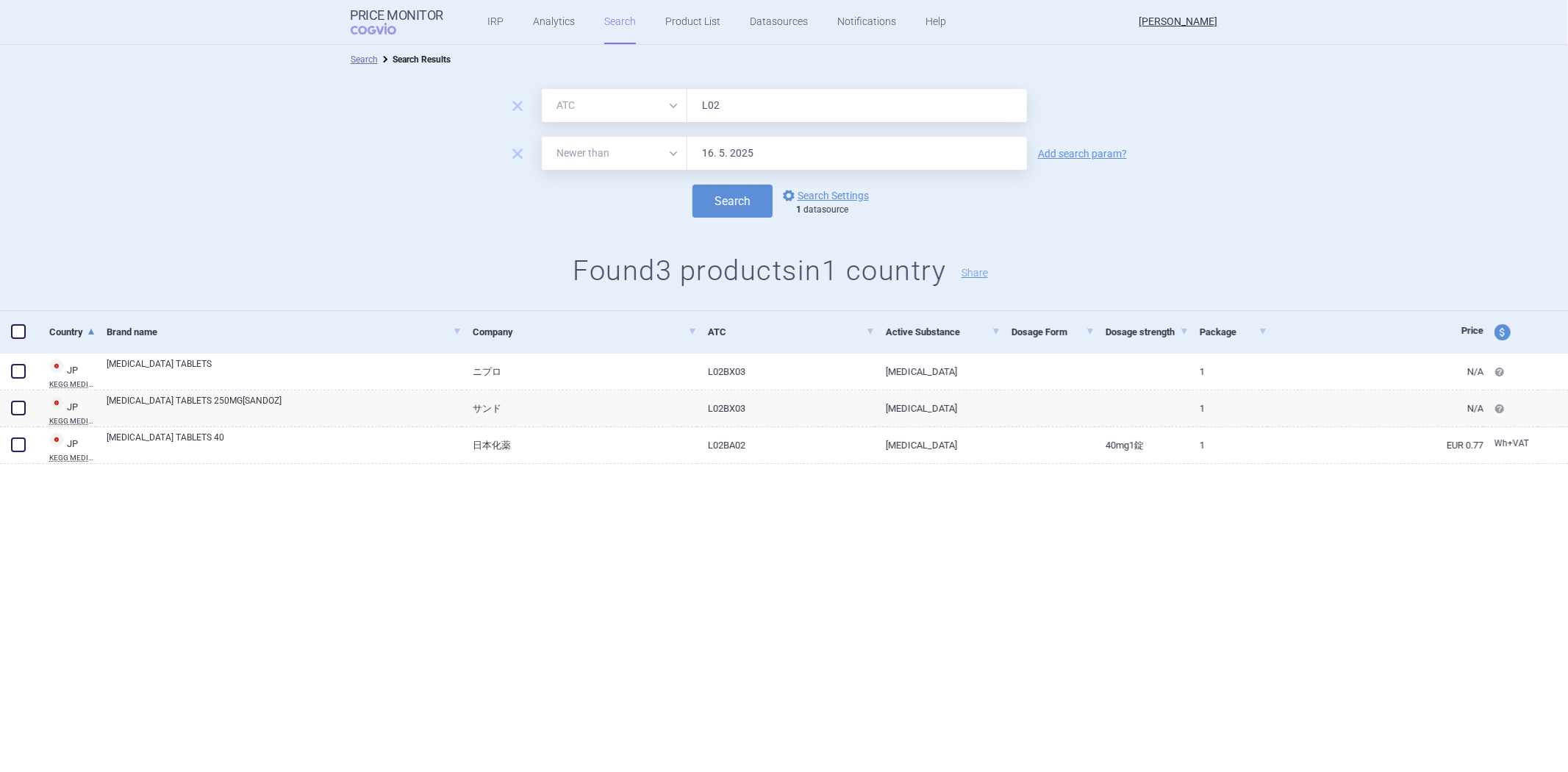
click at [769, 111] on input "L02" at bounding box center [857, 105] width 340 height 33
click at [692, 185] on button "Search" at bounding box center [732, 201] width 80 height 33
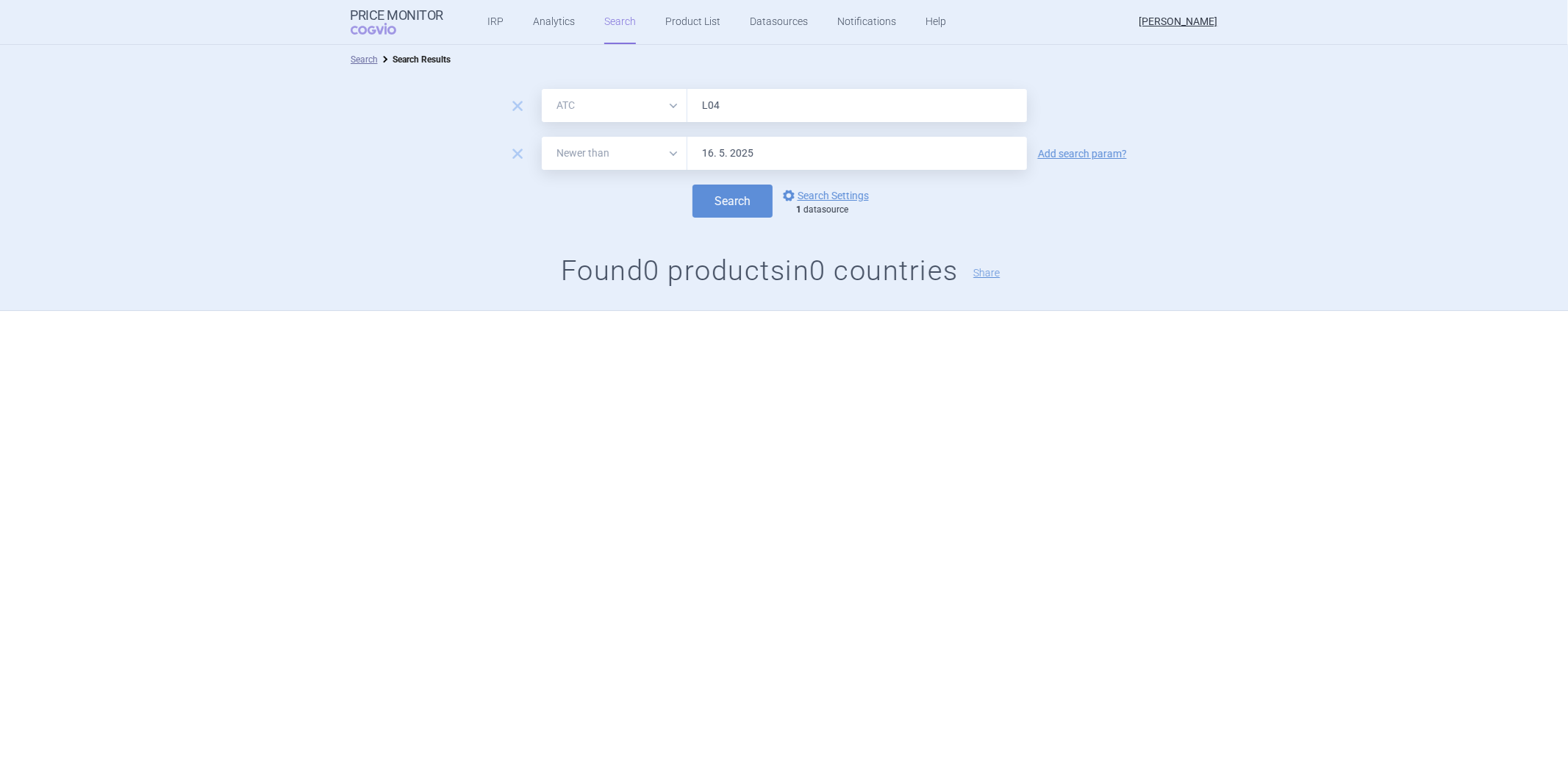
type input "L04"
click at [692, 185] on button "Search" at bounding box center [732, 201] width 80 height 33
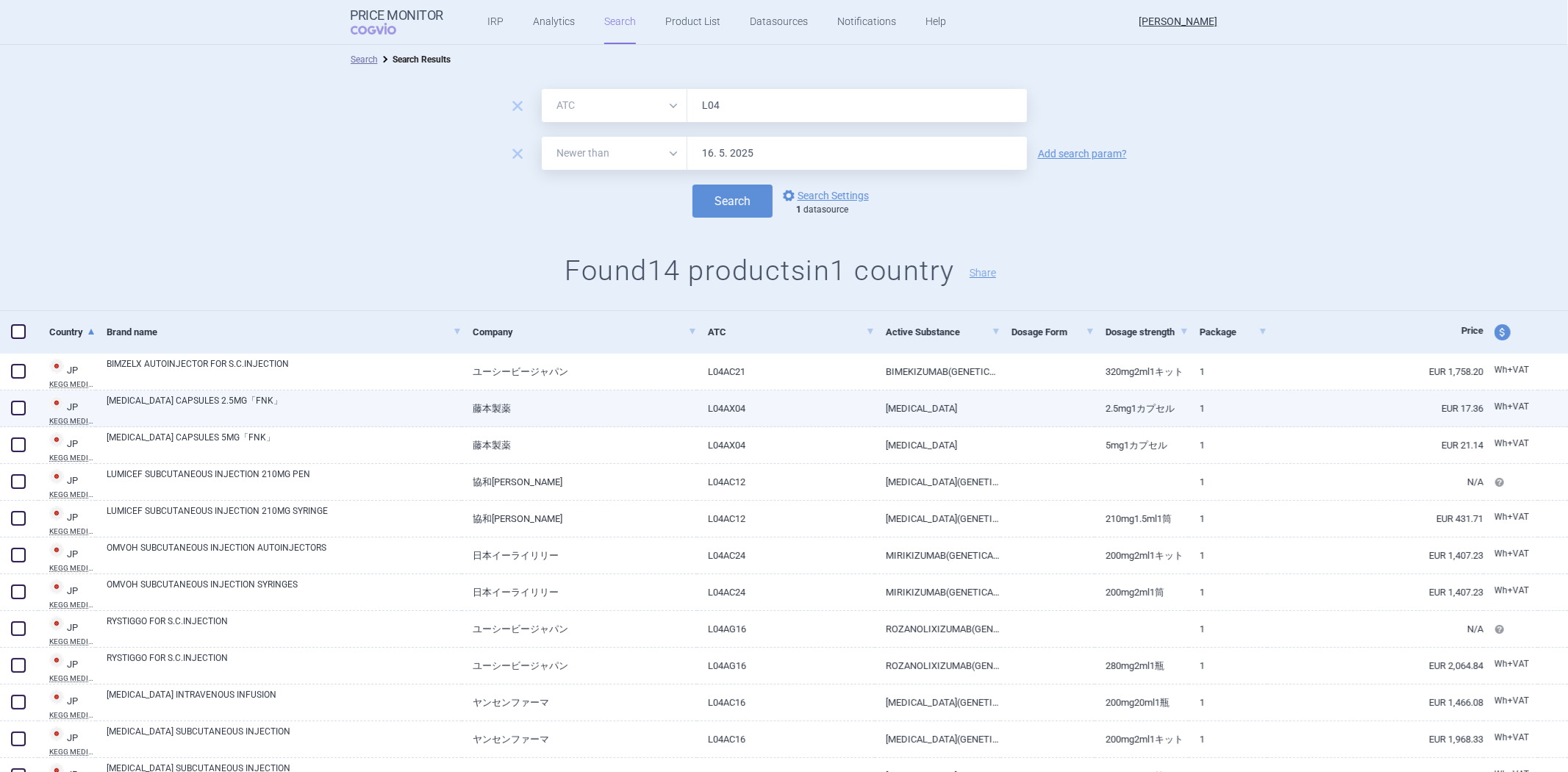
click at [645, 410] on link "藤本製薬" at bounding box center [579, 408] width 235 height 36
select select "EUR"
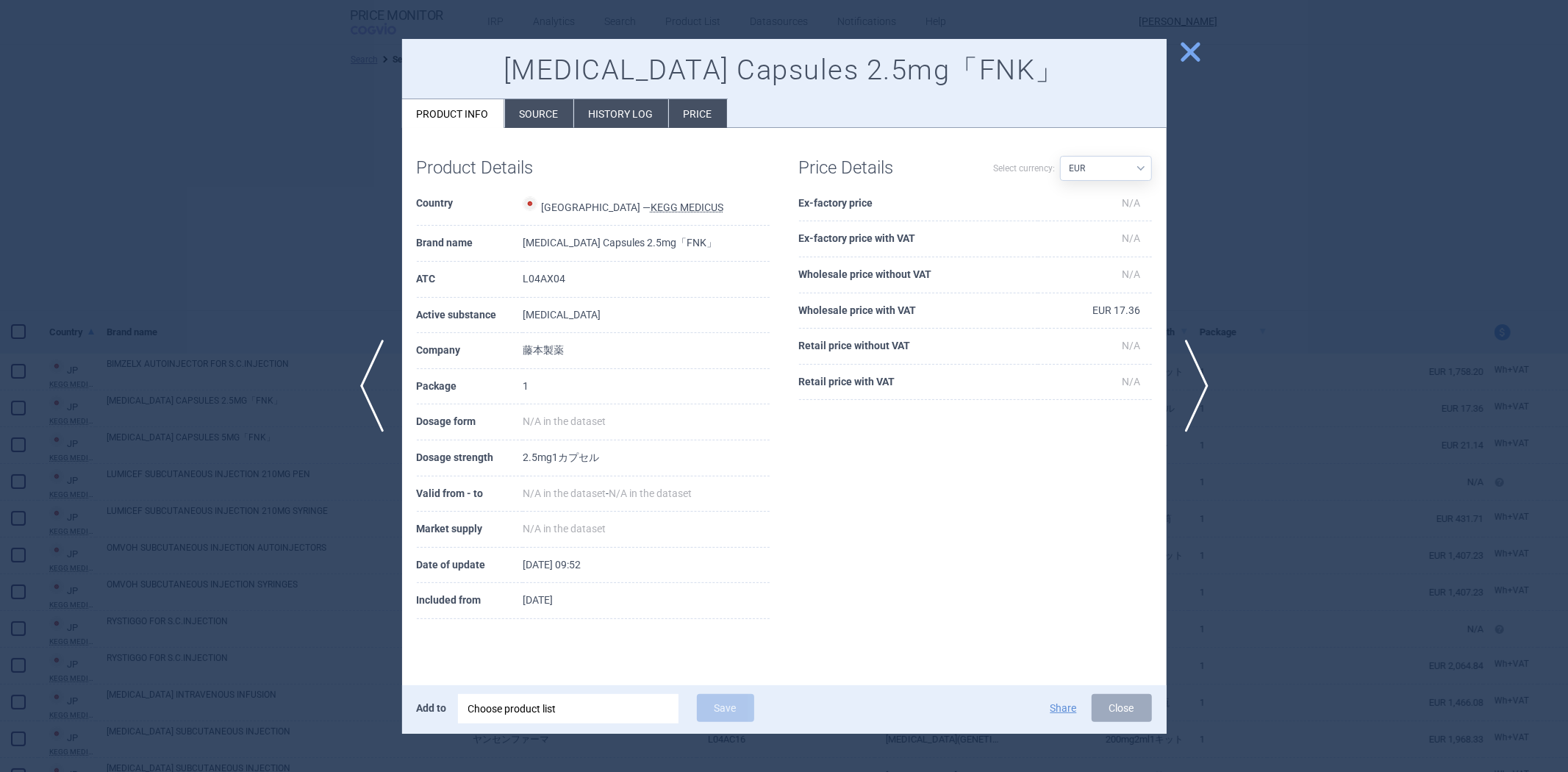
click at [537, 113] on li "Source" at bounding box center [539, 114] width 68 height 29
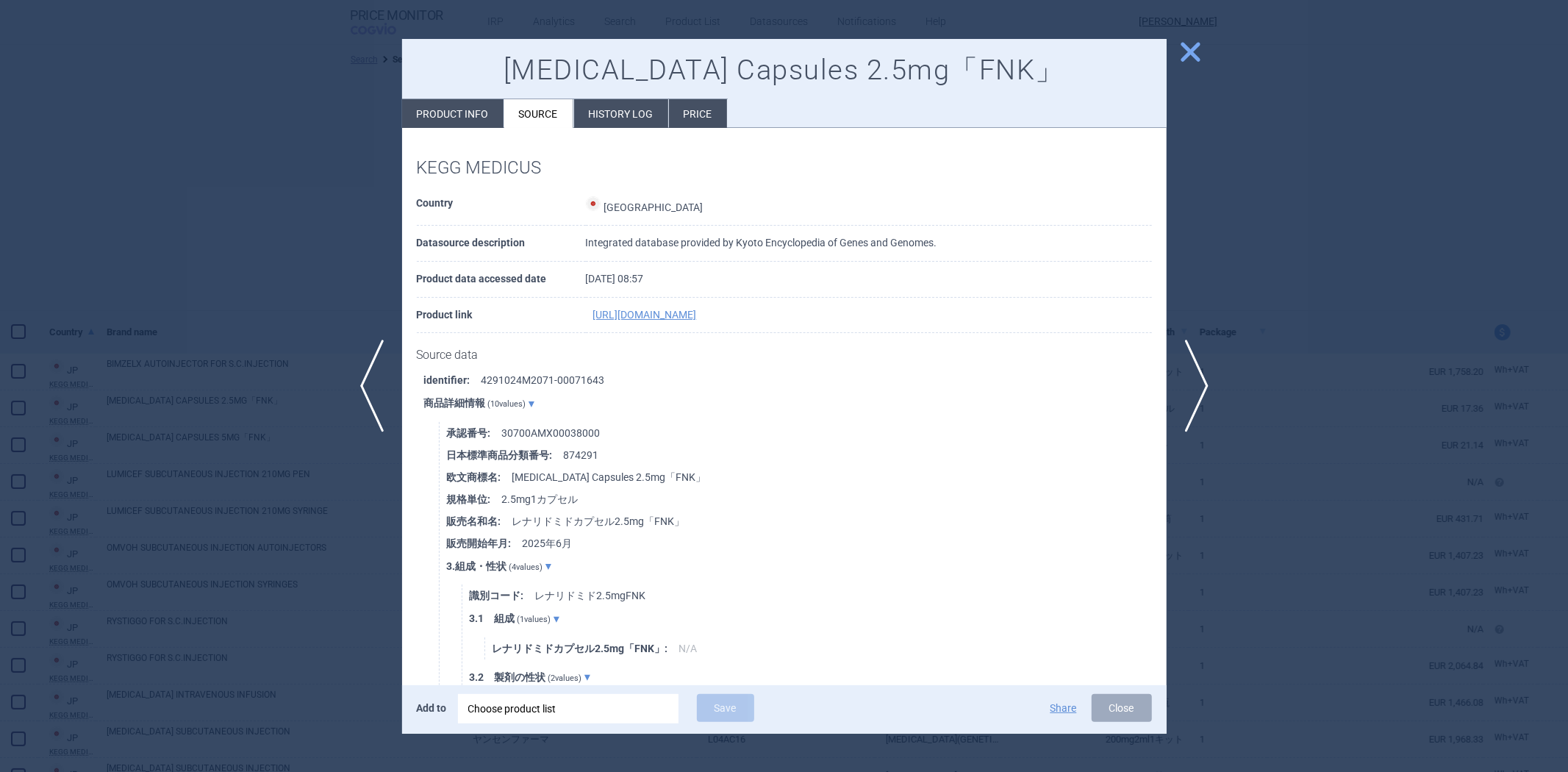
click at [471, 111] on li "Product info" at bounding box center [452, 114] width 101 height 29
select select "EUR"
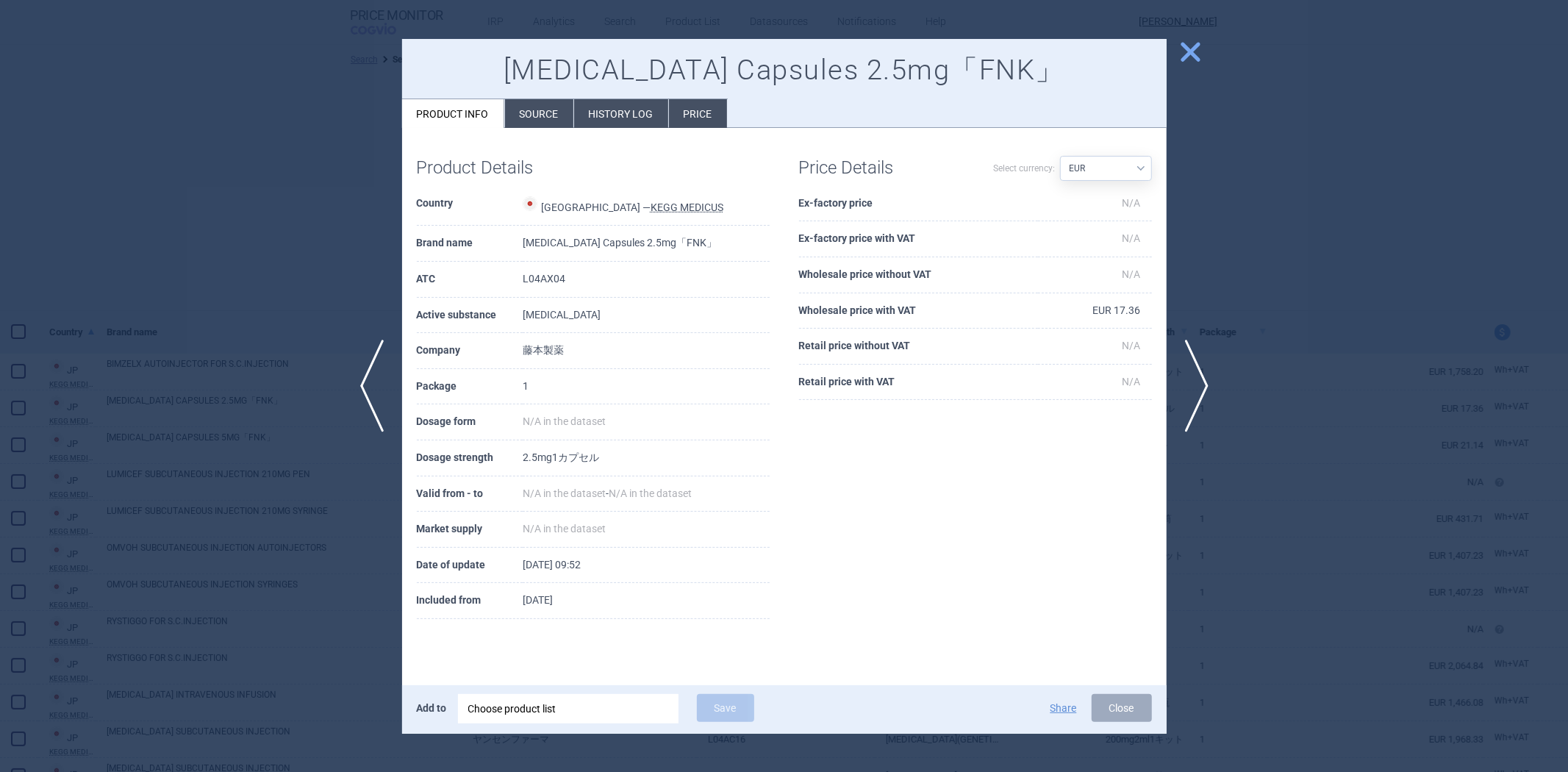
click at [251, 162] on div at bounding box center [784, 386] width 1568 height 772
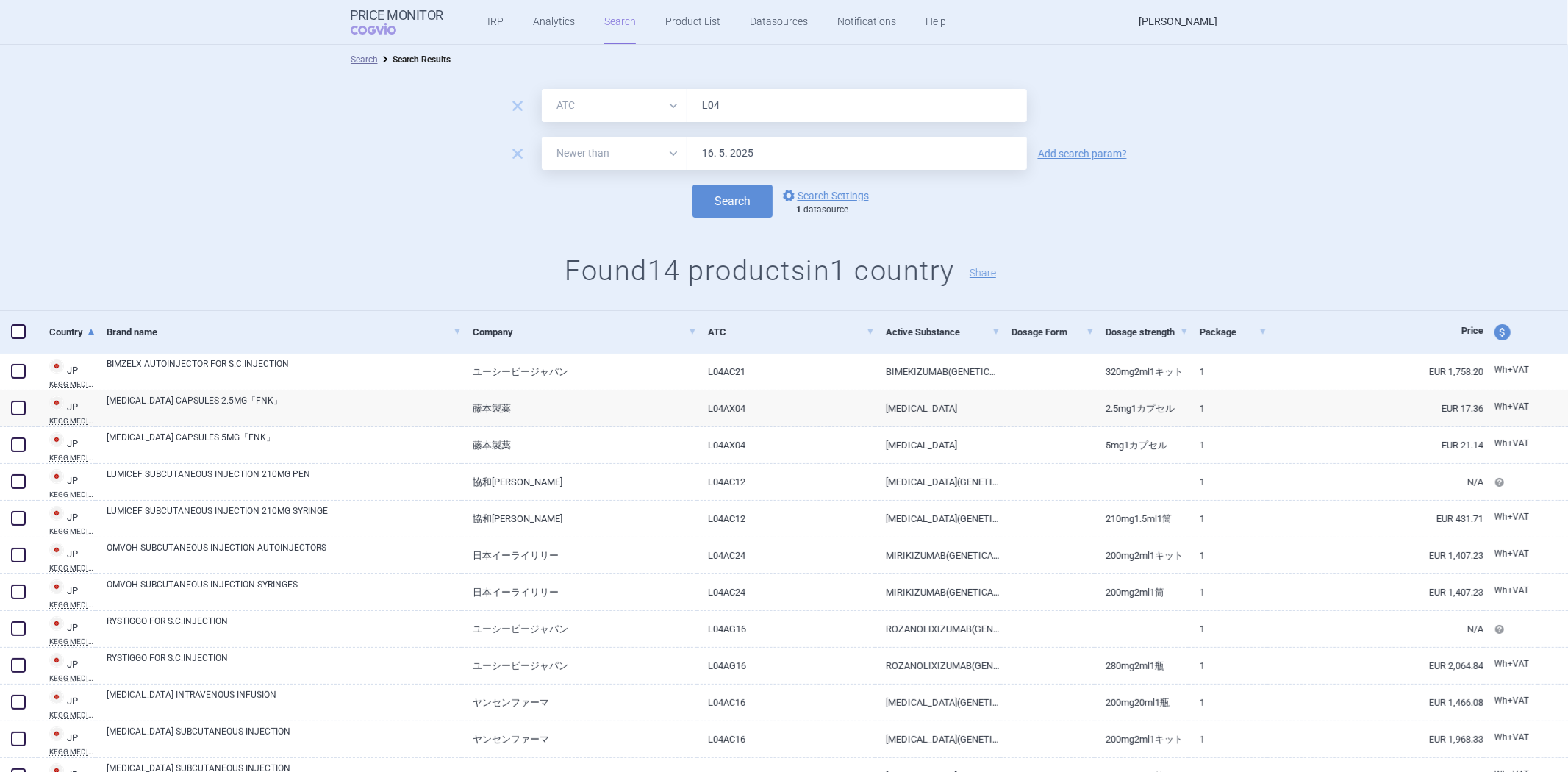
drag, startPoint x: 725, startPoint y: 106, endPoint x: 707, endPoint y: 111, distance: 18.7
click at [707, 111] on input "L04" at bounding box center [857, 105] width 340 height 33
type input "L"
click at [692, 185] on button "Search" at bounding box center [732, 201] width 80 height 33
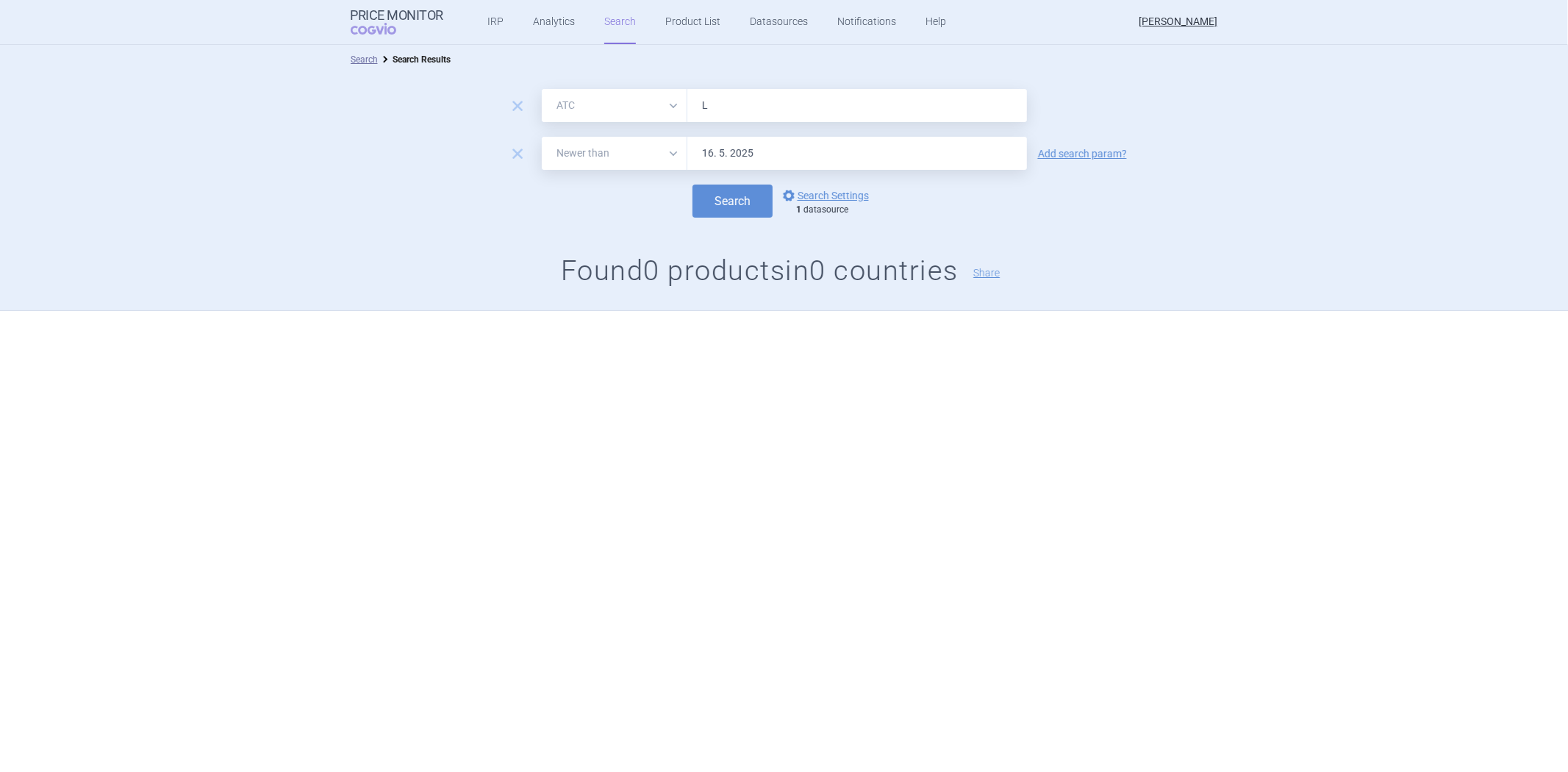
click at [760, 108] on input "L" at bounding box center [857, 105] width 340 height 33
click at [717, 206] on button "Search" at bounding box center [732, 201] width 80 height 33
click at [758, 105] on input "L" at bounding box center [857, 105] width 340 height 33
click at [744, 191] on button "Search" at bounding box center [732, 201] width 80 height 33
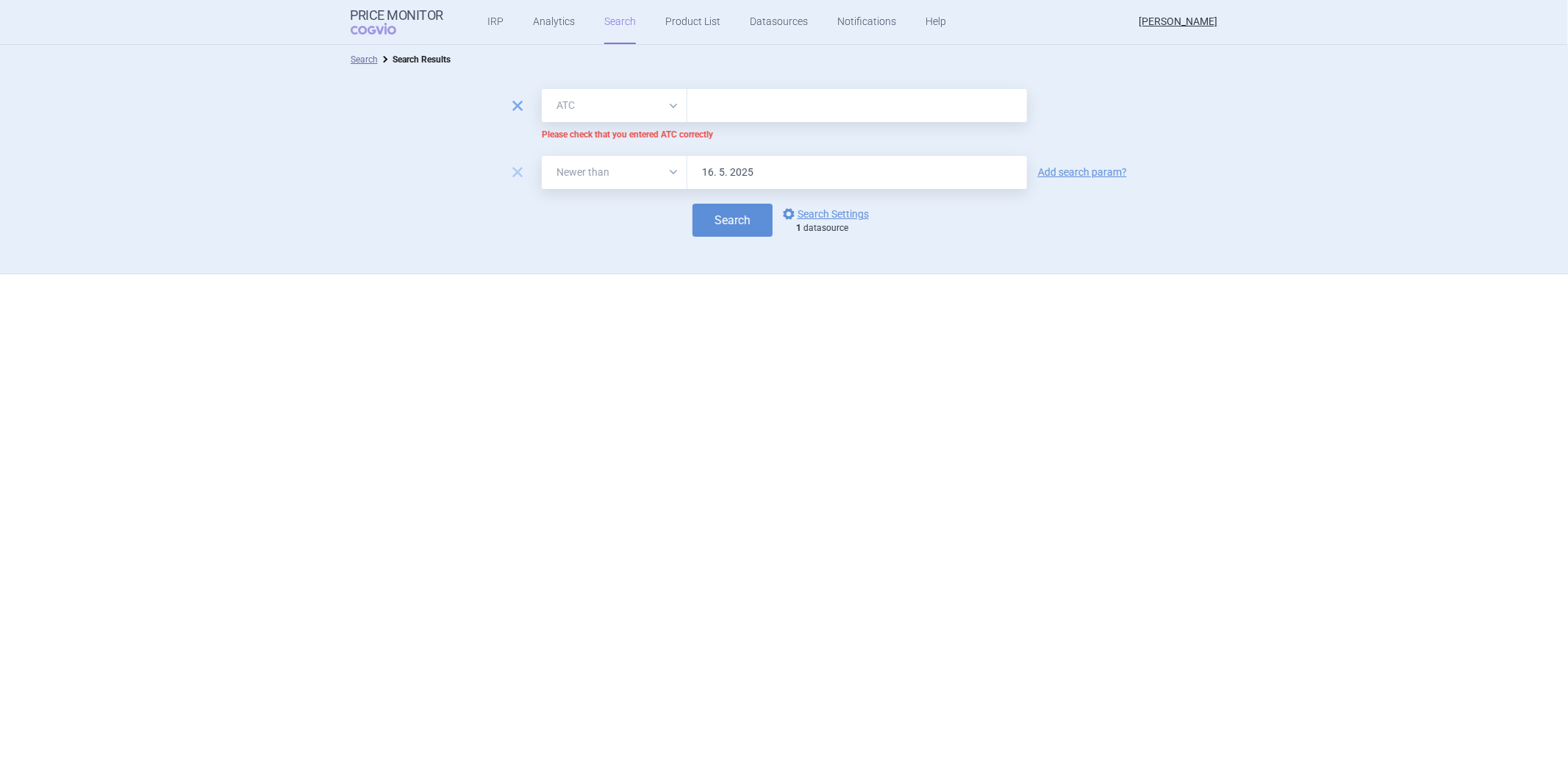
drag, startPoint x: 524, startPoint y: 92, endPoint x: 516, endPoint y: 104, distance: 14.4
click at [516, 104] on div "remove All Brand Name ATC Company Active Substance Country Newer than Please ch…" at bounding box center [784, 114] width 1568 height 52
click at [516, 104] on span "remove" at bounding box center [517, 105] width 20 height 20
select select "newerThan"
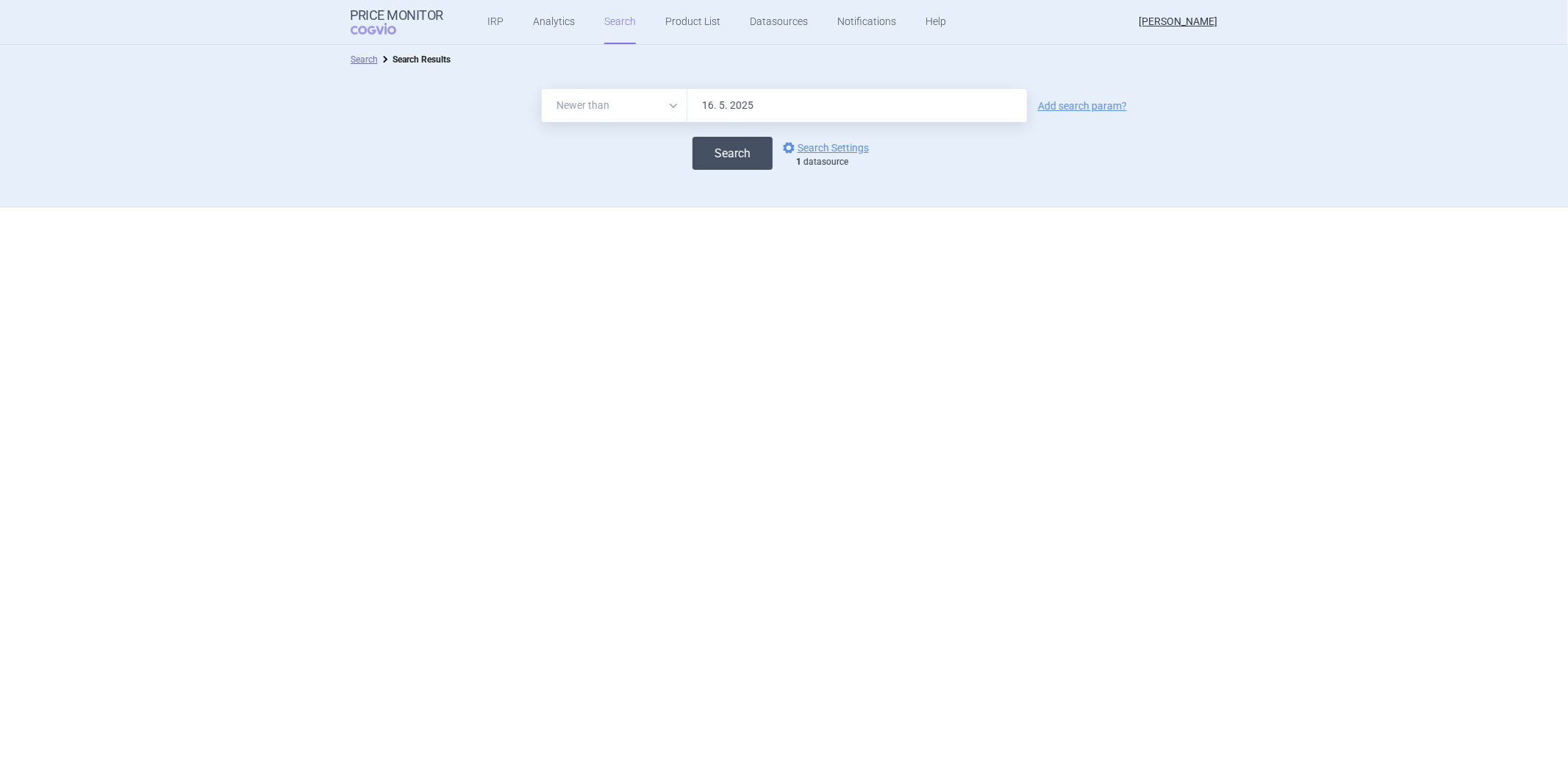
click at [737, 153] on button "Search" at bounding box center [732, 153] width 80 height 33
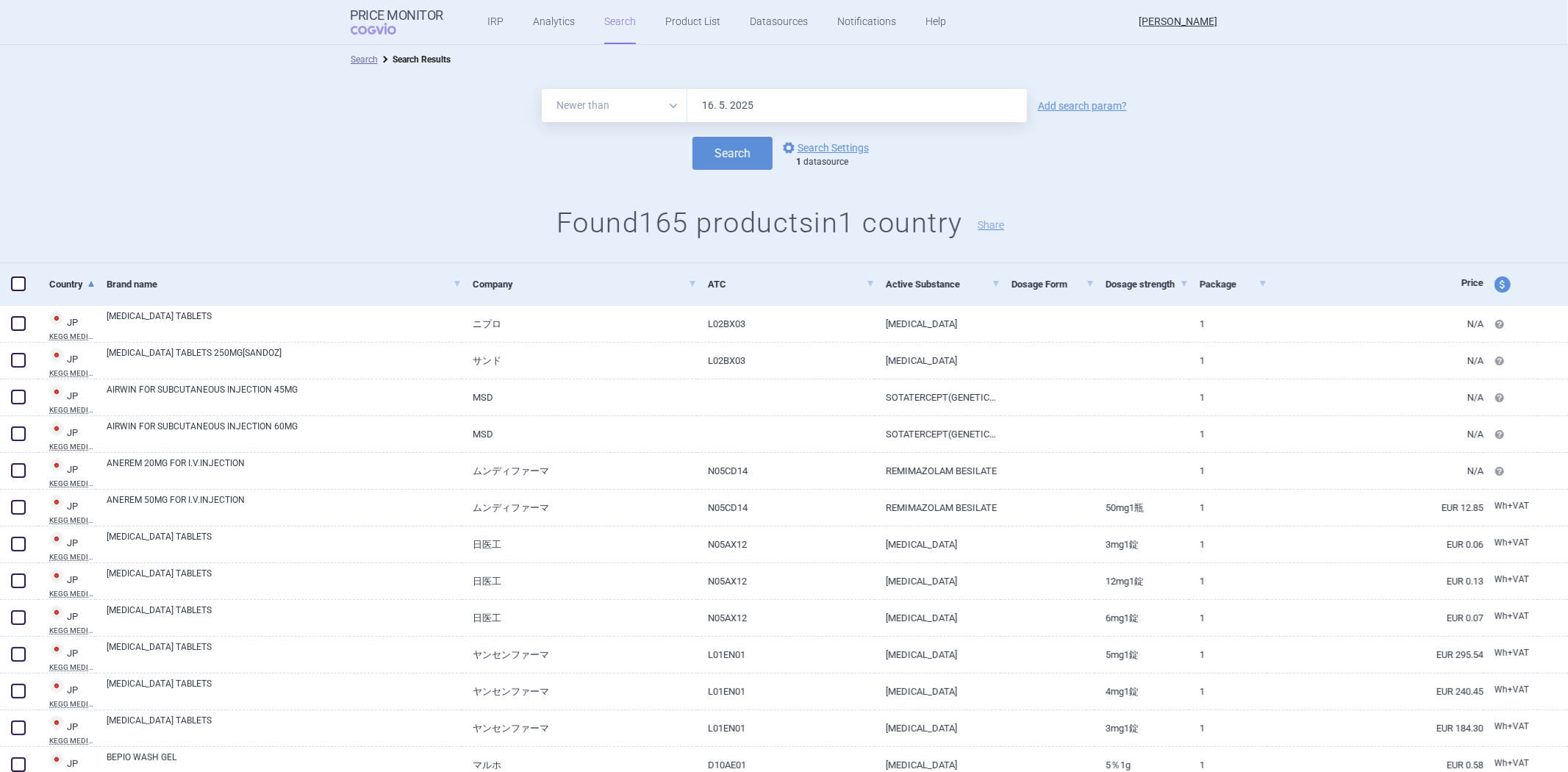
click at [1068, 96] on div "All Brand Name ATC Company Active Substance Country Newer than 16. 5. 2025 Add …" at bounding box center [784, 105] width 1568 height 33
click at [1061, 107] on link "Add search param?" at bounding box center [1082, 106] width 89 height 11
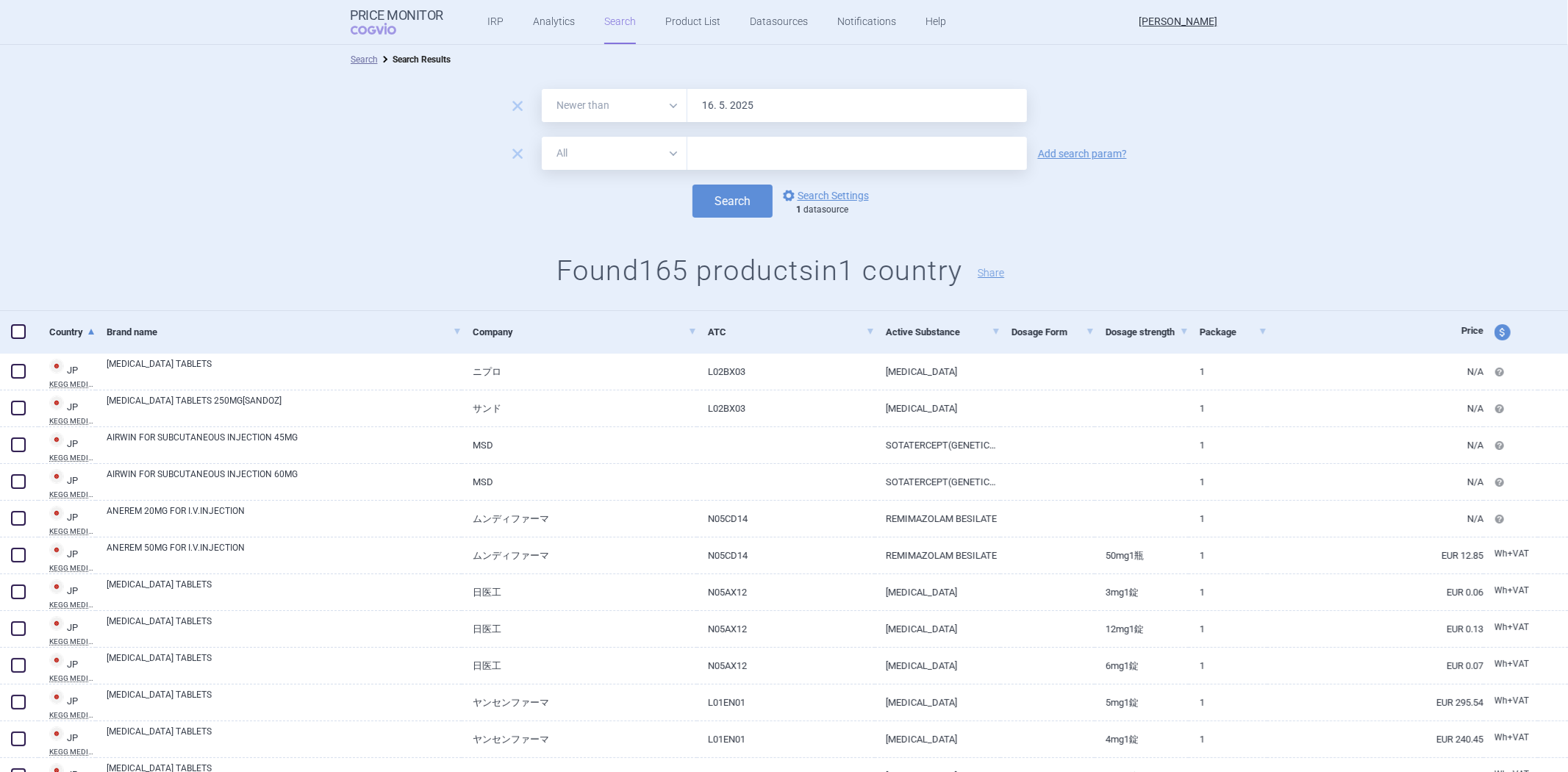
click at [629, 148] on select "All Brand Name ATC Company Active Substance Country Newer than" at bounding box center [615, 153] width 146 height 33
select select "atc"
click at [542, 137] on select "All Brand Name ATC Company Active Substance Country Newer than" at bounding box center [615, 153] width 146 height 33
click at [713, 160] on input "text" at bounding box center [857, 153] width 340 height 33
click at [692, 185] on button "Search" at bounding box center [732, 201] width 80 height 33
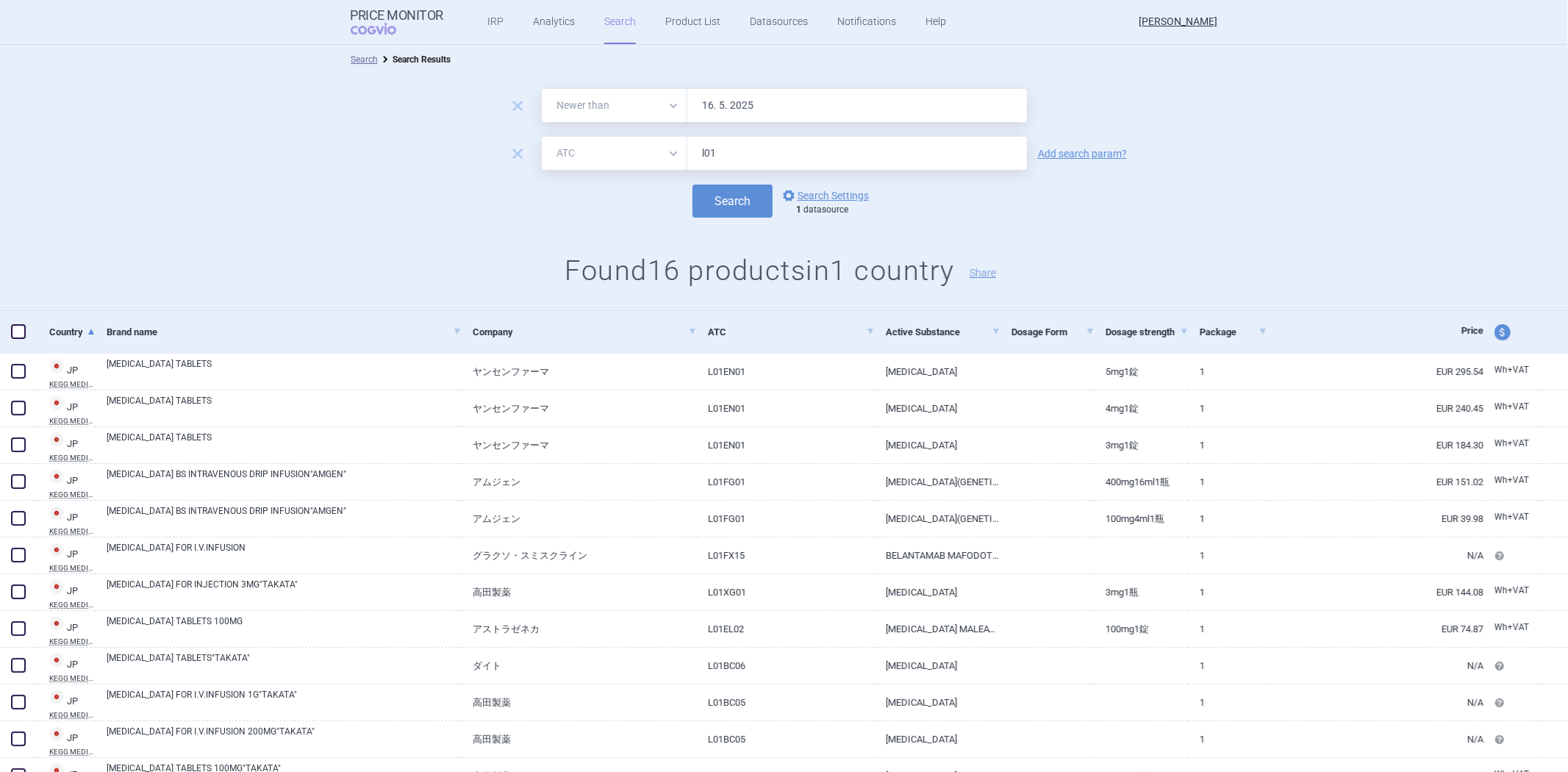
drag, startPoint x: 707, startPoint y: 150, endPoint x: 703, endPoint y: 157, distance: 8.1
click at [703, 157] on input "l01" at bounding box center [857, 153] width 340 height 33
click at [692, 185] on button "Search" at bounding box center [732, 201] width 80 height 33
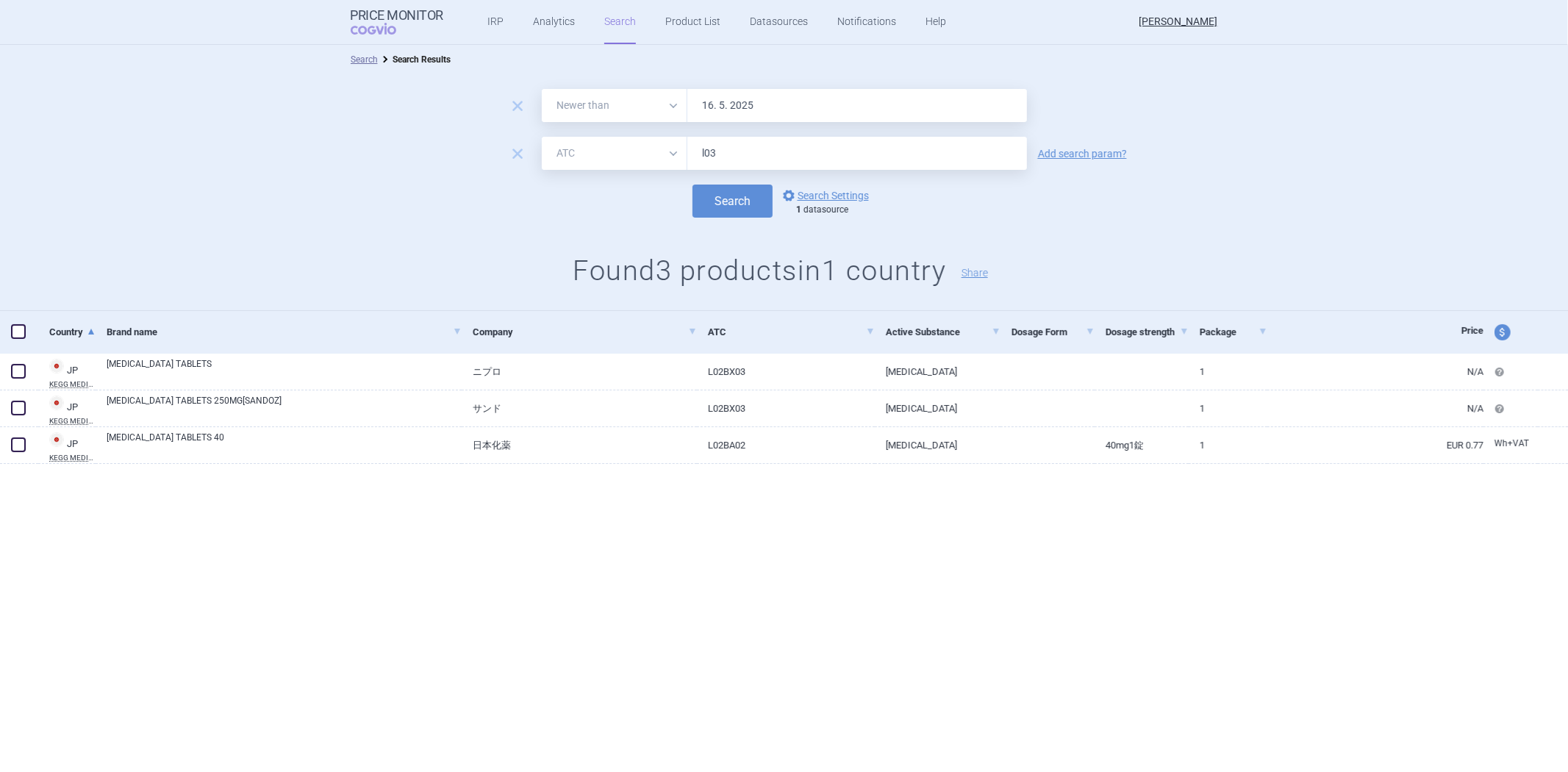
click at [692, 185] on button "Search" at bounding box center [732, 201] width 80 height 33
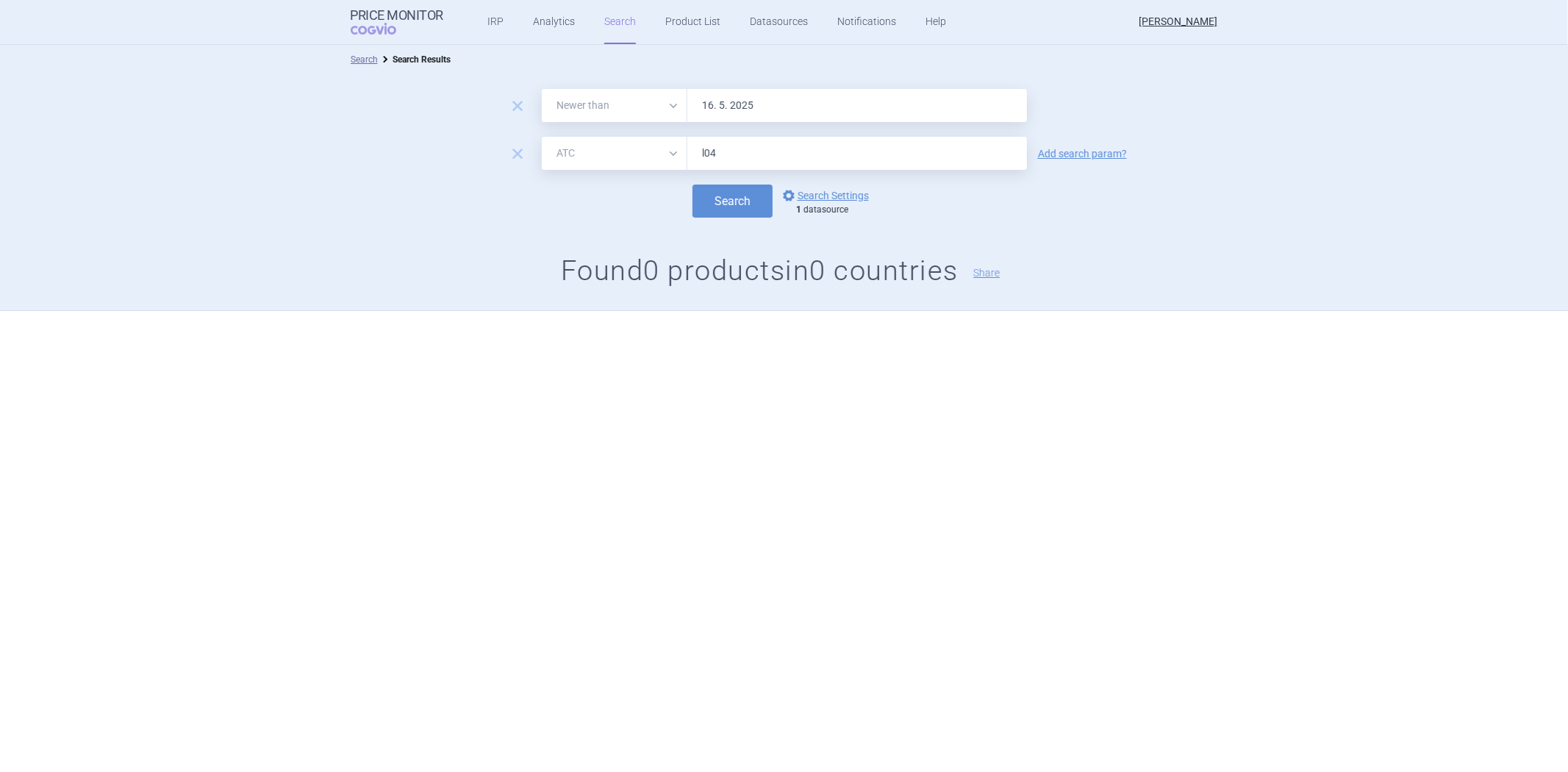
type input "l04"
click at [692, 185] on button "Search" at bounding box center [732, 201] width 80 height 33
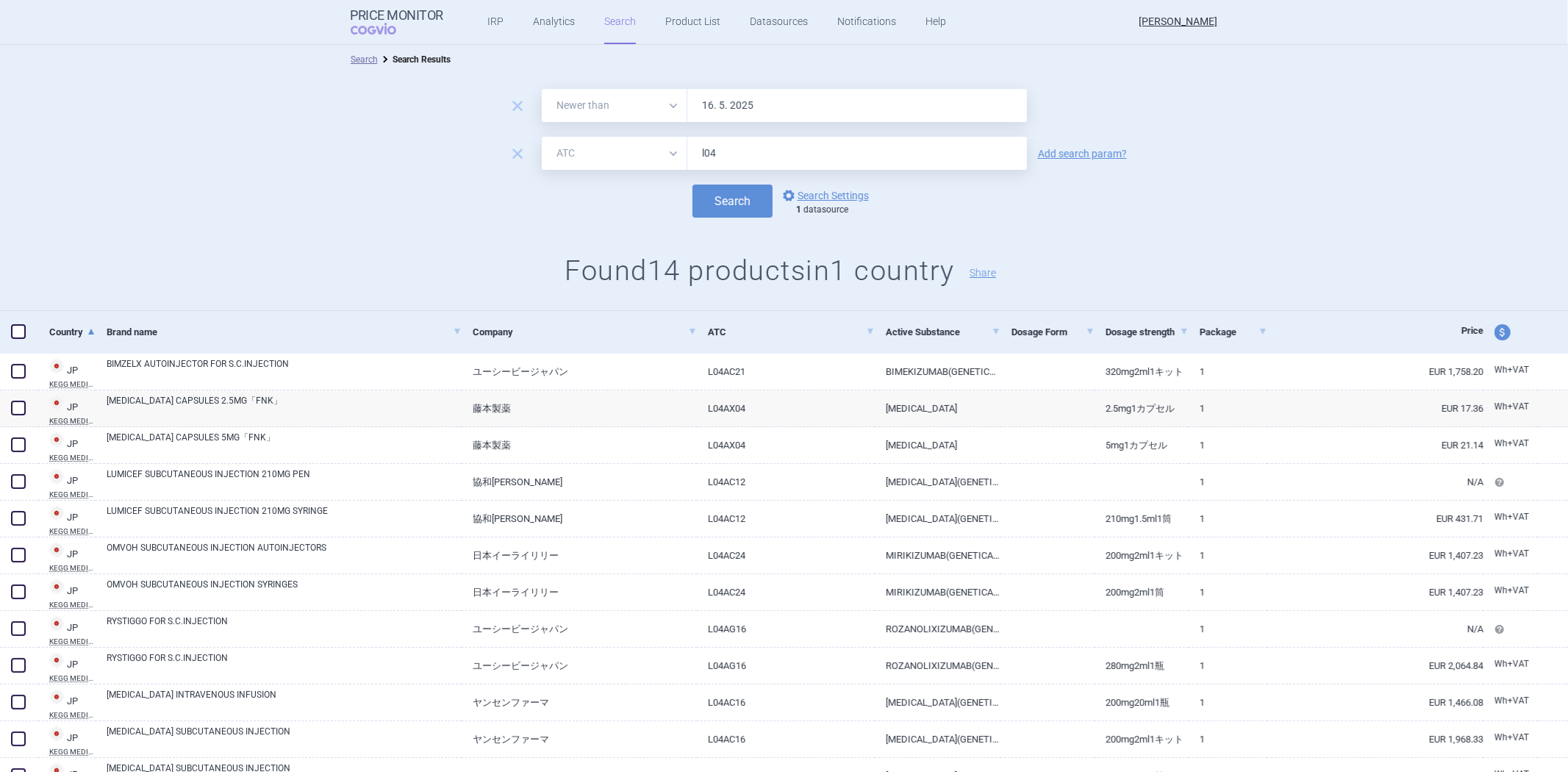
click at [702, 147] on input "l04" at bounding box center [857, 153] width 340 height 33
click at [507, 150] on span "remove" at bounding box center [517, 153] width 20 height 20
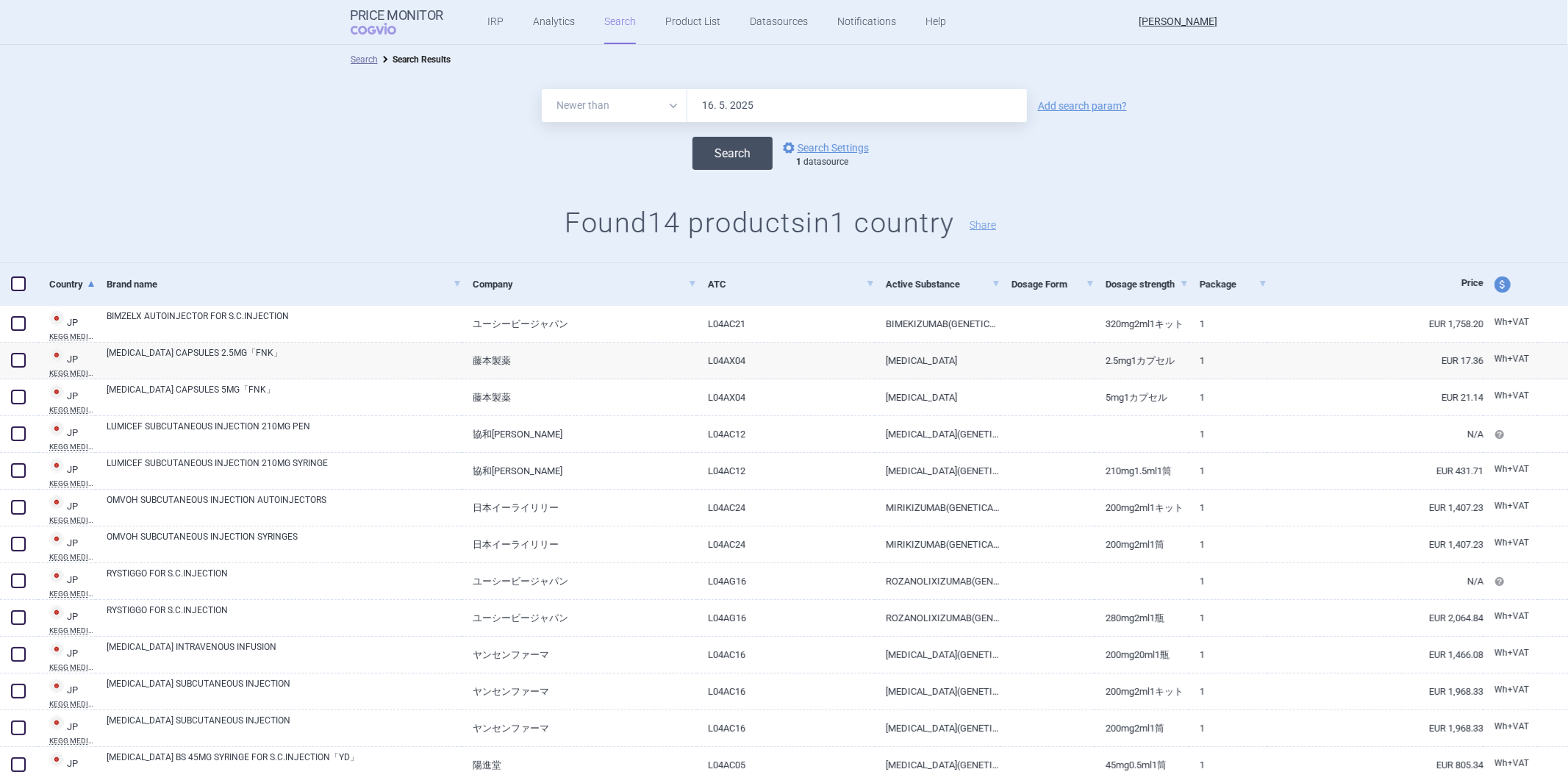
click at [711, 163] on button "Search" at bounding box center [732, 153] width 80 height 33
